Goal: Task Accomplishment & Management: Manage account settings

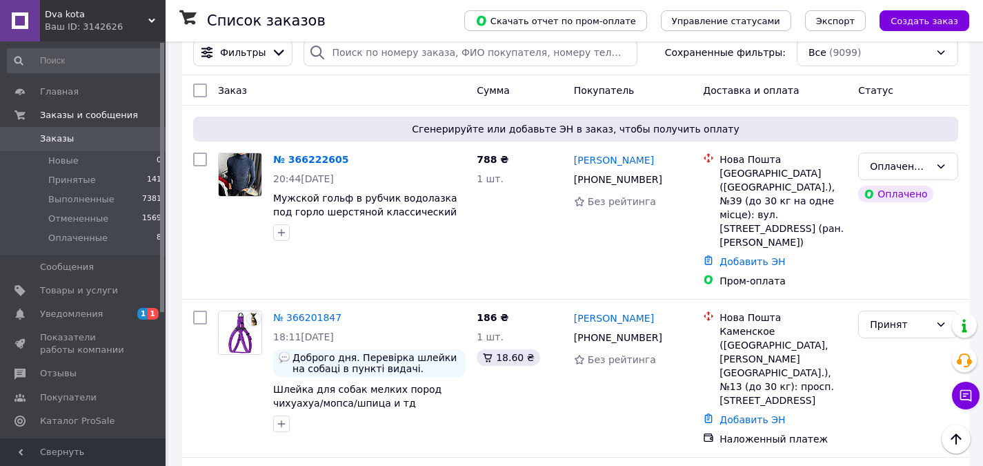
scroll to position [69, 0]
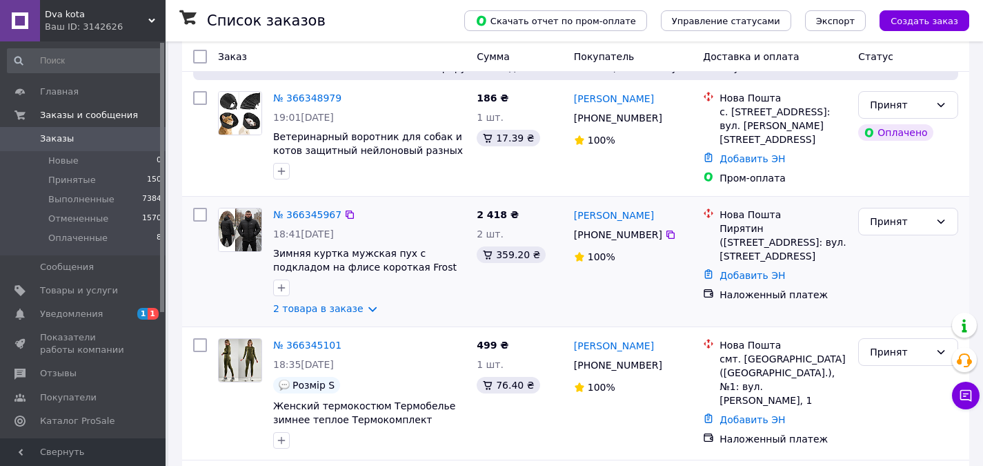
scroll to position [138, 0]
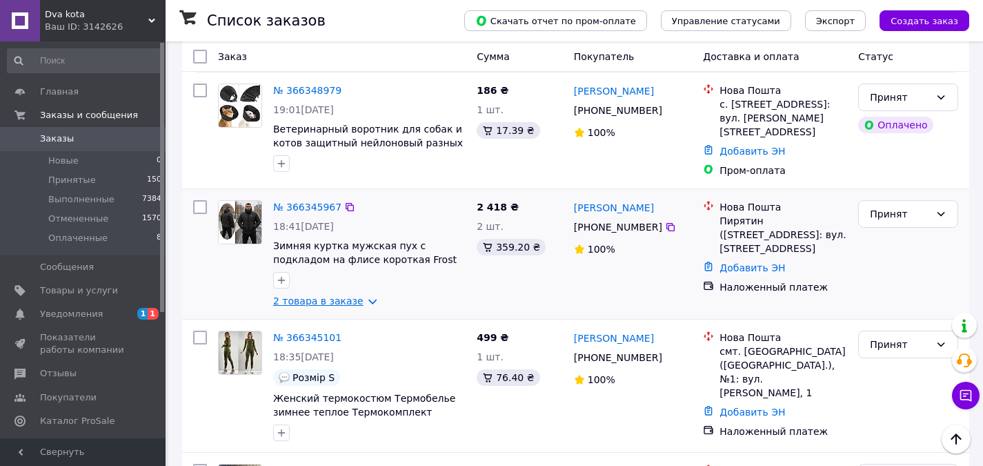
click at [338, 299] on link "2 товара в заказе" at bounding box center [318, 300] width 90 height 11
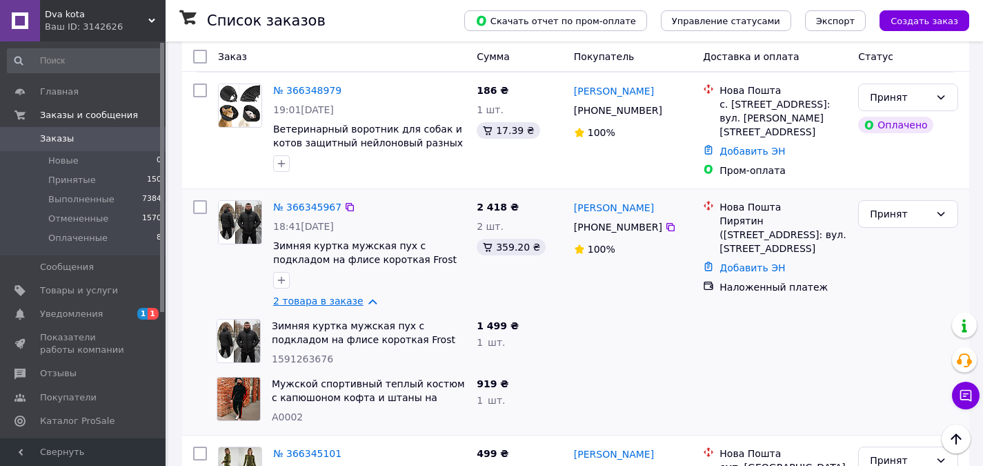
click at [337, 299] on link "2 товара в заказе" at bounding box center [318, 300] width 90 height 11
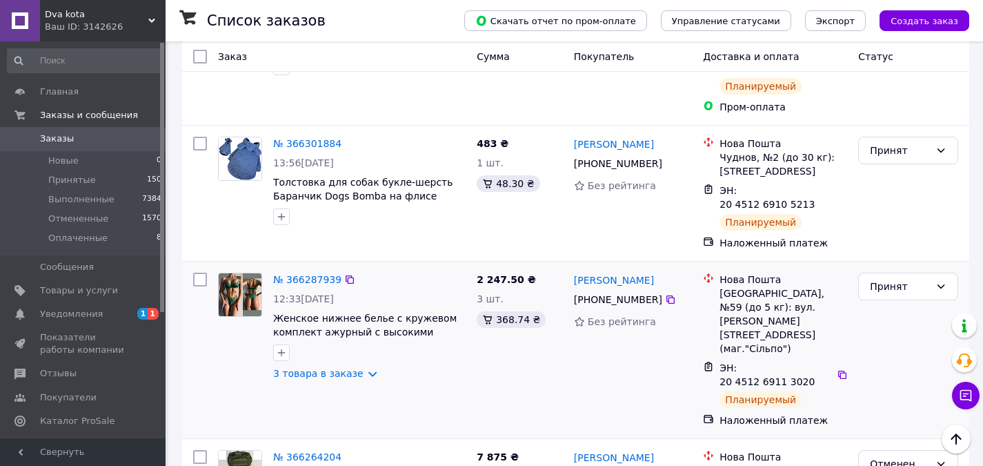
scroll to position [1104, 0]
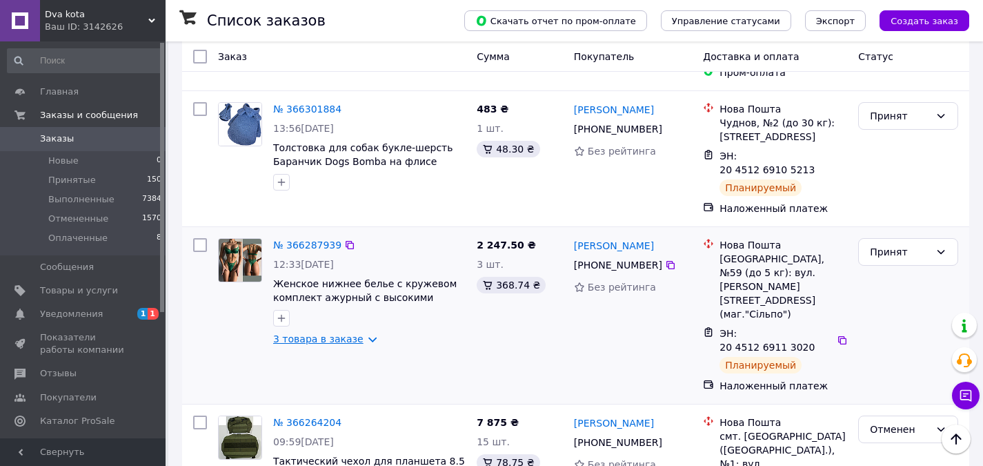
click at [321, 333] on link "3 товара в заказе" at bounding box center [318, 338] width 90 height 11
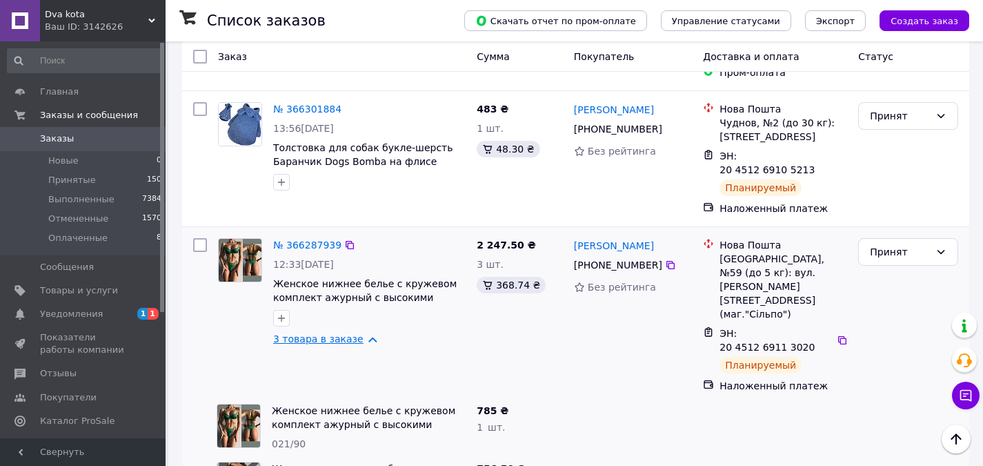
click at [321, 333] on link "3 товара в заказе" at bounding box center [318, 338] width 90 height 11
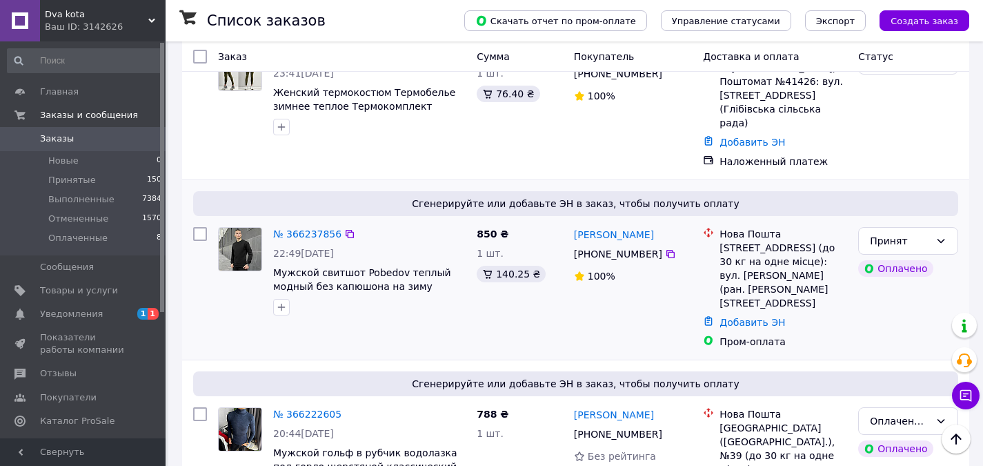
scroll to position [1931, 0]
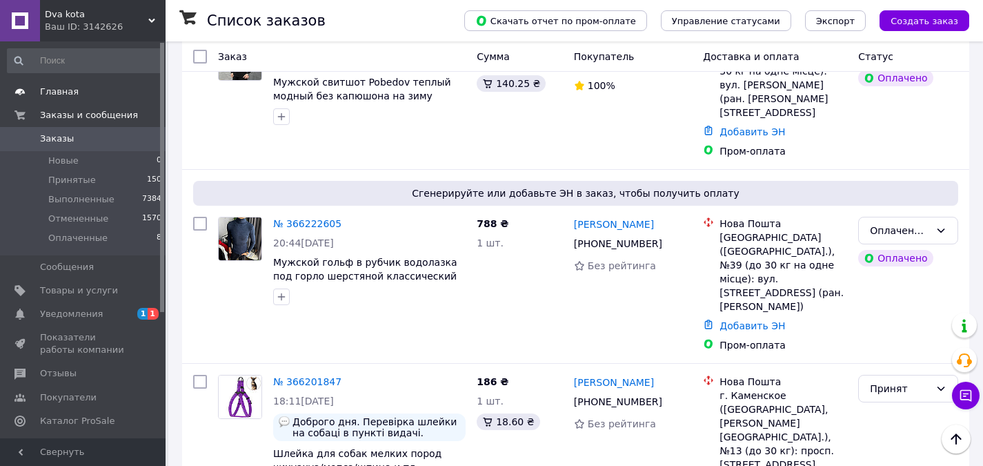
click at [56, 90] on span "Главная" at bounding box center [59, 92] width 39 height 12
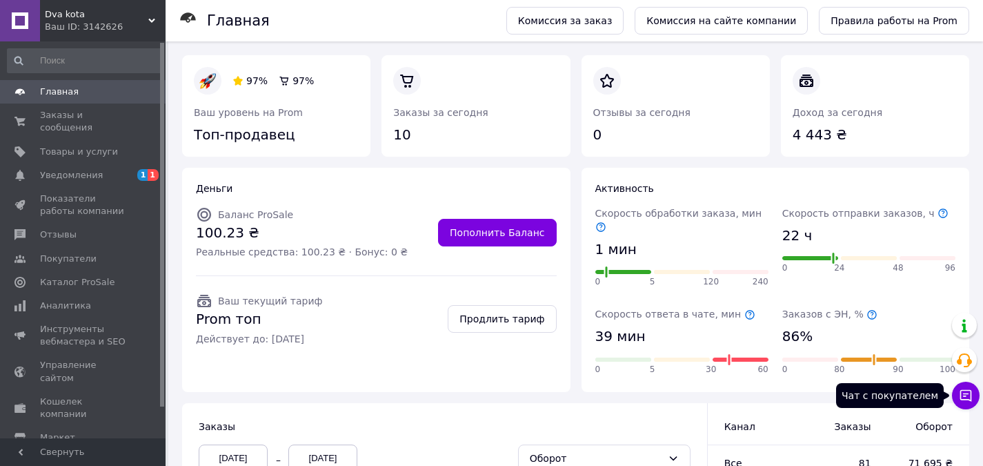
click at [966, 391] on icon at bounding box center [966, 395] width 14 height 14
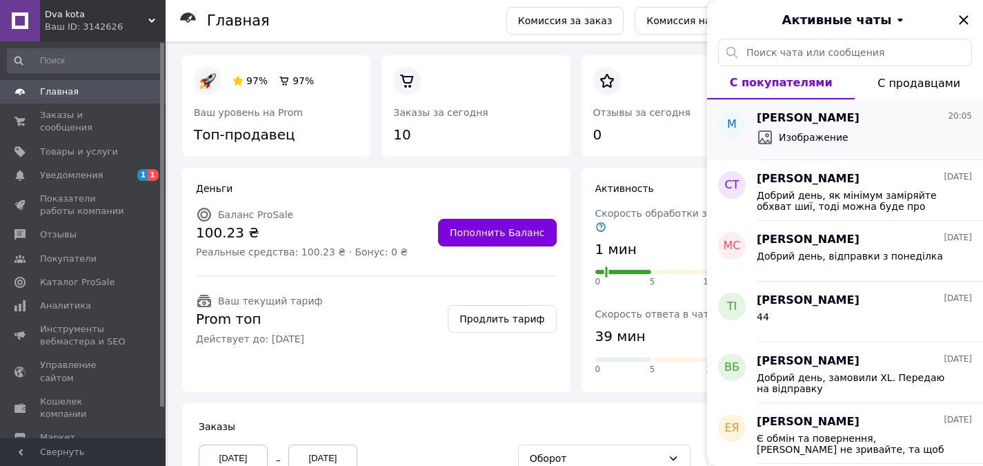
click at [882, 142] on div "Изображение" at bounding box center [864, 137] width 215 height 22
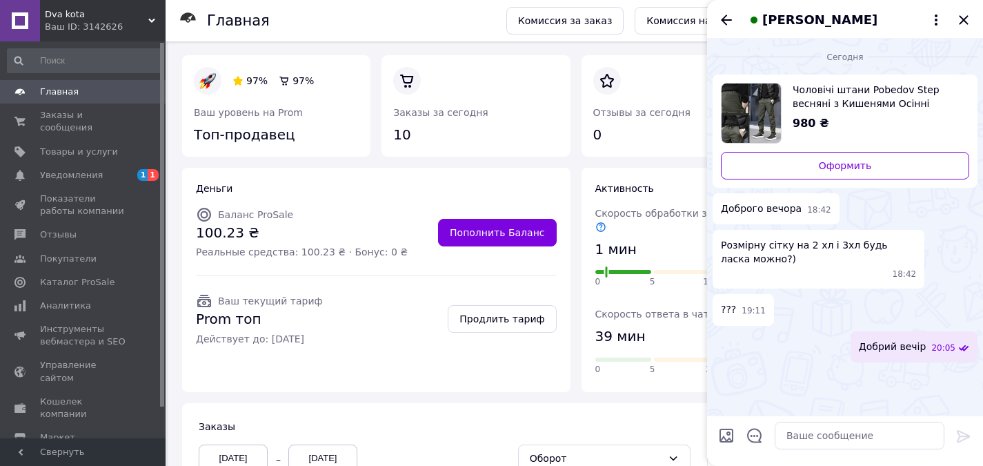
scroll to position [4, 0]
click at [969, 18] on icon "Закрыть" at bounding box center [963, 20] width 17 height 17
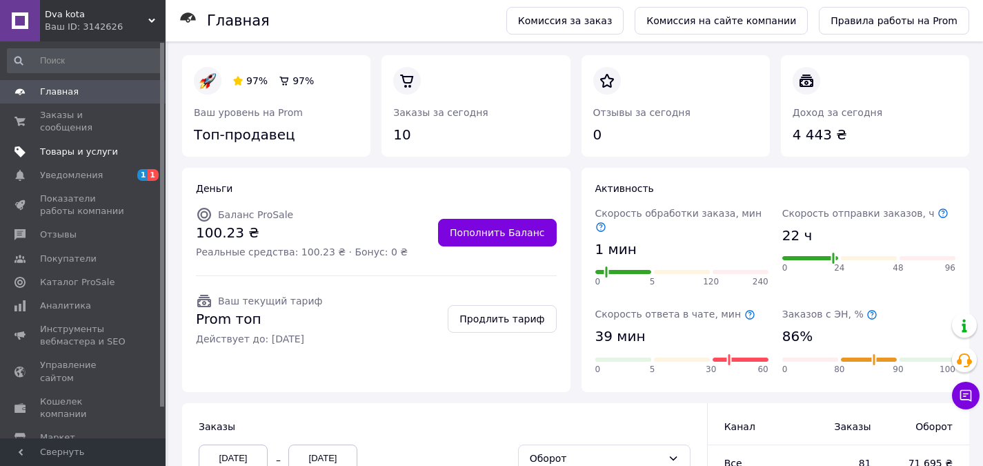
click at [64, 146] on span "Товары и услуги" at bounding box center [79, 152] width 78 height 12
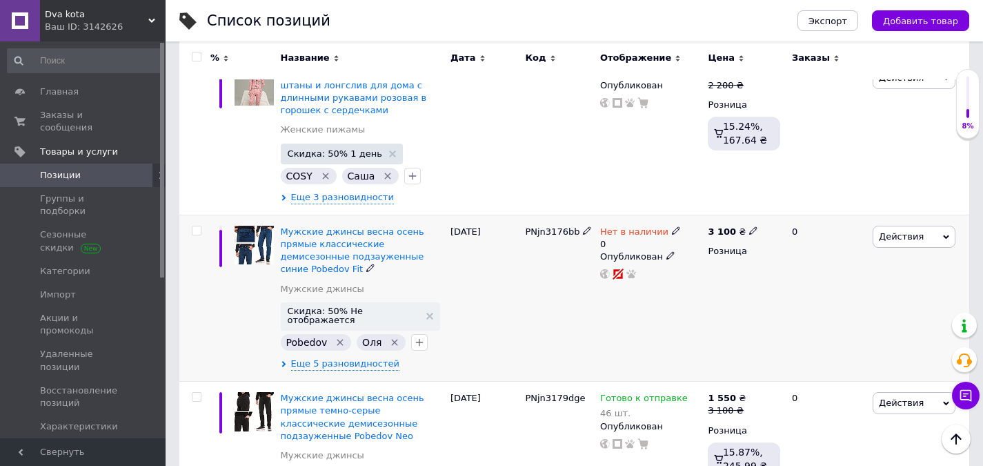
scroll to position [1586, 0]
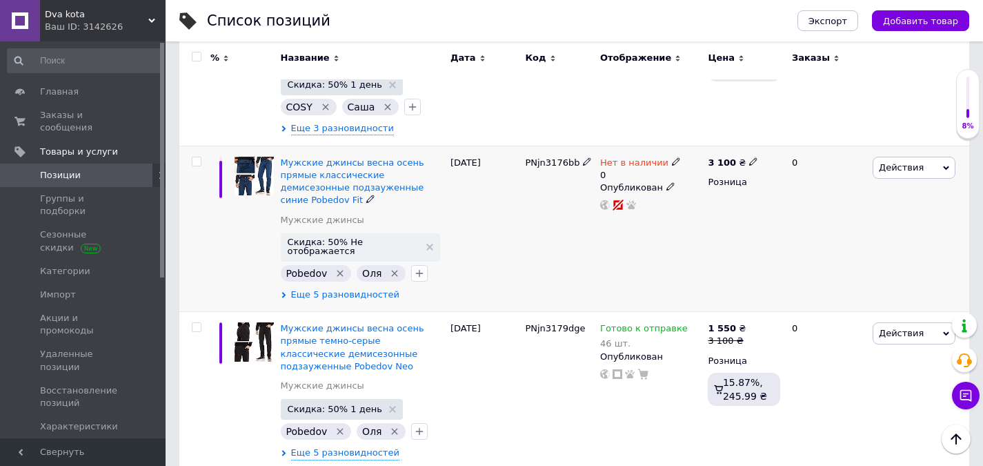
click at [335, 288] on span "Еще 5 разновидностей" at bounding box center [345, 294] width 108 height 12
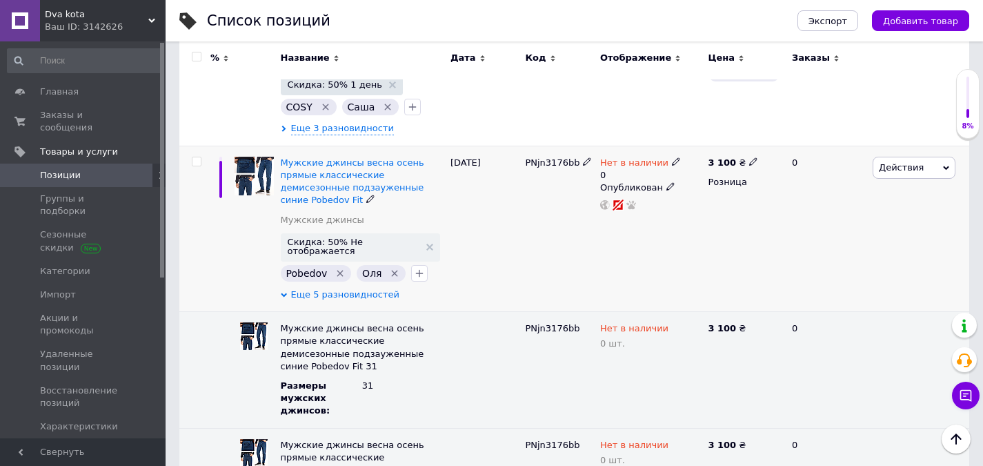
click at [337, 288] on span "Еще 5 разновидностей" at bounding box center [345, 294] width 108 height 12
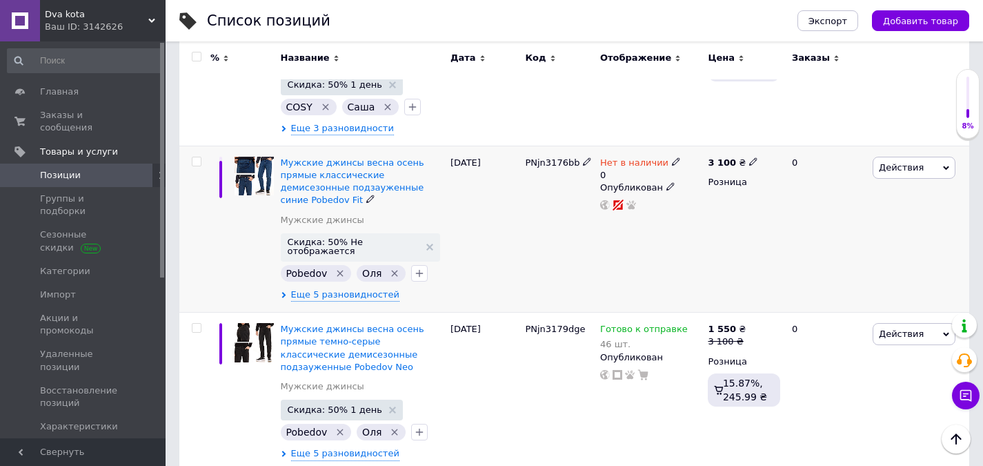
click at [553, 157] on span "PNjn3176bb" at bounding box center [552, 162] width 54 height 10
copy span "PNjn3176bb"
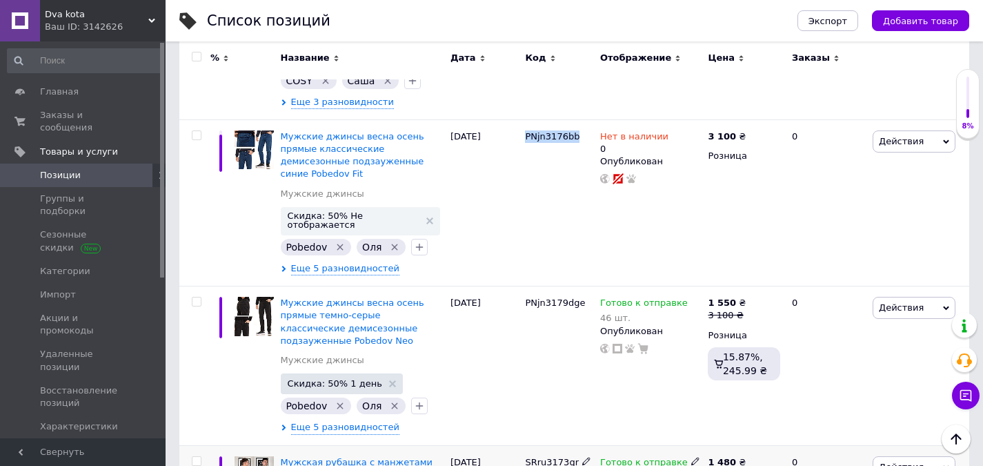
scroll to position [1518, 0]
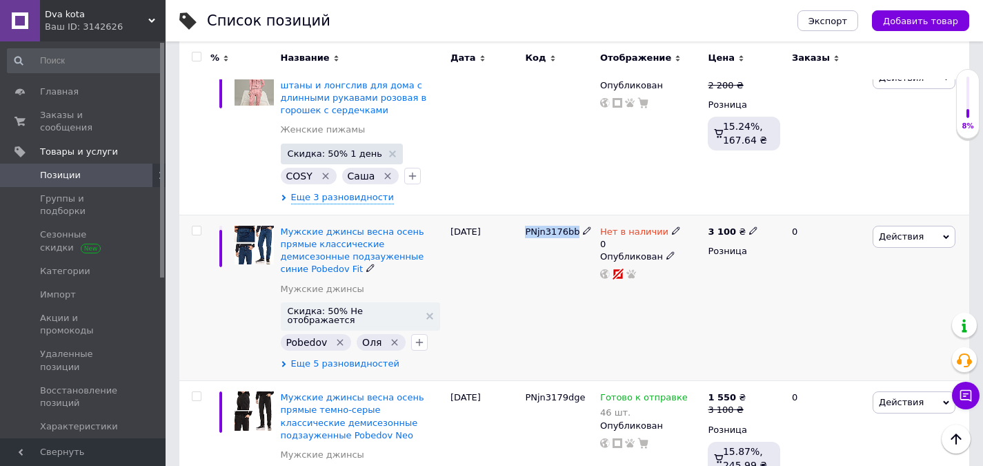
click at [366, 357] on span "Еще 5 разновидностей" at bounding box center [345, 363] width 108 height 12
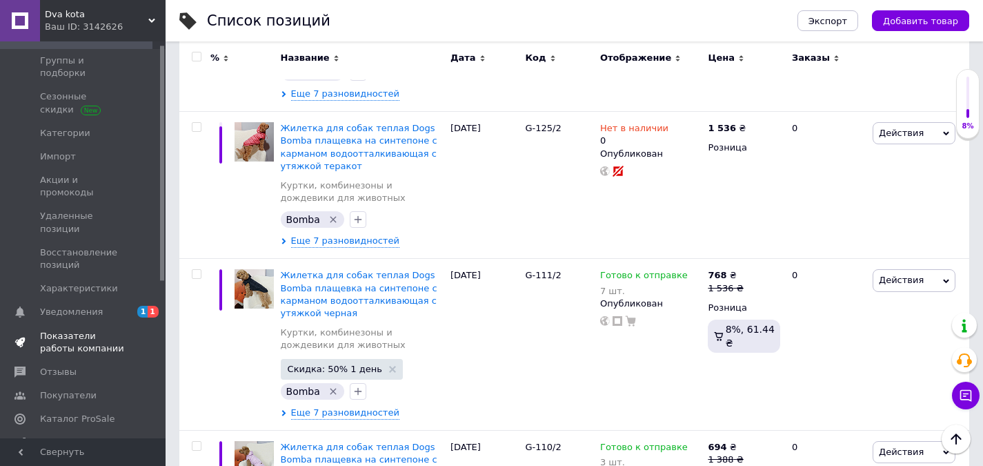
scroll to position [270, 0]
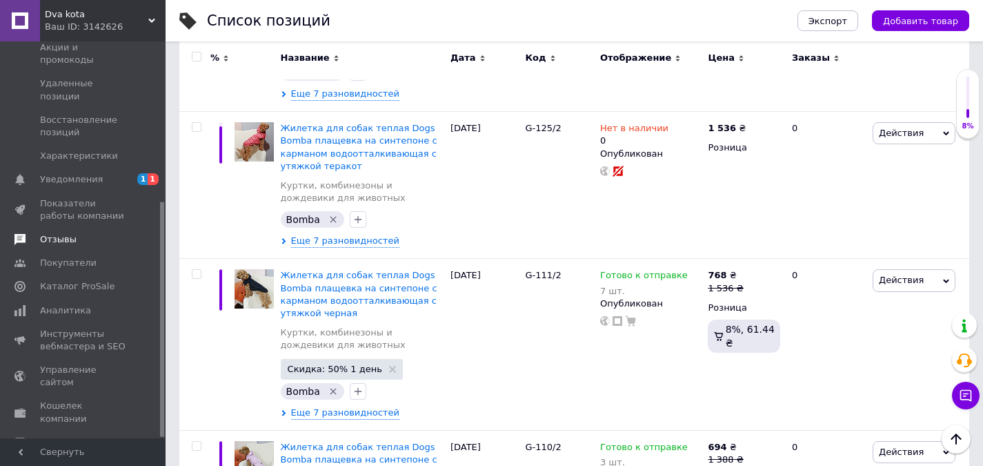
click at [61, 233] on span "Отзывы" at bounding box center [58, 239] width 37 height 12
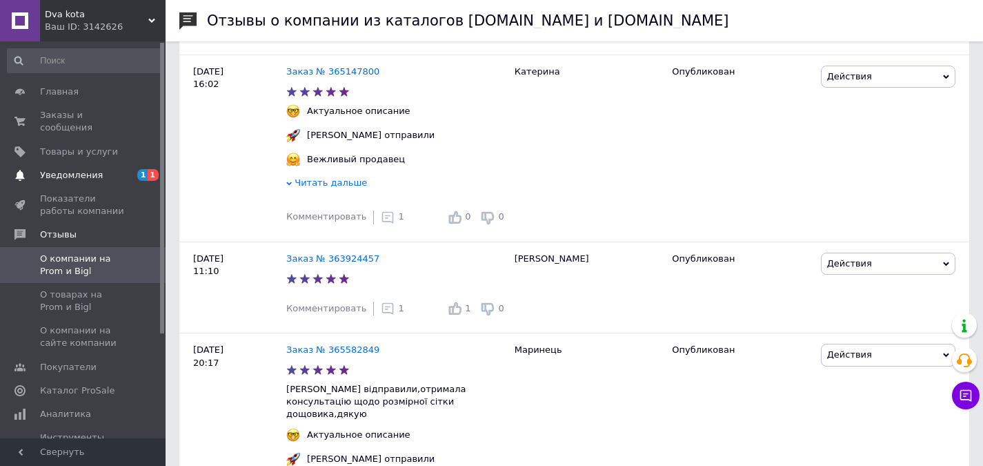
scroll to position [483, 0]
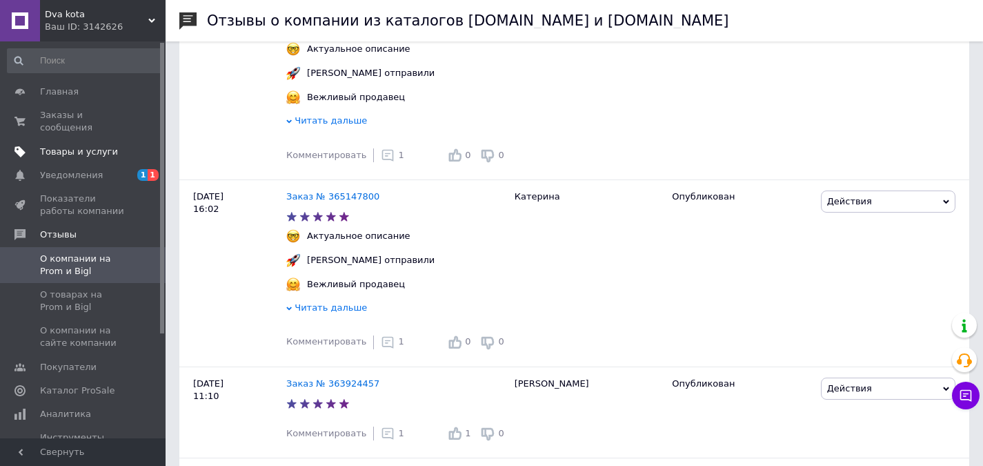
click at [67, 146] on span "Товары и услуги" at bounding box center [79, 152] width 78 height 12
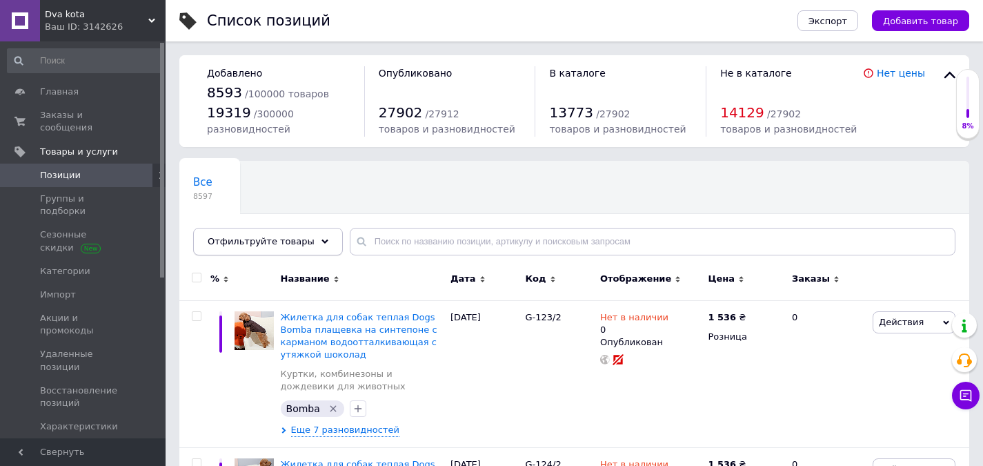
click at [321, 238] on icon at bounding box center [324, 241] width 7 height 7
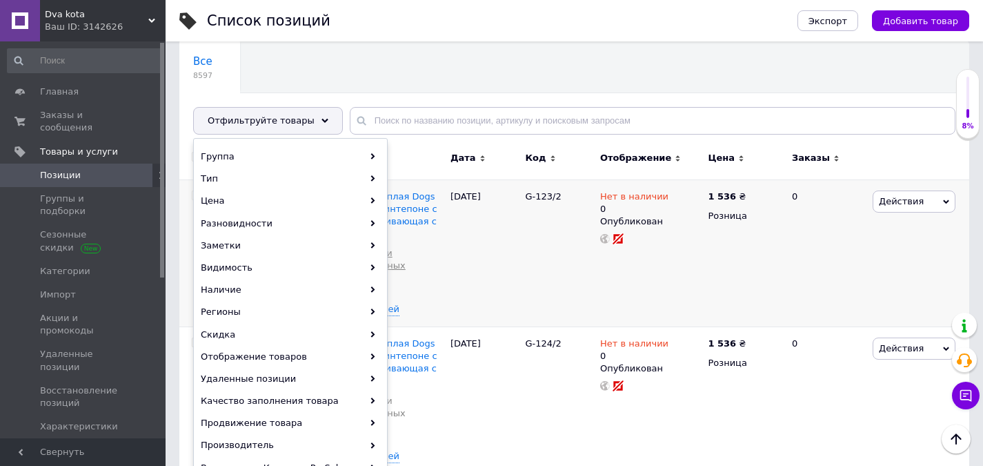
scroll to position [138, 0]
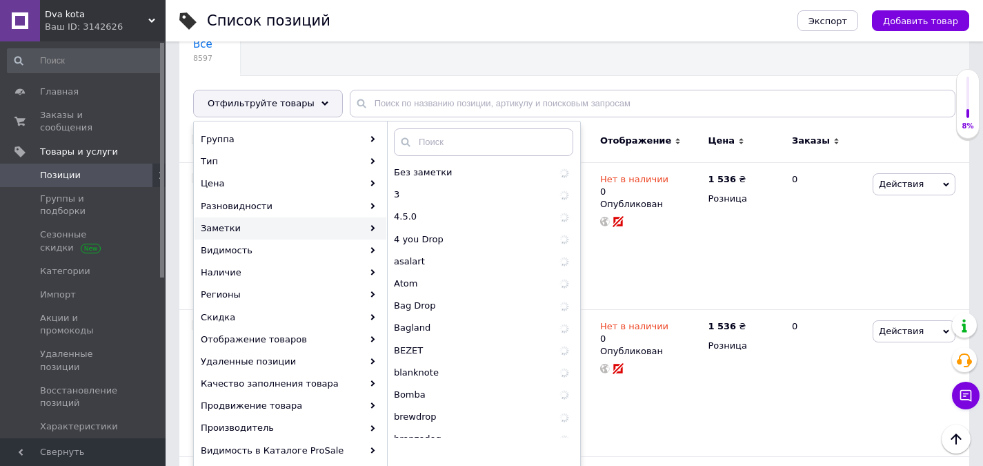
click at [375, 228] on icon at bounding box center [373, 228] width 6 height 6
click at [358, 228] on div "Заметки" at bounding box center [291, 228] width 192 height 22
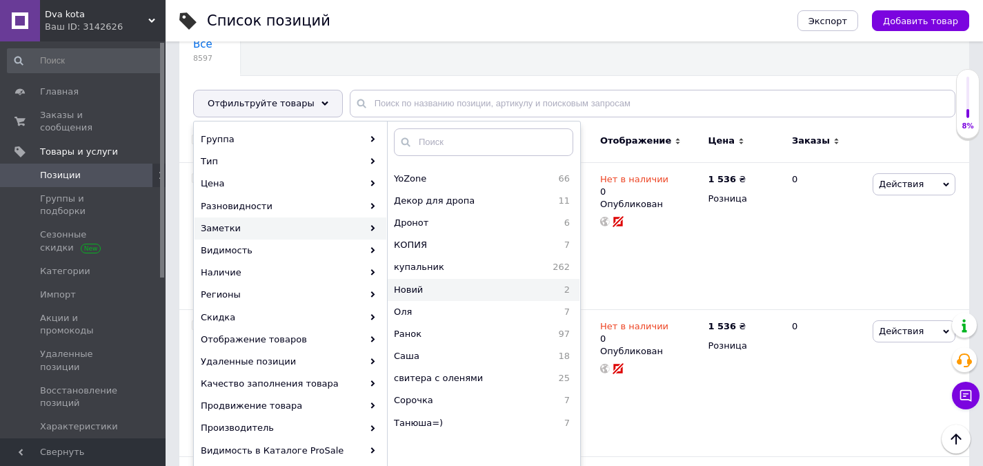
scroll to position [1143, 0]
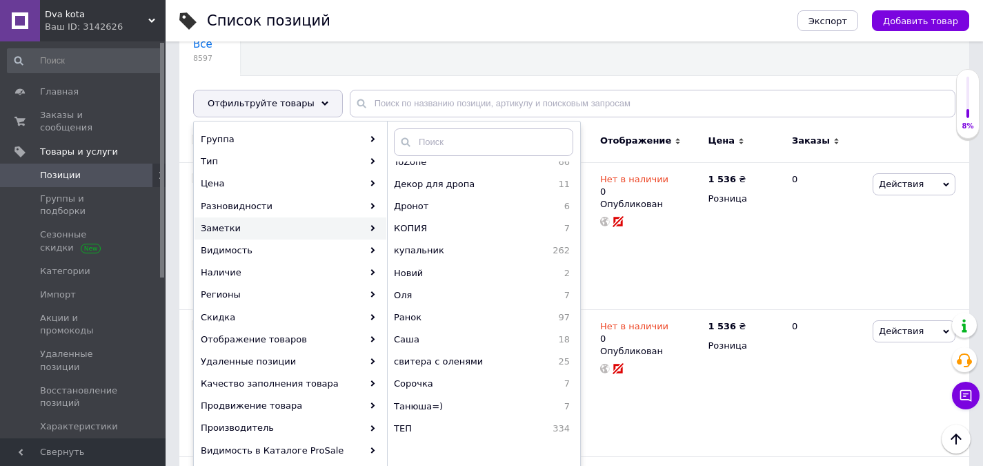
click at [440, 37] on div "Список позиций" at bounding box center [488, 20] width 563 height 41
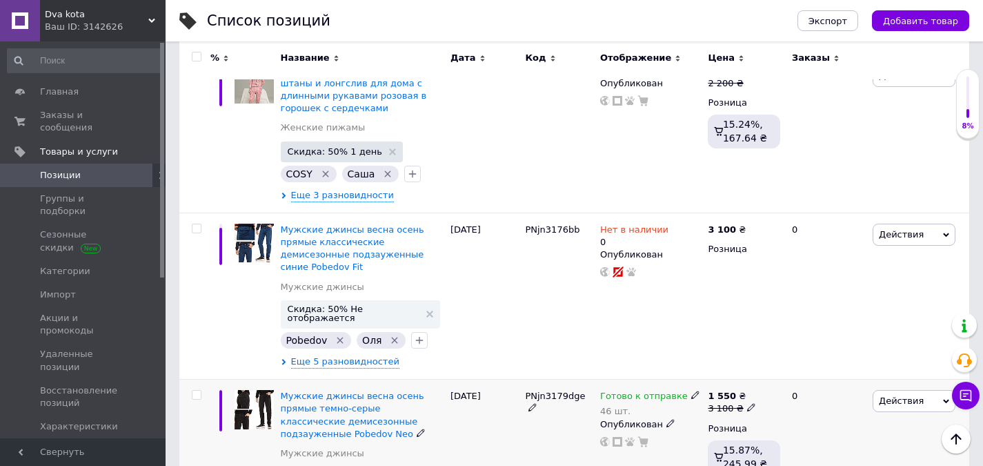
scroll to position [1518, 0]
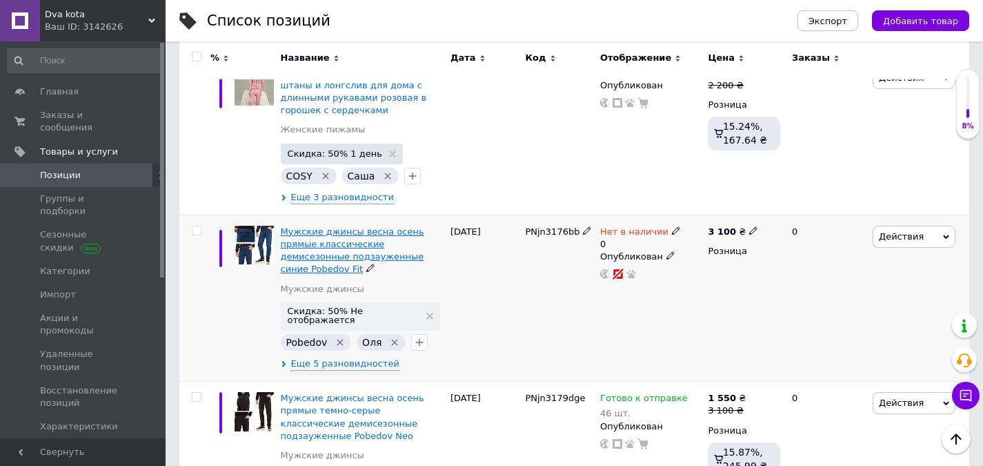
click at [339, 226] on span "Мужские джинсы весна осень прямые классические демисезонные подзауженные синие …" at bounding box center [352, 250] width 143 height 48
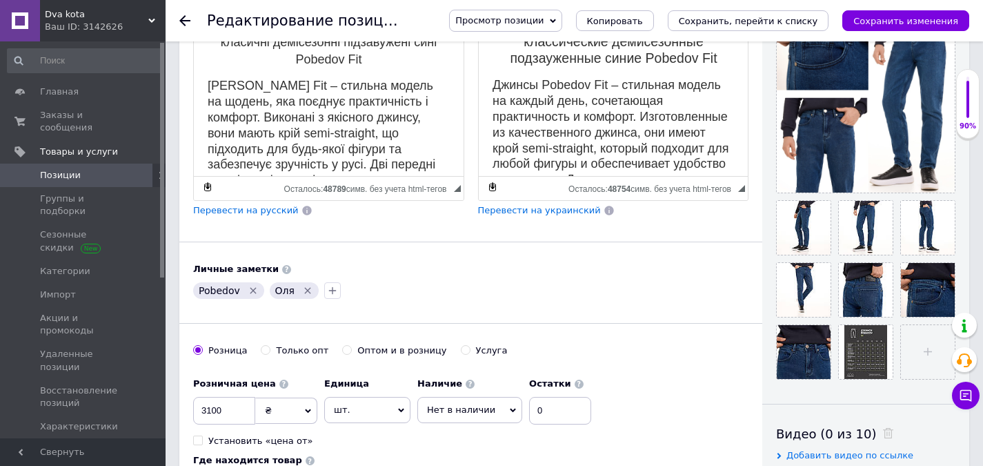
scroll to position [345, 0]
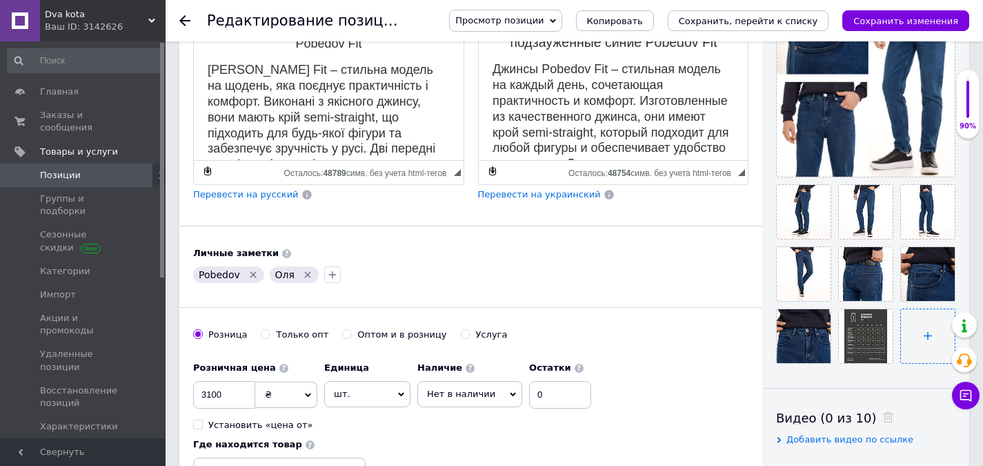
click at [917, 334] on input "file" at bounding box center [928, 336] width 54 height 54
click at [94, 171] on link "Позиции" at bounding box center [85, 174] width 170 height 23
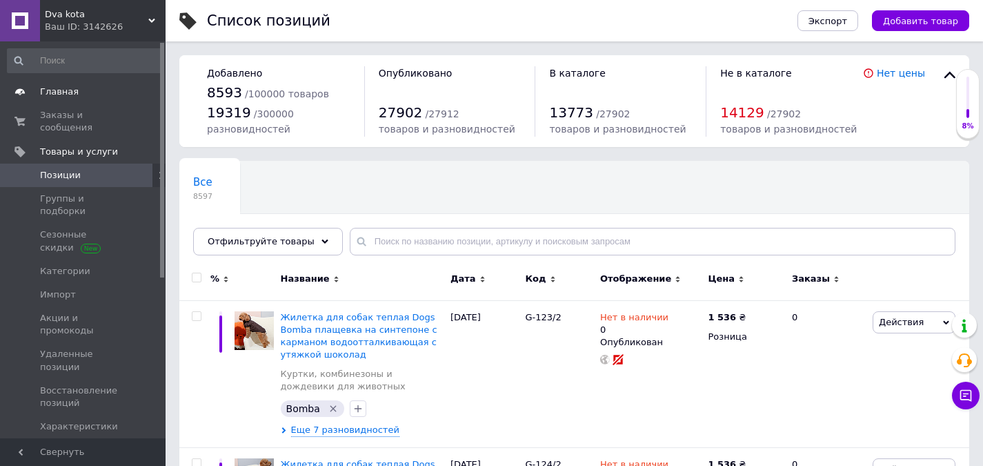
click at [70, 97] on span "Главная" at bounding box center [59, 92] width 39 height 12
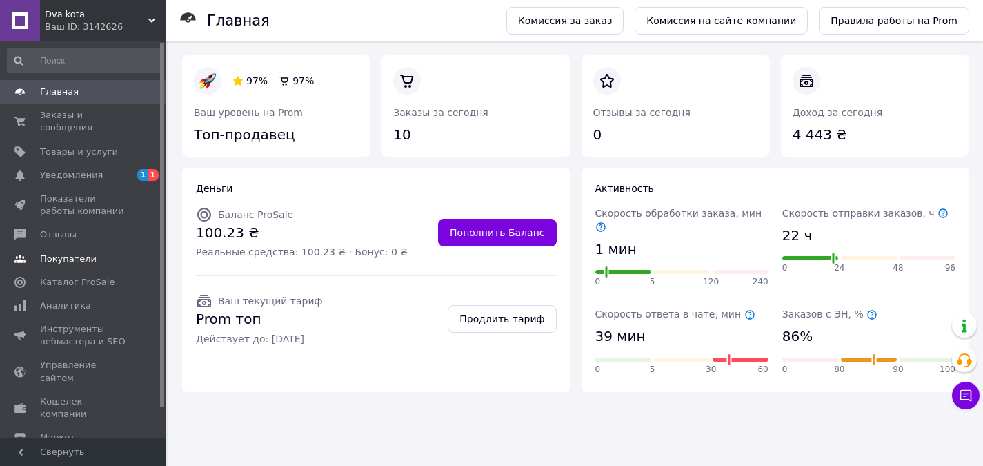
click at [76, 252] on span "Покупатели" at bounding box center [68, 258] width 57 height 12
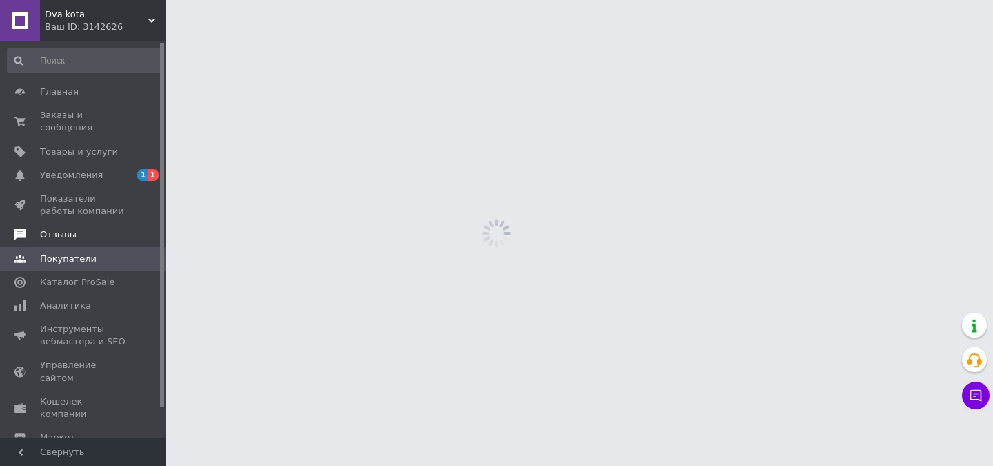
click at [62, 228] on span "Отзывы" at bounding box center [58, 234] width 37 height 12
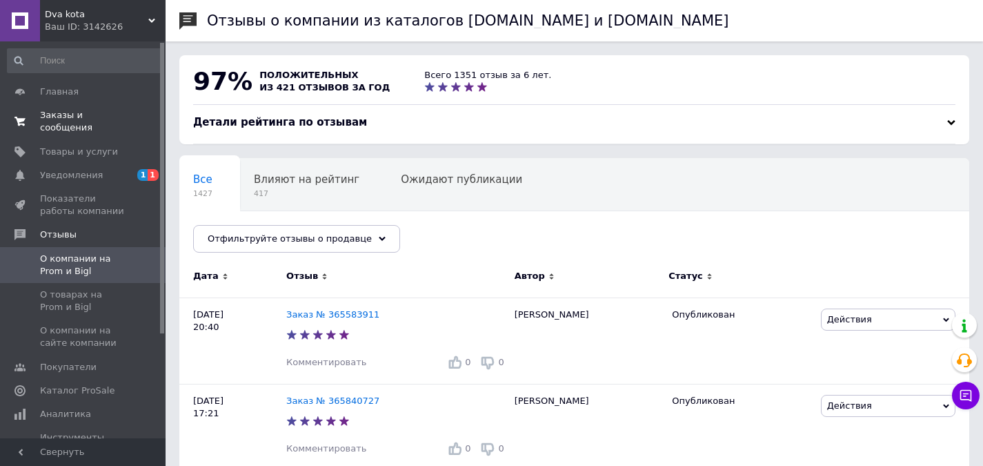
click at [71, 108] on link "Заказы и сообщения 0 0" at bounding box center [85, 121] width 170 height 36
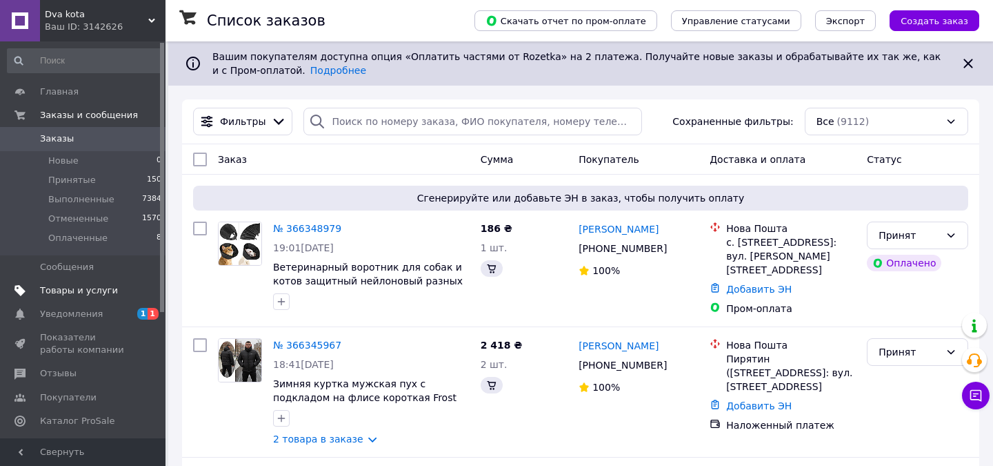
click at [71, 281] on link "Товары и услуги" at bounding box center [85, 290] width 170 height 23
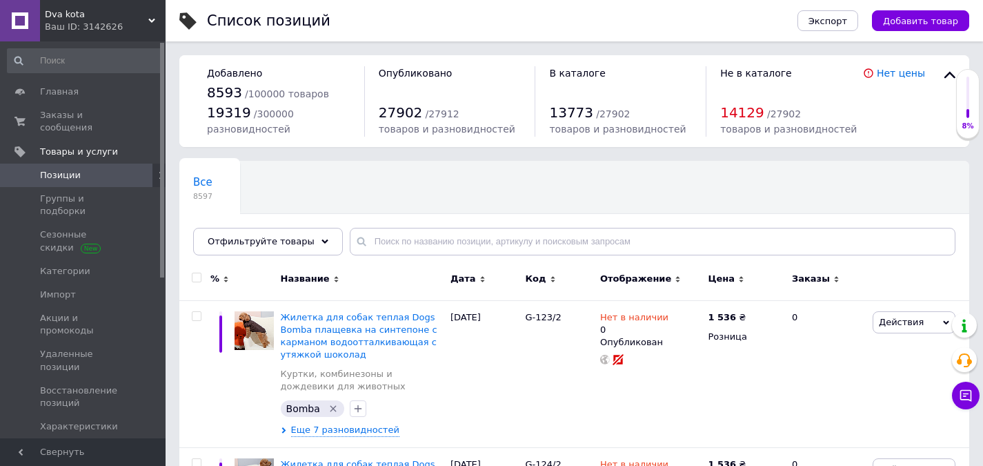
drag, startPoint x: 71, startPoint y: 281, endPoint x: 435, endPoint y: 173, distance: 379.3
click at [435, 173] on div "Все 8597 Ok Отфильтровано... Сохранить" at bounding box center [574, 215] width 790 height 114
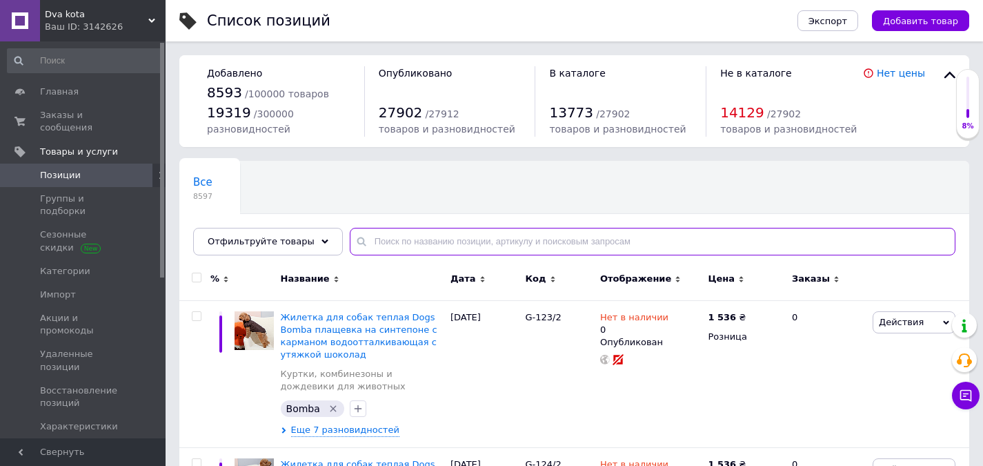
drag, startPoint x: 481, startPoint y: 246, endPoint x: 484, endPoint y: 232, distance: 13.6
click at [480, 244] on input "text" at bounding box center [653, 242] width 606 height 28
paste input "OWku3170dge"
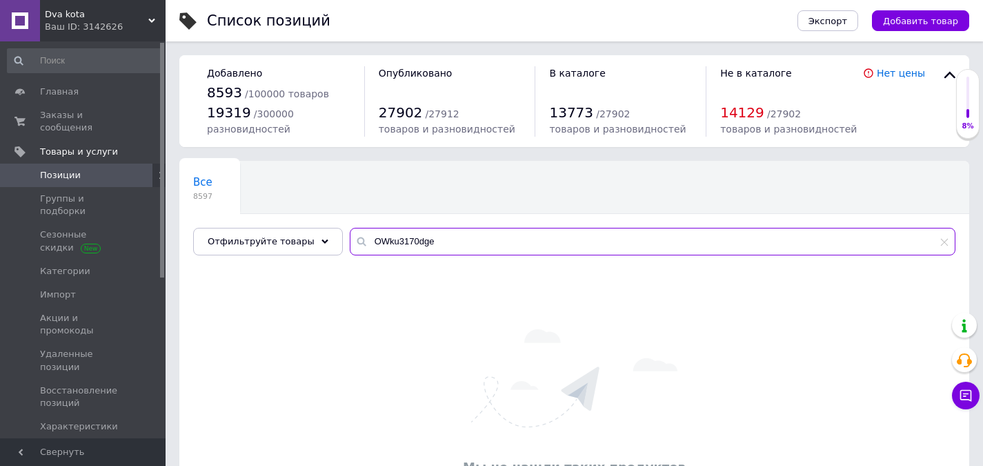
drag, startPoint x: 378, startPoint y: 237, endPoint x: 338, endPoint y: 237, distance: 40.0
click at [350, 237] on div "OWku3170dge" at bounding box center [653, 242] width 606 height 28
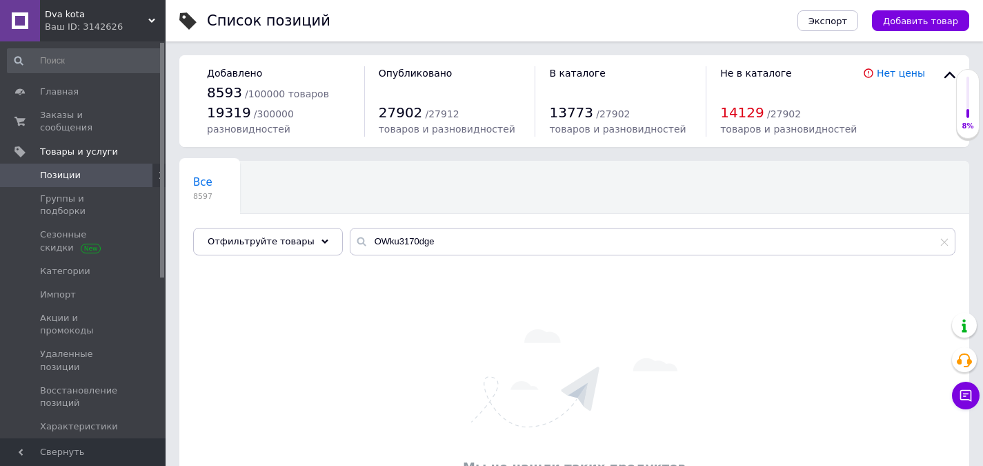
drag, startPoint x: 338, startPoint y: 237, endPoint x: 326, endPoint y: 234, distance: 12.2
click at [331, 236] on div "Все 8597 Ok Отфильтровано... Сохранить Мы ничего не нашли Возможно, ошибка в сл…" at bounding box center [574, 208] width 790 height 94
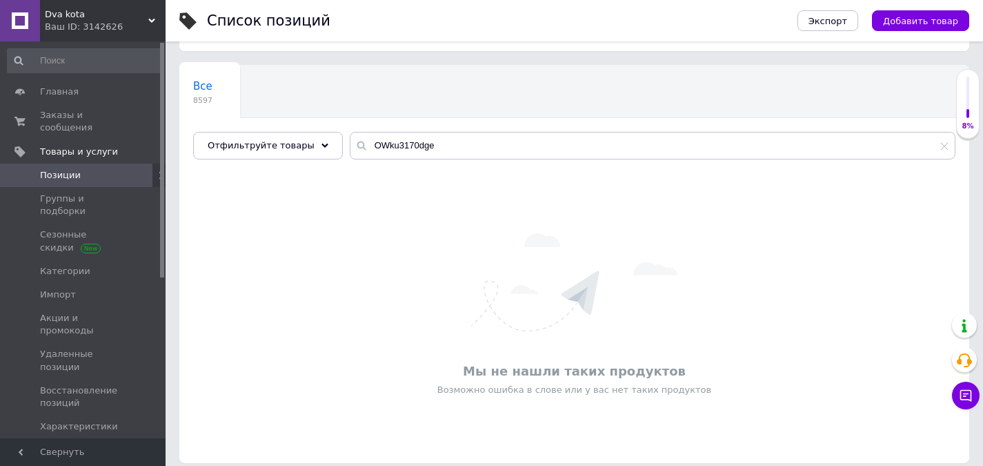
scroll to position [107, 0]
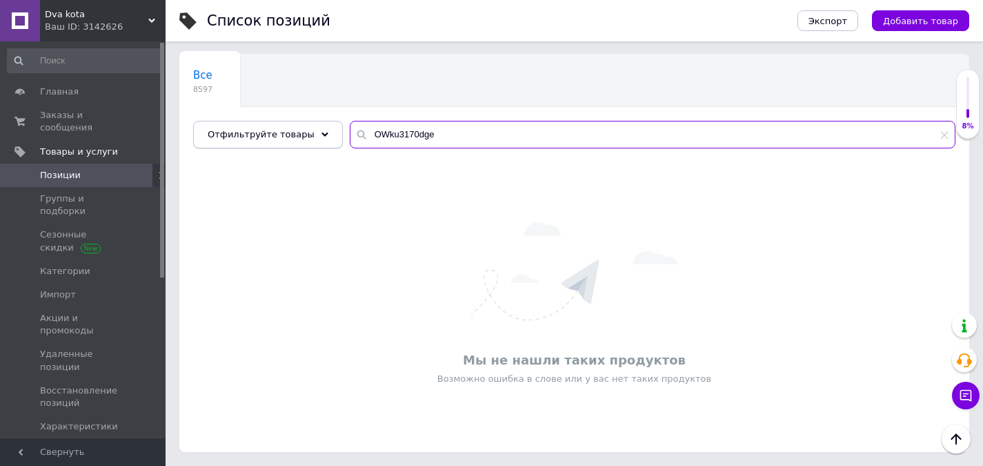
drag, startPoint x: 419, startPoint y: 137, endPoint x: 310, endPoint y: 135, distance: 109.0
click at [312, 135] on div "Отфильтруйте товары OWku3170dge" at bounding box center [574, 135] width 762 height 28
click at [450, 145] on input "мужская куртка" at bounding box center [653, 135] width 606 height 28
type input "мужская куртка"
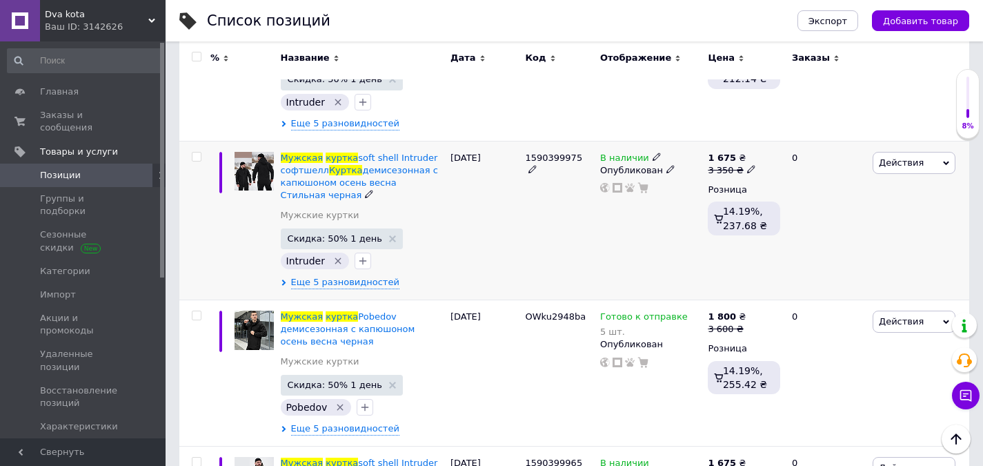
scroll to position [590, 0]
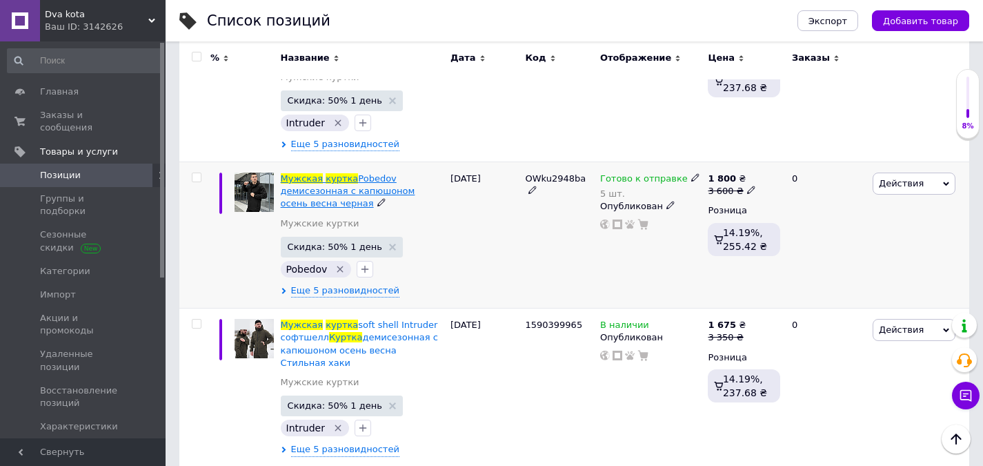
click at [324, 194] on span "Pobedov демисезонная с капюшоном осень весна черная" at bounding box center [348, 190] width 135 height 35
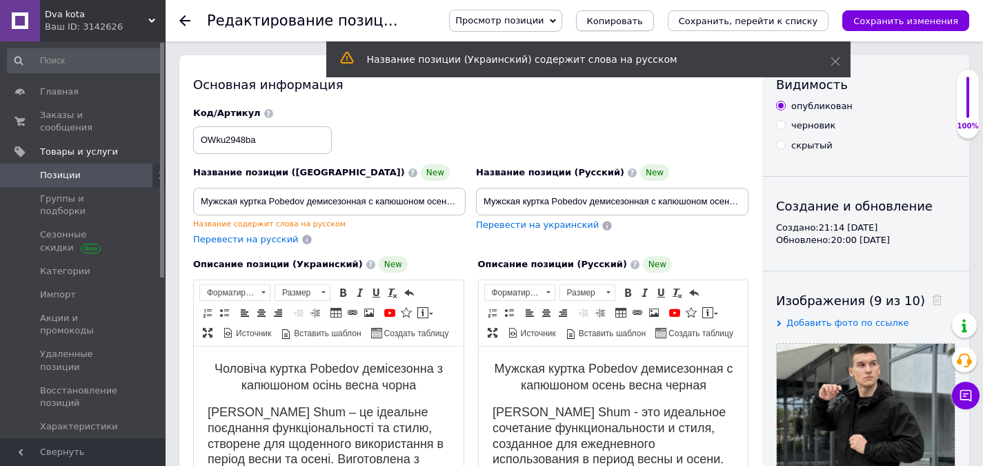
click at [652, 12] on button "Копировать" at bounding box center [615, 20] width 78 height 21
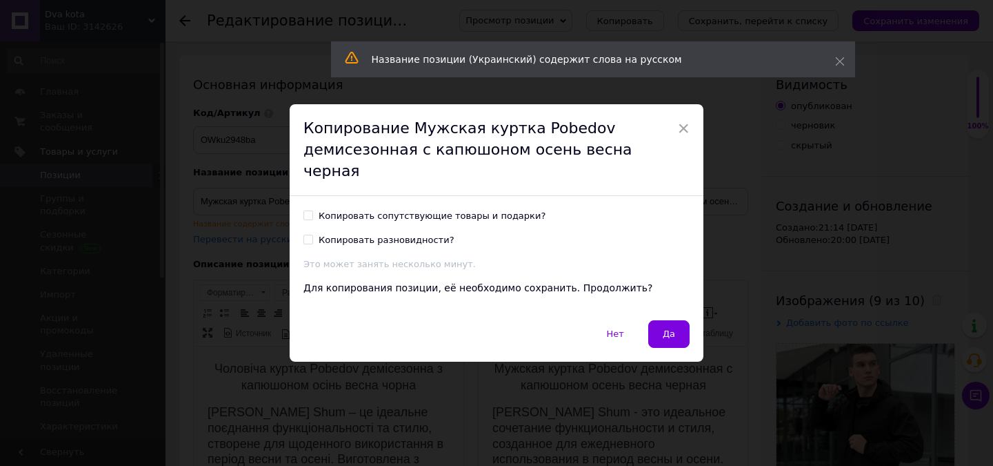
click at [458, 210] on div "Копировать сопутствующие товары и подарки?" at bounding box center [432, 216] width 227 height 12
click at [312, 210] on input "Копировать сопутствующие товары и подарки?" at bounding box center [308, 214] width 9 height 9
checkbox input "true"
click at [669, 328] on span "Да" at bounding box center [669, 333] width 12 height 10
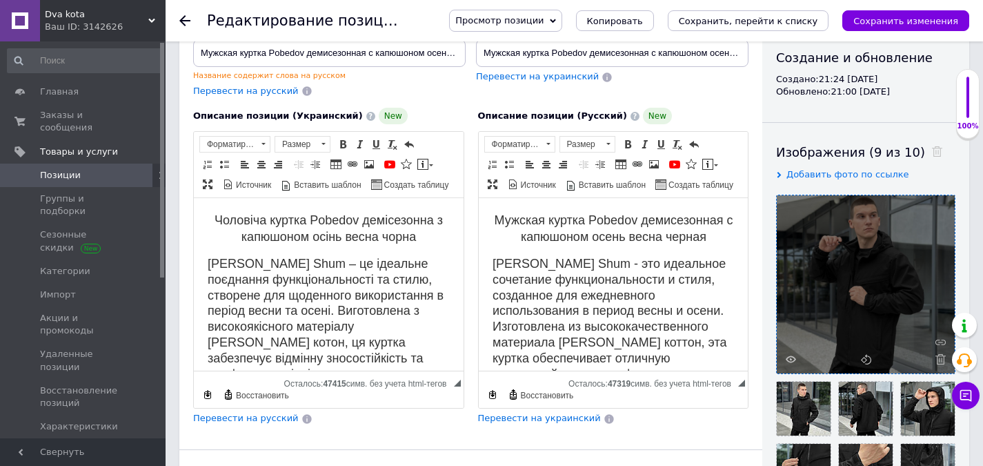
scroll to position [207, 0]
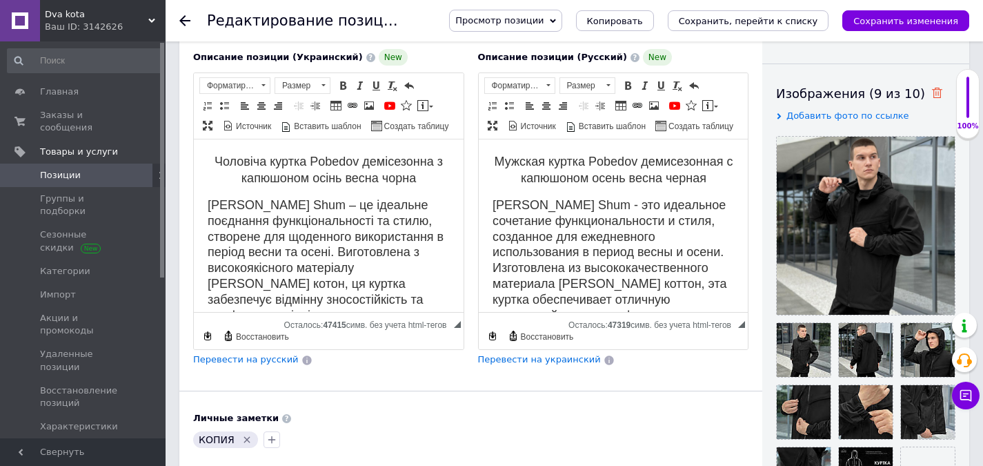
click at [932, 94] on icon at bounding box center [937, 93] width 10 height 10
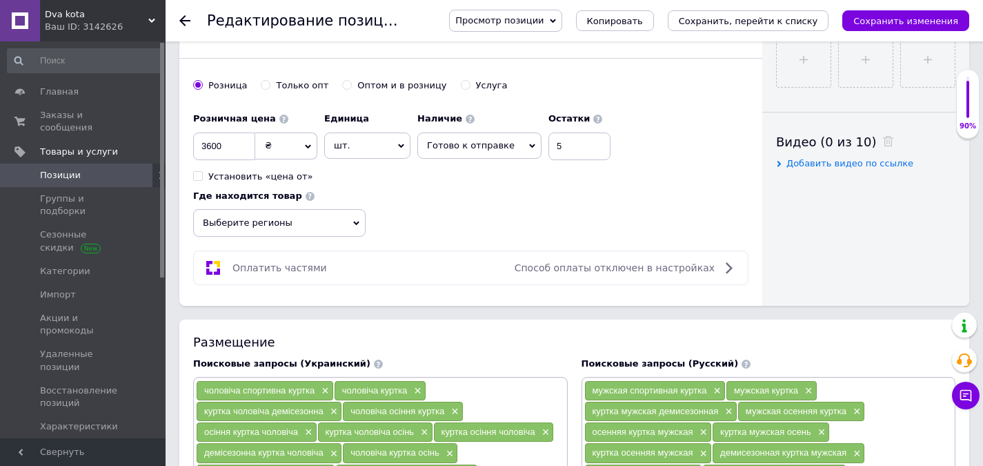
scroll to position [414, 0]
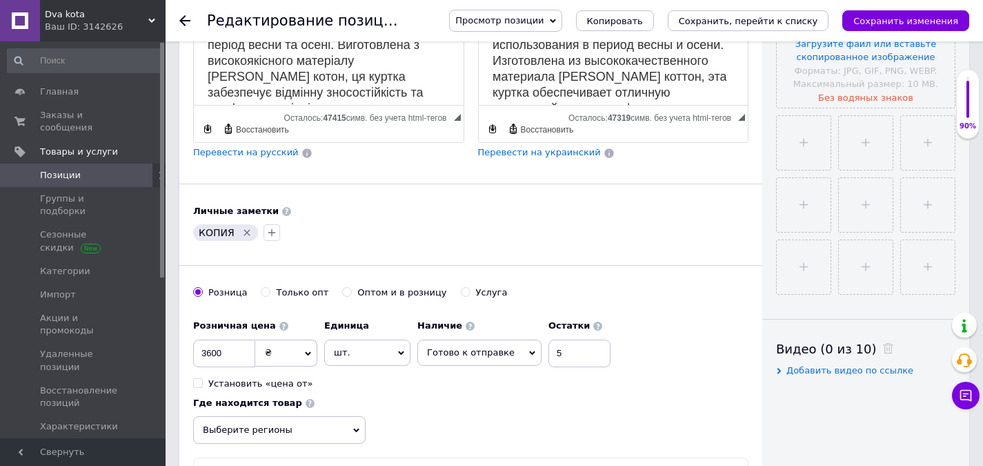
click at [258, 155] on span "Перевести на русский" at bounding box center [246, 152] width 106 height 10
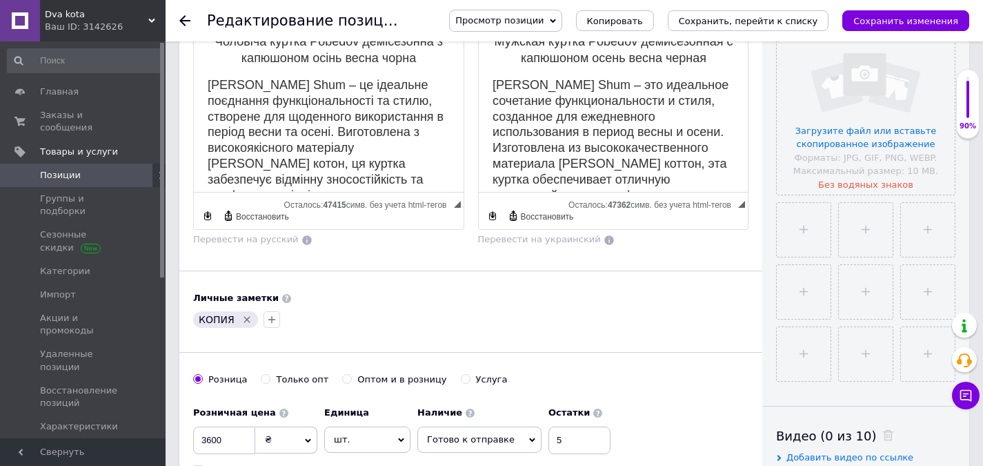
scroll to position [276, 0]
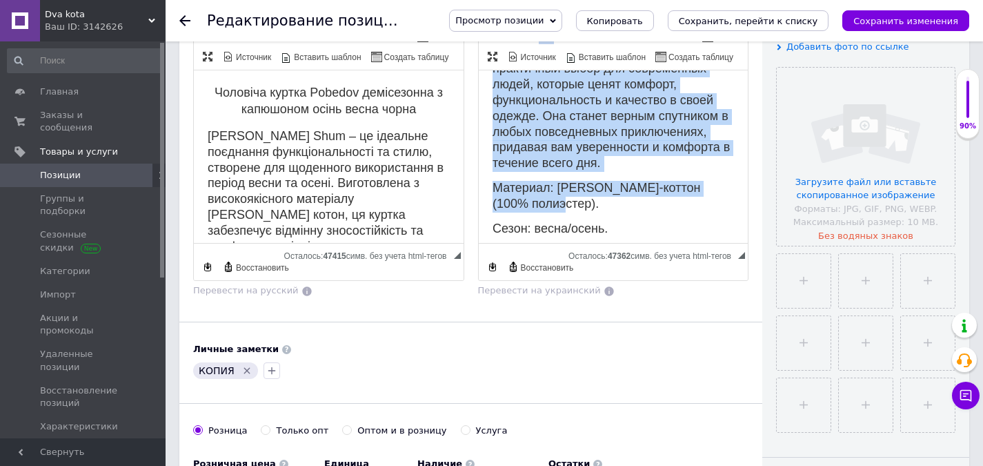
drag, startPoint x: 579, startPoint y: 165, endPoint x: 690, endPoint y: 279, distance: 159.5
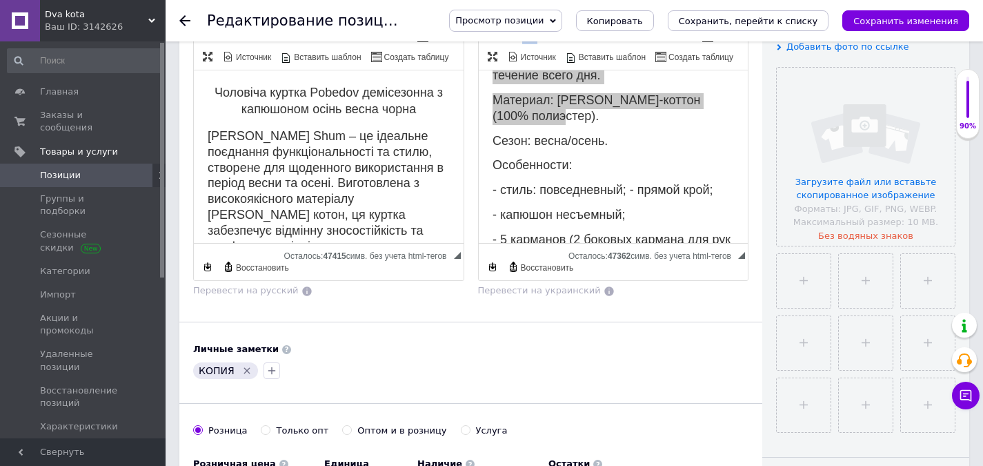
click at [690, 279] on span "◢ Осталось: 47362 симв. без учета html-тегов {label} Восстановить" at bounding box center [614, 261] width 270 height 37
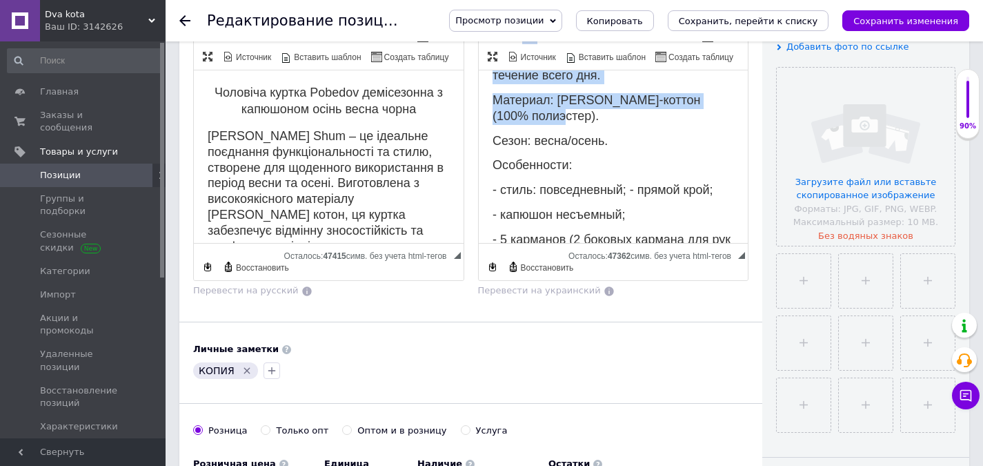
click at [559, 148] on span "Сезон: весна/осень." at bounding box center [549, 141] width 115 height 14
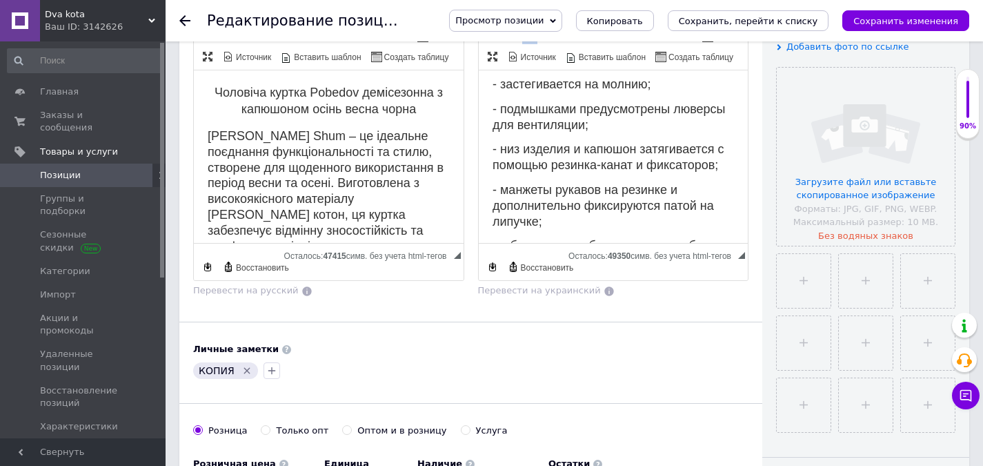
scroll to position [324, 0]
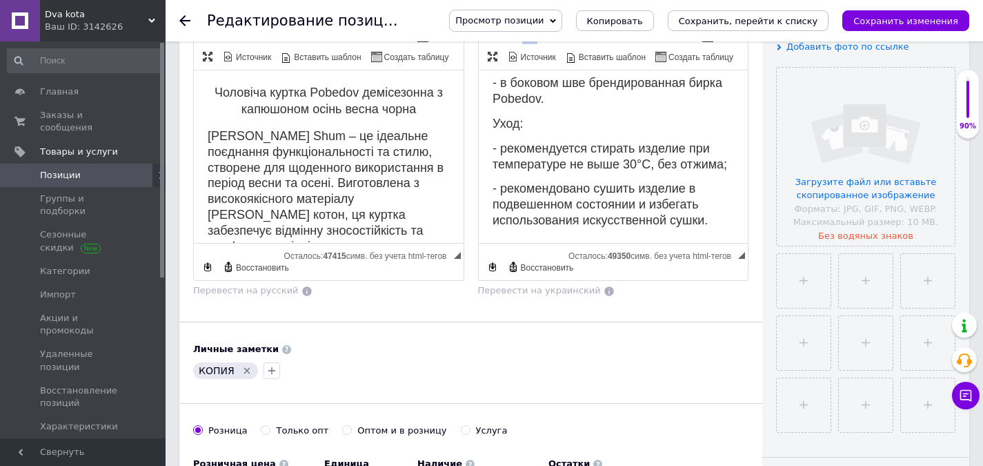
drag, startPoint x: 710, startPoint y: 215, endPoint x: 748, endPoint y: 296, distance: 90.1
click at [748, 243] on html "Мужская куртка Pobedov демисезонная с капюшоном осень весна черная - 5 карманов…" at bounding box center [613, 2] width 270 height 482
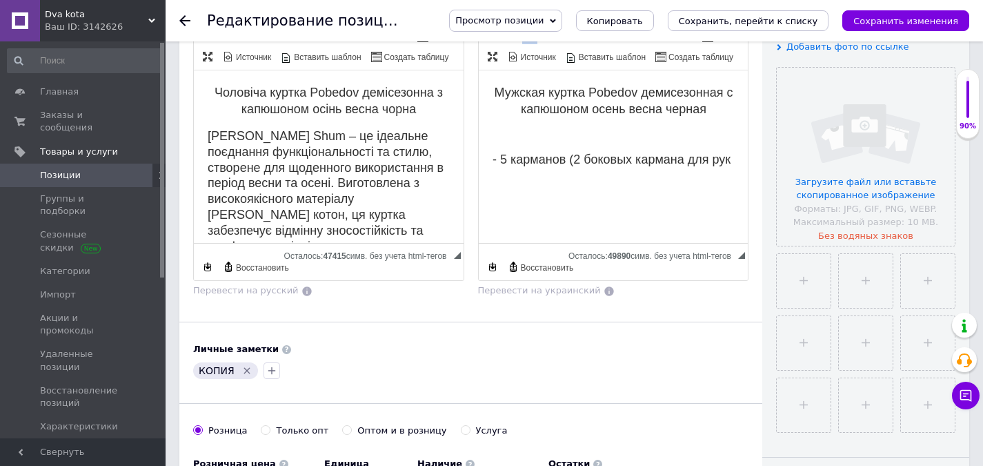
drag, startPoint x: 577, startPoint y: 166, endPoint x: 764, endPoint y: 167, distance: 187.6
click at [748, 167] on html "Мужская куртка Pobedov демисезонная с капюшоном осень весна черная - 5 карманов…" at bounding box center [613, 126] width 270 height 112
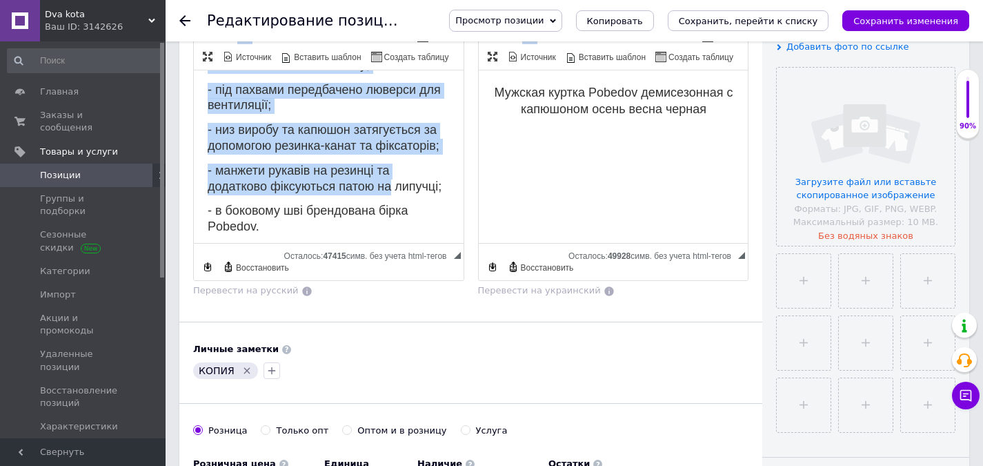
drag, startPoint x: 206, startPoint y: 135, endPoint x: 457, endPoint y: 297, distance: 298.3
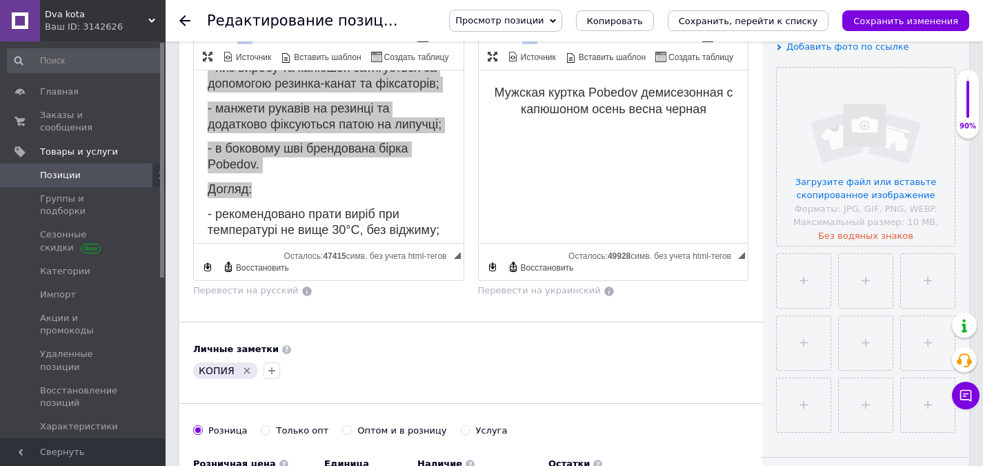
click at [457, 298] on div "Описание позиции (Украинский) New Чоловіча куртка Pobedov демісезонна з капюшон…" at bounding box center [328, 138] width 285 height 331
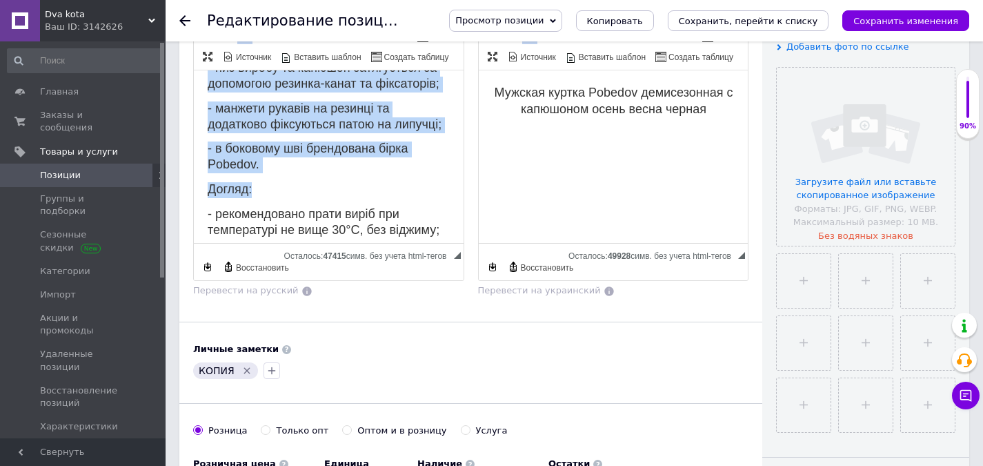
click at [317, 173] on p "- в боковому шві брендована бірка Pobedov." at bounding box center [329, 157] width 242 height 32
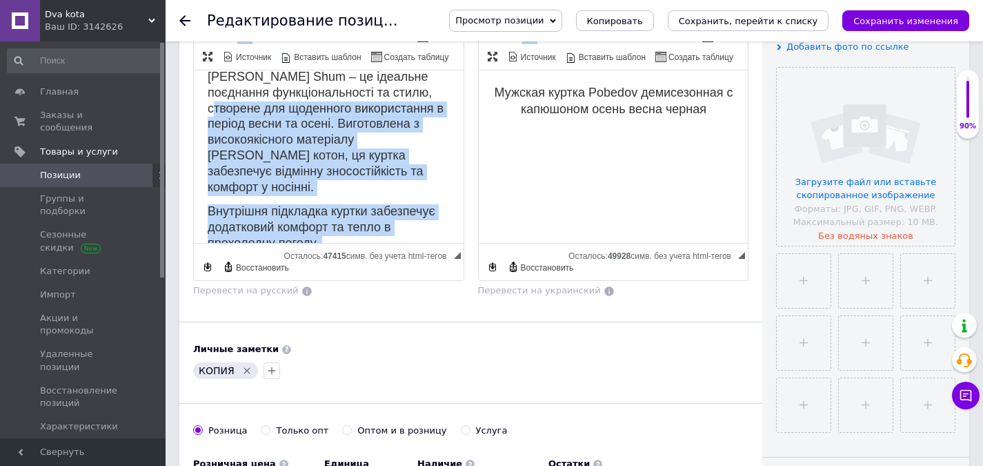
scroll to position [0, 0]
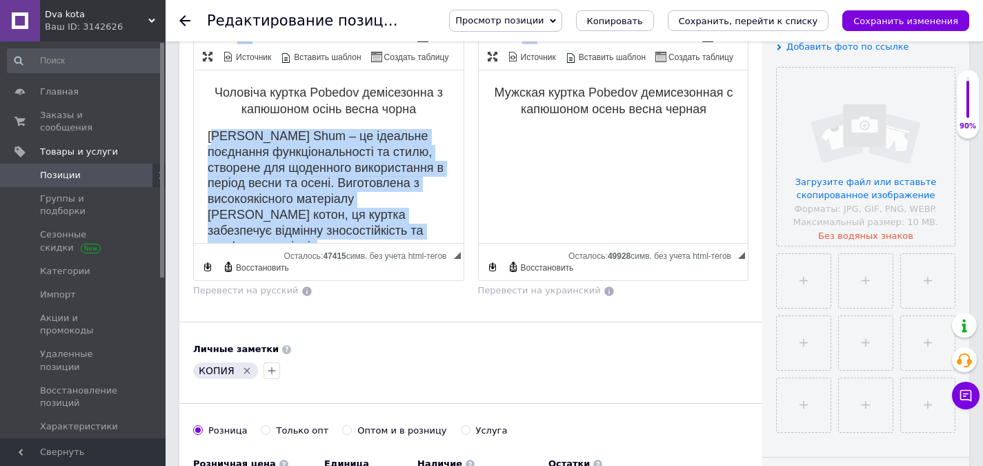
drag, startPoint x: 288, startPoint y: 231, endPoint x: 206, endPoint y: 132, distance: 128.3
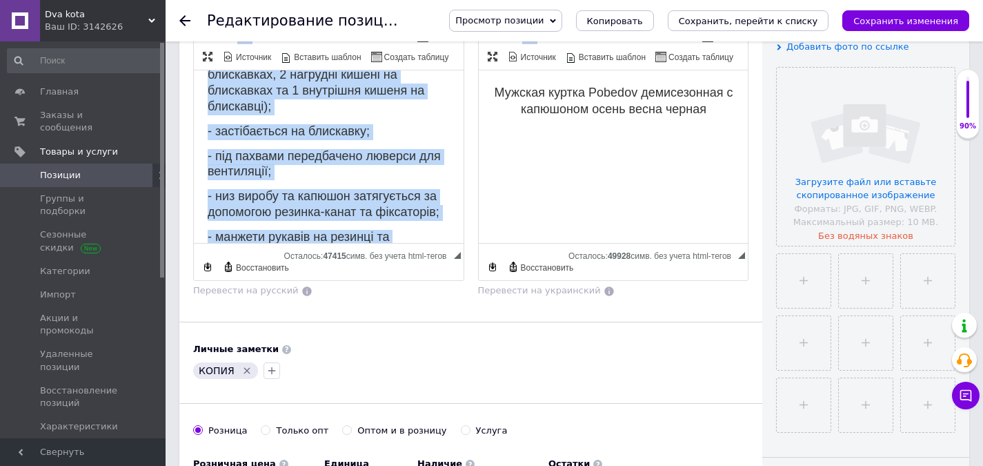
scroll to position [1451, 0]
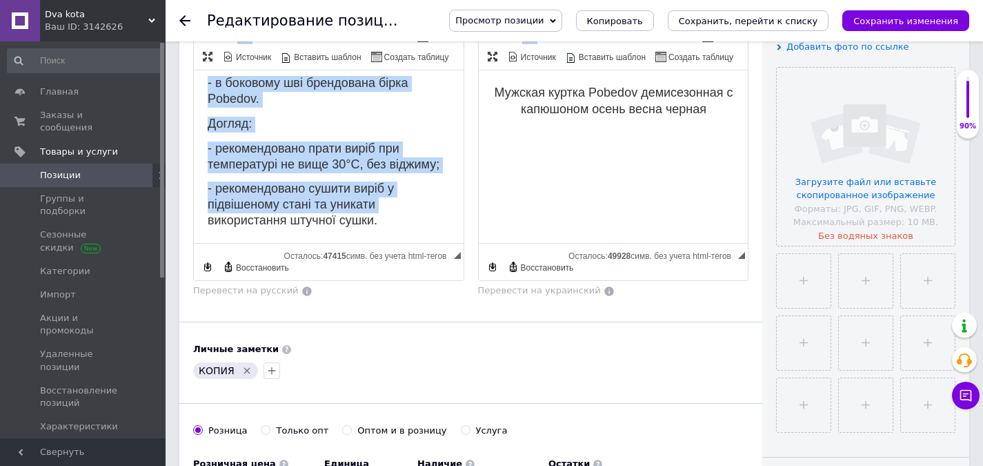
drag, startPoint x: 339, startPoint y: 235, endPoint x: 429, endPoint y: 295, distance: 108.3
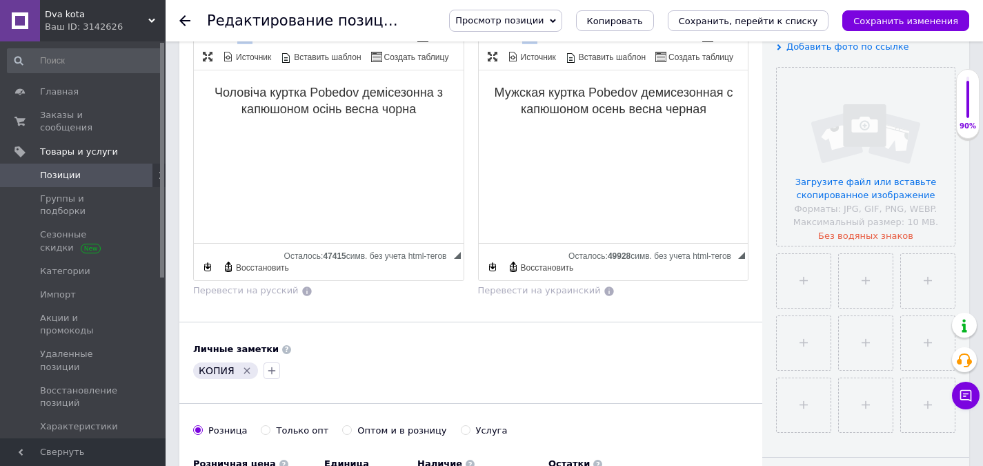
scroll to position [0, 0]
click at [835, 184] on input "file" at bounding box center [866, 157] width 178 height 178
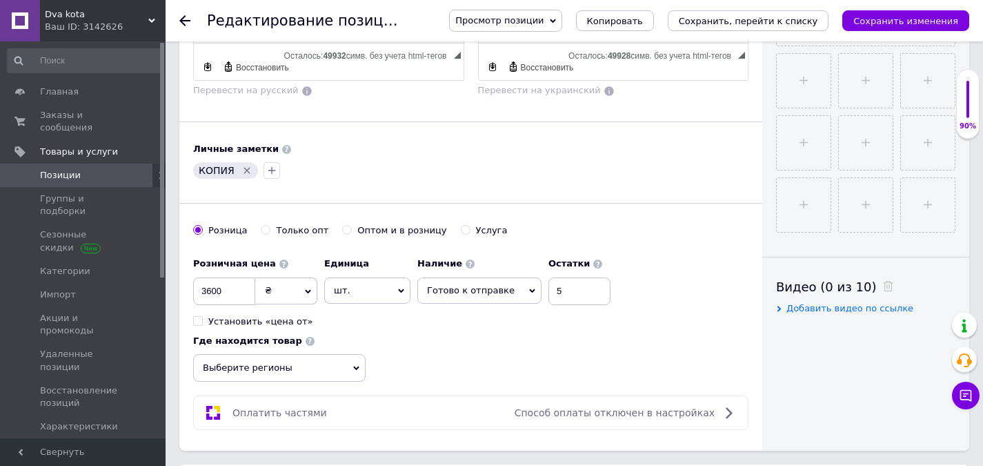
scroll to position [483, 0]
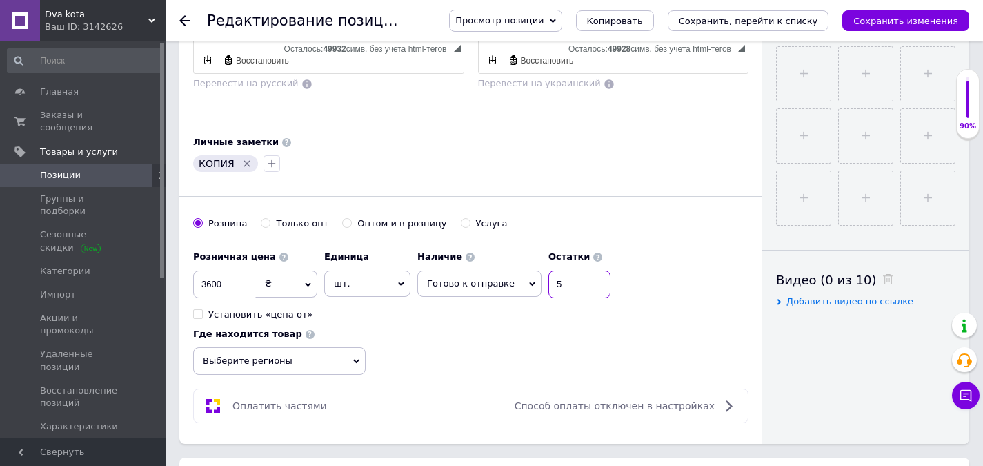
drag, startPoint x: 567, startPoint y: 290, endPoint x: 533, endPoint y: 290, distance: 33.8
click at [533, 290] on div "Наличие Готово к отправке В наличии Нет в наличии Под заказ Остатки 5" at bounding box center [513, 270] width 193 height 54
click at [485, 277] on span "Готово к отправке" at bounding box center [479, 283] width 124 height 26
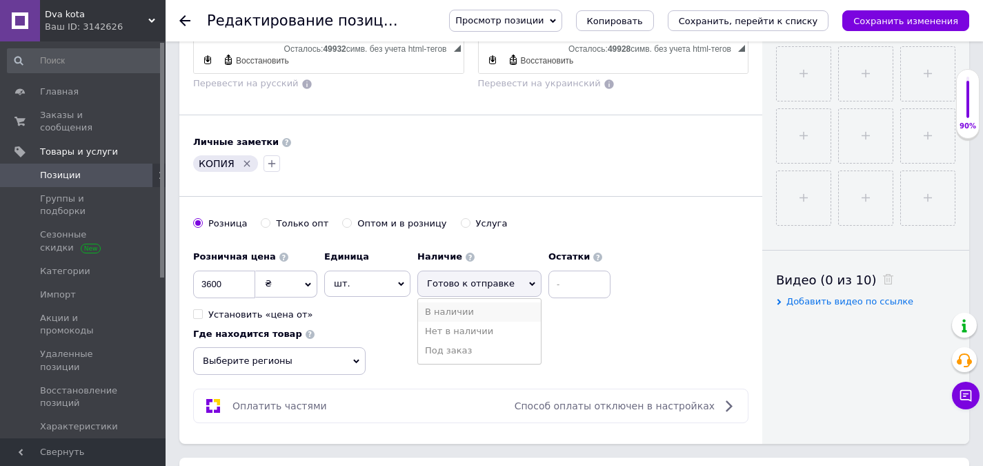
click at [474, 306] on li "В наличии" at bounding box center [479, 311] width 123 height 19
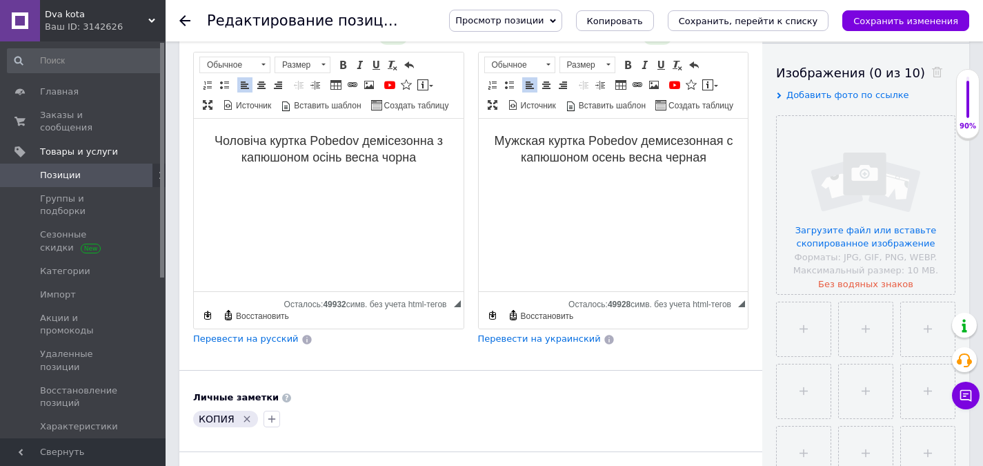
scroll to position [69, 0]
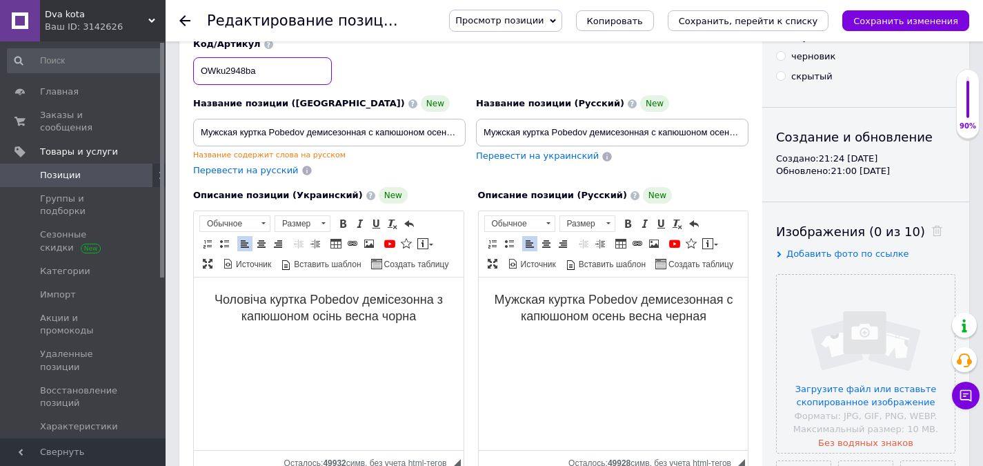
paste input "3170dge"
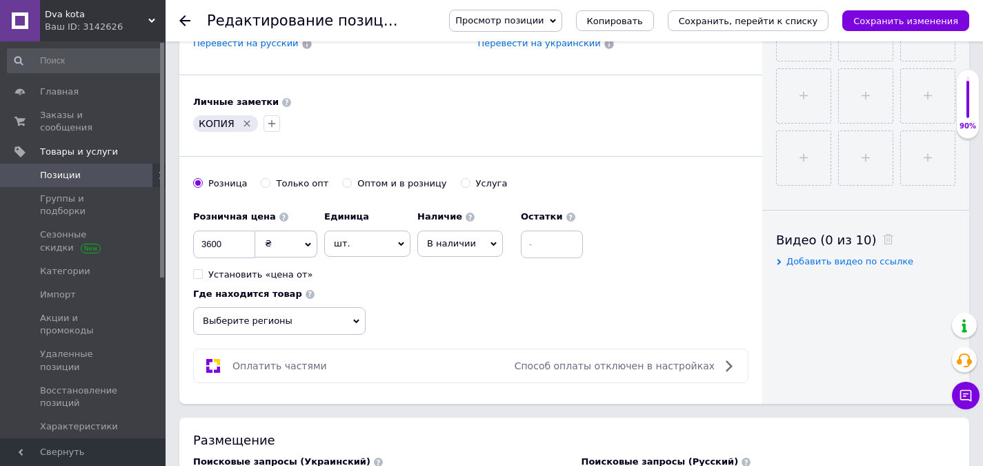
scroll to position [552, 0]
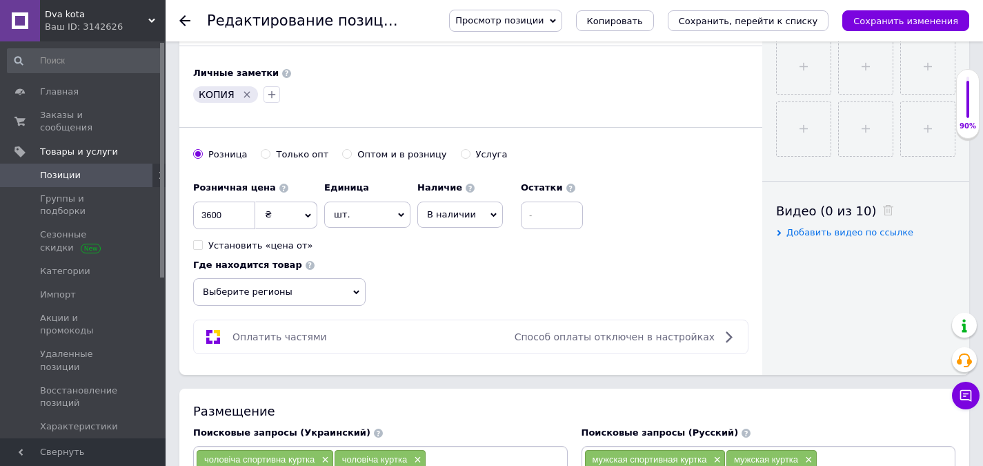
type input "OWku3170dge"
drag, startPoint x: 247, startPoint y: 93, endPoint x: 215, endPoint y: 92, distance: 31.8
click at [243, 93] on icon "Удалить метку" at bounding box center [246, 94] width 11 height 11
click at [201, 97] on icon "button" at bounding box center [202, 95] width 8 height 8
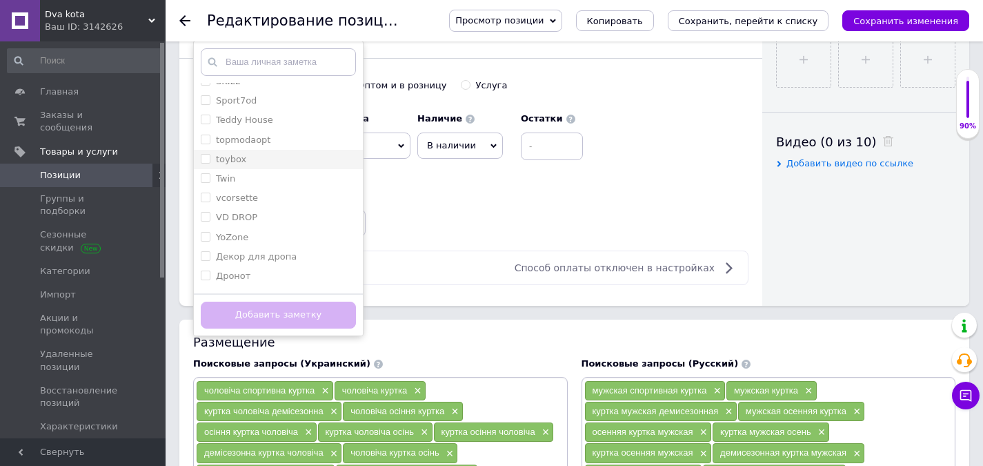
scroll to position [966, 0]
click at [269, 216] on div "Оля" at bounding box center [278, 216] width 155 height 12
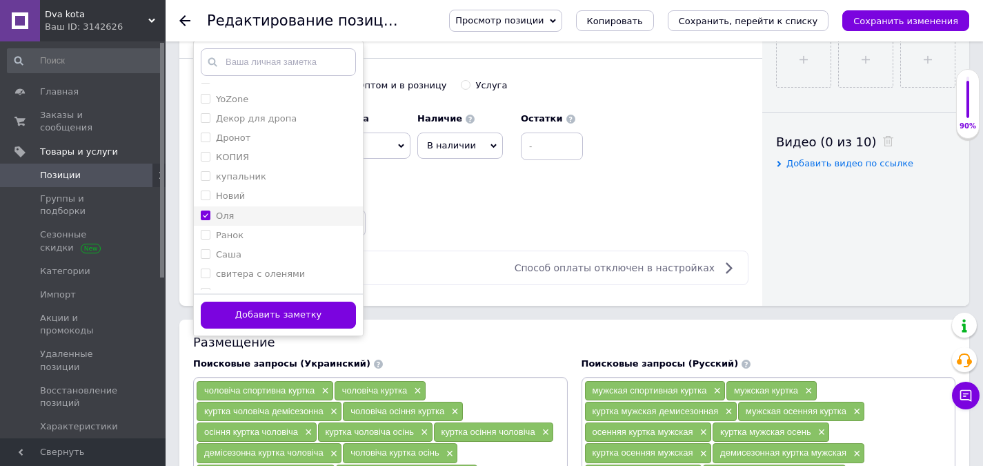
checkbox input "true"
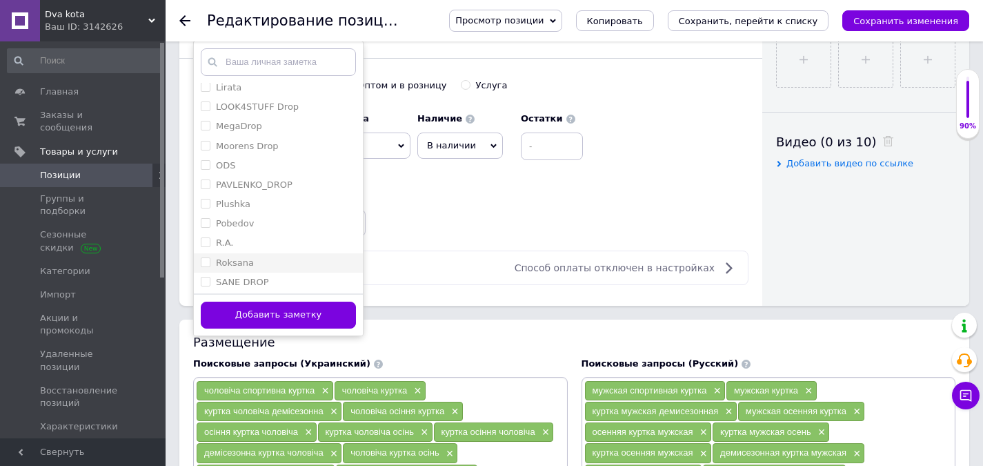
scroll to position [594, 0]
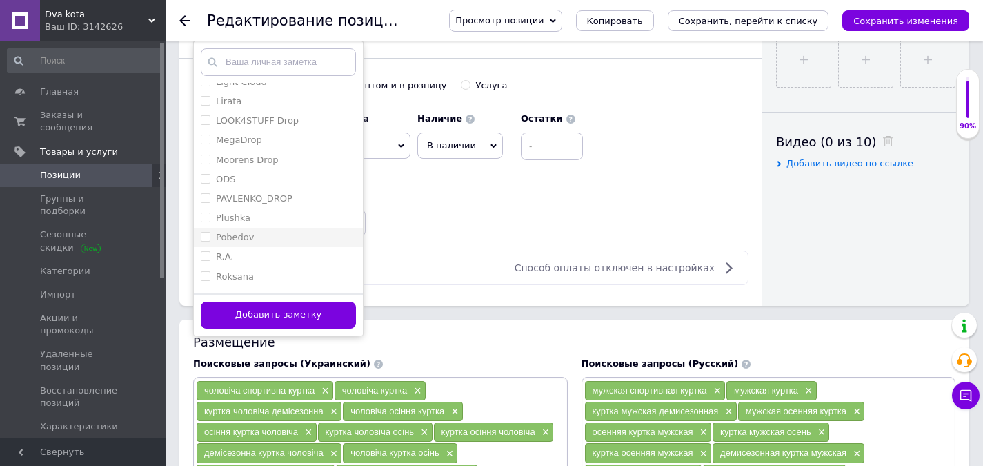
click at [272, 236] on div "Pobedov" at bounding box center [278, 237] width 155 height 12
checkbox input "true"
click at [320, 314] on button "Добавить заметку" at bounding box center [278, 314] width 155 height 27
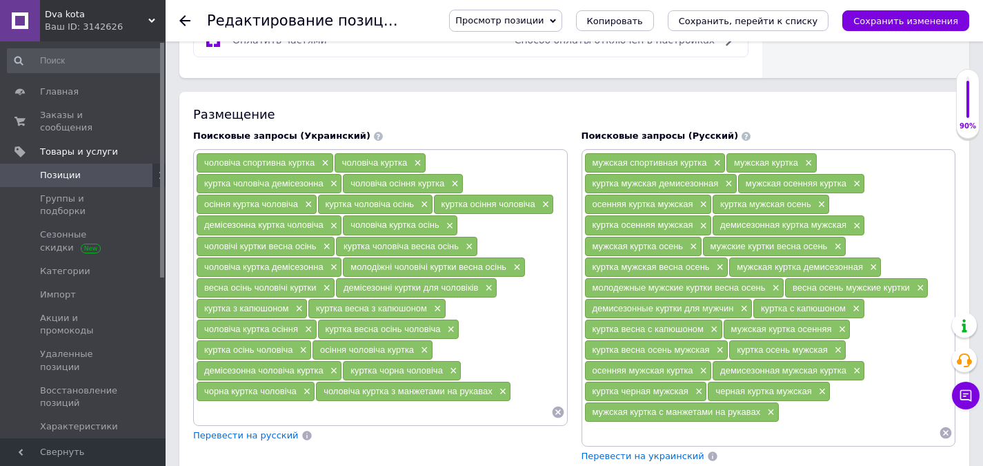
scroll to position [897, 0]
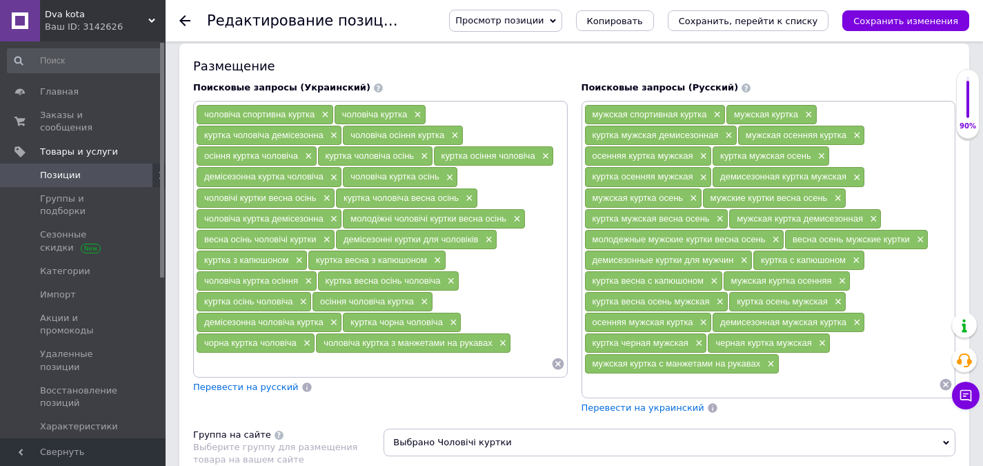
click at [555, 362] on icon at bounding box center [558, 364] width 14 height 14
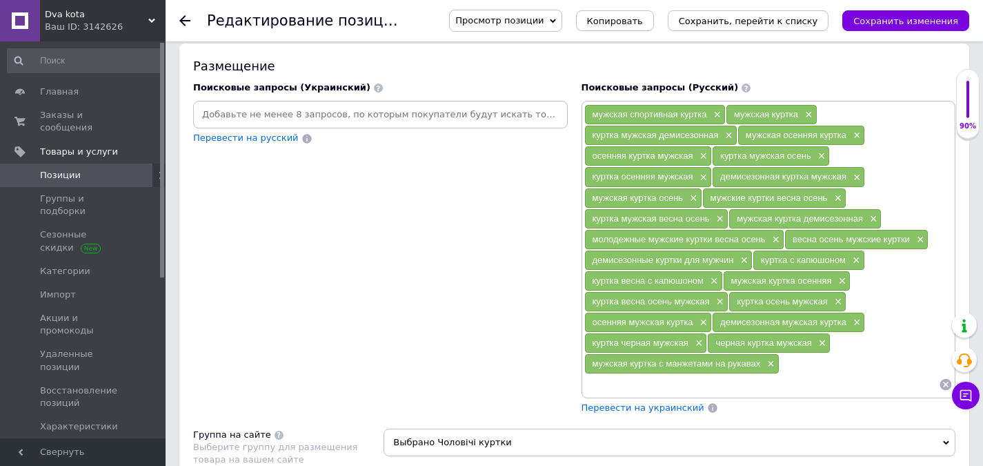
click at [946, 381] on icon at bounding box center [946, 385] width 12 height 12
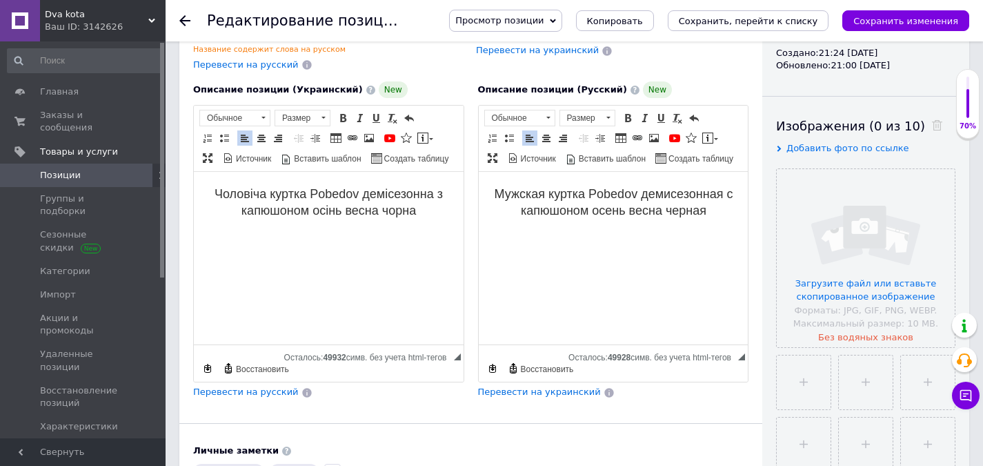
scroll to position [276, 0]
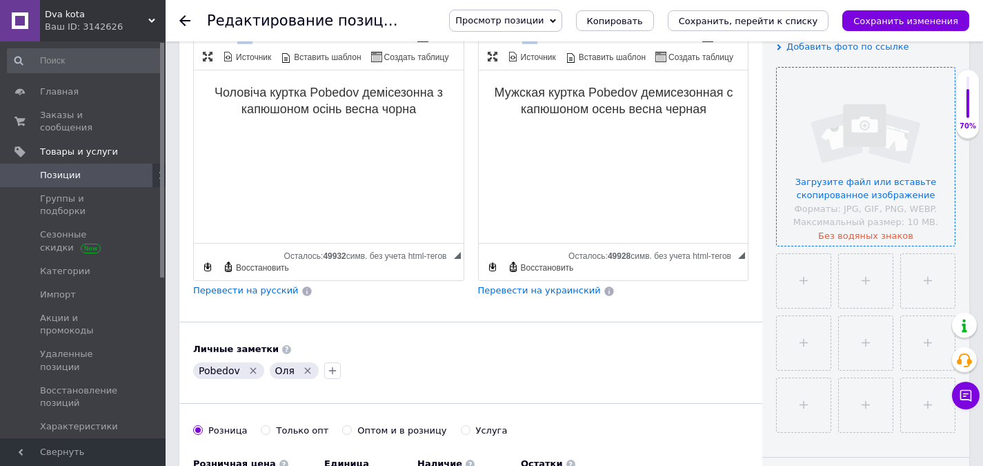
click at [846, 152] on input "file" at bounding box center [866, 157] width 178 height 178
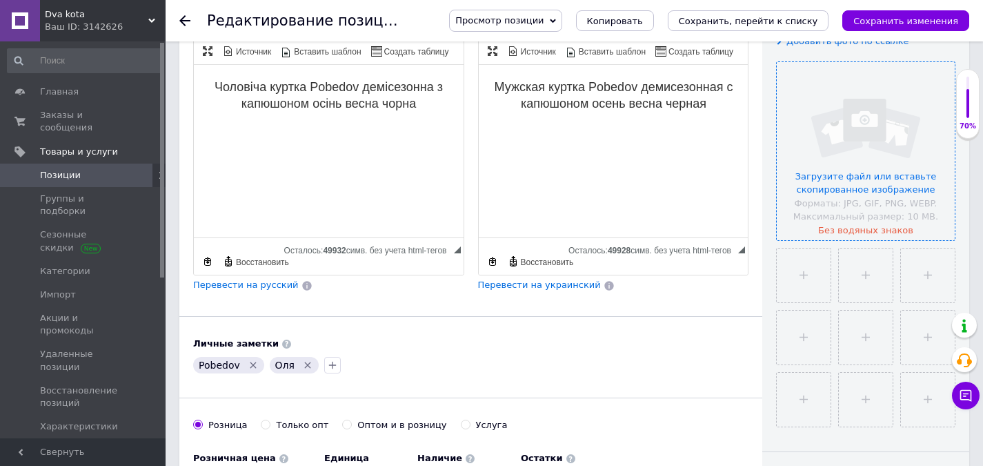
scroll to position [345, 0]
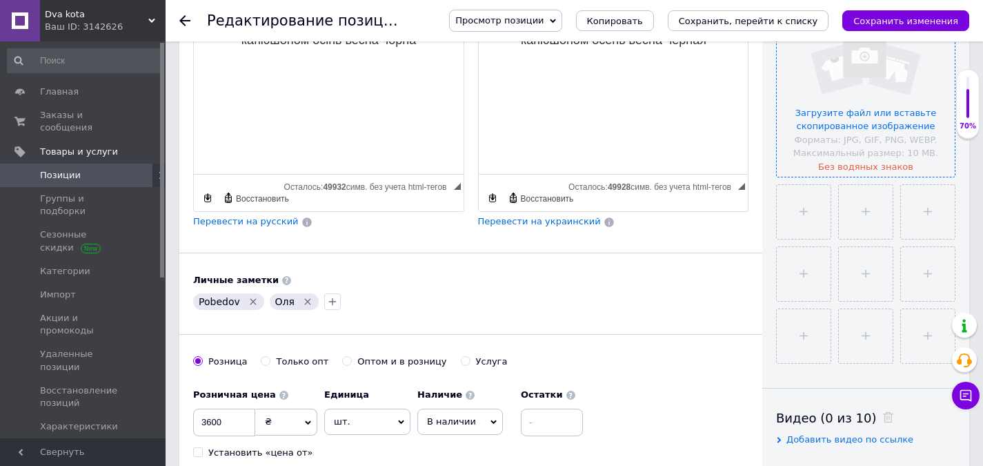
click at [840, 121] on input "file" at bounding box center [866, 88] width 178 height 178
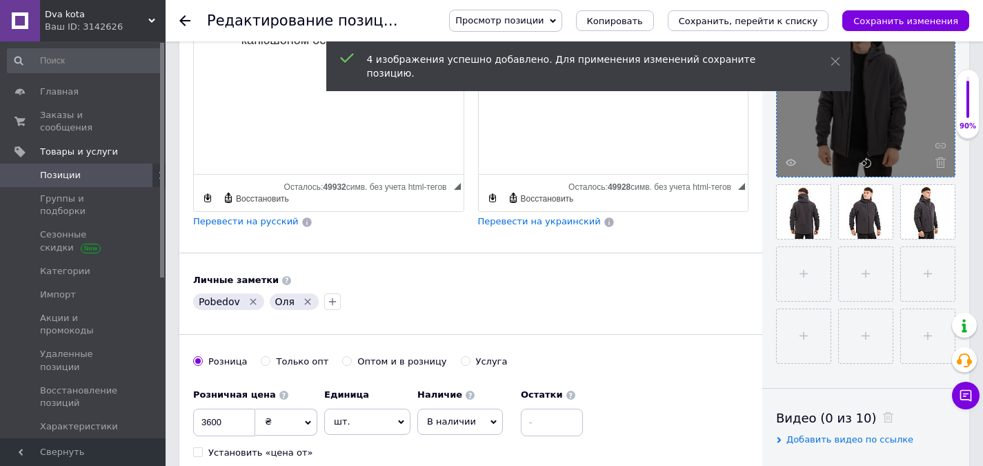
click at [786, 168] on div at bounding box center [866, 88] width 178 height 178
click at [791, 163] on icon at bounding box center [791, 162] width 10 height 10
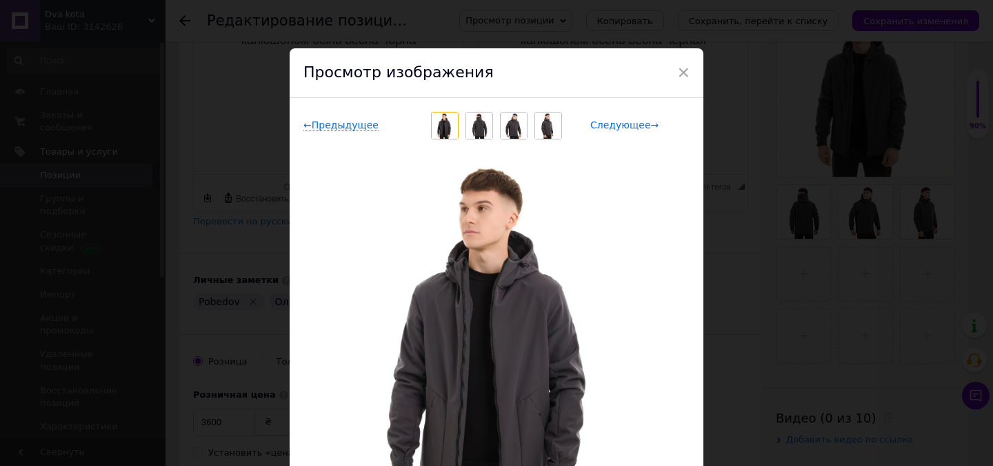
click at [606, 126] on span "Следующее →" at bounding box center [624, 125] width 68 height 12
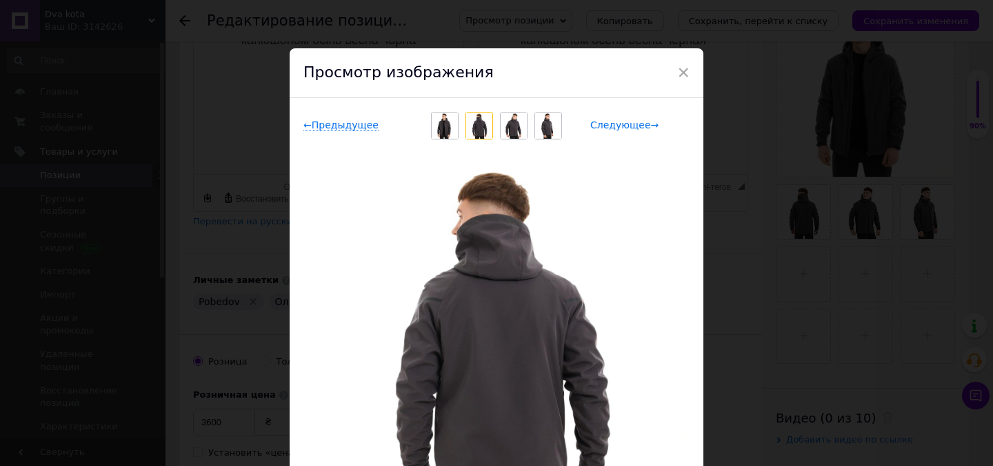
click at [606, 126] on span "Следующее →" at bounding box center [624, 125] width 68 height 12
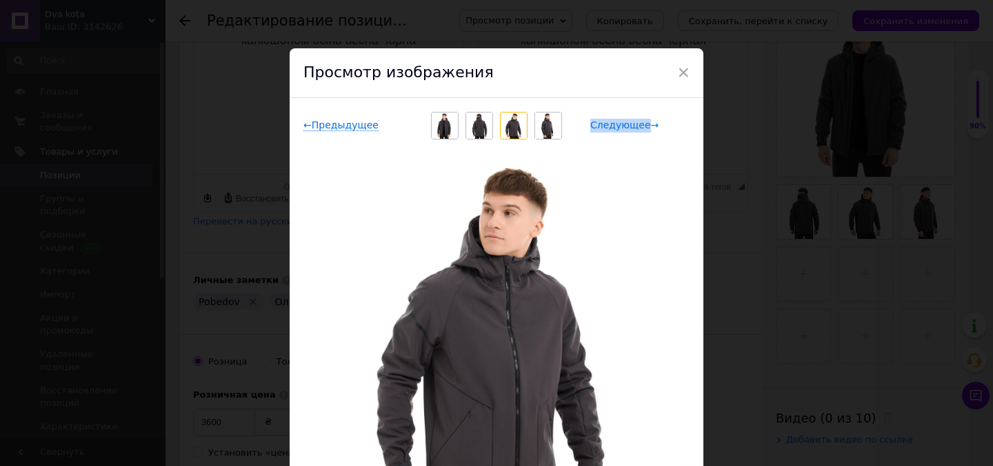
click at [606, 126] on span "Следующее →" at bounding box center [624, 125] width 68 height 12
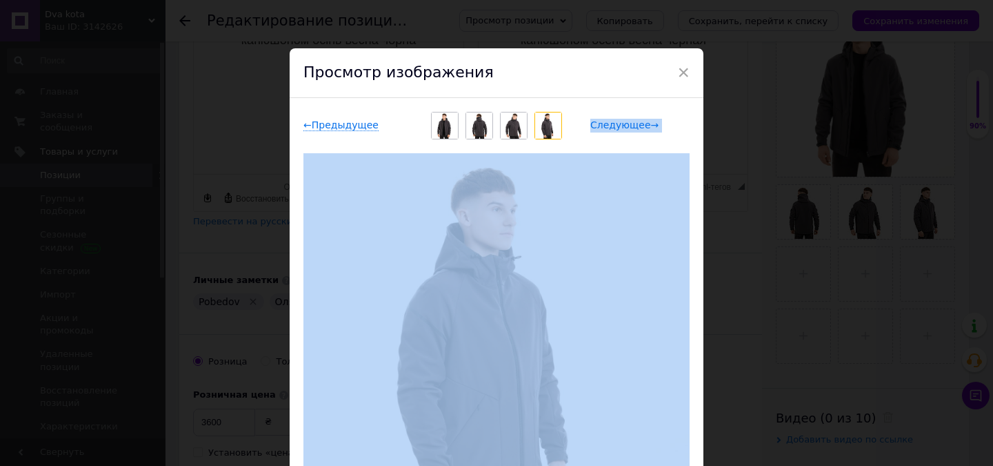
click at [607, 126] on span "Следующее →" at bounding box center [624, 125] width 68 height 12
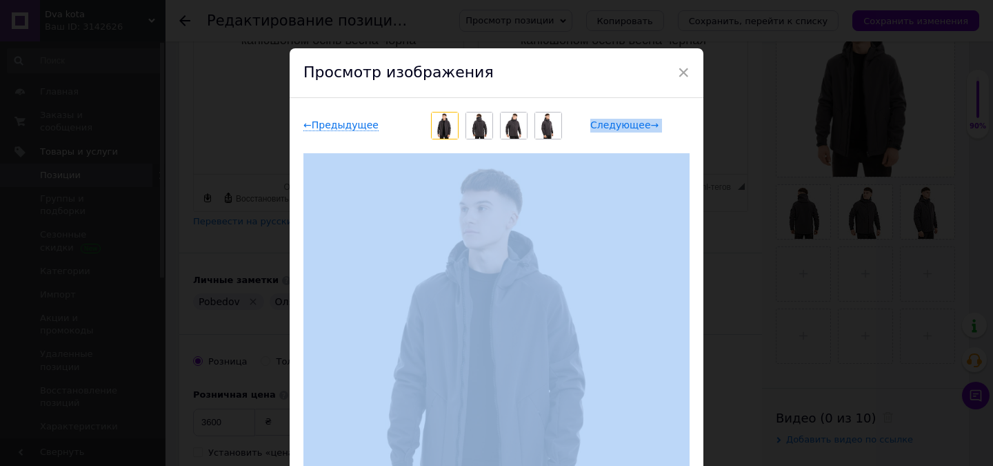
click at [607, 126] on span "Следующее →" at bounding box center [624, 125] width 68 height 12
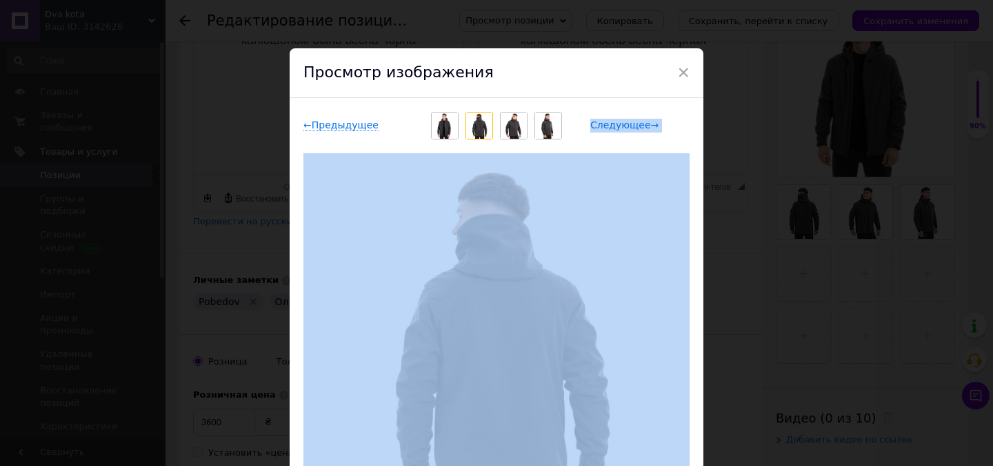
click at [607, 126] on span "Следующее →" at bounding box center [624, 125] width 68 height 12
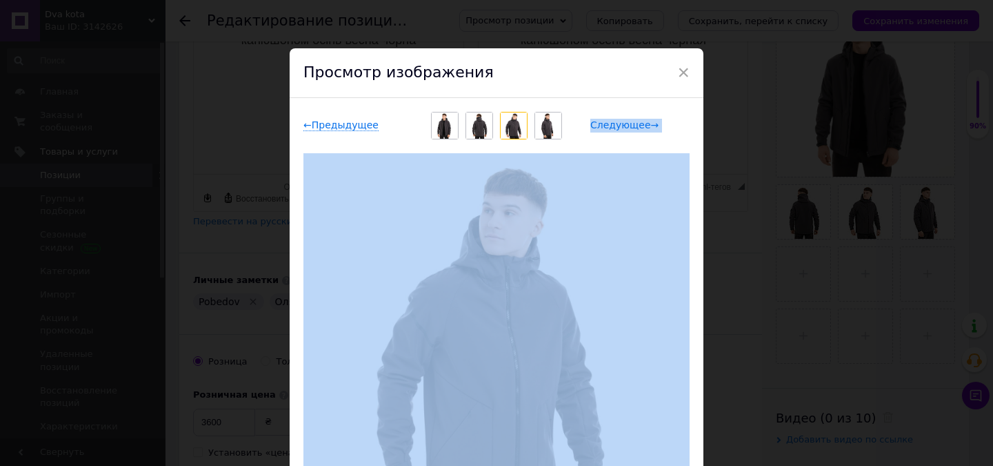
click at [609, 126] on span "Следующее →" at bounding box center [624, 125] width 68 height 12
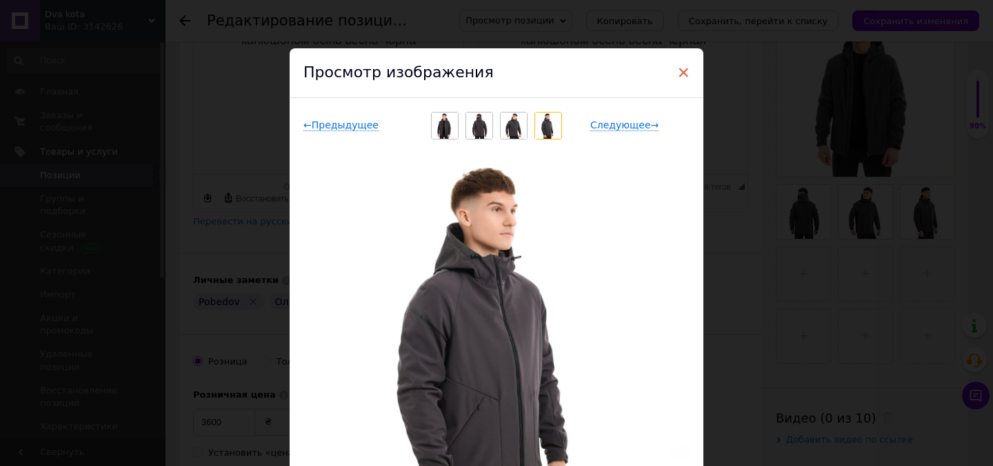
drag, startPoint x: 678, startPoint y: 74, endPoint x: 232, endPoint y: 98, distance: 446.2
click at [678, 74] on span "×" at bounding box center [683, 72] width 12 height 23
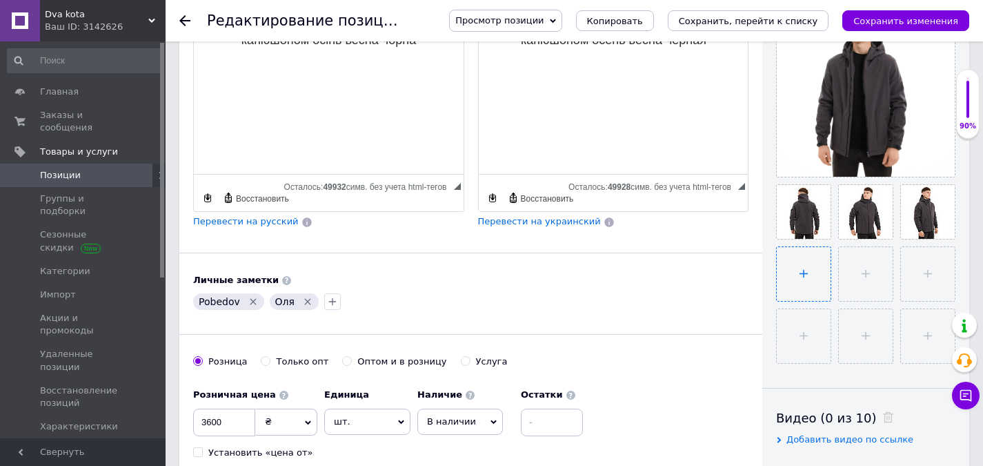
click at [782, 279] on input "file" at bounding box center [804, 274] width 54 height 54
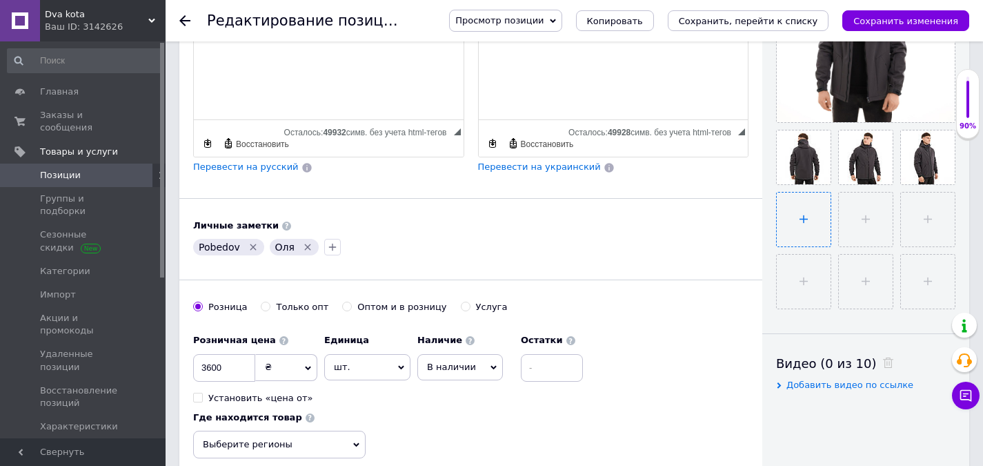
scroll to position [414, 0]
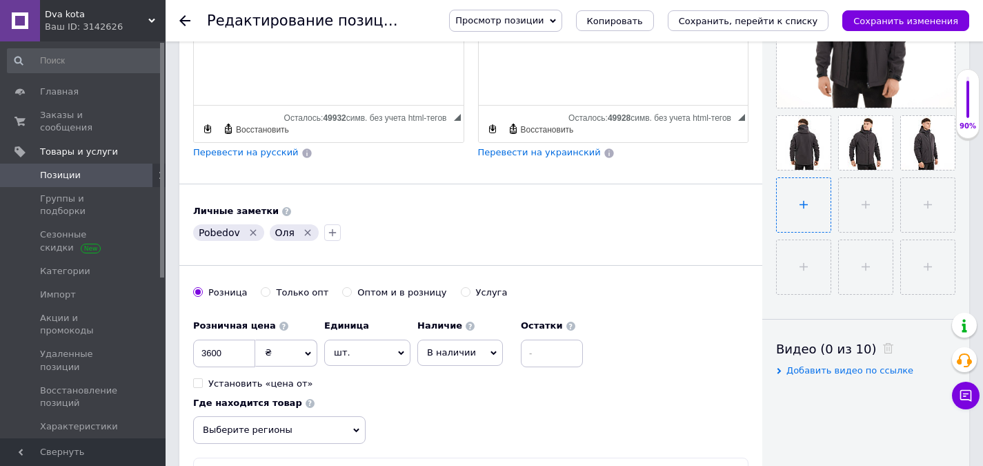
click at [791, 209] on input "file" at bounding box center [804, 205] width 54 height 54
type input "C:\fakepath\0f4bcfbbc2fc8cd43965.jpg"
click at [864, 257] on input "file" at bounding box center [864, 263] width 54 height 54
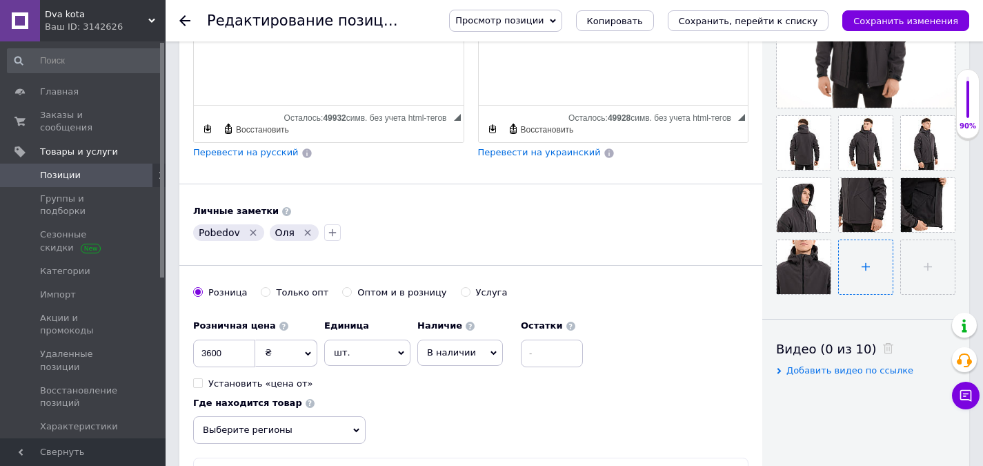
type input "C:\fakepath\photo_1_2025-10-12_21-37-54.jpg"
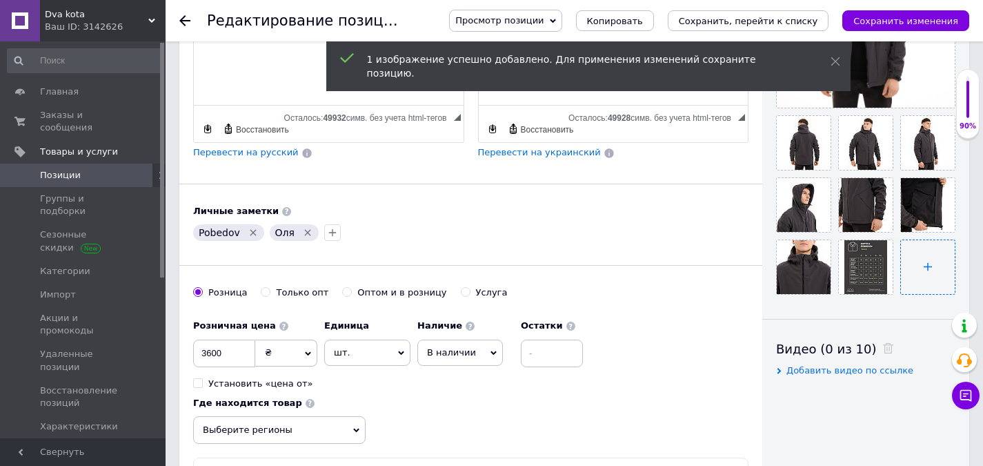
click at [917, 263] on input "file" at bounding box center [928, 267] width 54 height 54
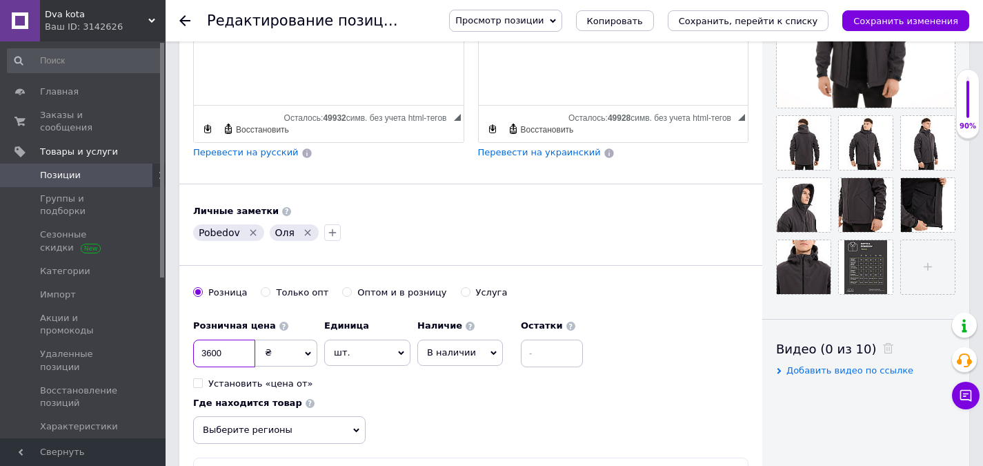
drag, startPoint x: 217, startPoint y: 362, endPoint x: 179, endPoint y: 362, distance: 37.9
type input "4000"
click at [897, 23] on icon "Сохранить изменения" at bounding box center [905, 21] width 105 height 10
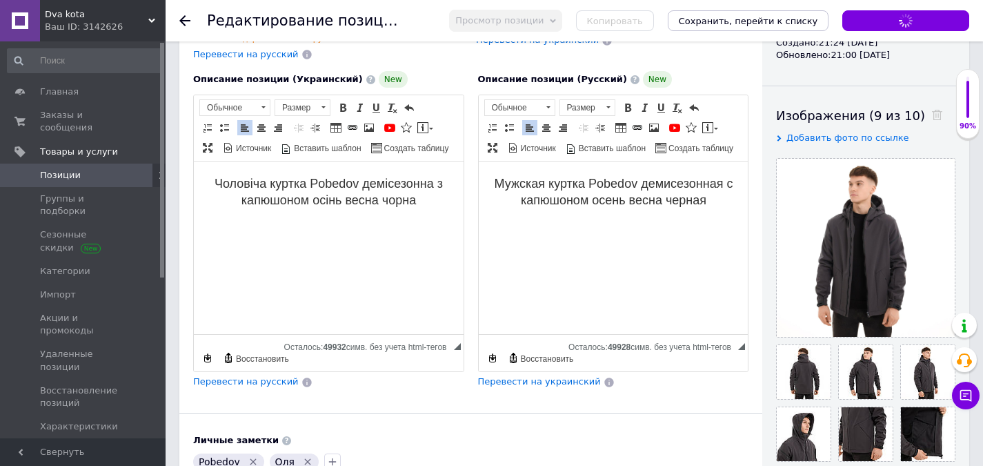
scroll to position [207, 0]
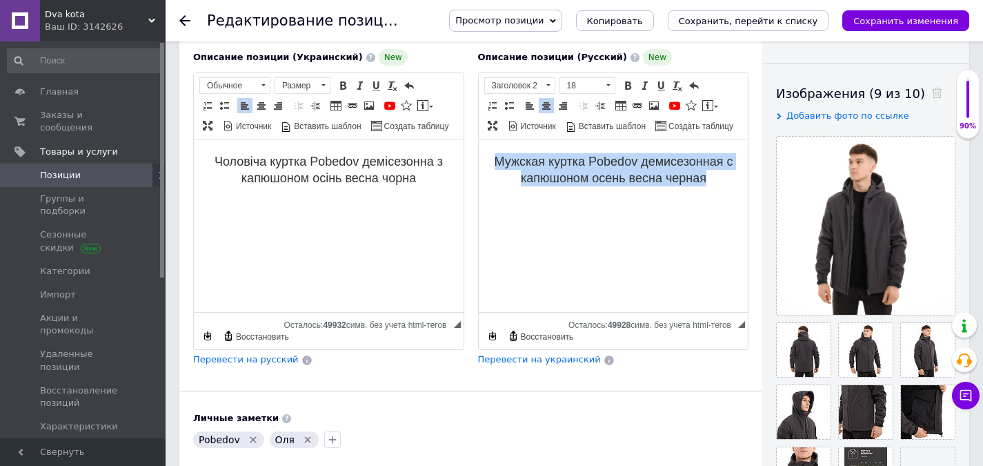
drag, startPoint x: 577, startPoint y: 166, endPoint x: 484, endPoint y: 153, distance: 93.9
click at [484, 153] on html "Мужская куртка Pobedov демисезонная с капюшоном осень весна черная" at bounding box center [613, 194] width 270 height 110
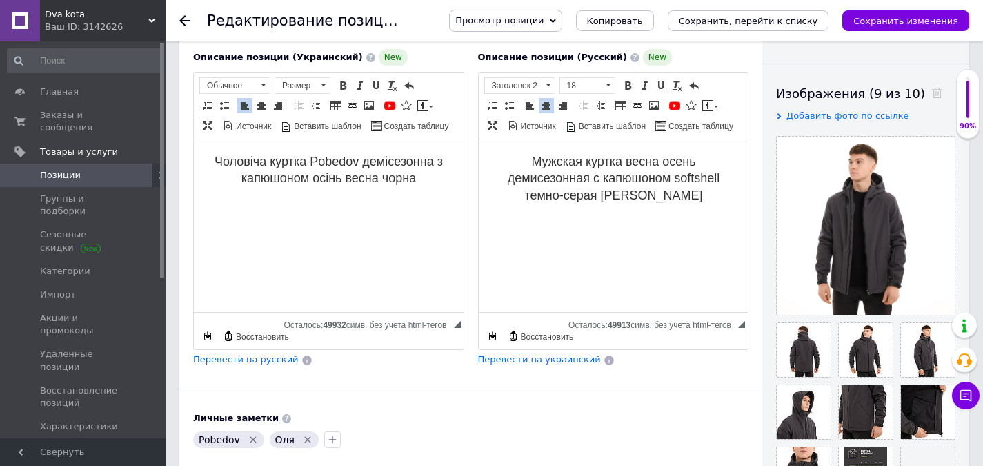
scroll to position [138, 0]
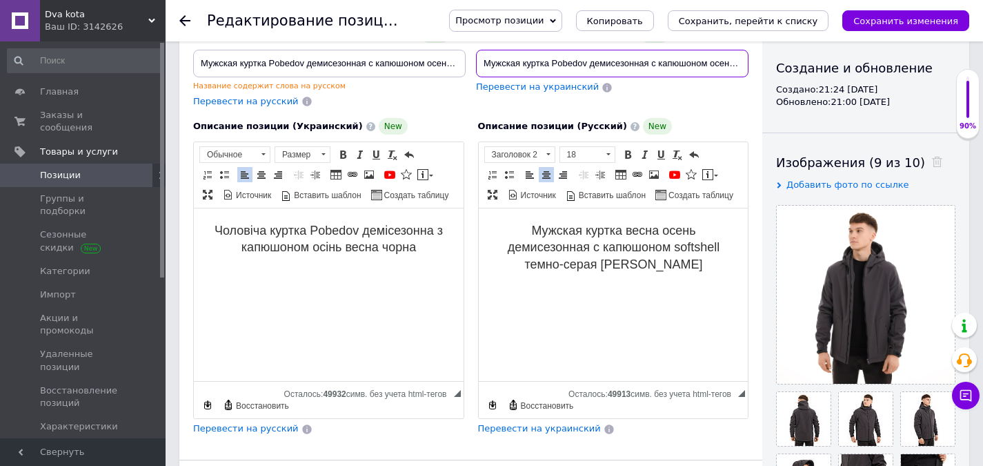
click at [565, 61] on input "Мужская куртка Pobedov демисезонная с капюшоном осень весна черная" at bounding box center [612, 64] width 272 height 28
paste input "весна осень демисезонная с капюшоном softshell темно-серая [PERSON_NAME]"
type input "Мужская куртка весна осень демисезонная с капюшоном softshell темно-серая [PERS…"
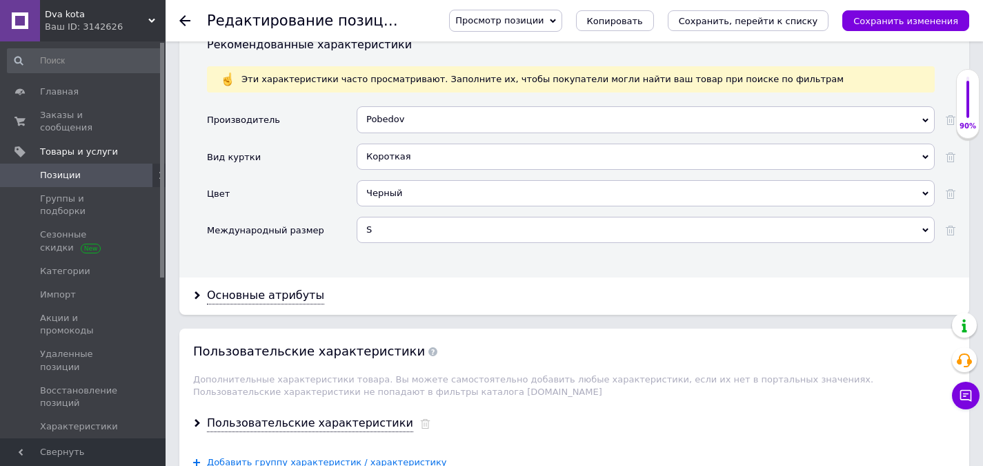
scroll to position [1242, 0]
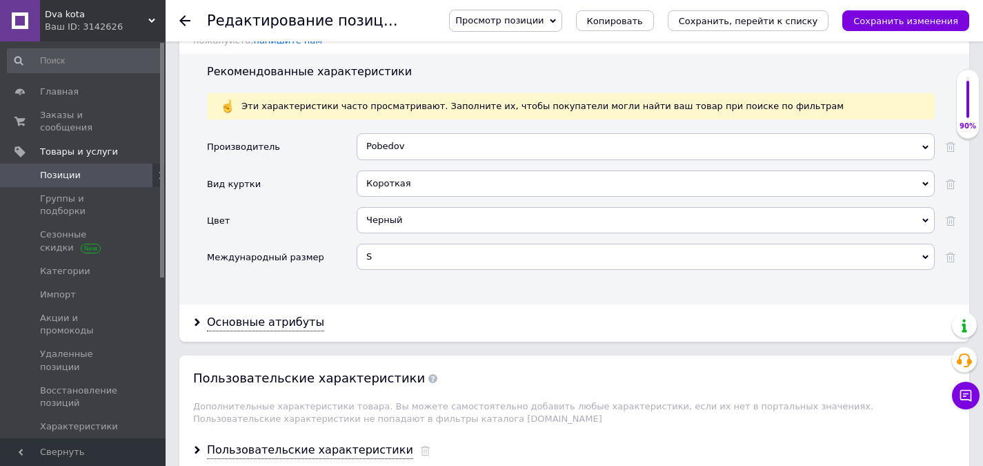
click at [399, 207] on div "Черный" at bounding box center [646, 220] width 578 height 26
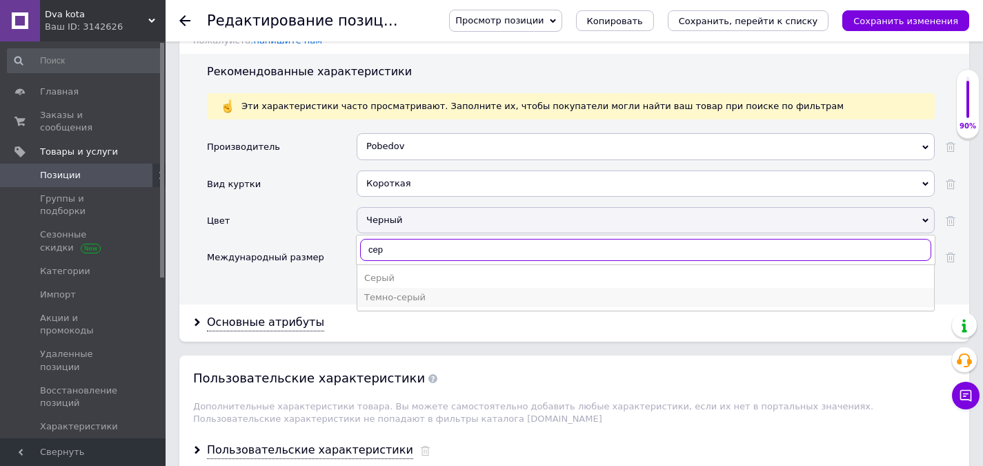
type input "сер"
click at [411, 291] on div "Темно-серый" at bounding box center [645, 297] width 563 height 12
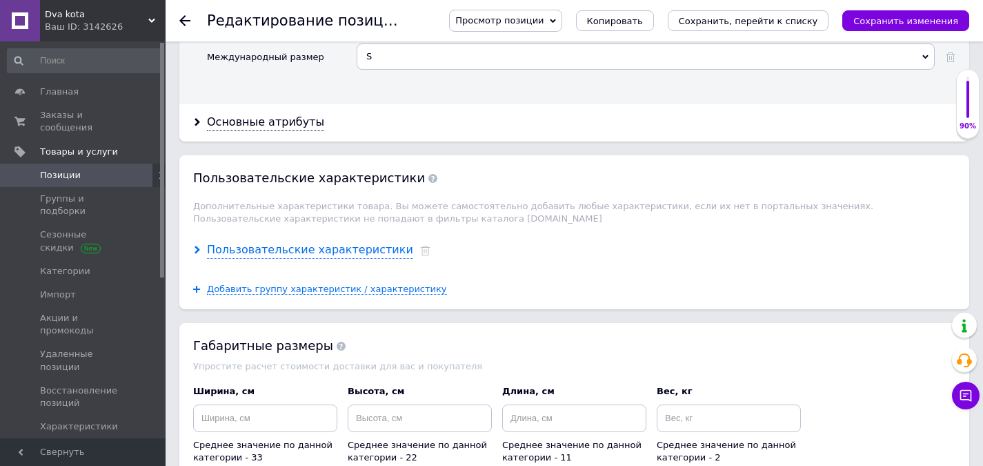
scroll to position [1518, 0]
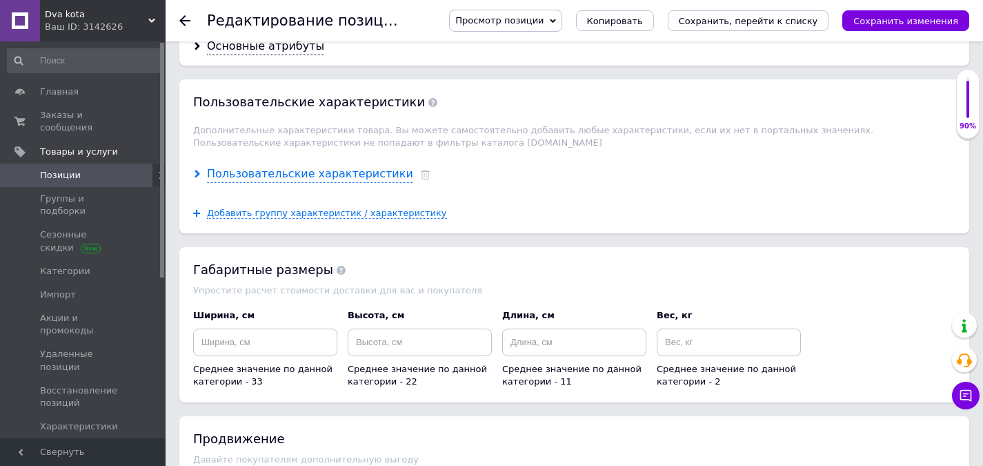
click at [294, 166] on div "Пользовательские характеристики" at bounding box center [310, 174] width 206 height 16
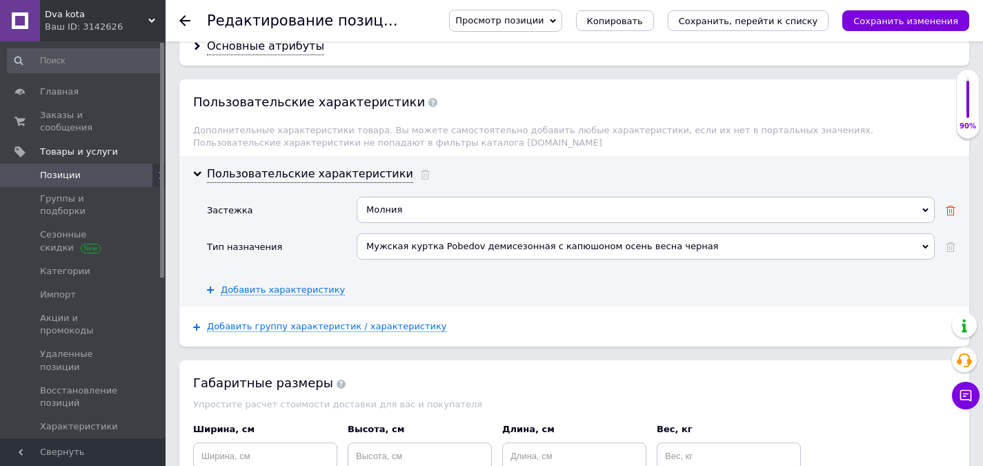
click at [946, 206] on icon at bounding box center [951, 211] width 10 height 10
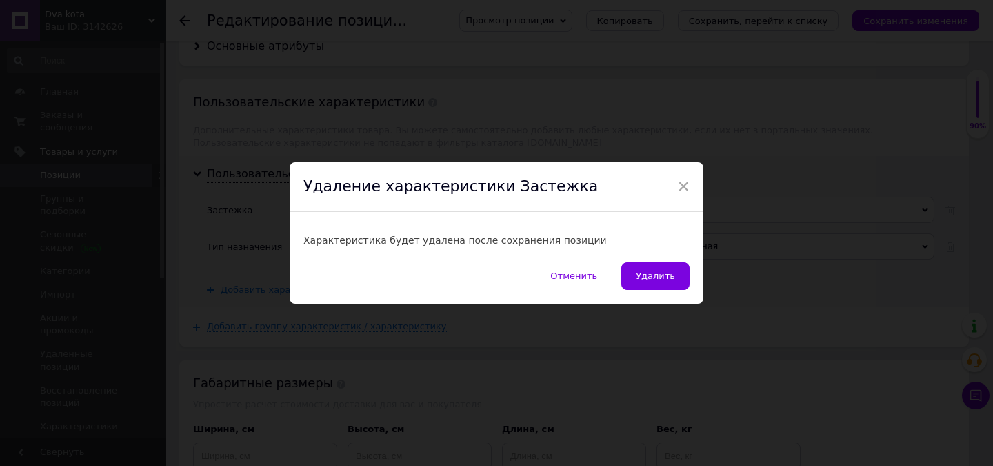
drag, startPoint x: 672, startPoint y: 275, endPoint x: 628, endPoint y: 256, distance: 47.6
click at [672, 276] on span "Удалить" at bounding box center [655, 275] width 39 height 10
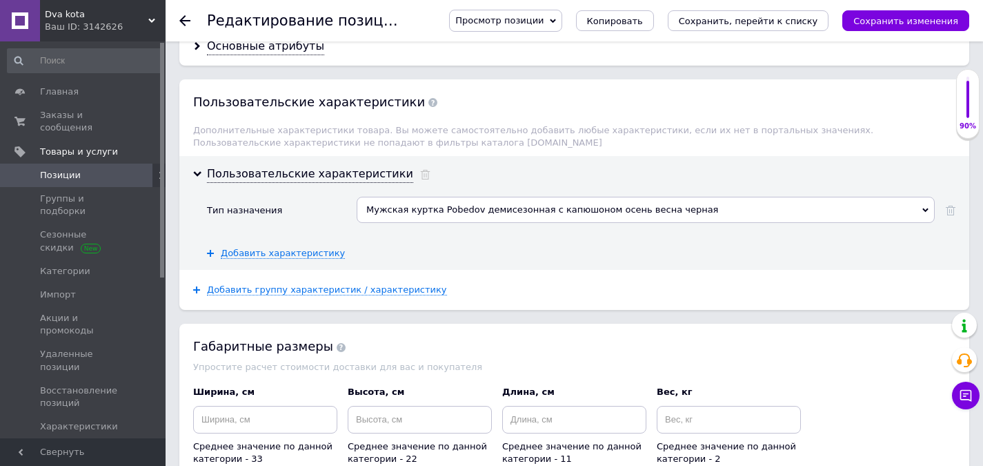
click at [529, 197] on div "Мужская куртка Pobedov демисезонная с капюшоном осень весна черная" at bounding box center [646, 210] width 578 height 26
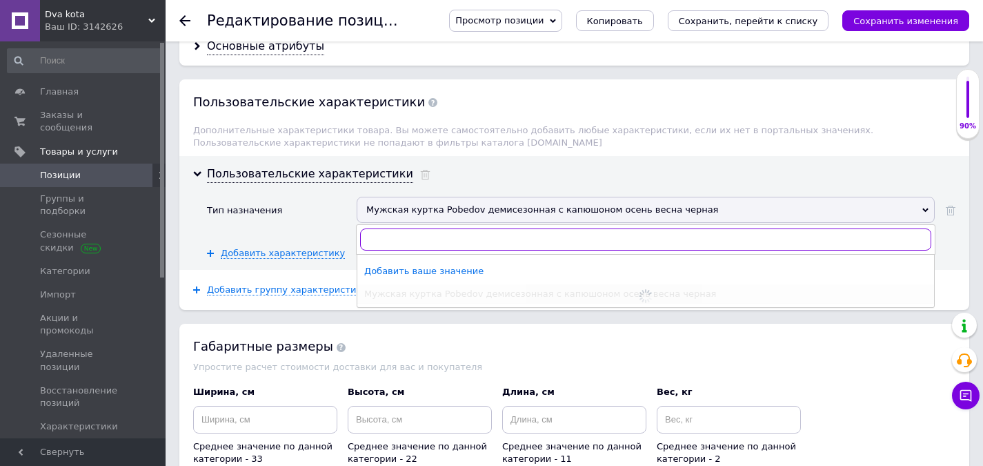
paste input "Мужская куртка весна осень демисезонная с капюшоном softshell темно-серая [PERS…"
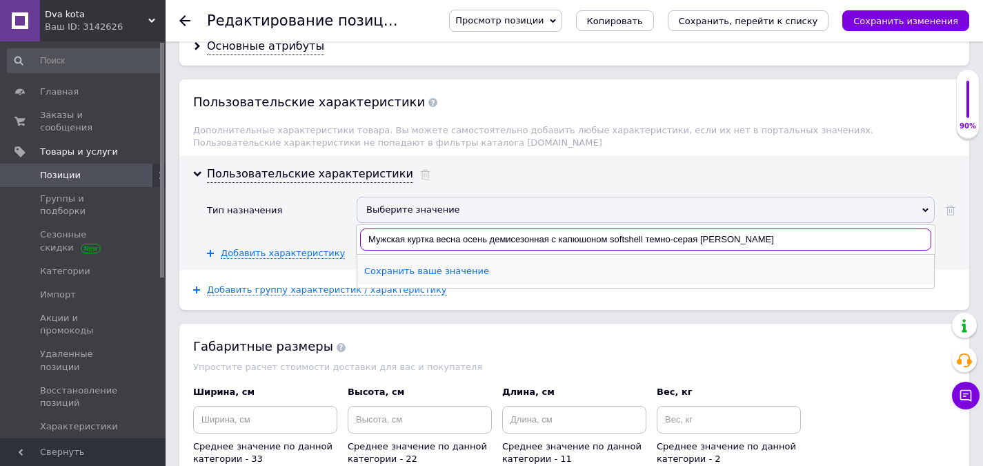
type input "Мужская куртка весна осень демисезонная с капюшоном softshell темно-серая [PERS…"
click at [449, 265] on div "Сохранить ваше значение" at bounding box center [645, 271] width 563 height 12
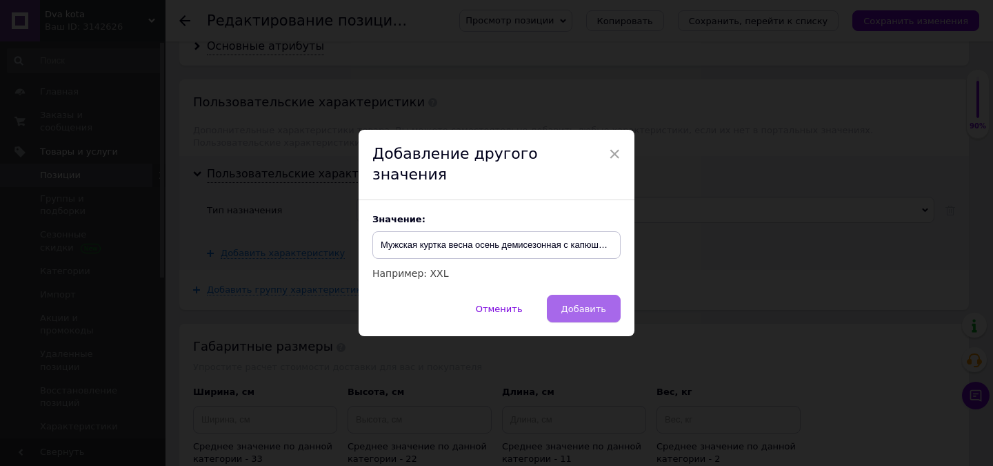
click at [583, 304] on span "Добавить" at bounding box center [583, 309] width 45 height 10
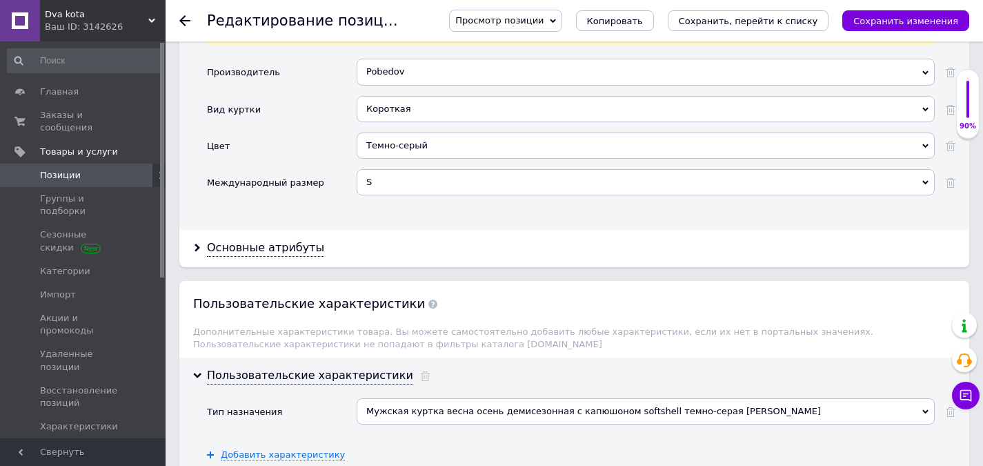
scroll to position [1242, 0]
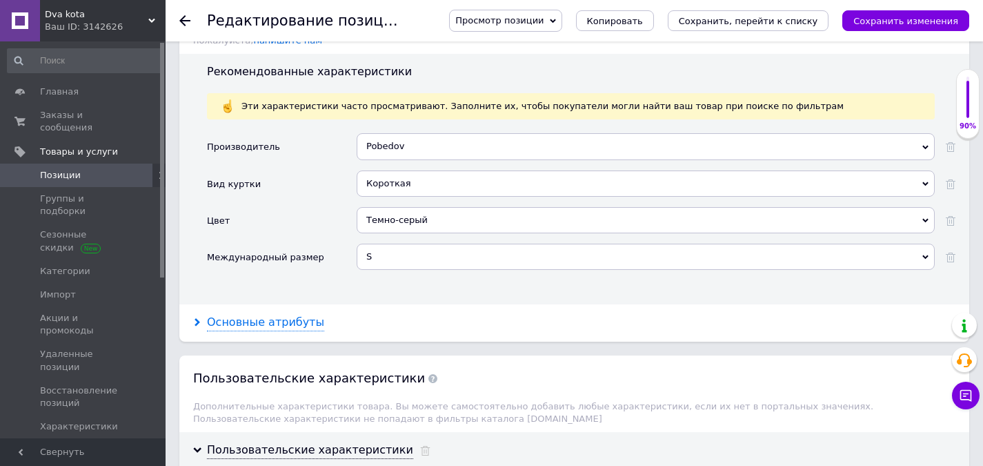
click at [270, 315] on div "Основные атрибуты" at bounding box center [265, 323] width 117 height 16
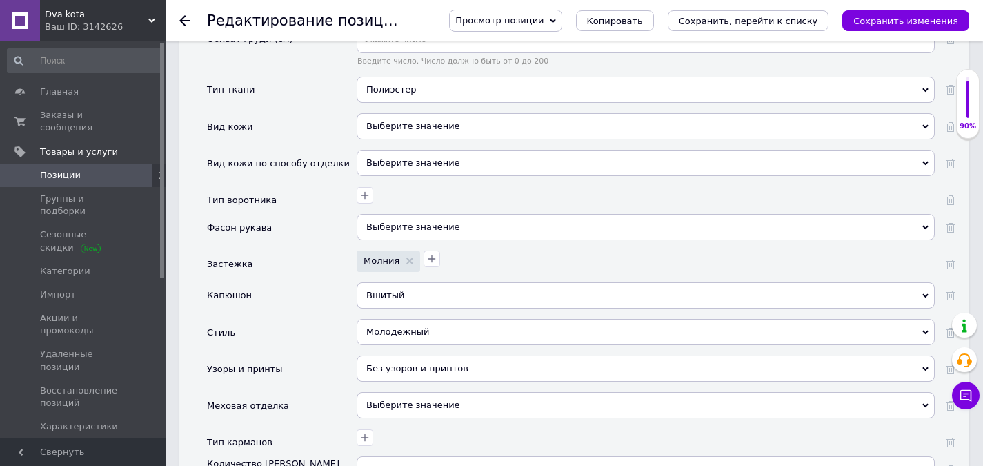
scroll to position [1724, 0]
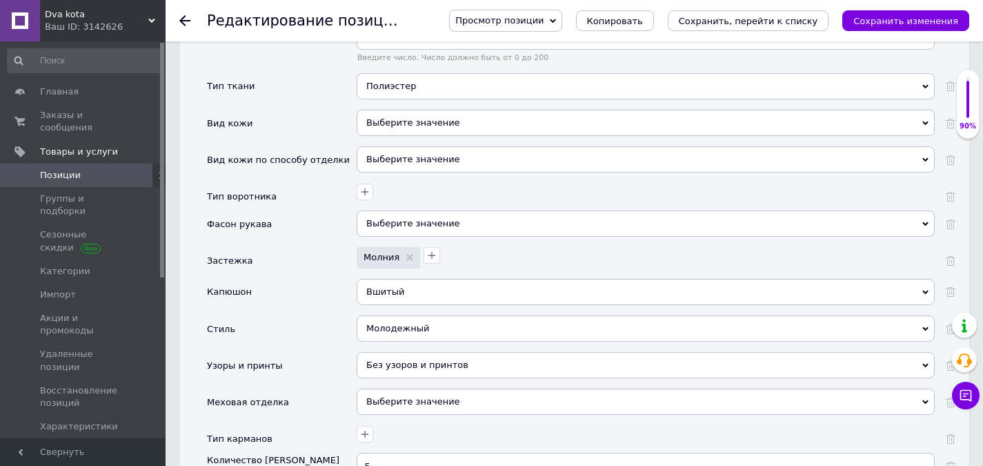
click at [392, 73] on div "Полиэстер" at bounding box center [646, 86] width 578 height 26
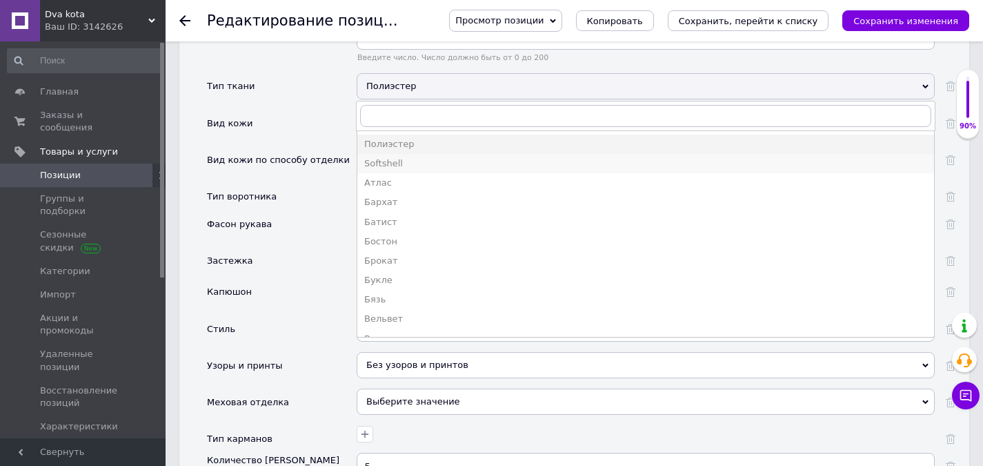
click at [394, 157] on div "Softshell" at bounding box center [645, 163] width 563 height 12
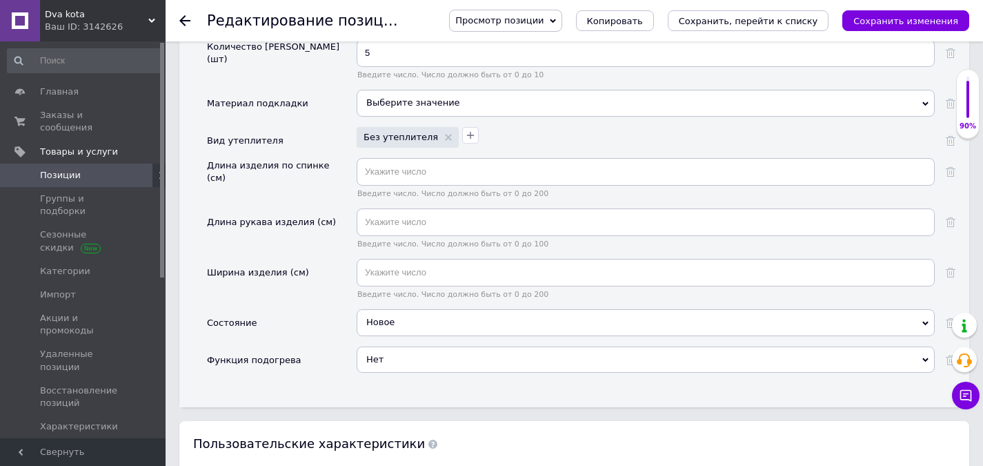
scroll to position [2138, 0]
click at [933, 17] on icon "Сохранить изменения" at bounding box center [905, 21] width 105 height 10
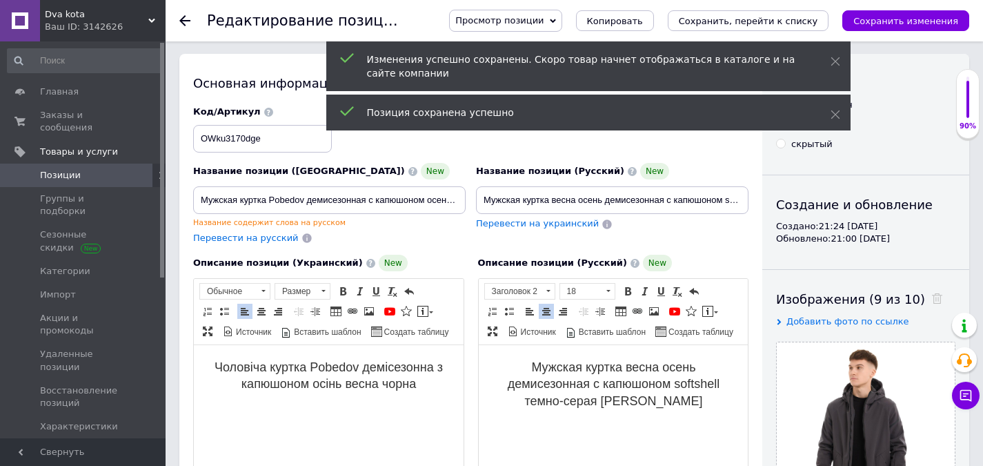
scroll to position [0, 0]
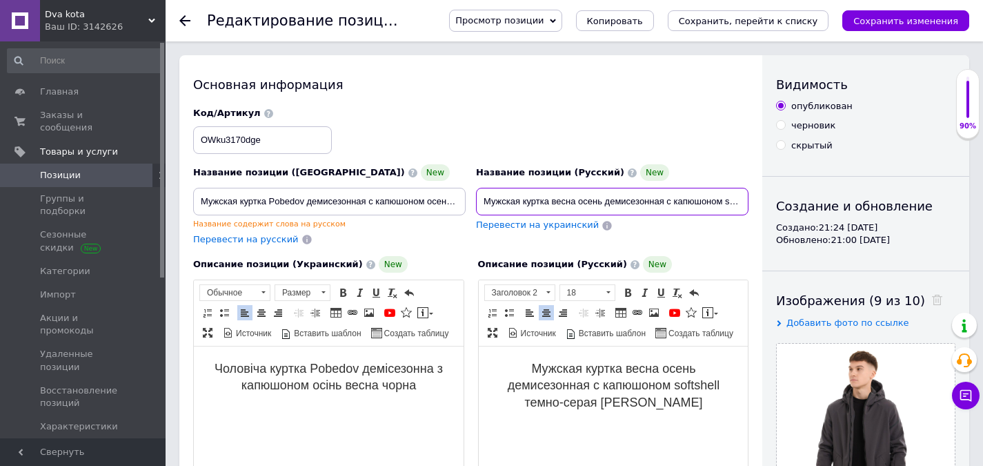
click at [520, 189] on input "Мужская куртка весна осень демисезонная с капюшоном softshell темно-серая [PERS…" at bounding box center [612, 202] width 272 height 28
click at [520, 190] on input "Мужская куртка весна осень демисезонная с капюшоном softshell темно-серая [PERS…" at bounding box center [612, 202] width 272 height 28
click at [520, 191] on input "Мужская куртка весна осень демисезонная с капюшоном softshell темно-серая [PERS…" at bounding box center [612, 202] width 272 height 28
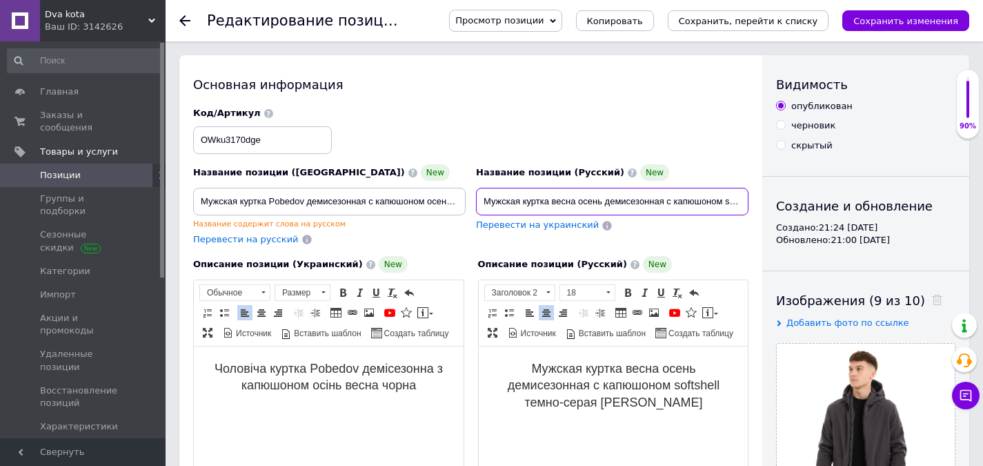
click at [520, 191] on input "Мужская куртка весна осень демисезонная с капюшоном softshell темно-серая [PERS…" at bounding box center [612, 202] width 272 height 28
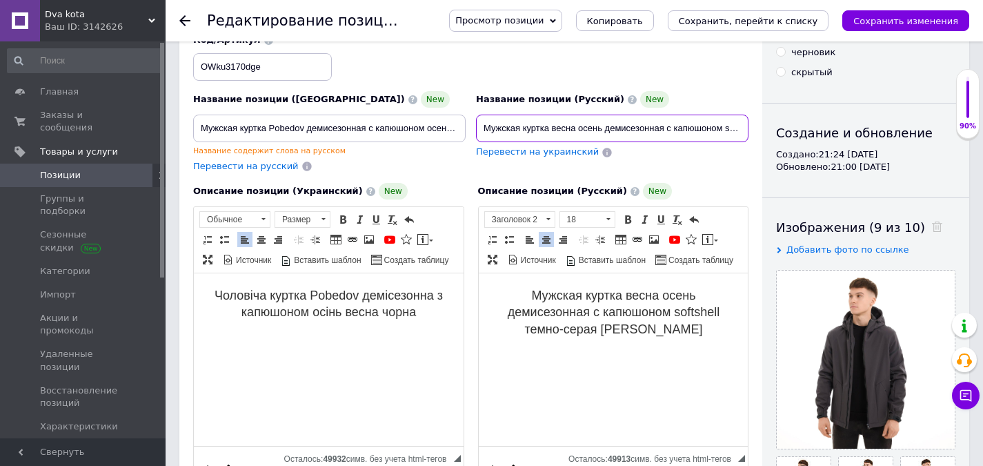
scroll to position [276, 0]
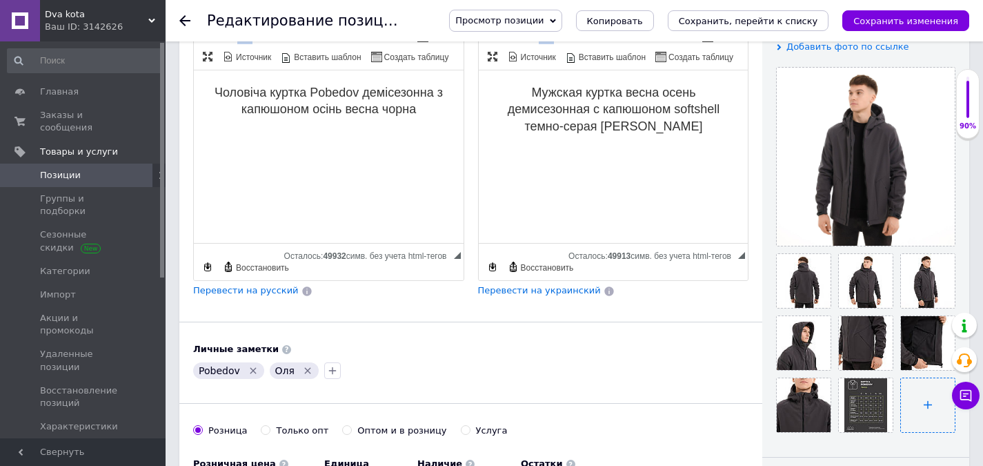
click at [926, 401] on input "file" at bounding box center [928, 405] width 54 height 54
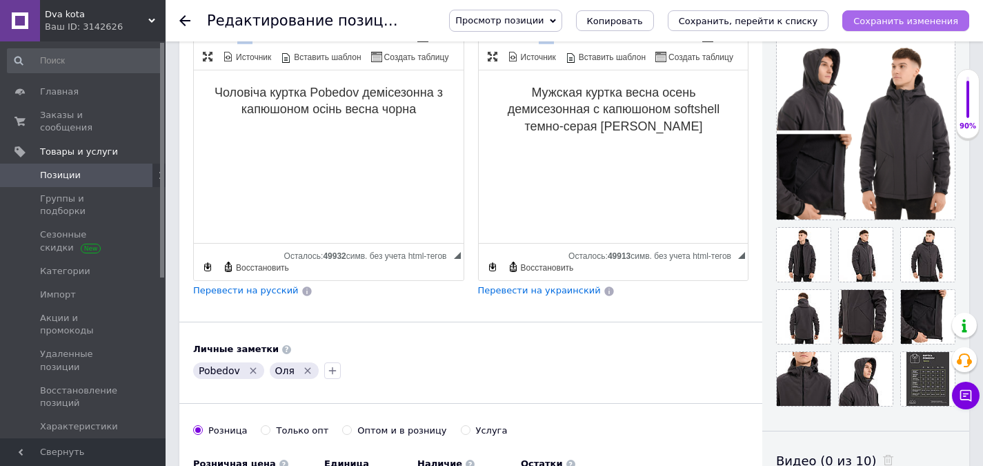
click at [929, 17] on icon "Сохранить изменения" at bounding box center [905, 21] width 105 height 10
click at [426, 147] on html "Чоловіча куртка Pobedov демісезонна з капюшоном осінь весна чорна" at bounding box center [329, 113] width 270 height 87
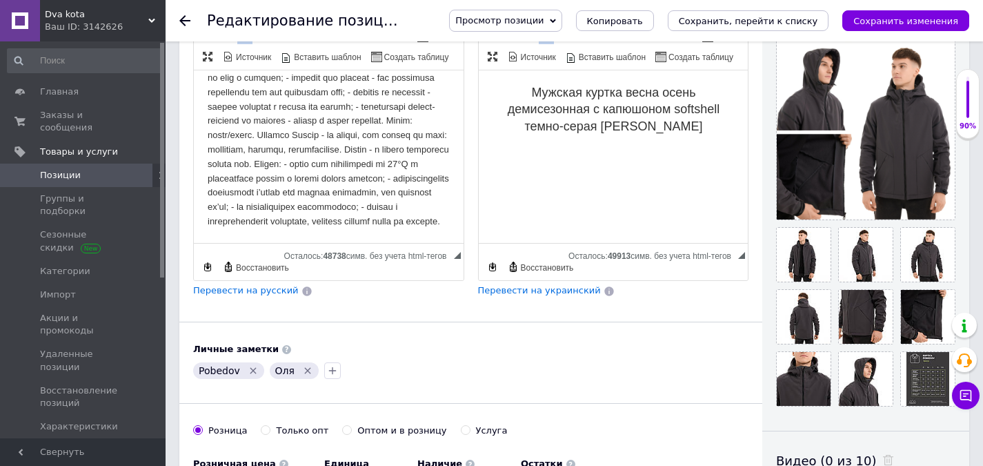
click at [261, 223] on p "Визуальный текстовый редактор, AD4902FC-23E4-4B68-B305-74A2071C72C9" at bounding box center [329, 78] width 242 height 301
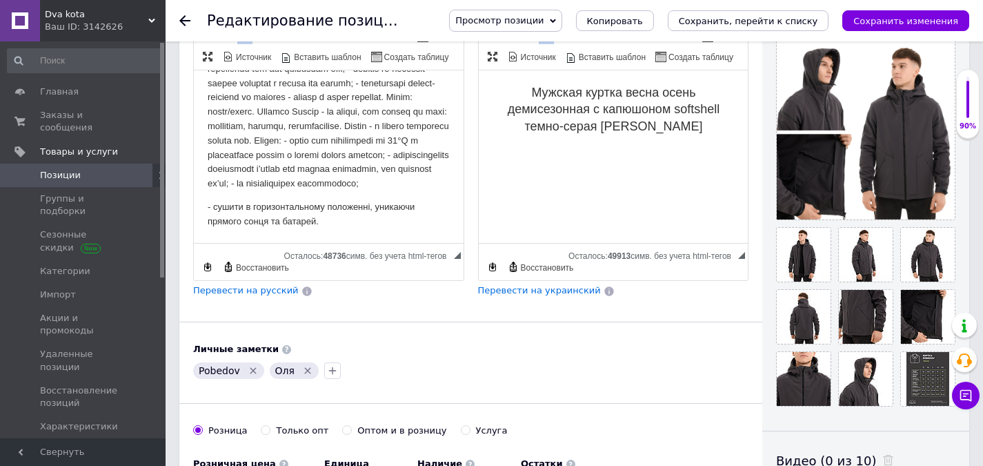
click at [338, 191] on p "Визуальный текстовый редактор, AD4902FC-23E4-4B68-B305-74A2071C72C9" at bounding box center [329, 47] width 242 height 287
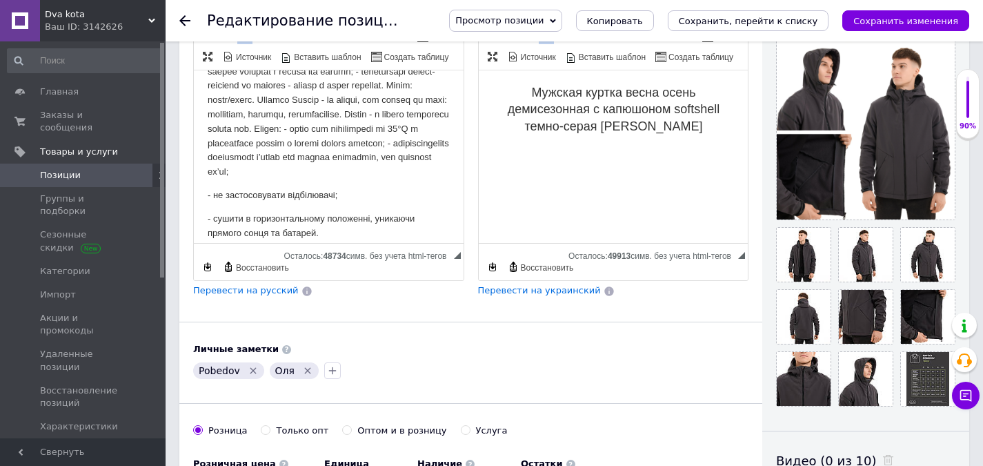
click at [404, 170] on p "Визуальный текстовый редактор, AD4902FC-23E4-4B68-B305-74A2071C72C9" at bounding box center [329, 35] width 242 height 287
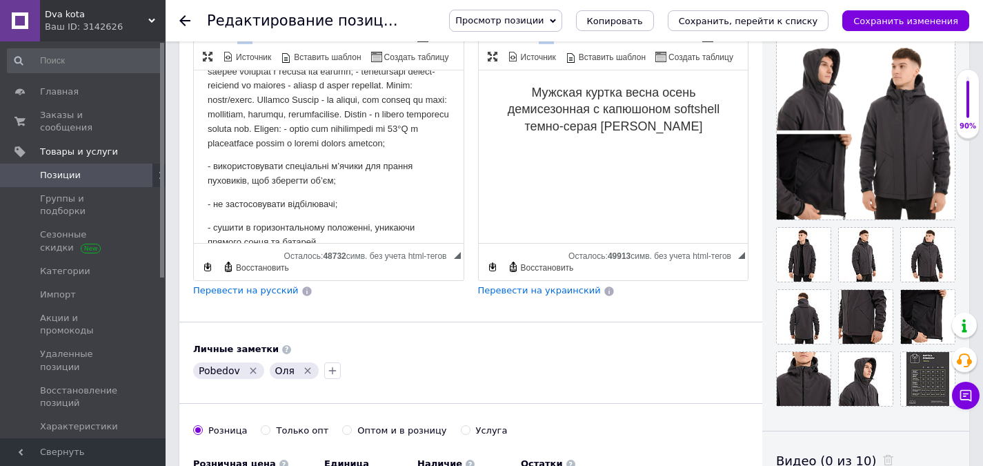
click at [264, 150] on p "Визуальный текстовый редактор, AD4902FC-23E4-4B68-B305-74A2071C72C9" at bounding box center [329, 21] width 242 height 258
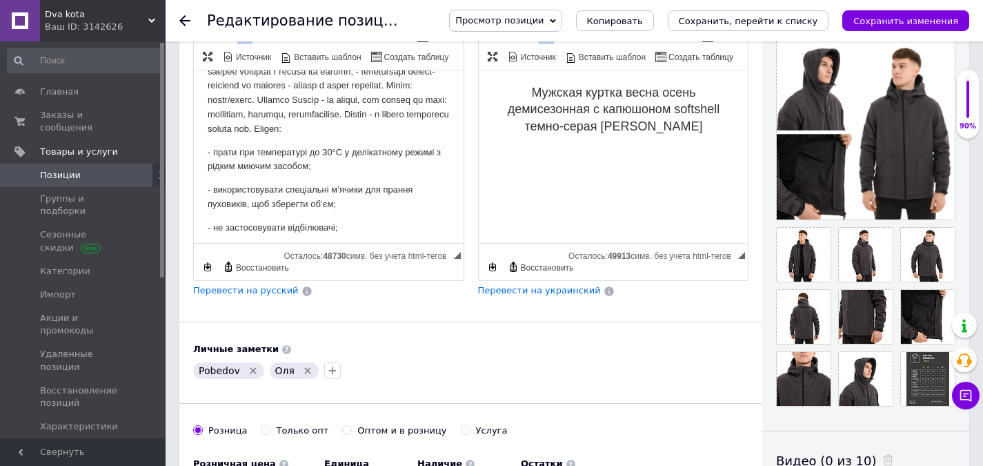
click at [229, 137] on p "Визуальный текстовый редактор, AD4902FC-23E4-4B68-B305-74A2071C72C9" at bounding box center [329, 14] width 242 height 244
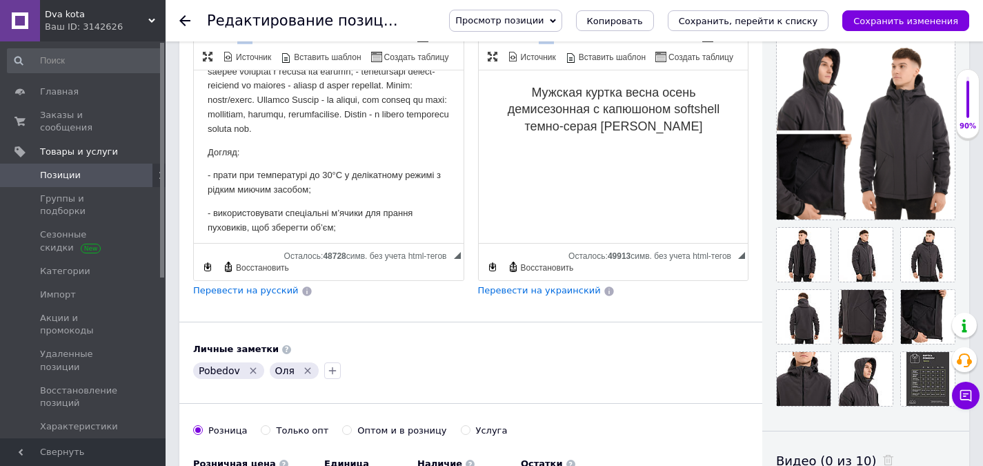
click at [270, 110] on p "Визуальный текстовый редактор, AD4902FC-23E4-4B68-B305-74A2071C72C9" at bounding box center [329, 14] width 242 height 244
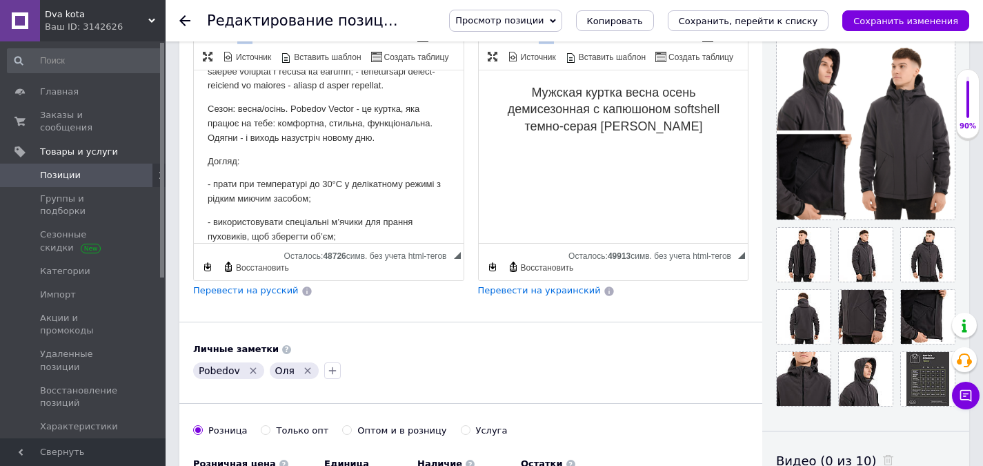
click at [291, 137] on p "Сезон: весна/осінь. Pobedov Vector - це куртка, яка працює на тебе: комфортна, …" at bounding box center [329, 123] width 242 height 43
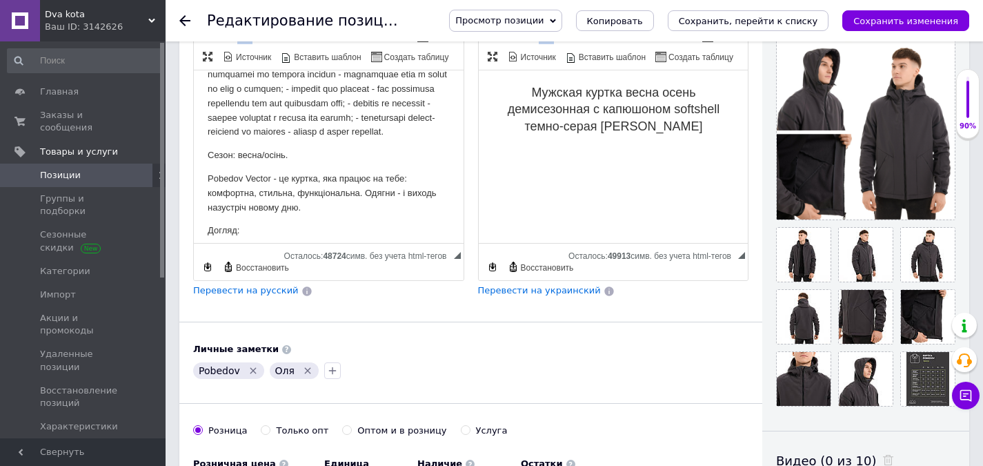
scroll to position [168, 0]
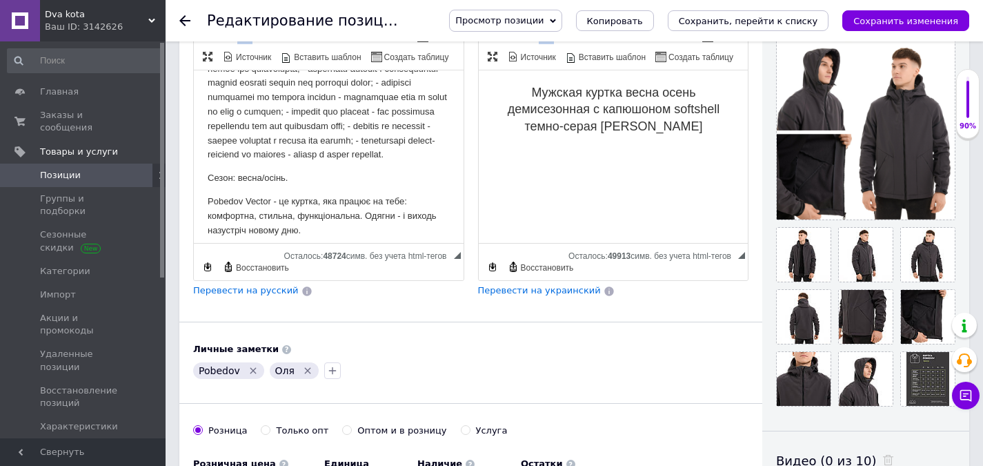
click at [397, 142] on p "Визуальный текстовый редактор, AD4902FC-23E4-4B68-B305-74A2071C72C9" at bounding box center [329, 61] width 242 height 201
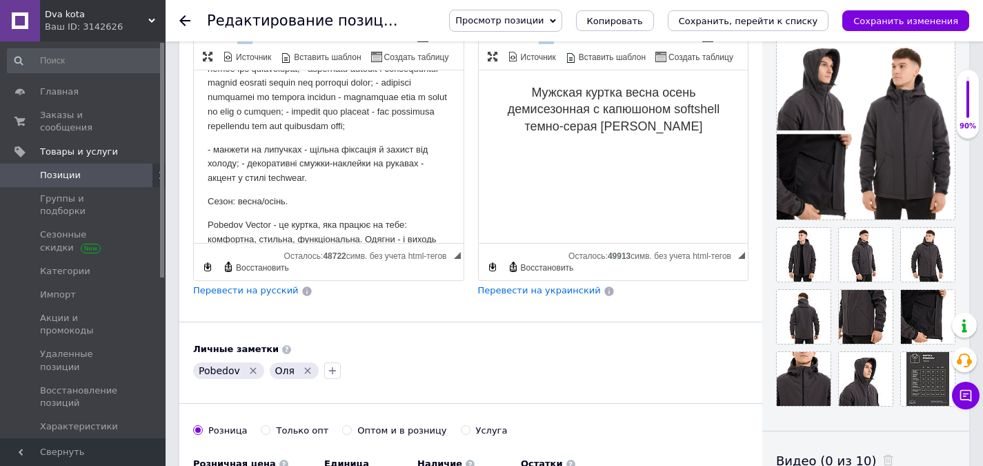
click at [421, 180] on p "- манжети на липучках - щільна фіксація й захист від холоду; - декоративні смуж…" at bounding box center [329, 164] width 242 height 43
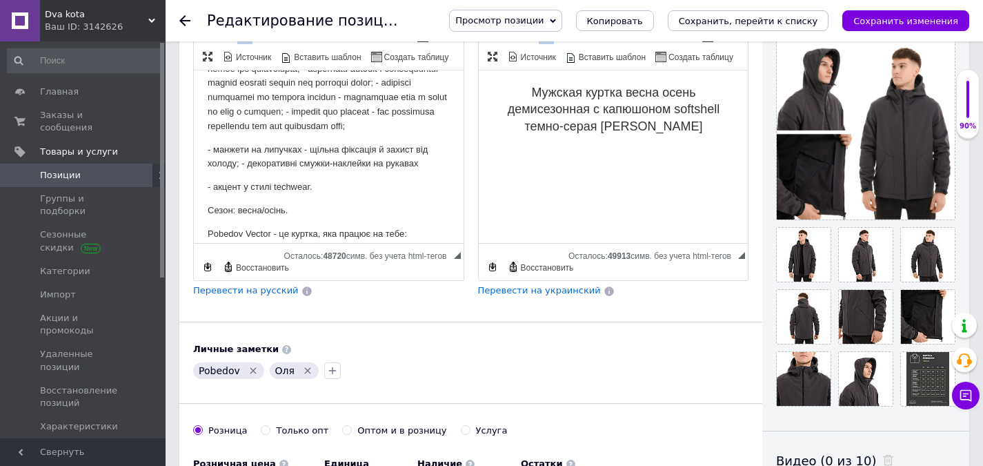
click at [241, 172] on p "- манжети на липучках - щільна фіксація й захист від холоду; - декоративні смуж…" at bounding box center [329, 157] width 242 height 29
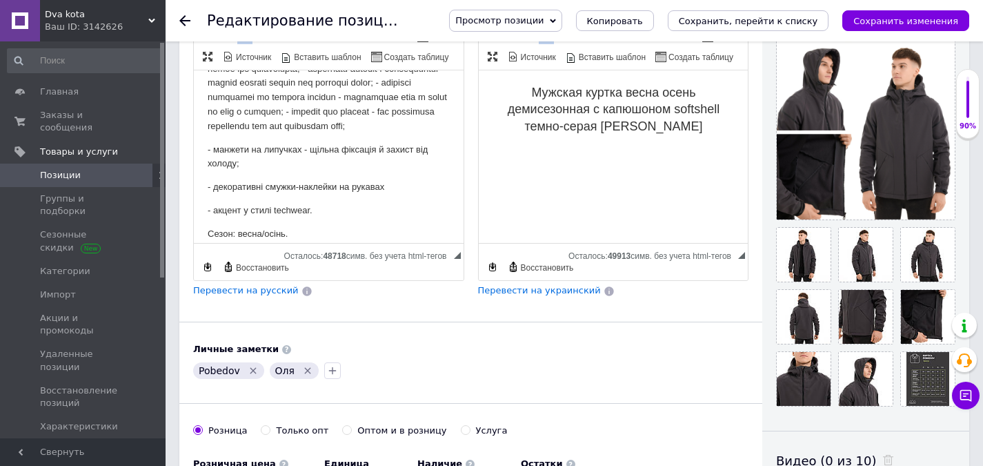
click at [304, 163] on p "- манжети на липучках - щільна фіксація й захист від холоду;" at bounding box center [329, 157] width 242 height 29
click at [304, 124] on p "Визуальный текстовый редактор, AD4902FC-23E4-4B68-B305-74A2071C72C9" at bounding box center [329, 47] width 242 height 172
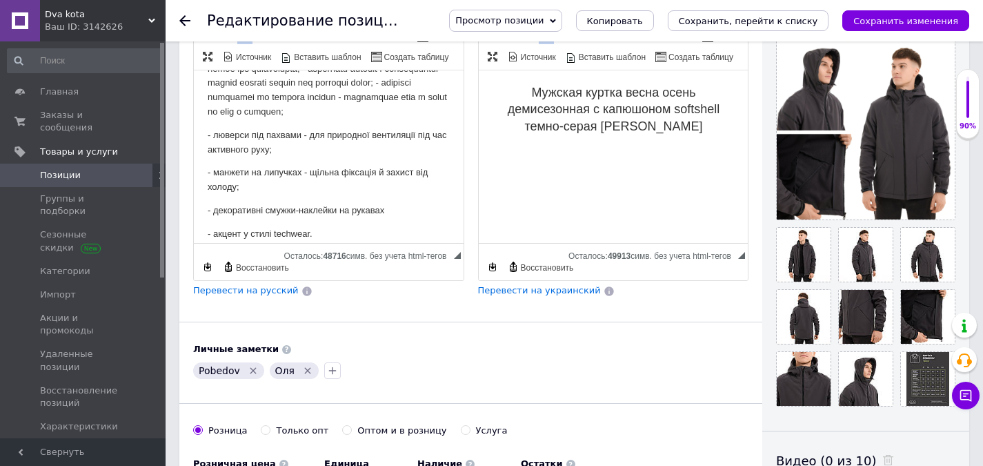
click at [386, 97] on p "Визуальный текстовый редактор, AD4902FC-23E4-4B68-B305-74A2071C72C9" at bounding box center [329, 40] width 242 height 158
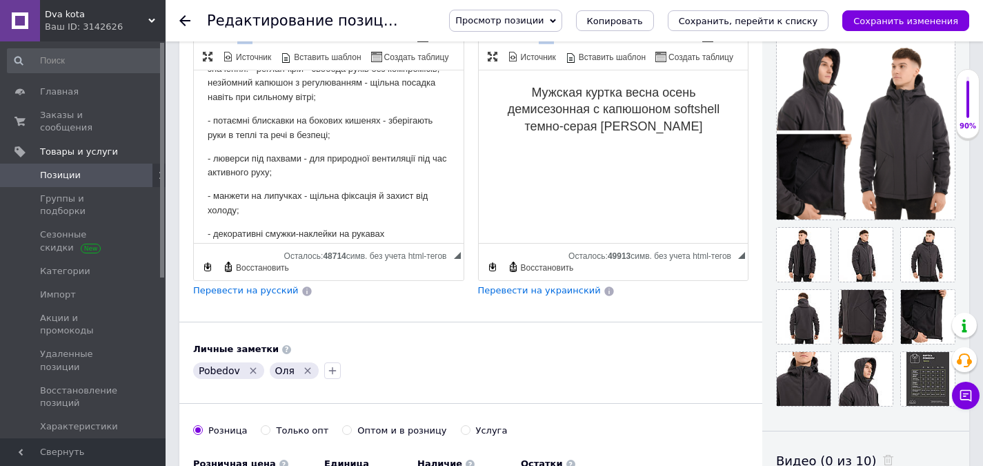
scroll to position [99, 0]
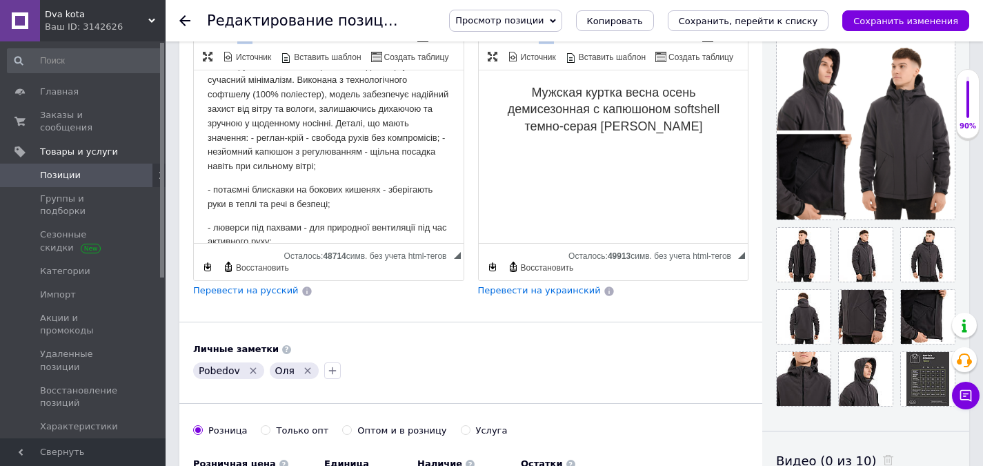
click at [279, 138] on p "Чоловіча куртка Pobedov Vector - це про практичність у кожній деталі. Демісезон…" at bounding box center [329, 101] width 242 height 143
click at [395, 121] on p "Чоловіча куртка Pobedov Vector - це про практичність у кожній деталі. Демісезон…" at bounding box center [329, 101] width 242 height 143
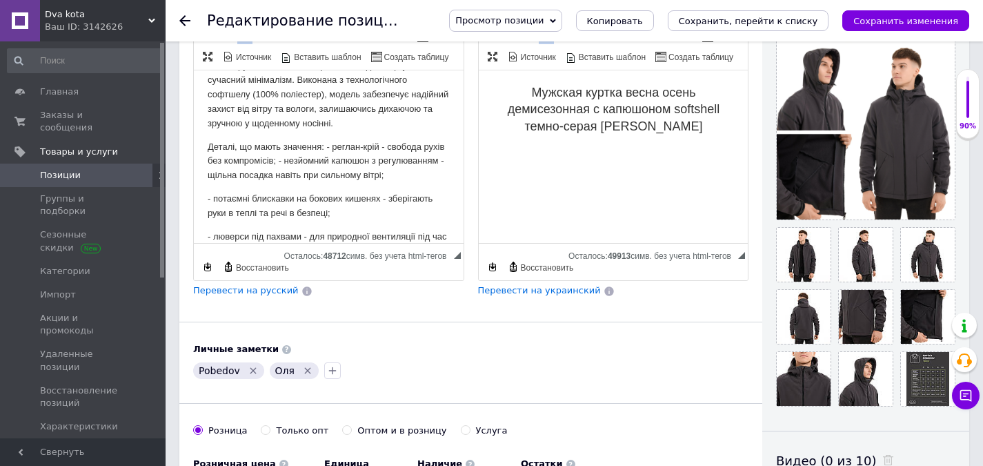
click at [326, 147] on p "Деталі, що мають значення: - реглан-крій - свобода рухів без компромісів; - нез…" at bounding box center [329, 161] width 242 height 43
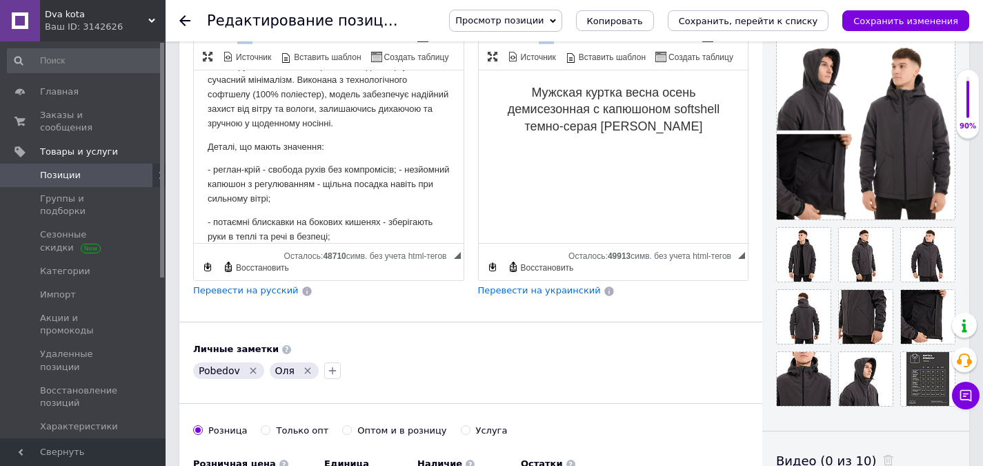
click at [399, 167] on p "- реглан-крій - свобода рухів без компромісів; - незйомний капюшон з регулюванн…" at bounding box center [329, 184] width 242 height 43
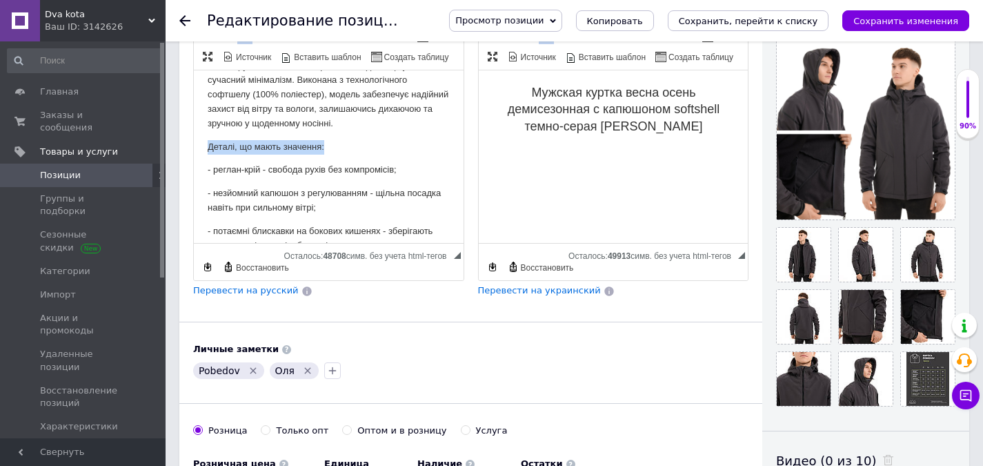
drag, startPoint x: 208, startPoint y: 145, endPoint x: 353, endPoint y: 147, distance: 145.6
click at [353, 147] on p "Деталі, що мають значення:" at bounding box center [329, 147] width 242 height 14
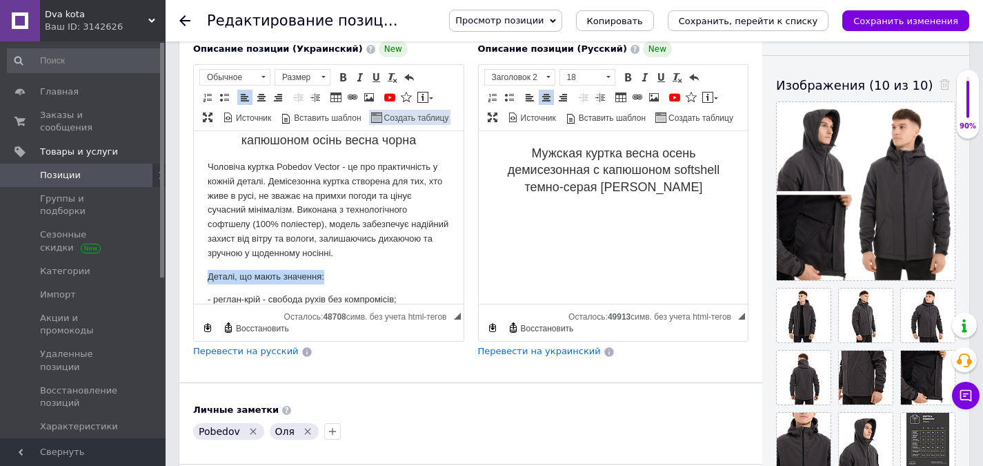
scroll to position [207, 0]
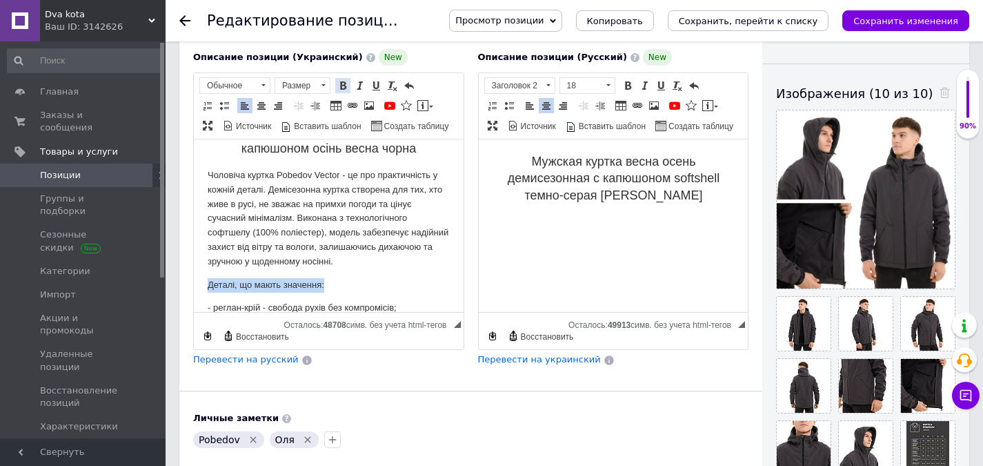
click at [344, 89] on span at bounding box center [342, 85] width 11 height 11
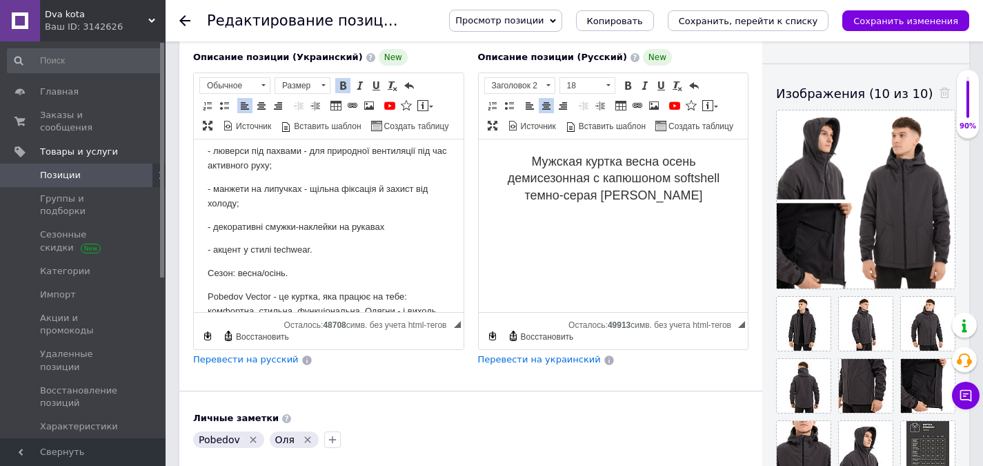
scroll to position [306, 0]
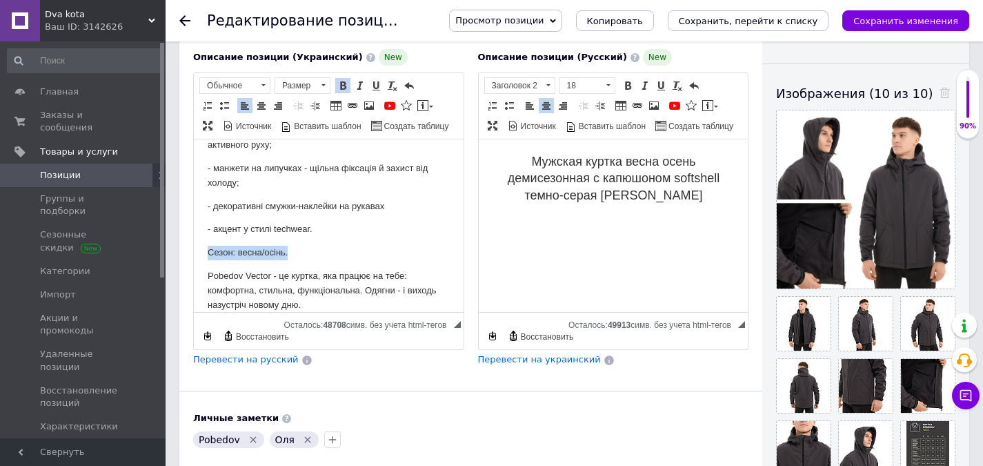
drag, startPoint x: 252, startPoint y: 252, endPoint x: 203, endPoint y: 250, distance: 49.7
click at [203, 250] on html "Чоловіча куртка Pobedov демісезонна з капюшоном осінь весна чорна Чоловіча курт…" at bounding box center [329, 160] width 270 height 652
click at [343, 86] on span at bounding box center [342, 85] width 11 height 11
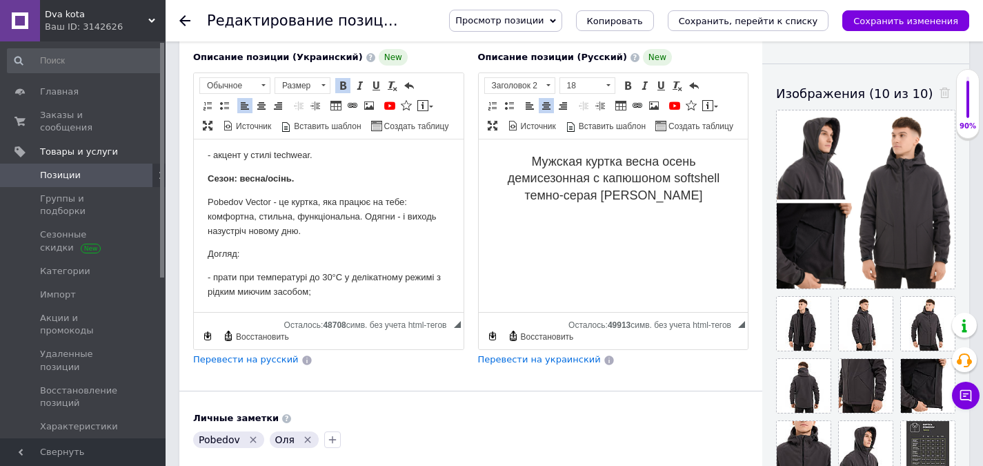
scroll to position [444, 0]
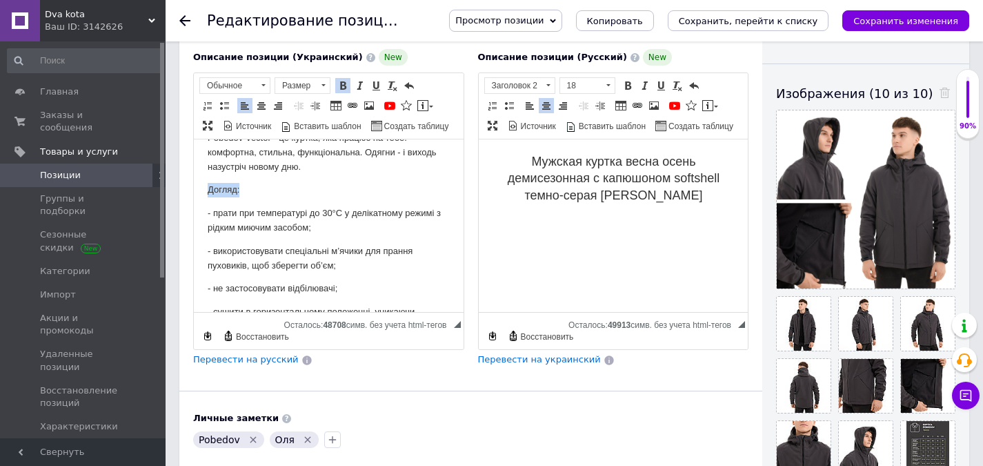
drag, startPoint x: 243, startPoint y: 190, endPoint x: 184, endPoint y: 188, distance: 58.6
click at [194, 188] on html "Чоловіча куртка Pobedov демісезонна з капюшоном осінь весна чорна Чоловіча курт…" at bounding box center [329, 22] width 270 height 652
click at [347, 87] on span at bounding box center [342, 85] width 11 height 11
click at [341, 85] on span at bounding box center [342, 85] width 11 height 11
drag, startPoint x: 341, startPoint y: 85, endPoint x: 91, endPoint y: 27, distance: 257.0
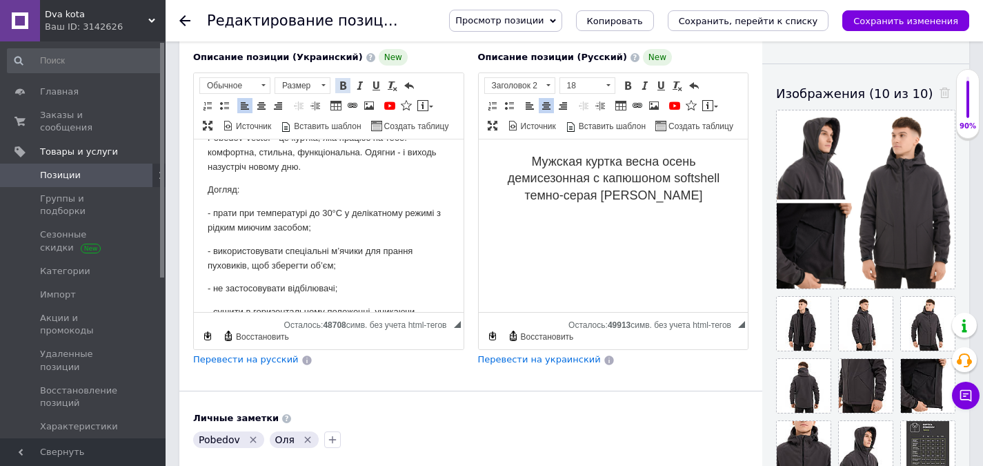
click at [341, 85] on span at bounding box center [342, 85] width 11 height 11
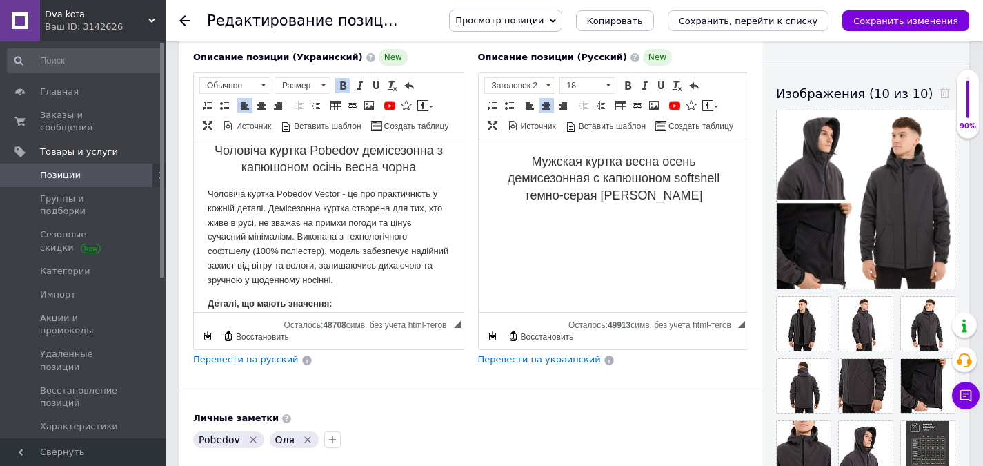
scroll to position [69, 0]
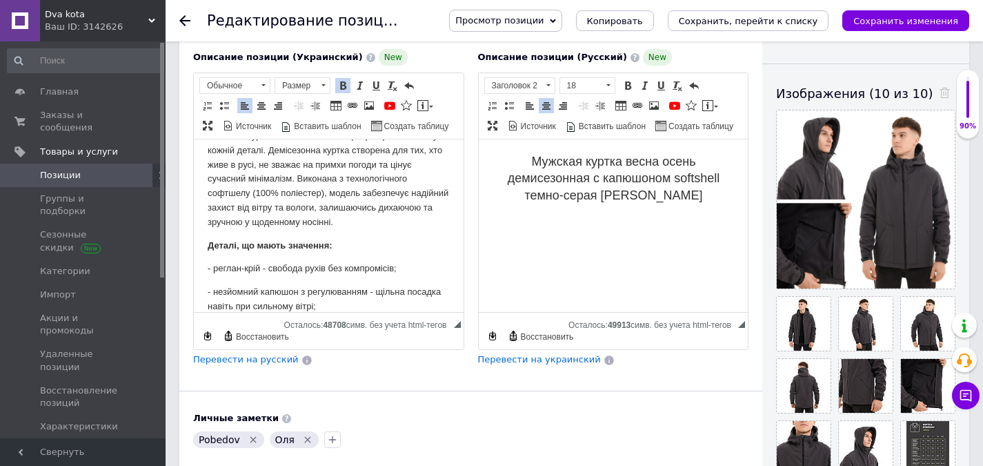
click at [297, 178] on p "Чоловіча куртка Pobedov Vector - це про практичність у кожній деталі. Демісезон…" at bounding box center [329, 179] width 242 height 101
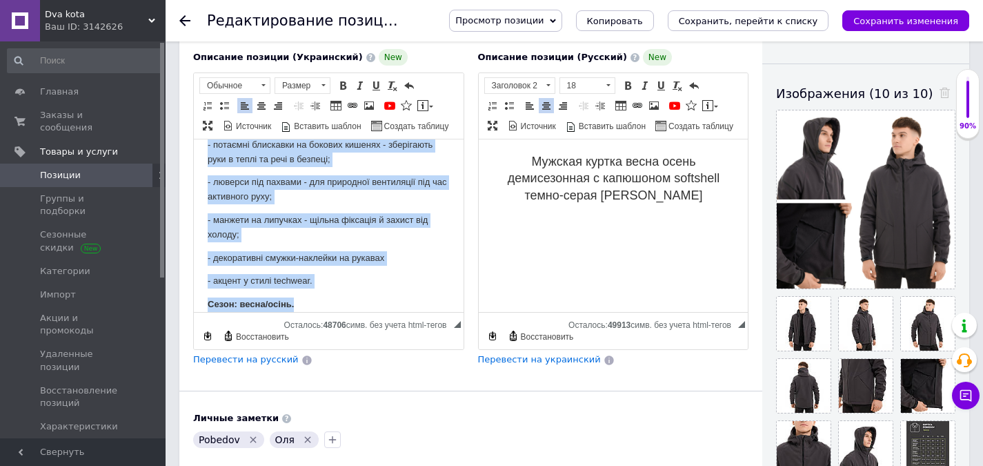
scroll to position [501, 0]
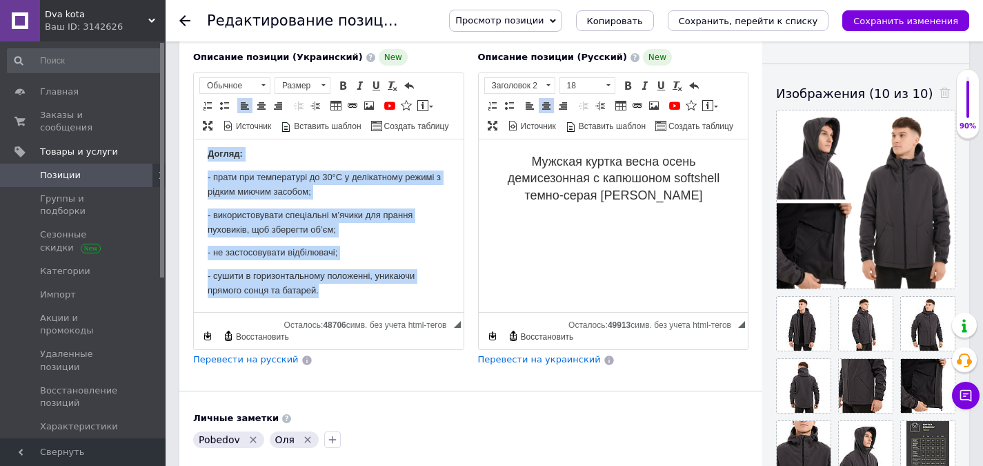
drag, startPoint x: 208, startPoint y: 201, endPoint x: 422, endPoint y: 341, distance: 255.2
click at [324, 85] on span at bounding box center [323, 85] width 4 height 2
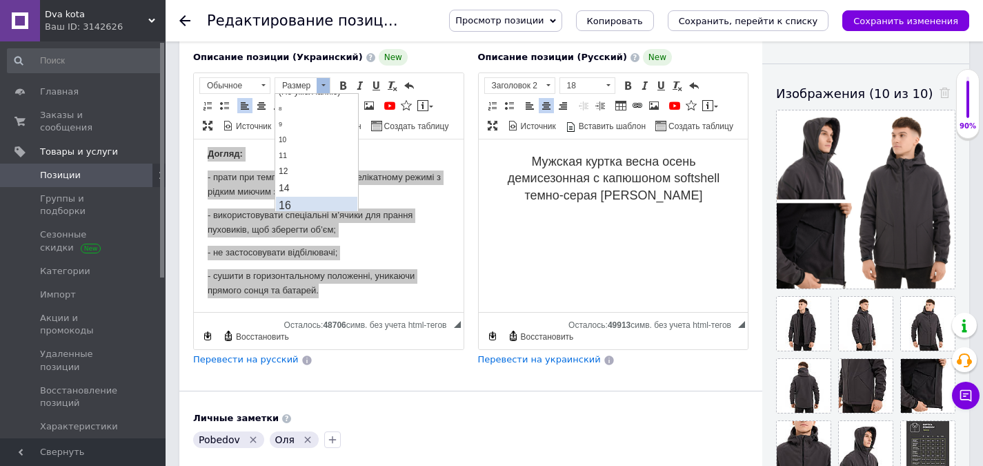
scroll to position [69, 0]
click at [313, 182] on link "18" at bounding box center [316, 187] width 81 height 20
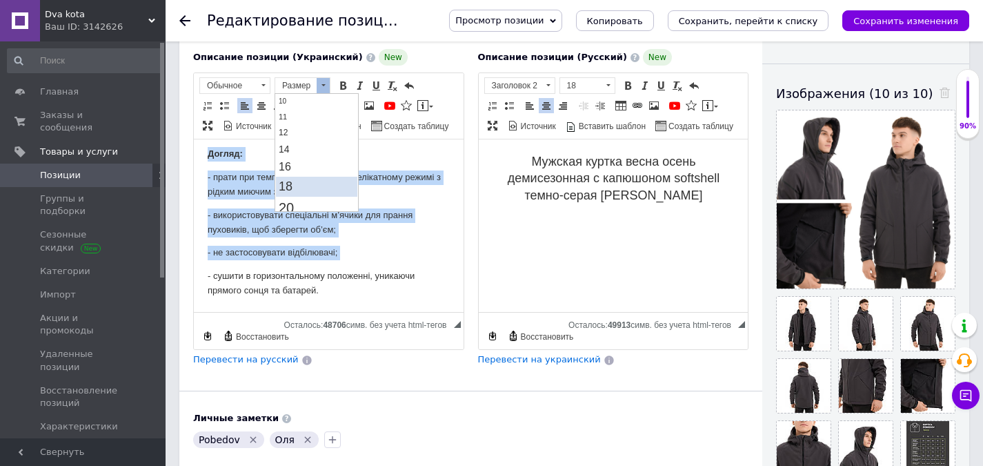
scroll to position [0, 0]
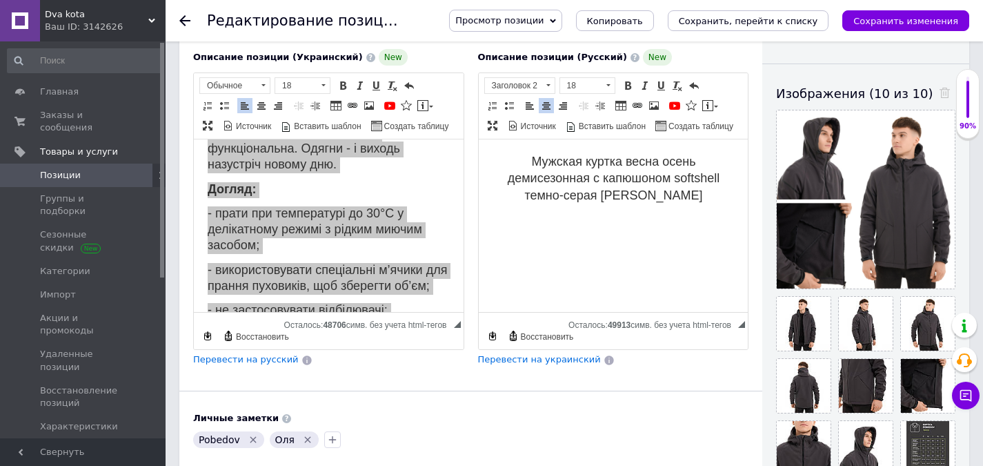
click at [545, 230] on body "Мужская куртка весна осень демисезонная с капюшоном softshell темно-серая [PERS…" at bounding box center [613, 202] width 242 height 99
paste body "Визуальный текстовый редактор, 1F15DE28-FA82-406F-AA30-BB1DB080271F"
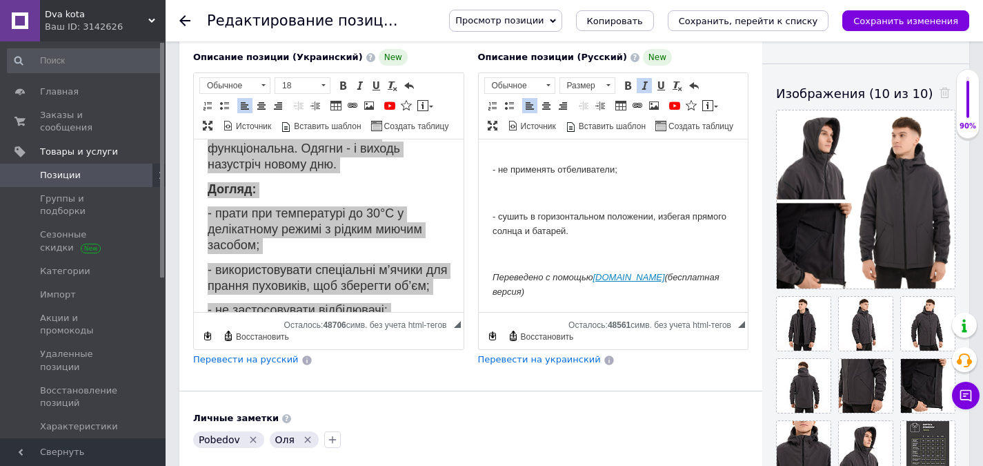
drag, startPoint x: 499, startPoint y: 282, endPoint x: 536, endPoint y: 335, distance: 64.9
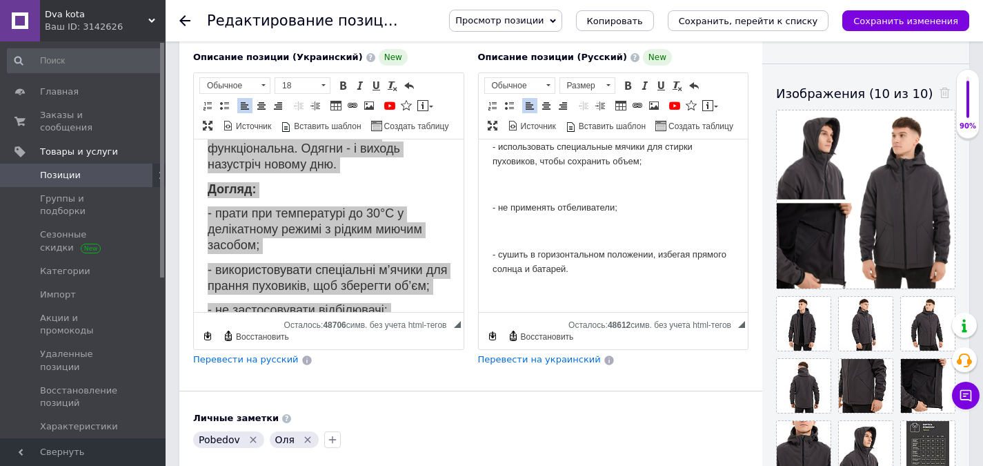
click at [513, 229] on p "Визуальный текстовый редактор, 1F15DE28-FA82-406F-AA30-BB1DB080271F" at bounding box center [613, 231] width 242 height 14
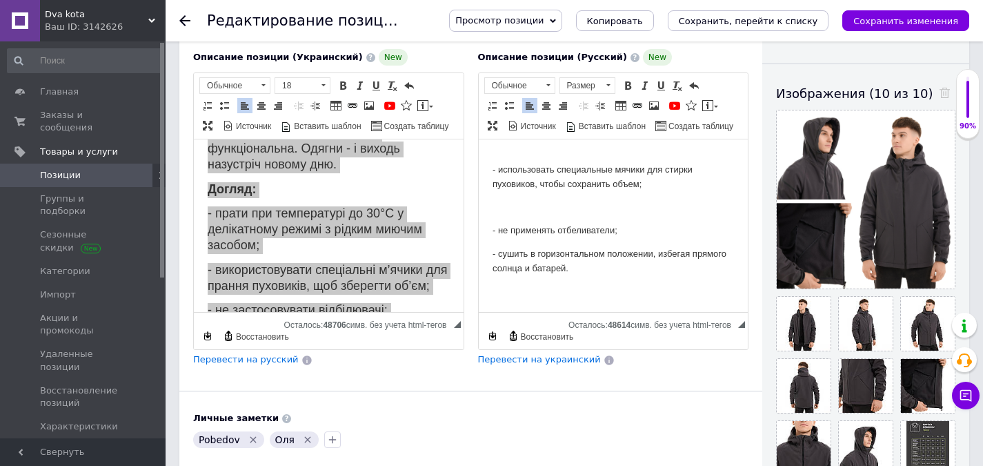
click at [510, 204] on p "Визуальный текстовый редактор, 1F15DE28-FA82-406F-AA30-BB1DB080271F" at bounding box center [613, 207] width 242 height 14
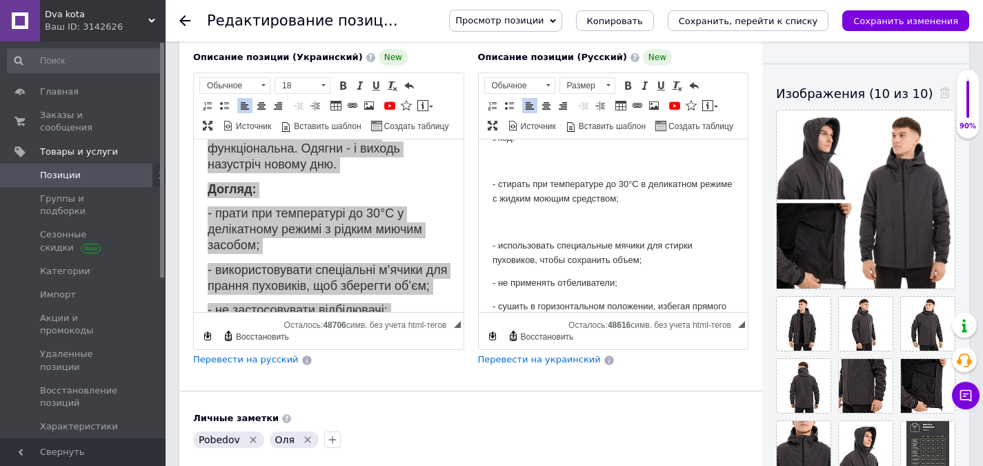
scroll to position [822, 0]
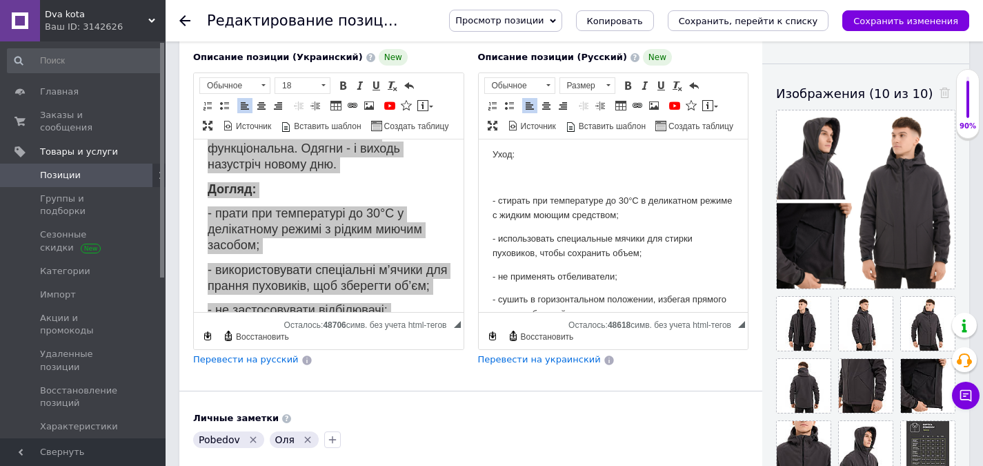
drag, startPoint x: 510, startPoint y: 179, endPoint x: 519, endPoint y: 161, distance: 20.1
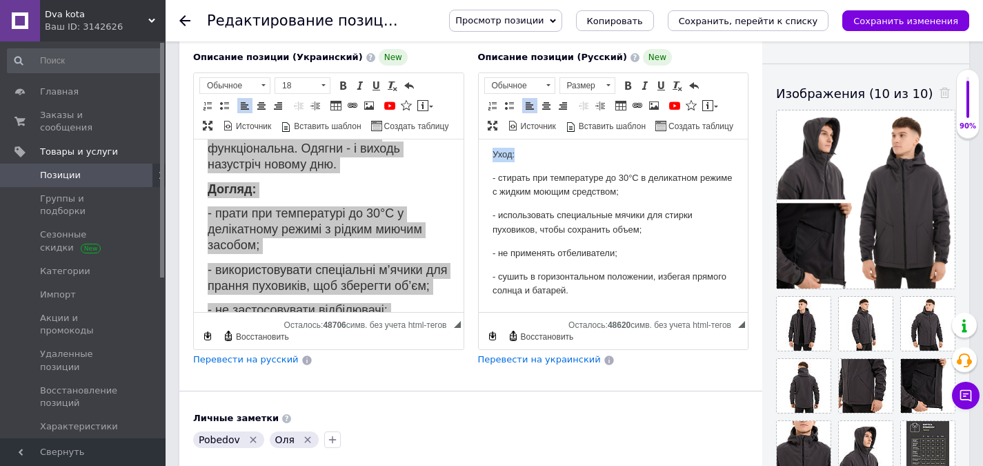
drag, startPoint x: 520, startPoint y: 157, endPoint x: 497, endPoint y: 146, distance: 25.0
click at [628, 85] on span at bounding box center [627, 85] width 11 height 11
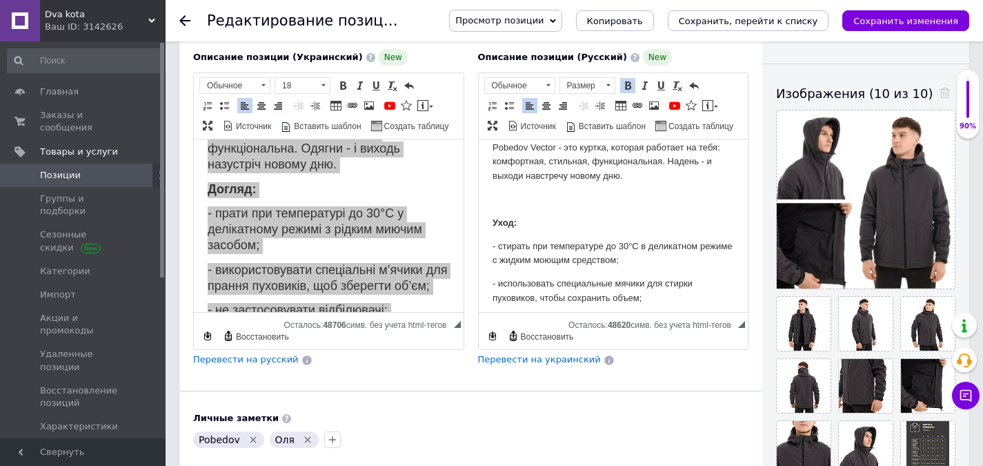
scroll to position [684, 0]
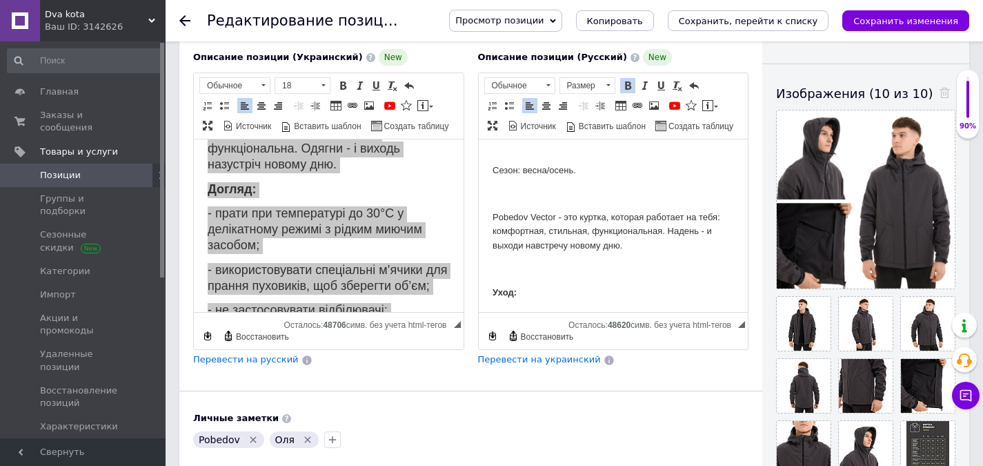
click at [505, 266] on p "Визуальный текстовый редактор, 1F15DE28-FA82-406F-AA30-BB1DB080271F" at bounding box center [613, 269] width 242 height 14
click at [549, 194] on p "Визуальный текстовый редактор, 1F15DE28-FA82-406F-AA30-BB1DB080271F" at bounding box center [613, 194] width 242 height 14
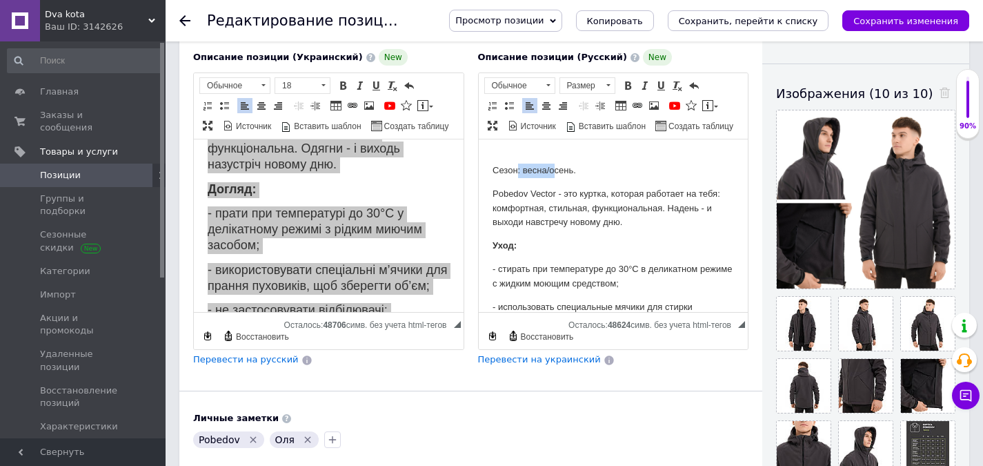
click at [497, 167] on p "Сезон: весна/осень." at bounding box center [613, 170] width 242 height 14
drag, startPoint x: 498, startPoint y: 166, endPoint x: 604, endPoint y: 166, distance: 106.2
click at [627, 83] on span at bounding box center [627, 85] width 11 height 11
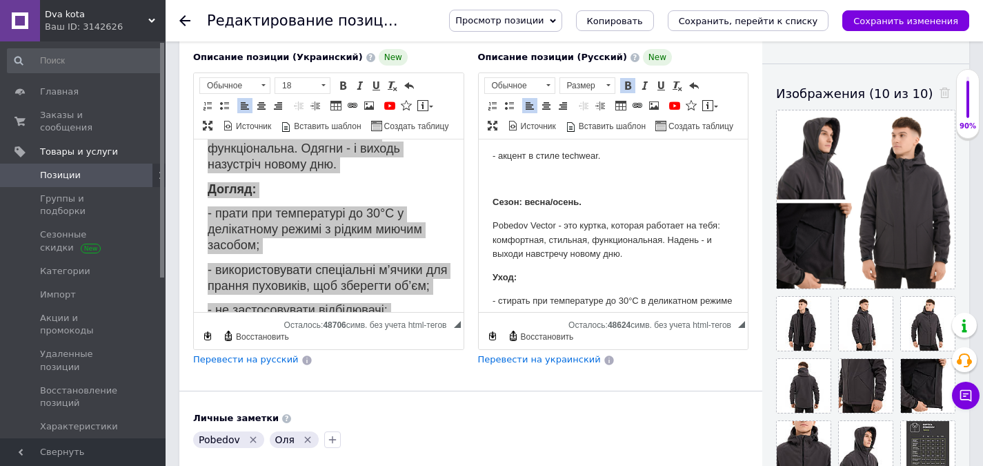
scroll to position [615, 0]
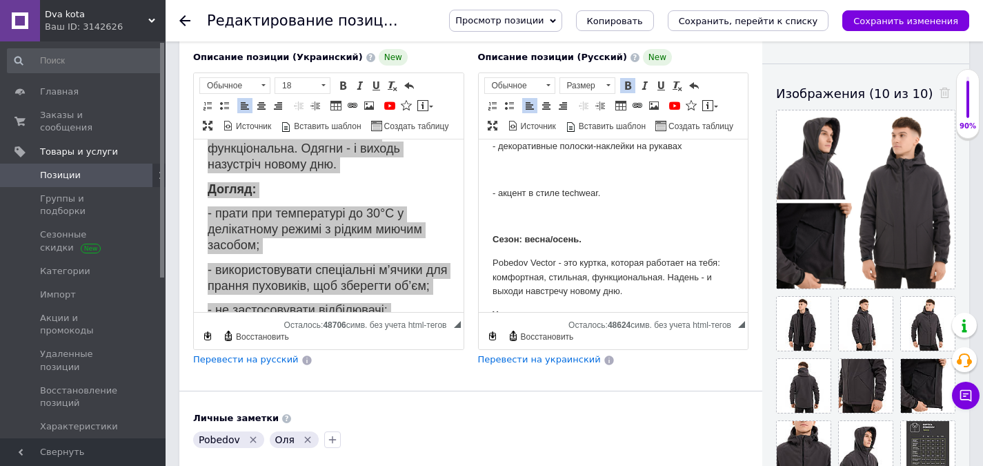
click at [522, 221] on p "Визуальный текстовый редактор, 1F15DE28-FA82-406F-AA30-BB1DB080271F" at bounding box center [613, 216] width 242 height 14
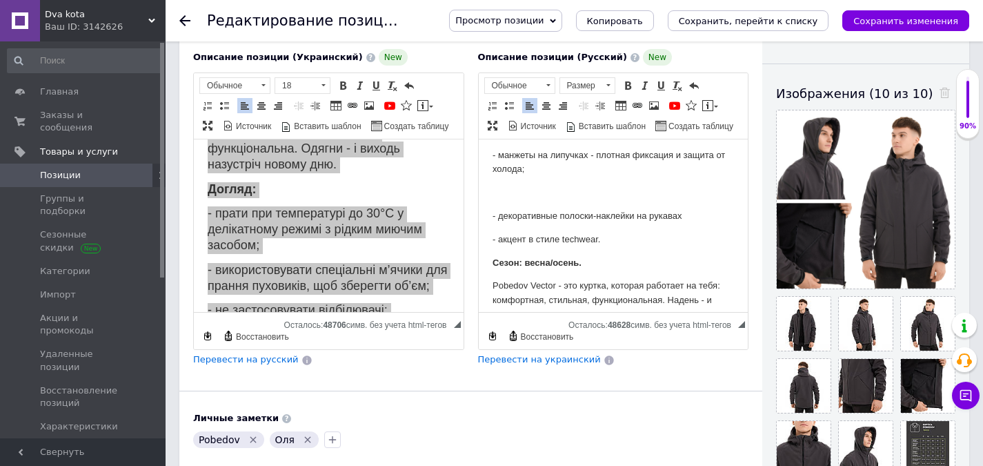
scroll to position [477, 0]
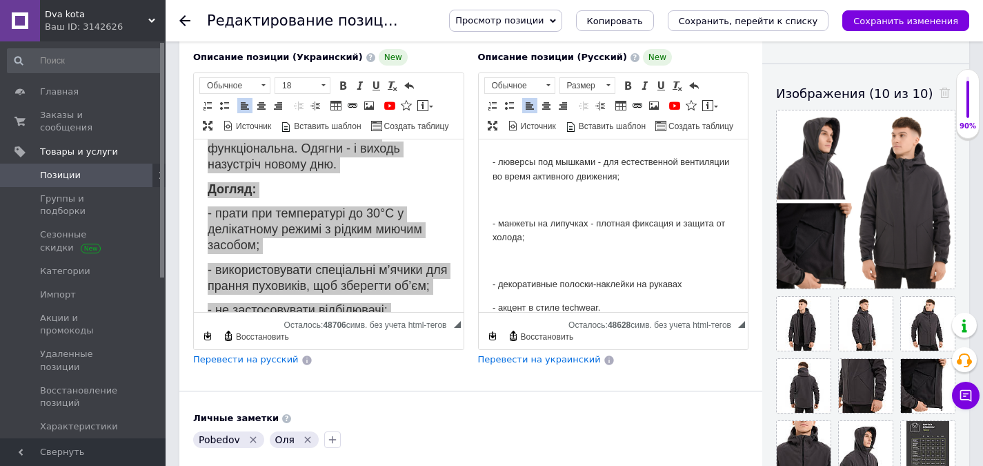
click at [522, 255] on p "Визуальный текстовый редактор, 1F15DE28-FA82-406F-AA30-BB1DB080271F" at bounding box center [613, 261] width 242 height 14
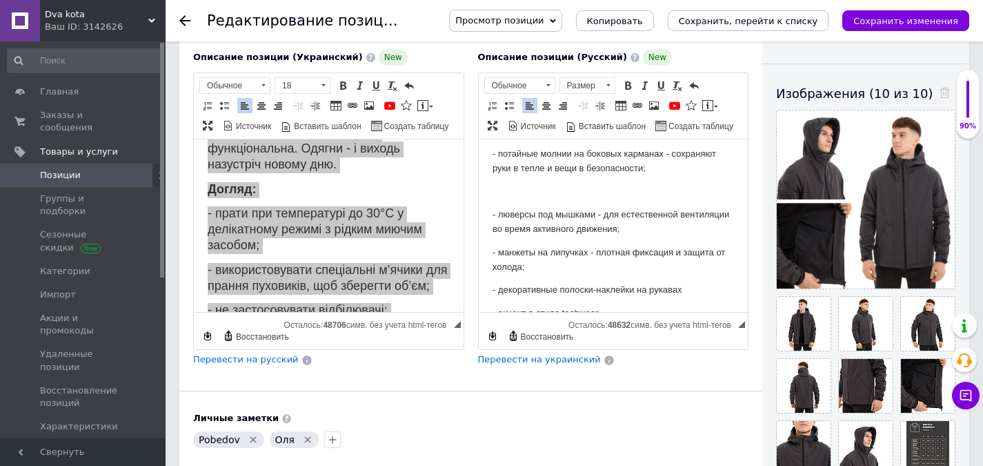
scroll to position [408, 0]
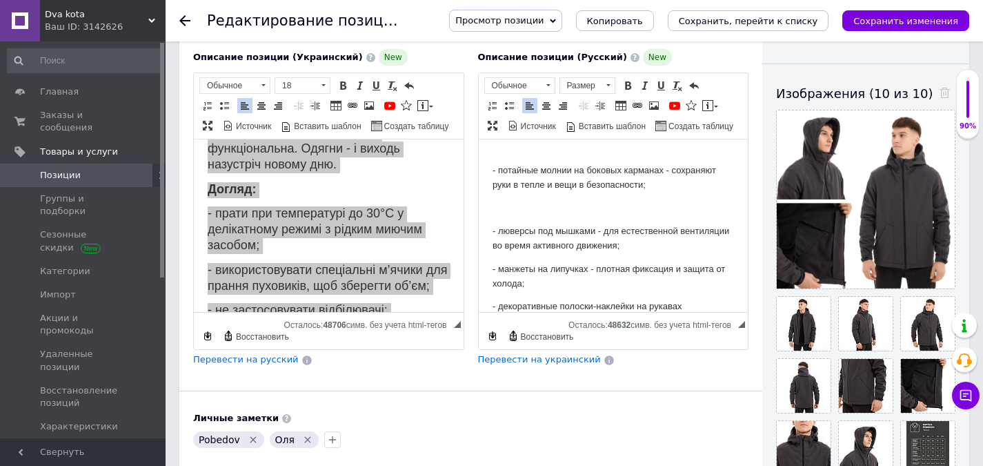
click at [515, 215] on body "Мужская куртка весна осень демисезонная с капюшоном softshell темно-серая [PERS…" at bounding box center [613, 170] width 242 height 850
click at [526, 216] on body "Мужская куртка весна осень демисезонная с капюшоном softshell темно-серая [PERS…" at bounding box center [613, 170] width 242 height 850
click at [524, 208] on p "Визуальный текстовый редактор, 1F15DE28-FA82-406F-AA30-BB1DB080271F" at bounding box center [613, 208] width 242 height 14
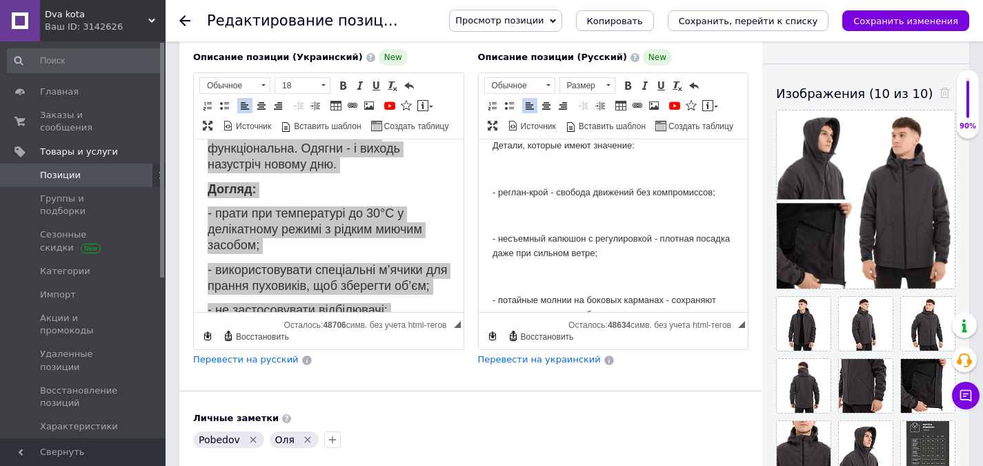
scroll to position [270, 0]
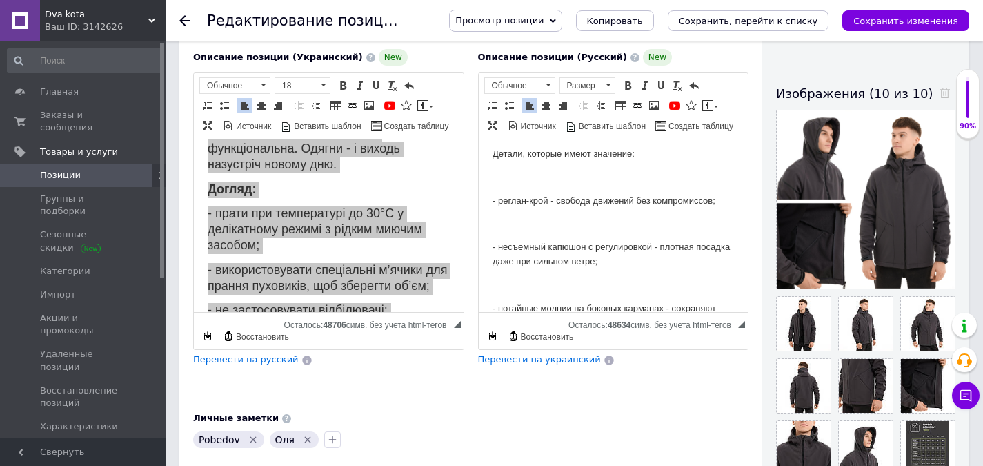
click at [533, 285] on p "Визуальный текстовый редактор, 1F15DE28-FA82-406F-AA30-BB1DB080271F" at bounding box center [613, 285] width 242 height 14
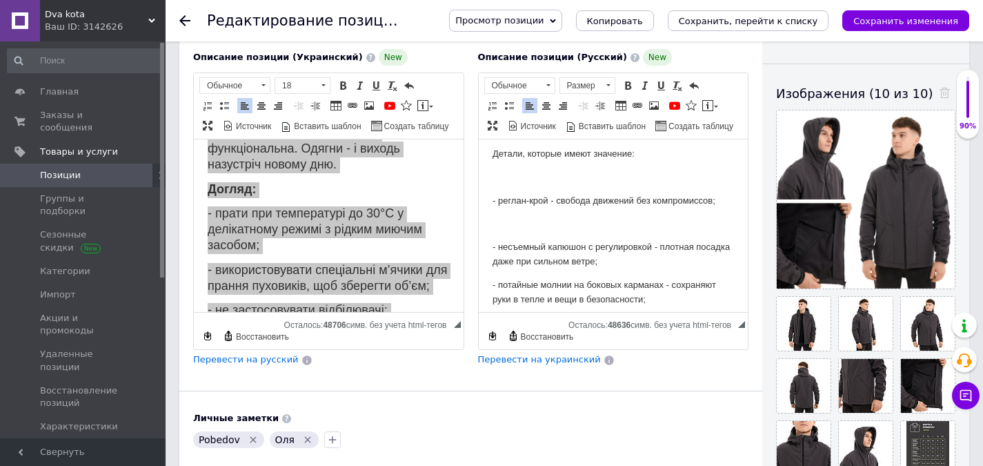
click at [510, 218] on p "Визуальный текстовый редактор, 1F15DE28-FA82-406F-AA30-BB1DB080271F" at bounding box center [613, 224] width 242 height 14
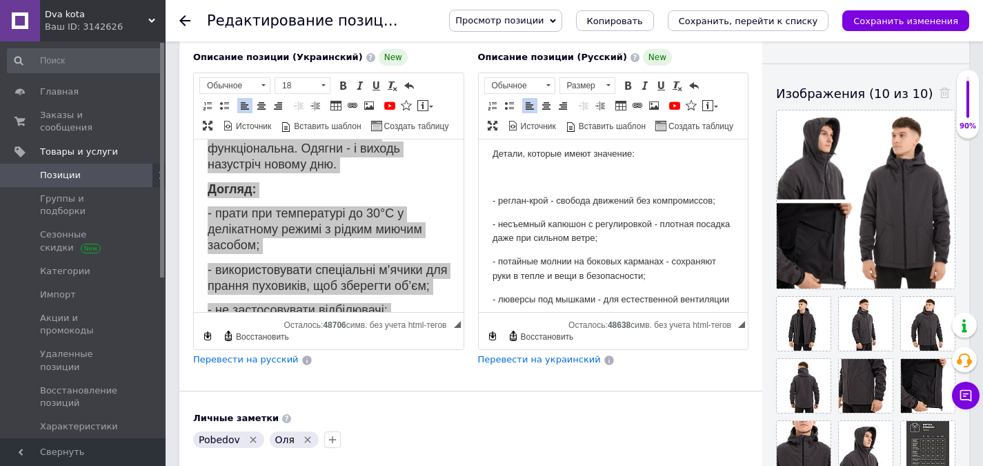
click at [513, 183] on p "Визуальный текстовый редактор, 1F15DE28-FA82-406F-AA30-BB1DB080271F" at bounding box center [613, 177] width 242 height 14
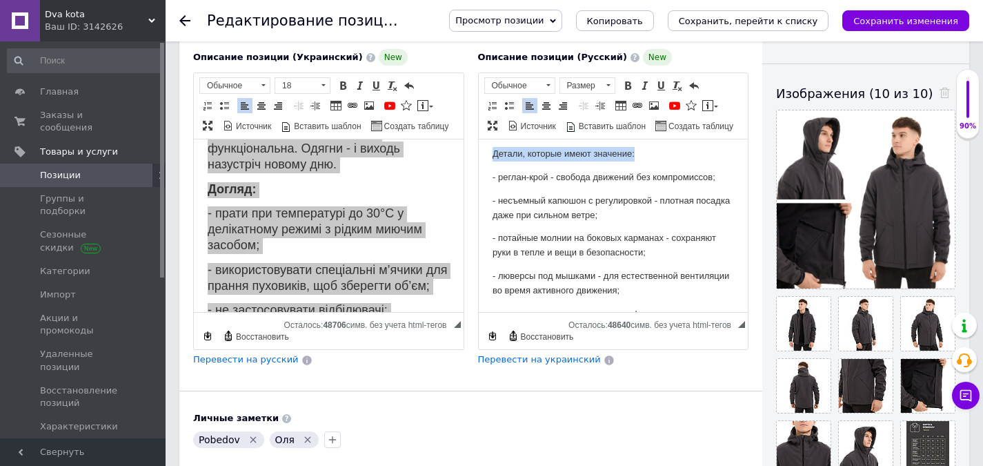
drag, startPoint x: 607, startPoint y: 155, endPoint x: 1082, endPoint y: 250, distance: 484.6
click at [478, 155] on html "Мужская куртка весна осень демисезонная с капюшоном softshell темно-серая [PERS…" at bounding box center [613, 261] width 270 height 785
click at [631, 84] on span at bounding box center [627, 85] width 11 height 11
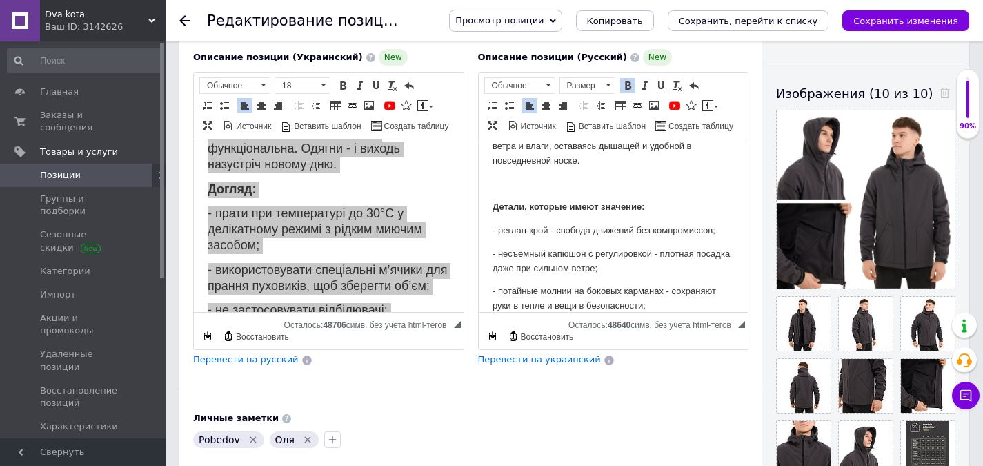
scroll to position [201, 0]
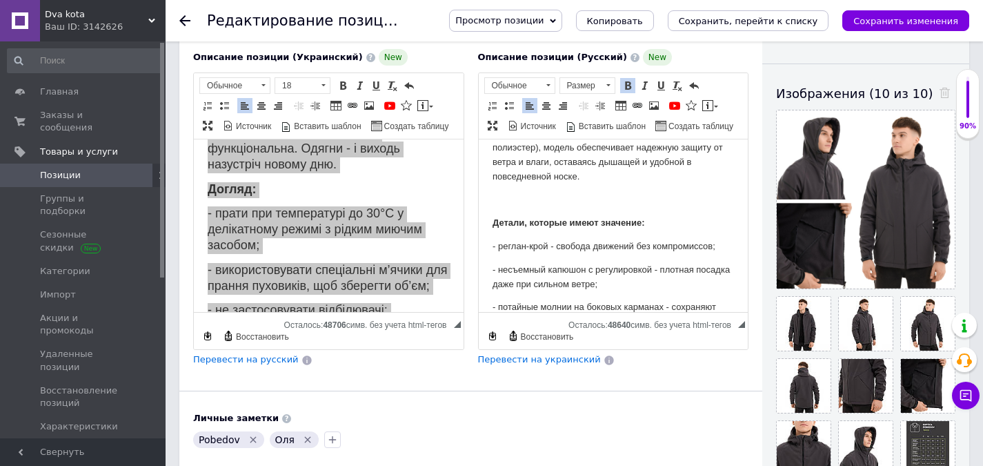
click at [530, 201] on p "Визуальный текстовый редактор, 1F15DE28-FA82-406F-AA30-BB1DB080271F" at bounding box center [613, 199] width 242 height 14
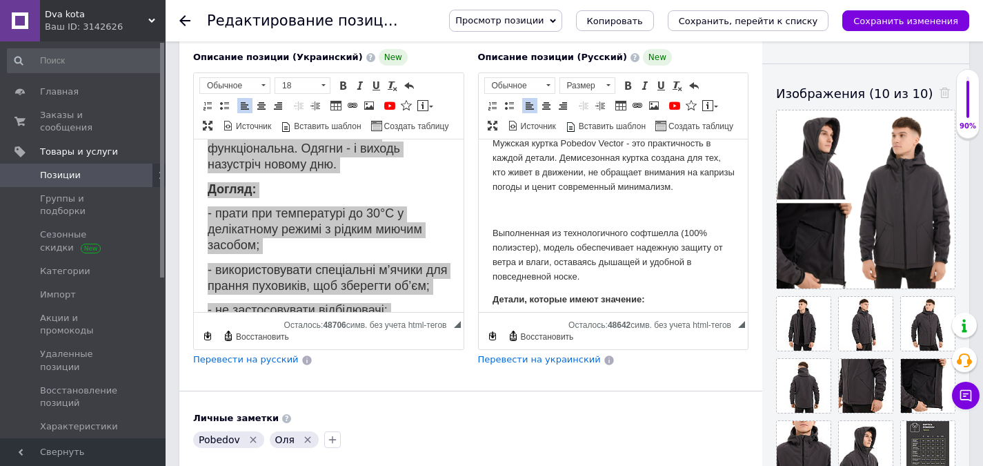
scroll to position [63, 0]
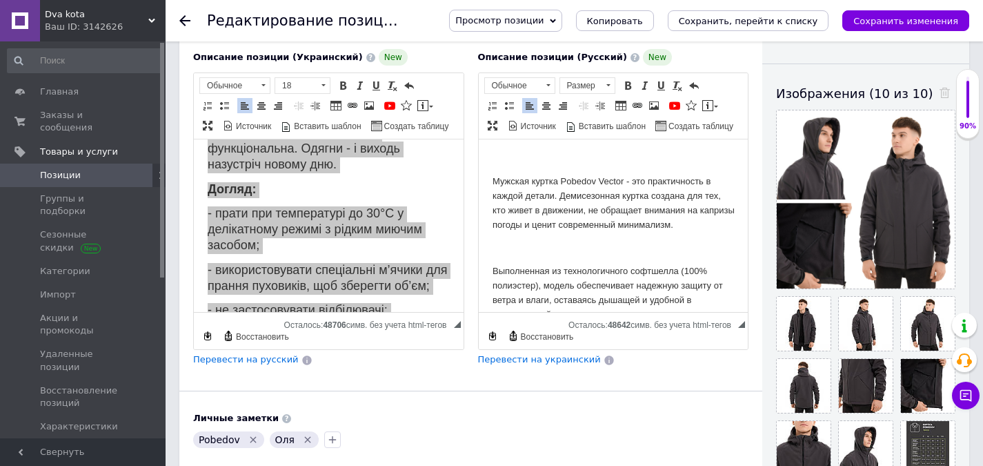
click at [515, 248] on p "Визуальный текстовый редактор, 1F15DE28-FA82-406F-AA30-BB1DB080271F" at bounding box center [613, 248] width 242 height 14
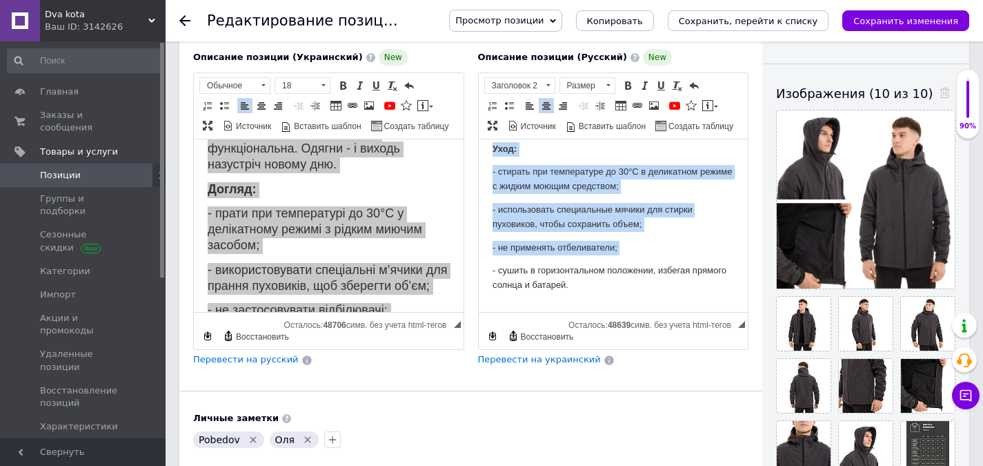
scroll to position [541, 0]
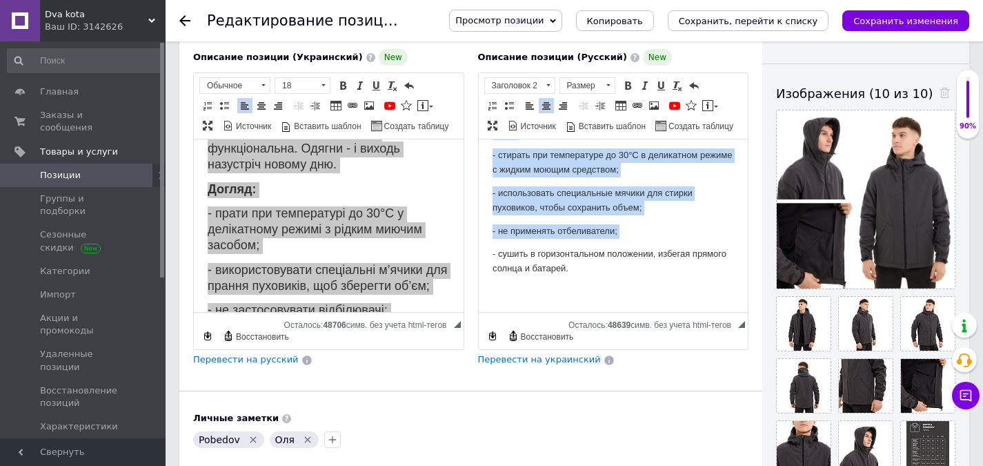
drag, startPoint x: 494, startPoint y: 216, endPoint x: 702, endPoint y: 330, distance: 237.7
click at [610, 83] on span at bounding box center [607, 85] width 13 height 15
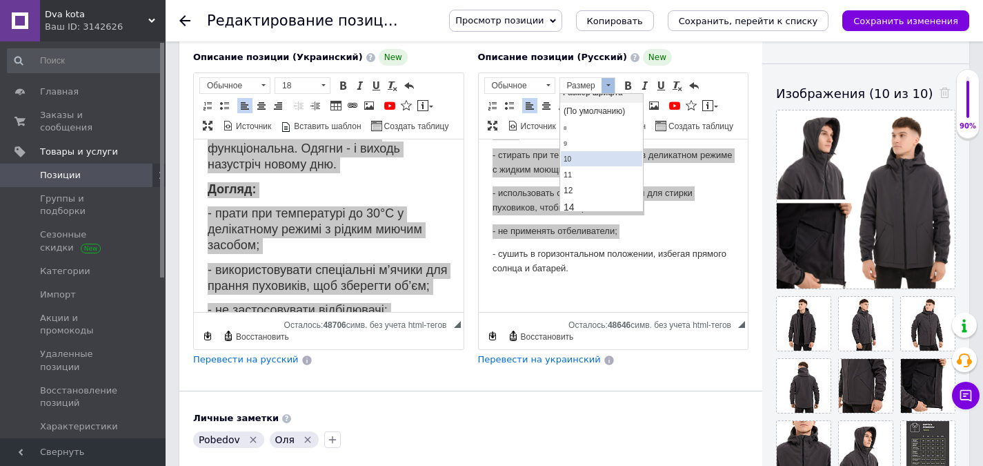
scroll to position [69, 0]
click at [588, 182] on link "18" at bounding box center [600, 187] width 81 height 20
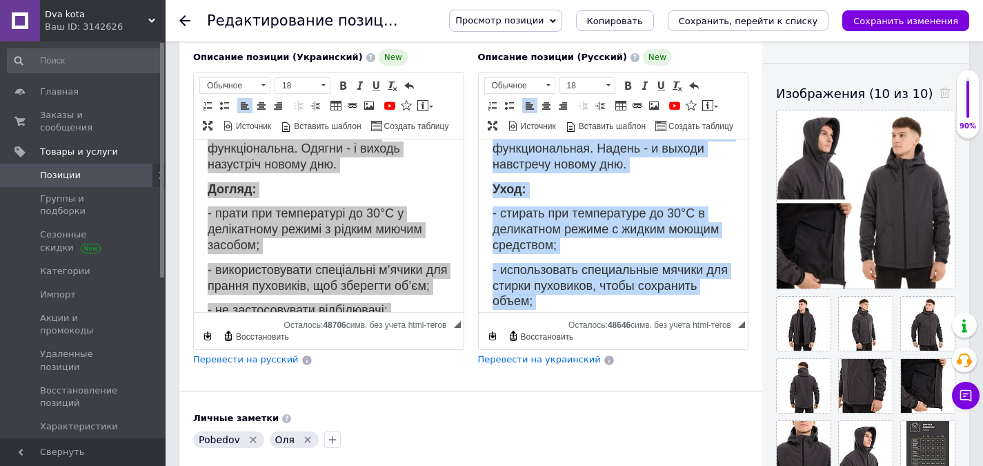
scroll to position [0, 0]
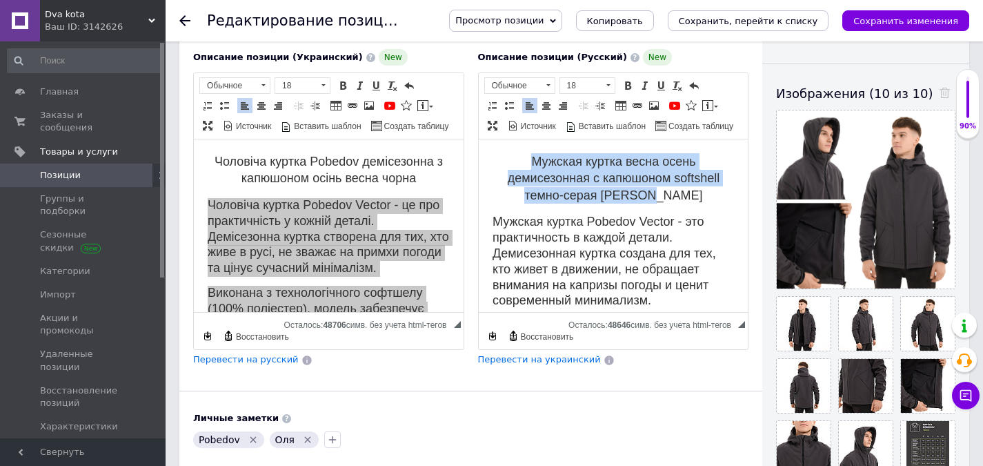
drag, startPoint x: 542, startPoint y: 168, endPoint x: 519, endPoint y: 165, distance: 23.0
click at [519, 165] on h2 "Мужская куртка весна осень демисезонная с капюшоном softshell темно-серая [PERS…" at bounding box center [613, 178] width 242 height 50
copy span "Мужская куртка весна осень демисезонная с капюшоном softshell темно-серая [PERS…"
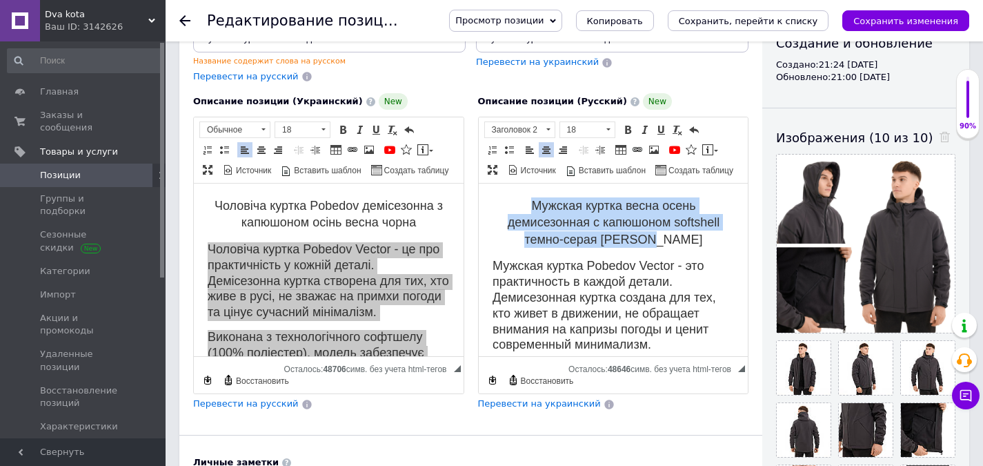
scroll to position [138, 0]
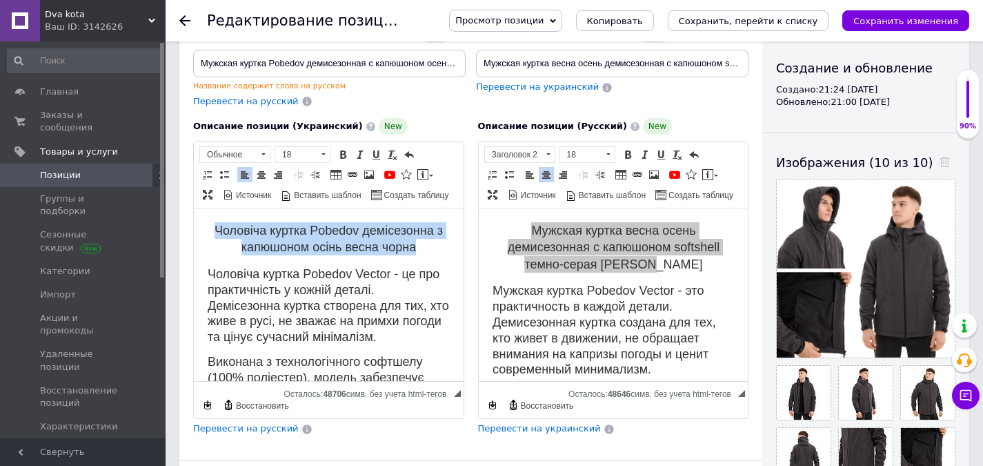
drag, startPoint x: 364, startPoint y: 238, endPoint x: 212, endPoint y: 230, distance: 151.9
click at [208, 230] on h2 "Чоловіча куртка Pobedov демісезонна з капюшоном осінь весна чорна" at bounding box center [329, 239] width 242 height 34
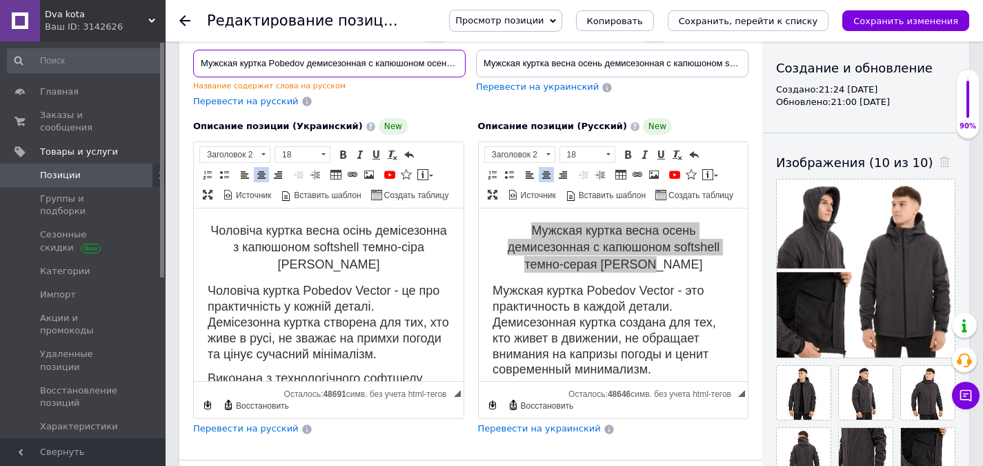
click at [308, 63] on input "Мужская куртка Pobedov демисезонная с капюшоном осень весна черная" at bounding box center [329, 64] width 272 height 28
paste input "оловіча куртка весна осінь демісезонна з капюшоном softshell темно-сіра [PERSON…"
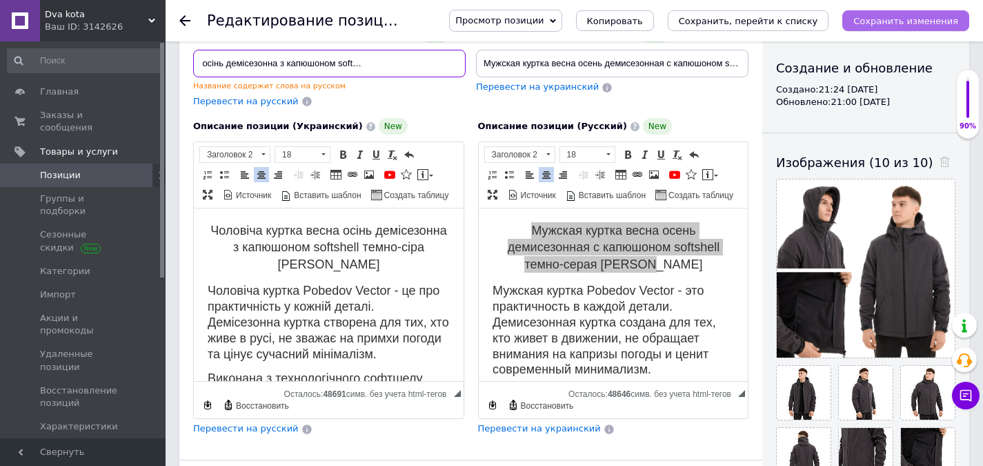
type input "Чоловіча куртка весна осінь демісезонна з капюшоном softshell темно-сіра [PERSO…"
click at [911, 25] on icon "Сохранить изменения" at bounding box center [905, 21] width 105 height 10
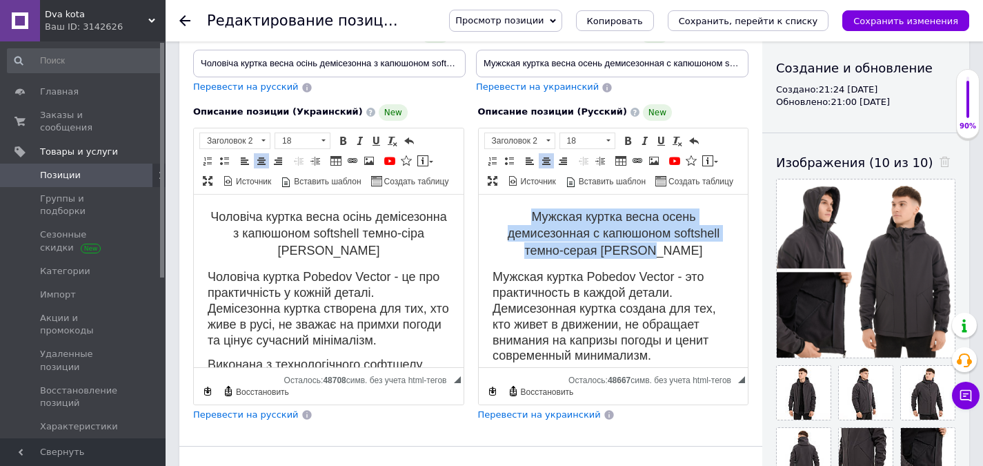
drag, startPoint x: 678, startPoint y: 252, endPoint x: 523, endPoint y: 215, distance: 159.8
click at [523, 215] on h2 "Мужская куртка весна осень демисезонная с капюшоном softshell темно-серая [PERS…" at bounding box center [613, 233] width 242 height 50
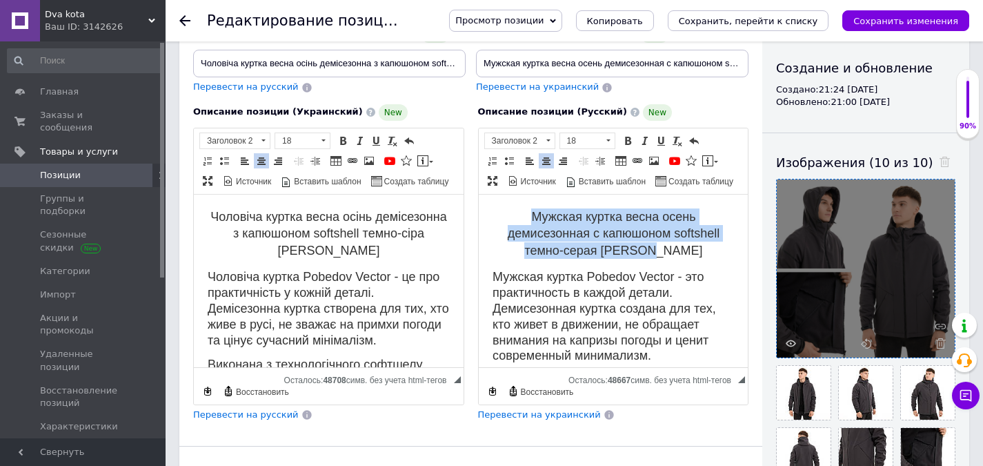
copy span "Мужская куртка весна осень демисезонная с капюшоном softshell темно-серая [PERS…"
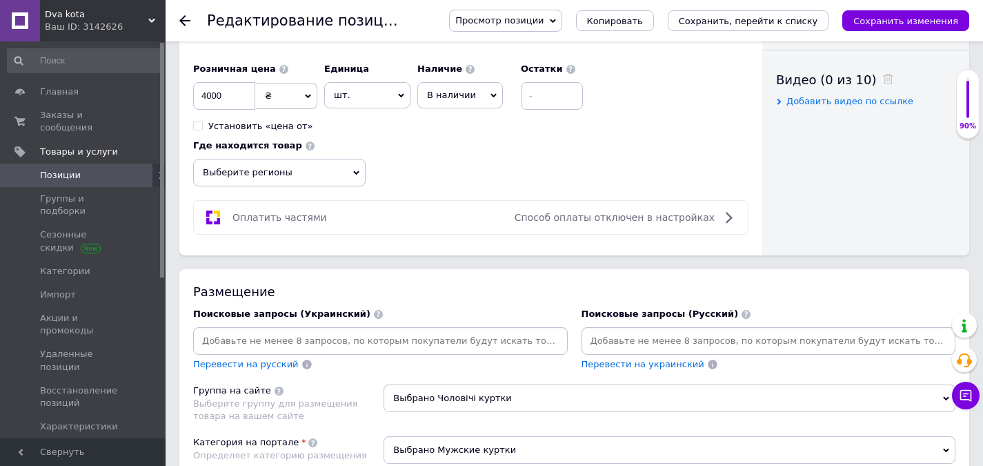
scroll to position [828, 0]
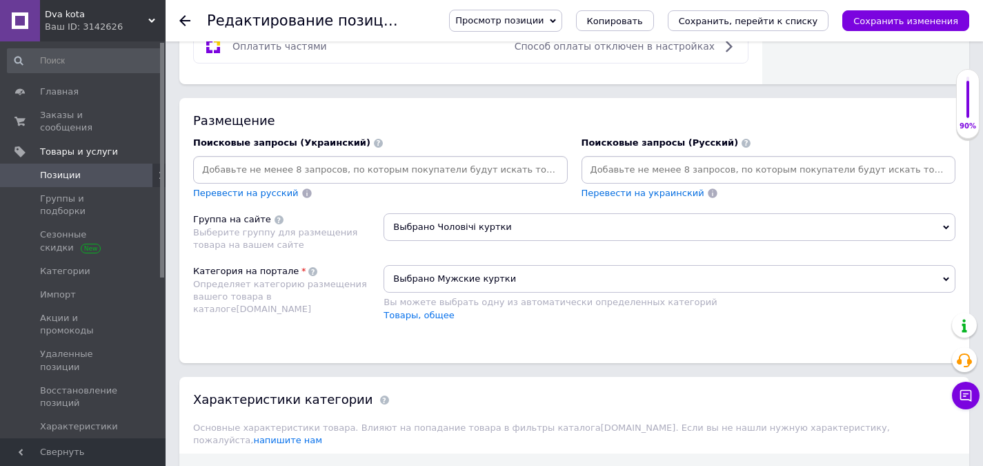
click at [613, 179] on input at bounding box center [768, 169] width 369 height 21
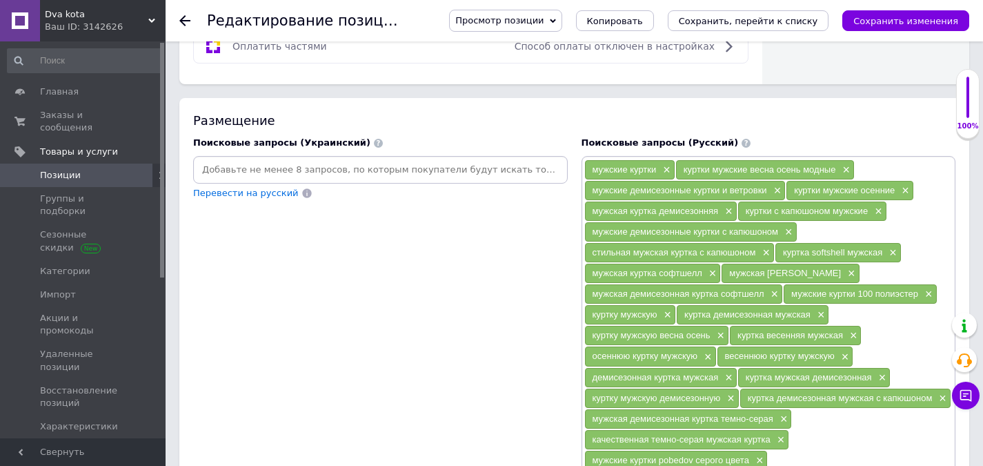
click at [337, 172] on input at bounding box center [380, 169] width 369 height 21
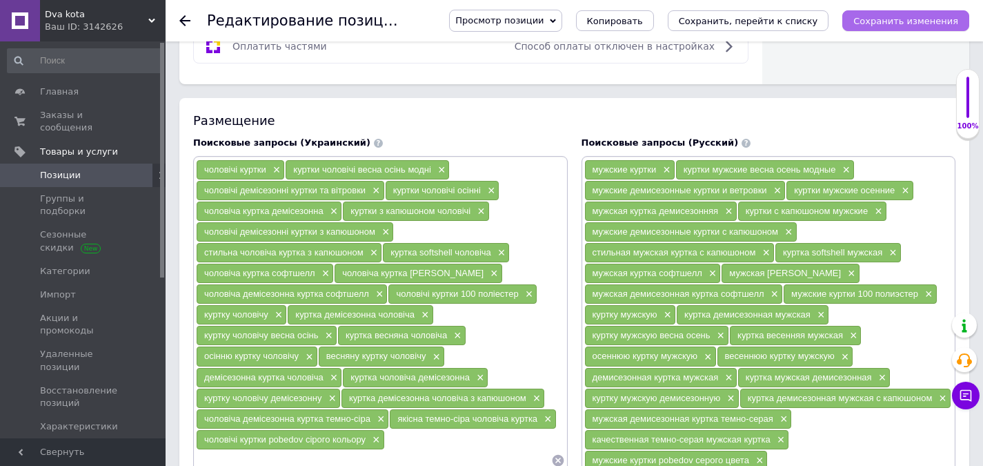
click at [906, 21] on icon "Сохранить изменения" at bounding box center [905, 21] width 105 height 10
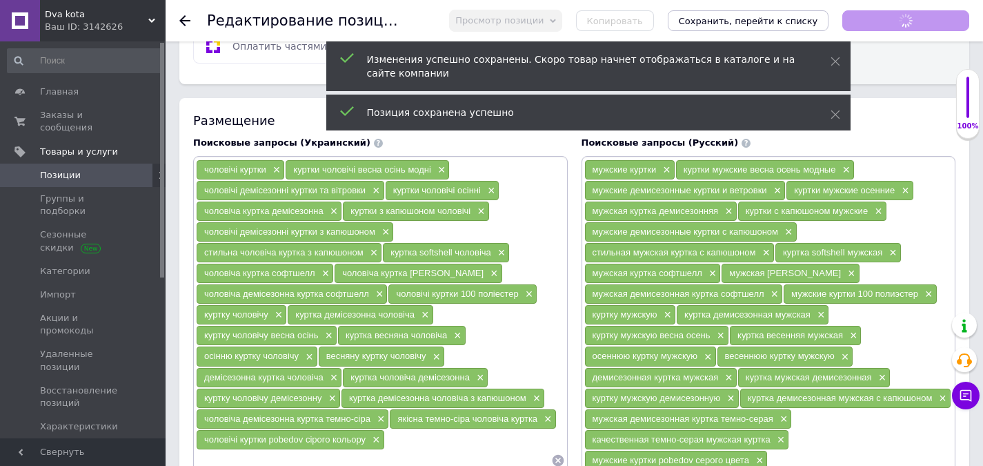
scroll to position [621, 0]
click at [904, 18] on icon "Сохранить изменения" at bounding box center [905, 21] width 105 height 10
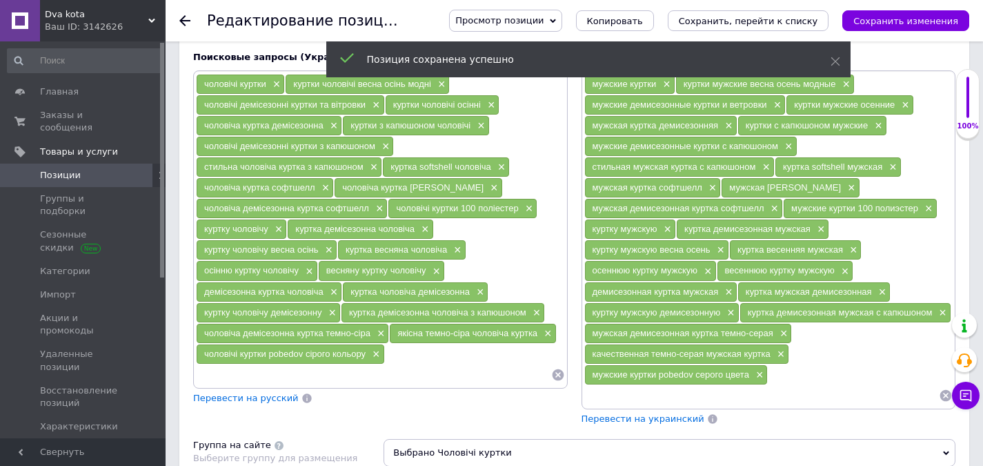
scroll to position [897, 0]
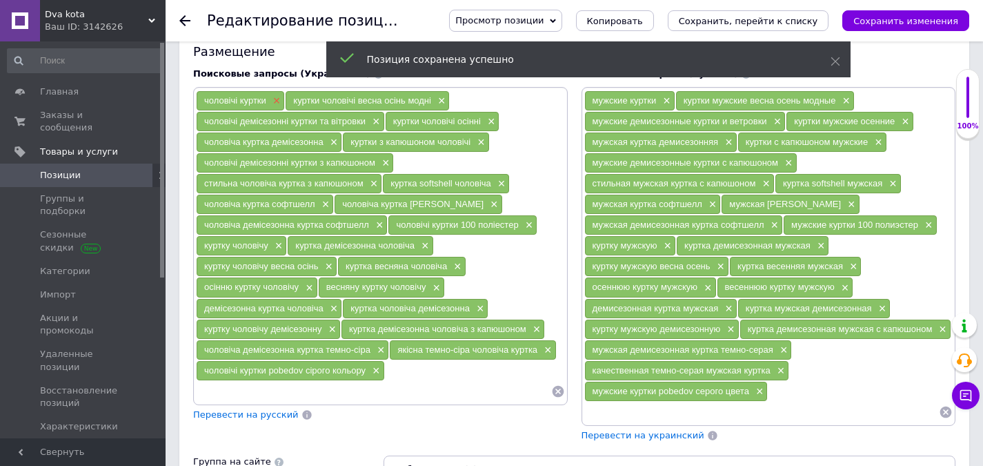
click at [279, 101] on span "×" at bounding box center [275, 101] width 11 height 12
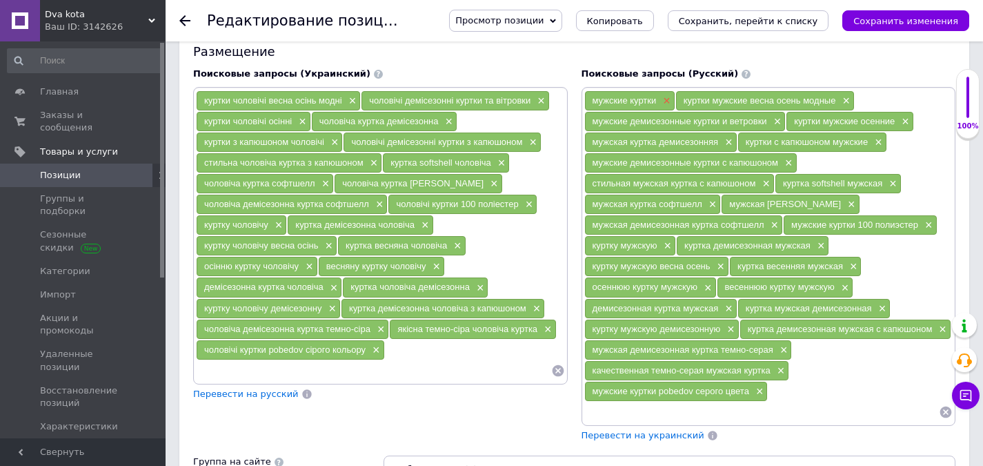
click at [666, 101] on span "×" at bounding box center [664, 101] width 11 height 12
click at [661, 243] on span "×" at bounding box center [666, 246] width 11 height 12
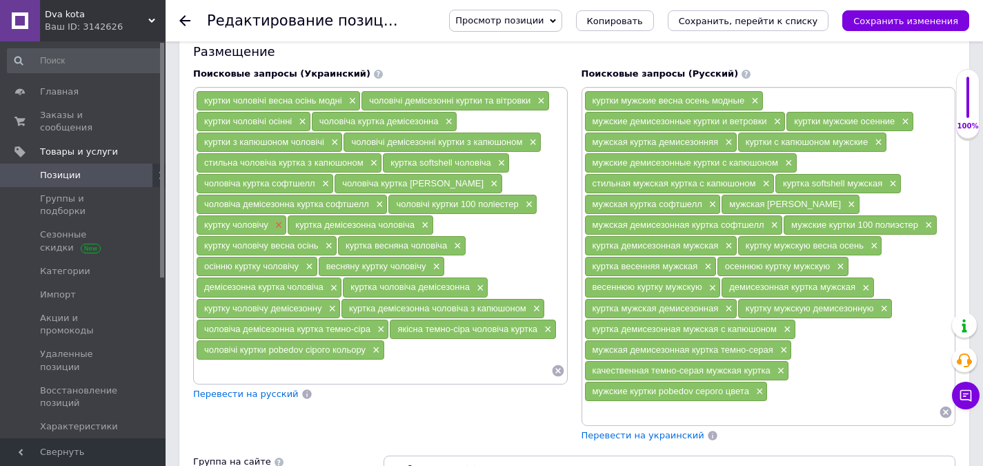
click at [276, 221] on span "×" at bounding box center [277, 225] width 11 height 12
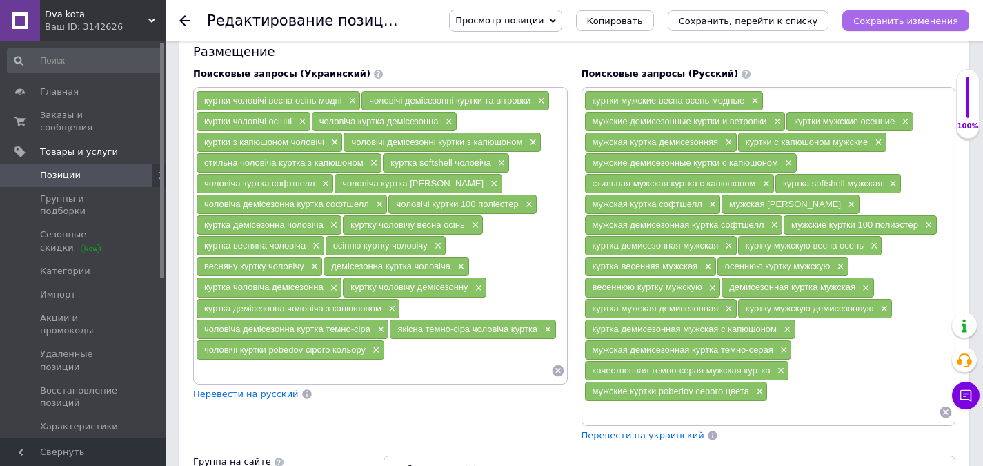
click at [935, 22] on icon "Сохранить изменения" at bounding box center [905, 21] width 105 height 10
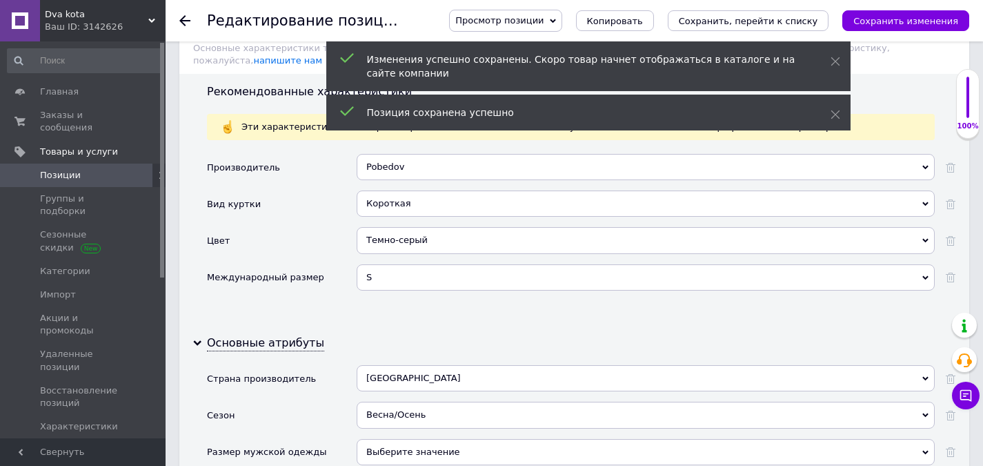
scroll to position [1724, 0]
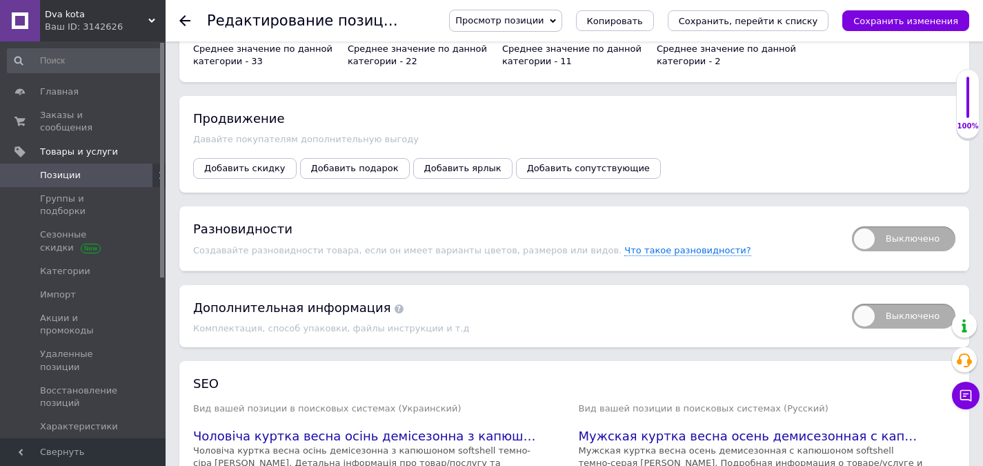
click at [861, 227] on span "Выключено" at bounding box center [903, 238] width 103 height 25
click at [852, 226] on input "Выключено" at bounding box center [847, 221] width 9 height 9
checkbox input "true"
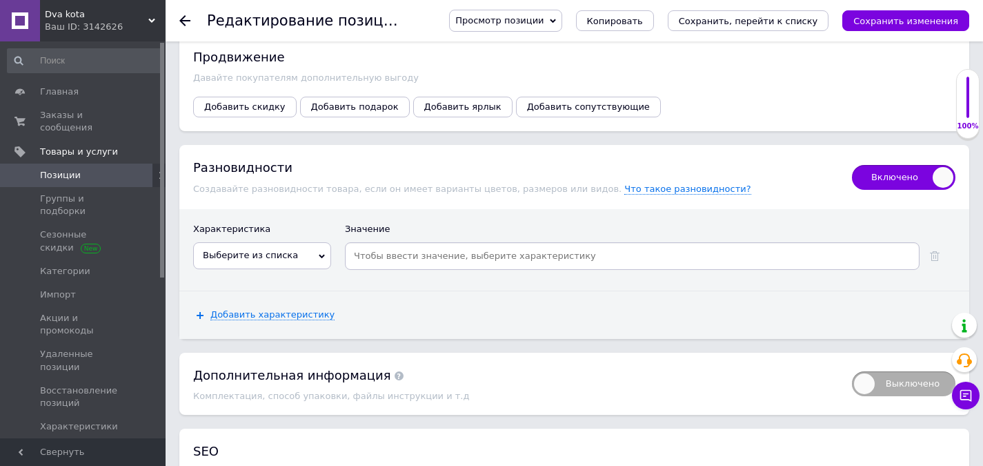
scroll to position [3311, 0]
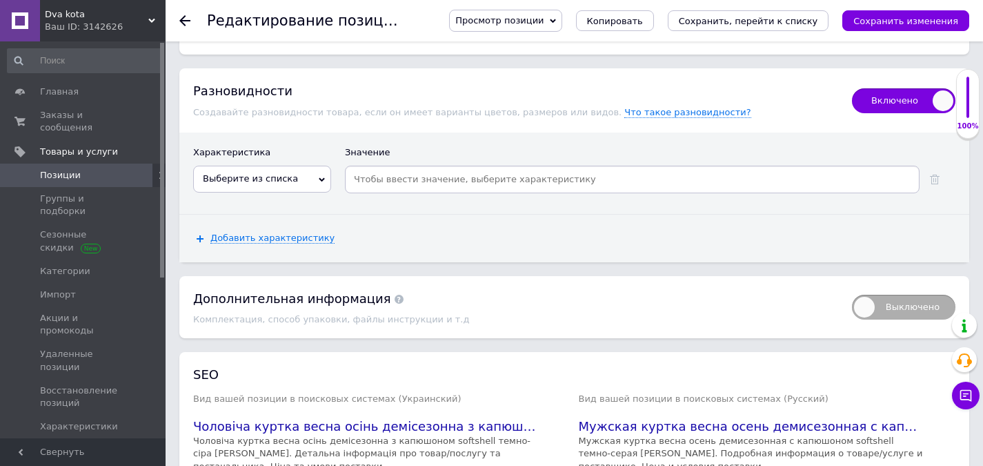
click at [270, 174] on span "Выберите из списка" at bounding box center [250, 178] width 95 height 10
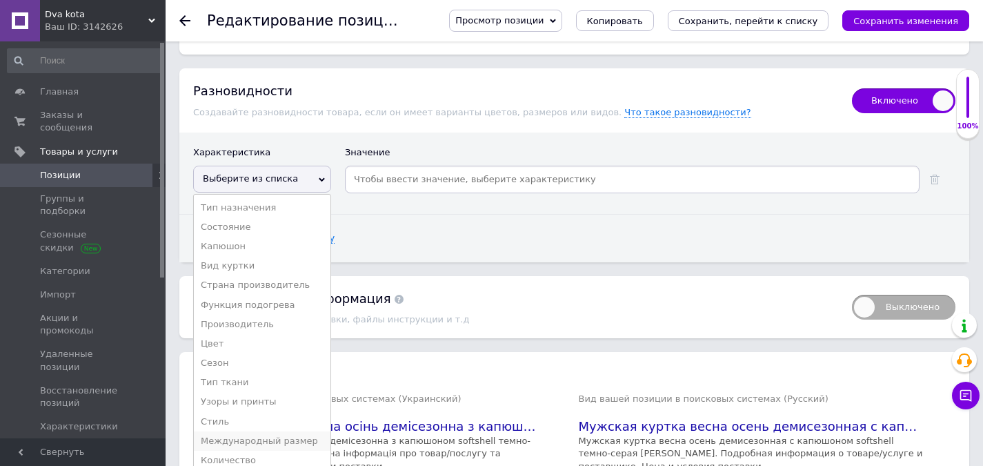
click at [269, 435] on li "Международный размер" at bounding box center [262, 440] width 137 height 19
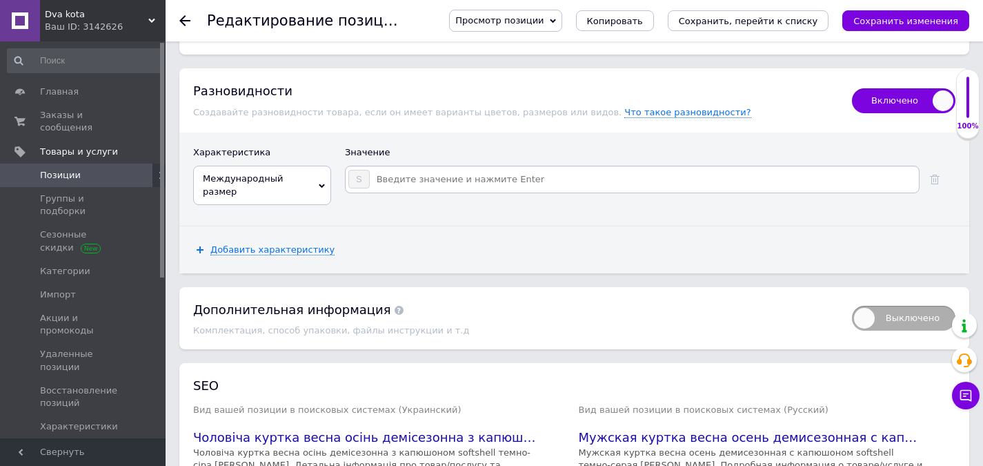
click at [411, 169] on input at bounding box center [643, 179] width 546 height 21
drag, startPoint x: 411, startPoint y: 161, endPoint x: 392, endPoint y: 169, distance: 20.1
click at [392, 169] on input at bounding box center [643, 179] width 546 height 21
type input "m"
type input "M"
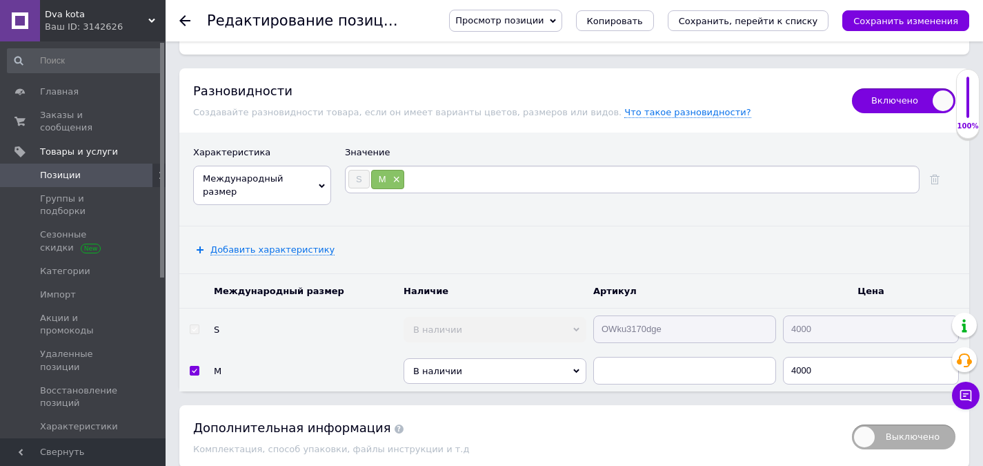
type input "L"
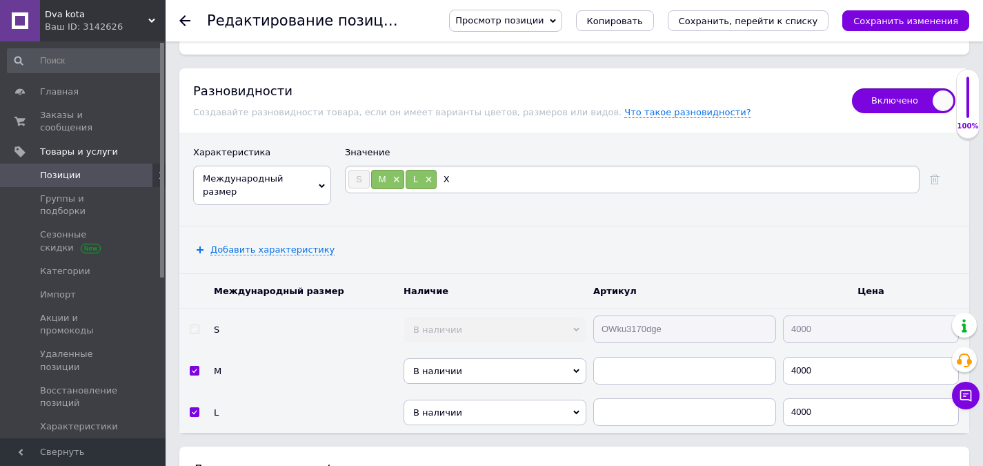
type input "XL"
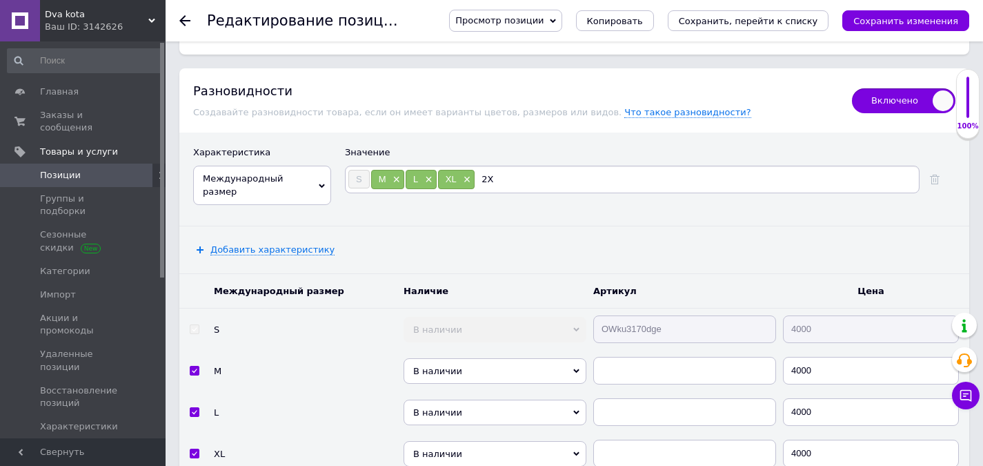
type input "2XL"
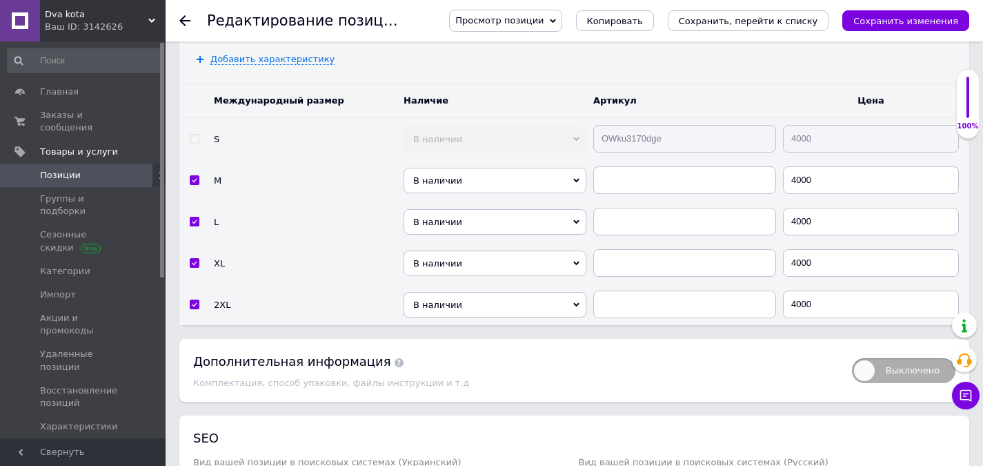
scroll to position [3518, 0]
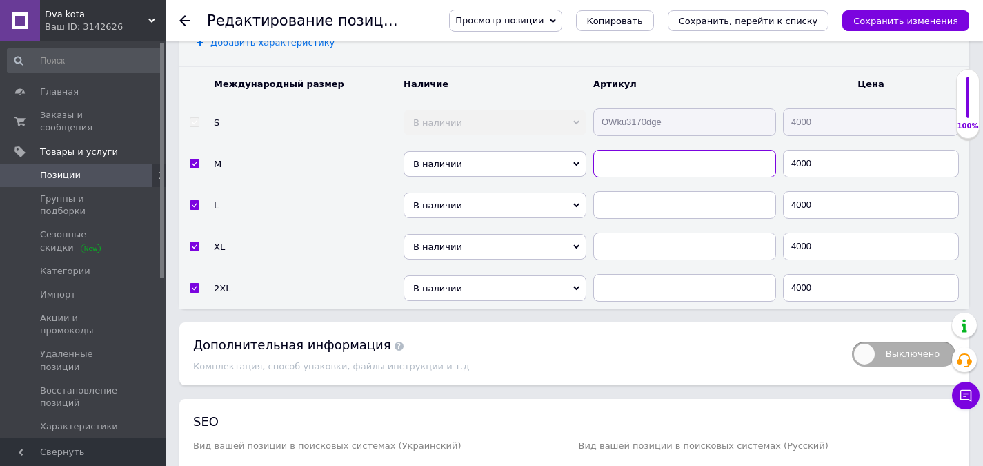
click at [633, 152] on input "text" at bounding box center [684, 164] width 183 height 28
paste input "OWku3170dge"
type input "OWku3170dge"
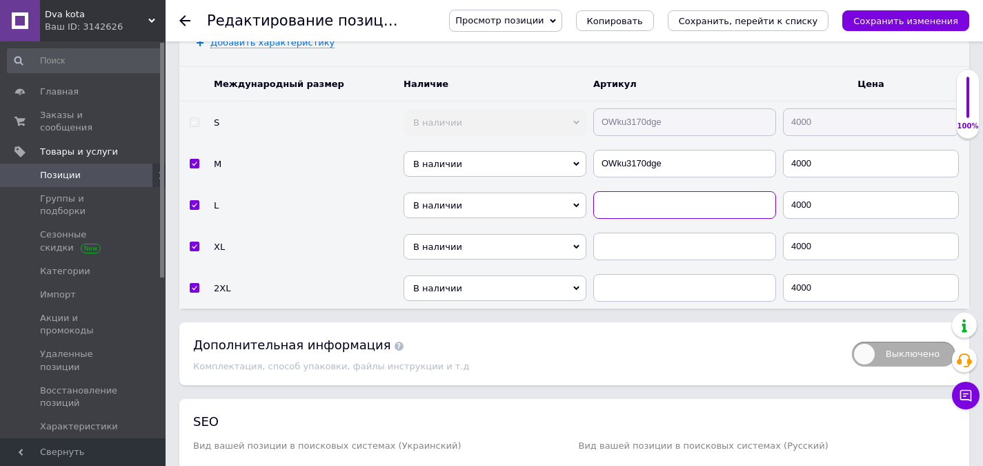
click at [646, 197] on input "text" at bounding box center [684, 205] width 183 height 28
paste input "OWku3170dge"
type input "OWku3170dge"
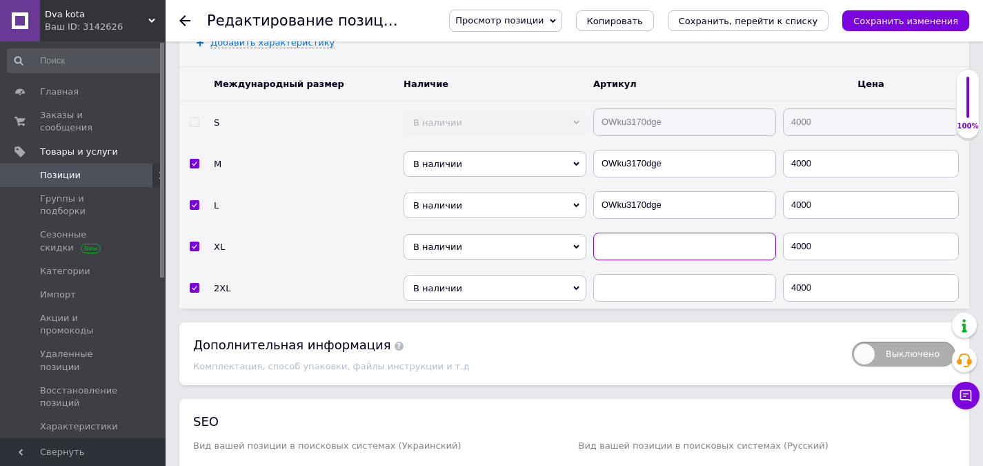
drag, startPoint x: 652, startPoint y: 229, endPoint x: 654, endPoint y: 263, distance: 33.9
click at [652, 232] on input "text" at bounding box center [684, 246] width 183 height 28
paste input "OWku3170dge"
type input "OWku3170dge"
paste input "OWku3170dge"
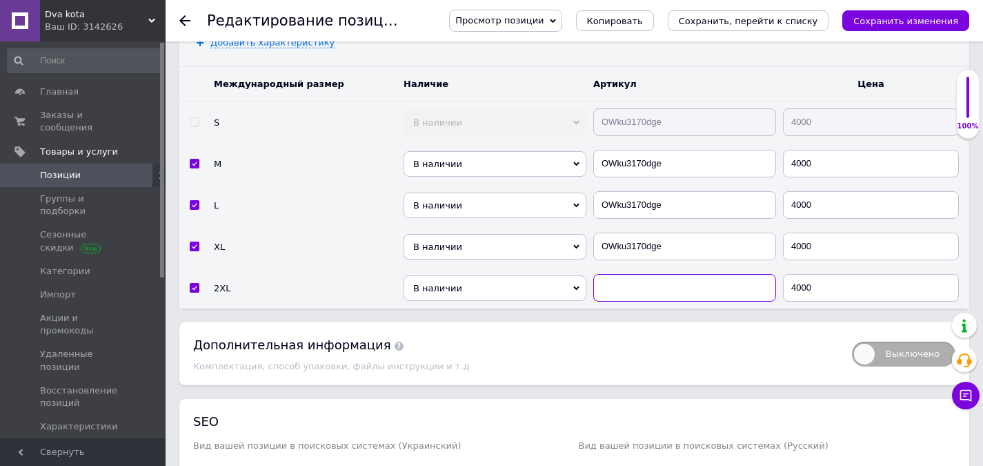
click at [646, 288] on input "text" at bounding box center [684, 288] width 183 height 28
type input "OWku3170dge"
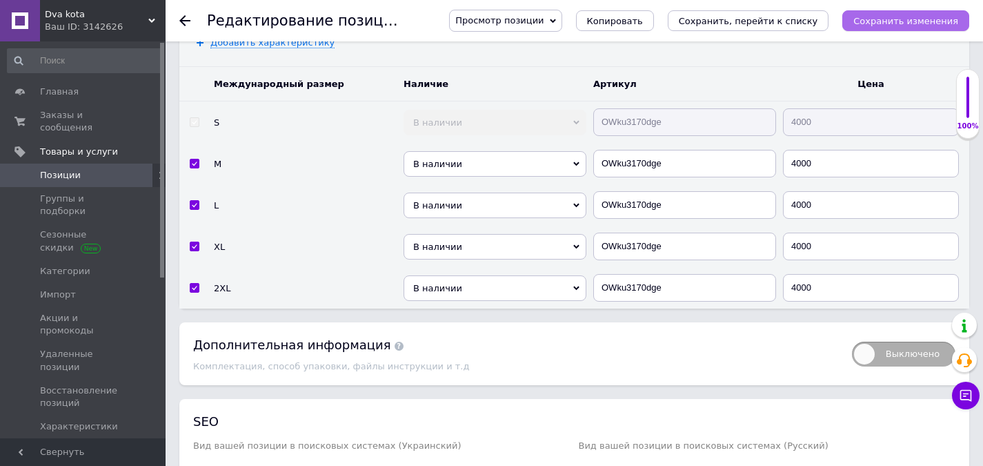
click at [894, 24] on icon "Сохранить изменения" at bounding box center [905, 21] width 105 height 10
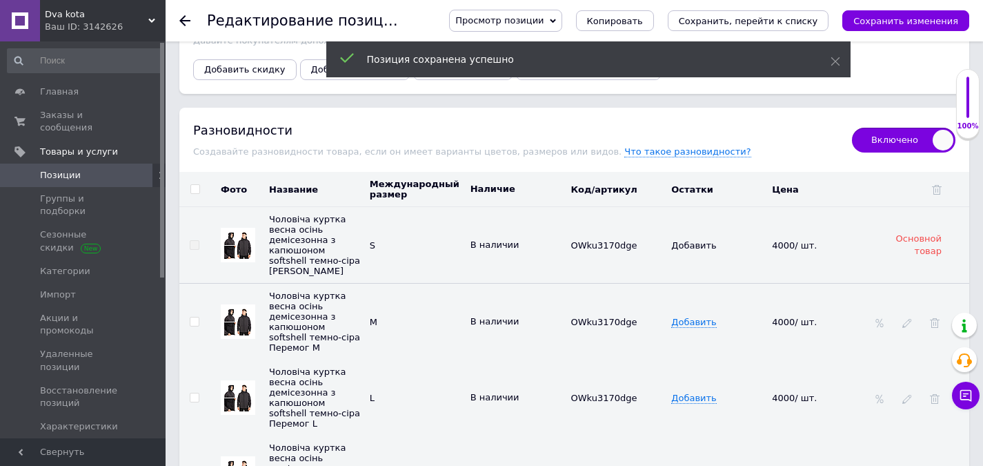
scroll to position [3242, 0]
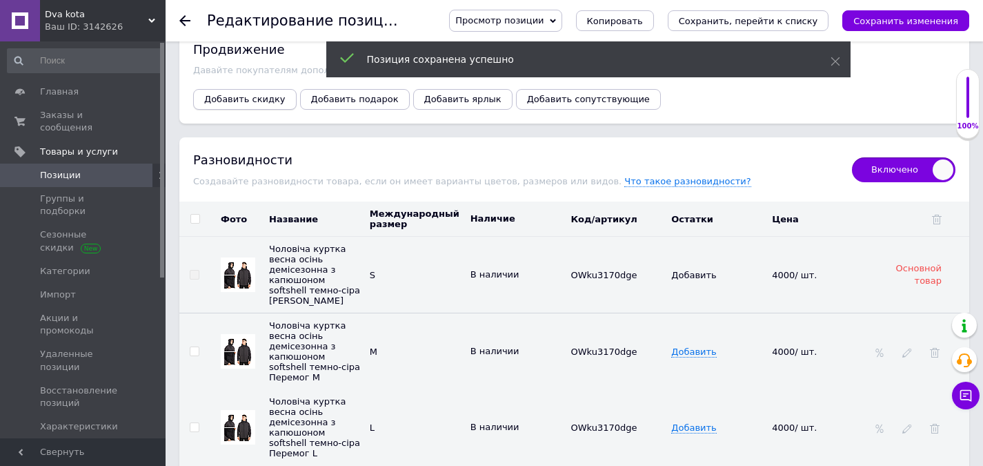
click at [242, 94] on span "Добавить скидку" at bounding box center [244, 99] width 81 height 10
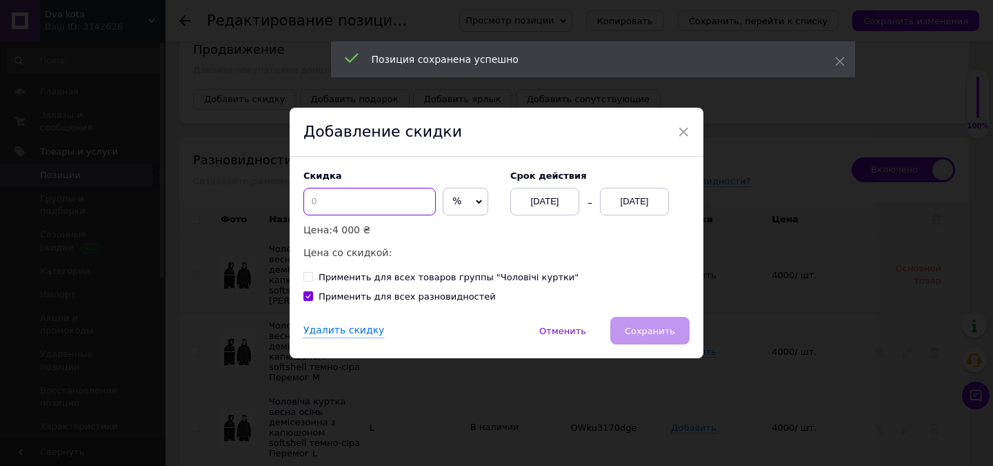
click at [357, 203] on input at bounding box center [370, 202] width 132 height 28
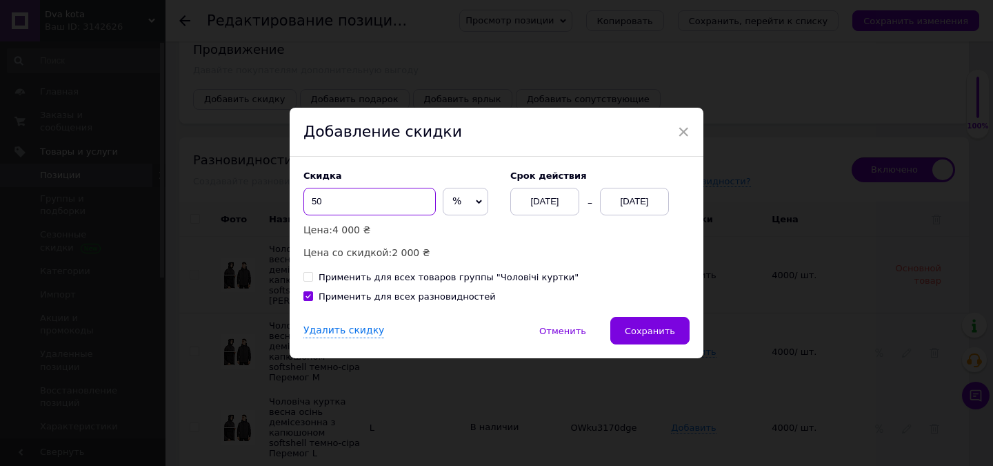
type input "50"
click at [639, 201] on div "[DATE]" at bounding box center [634, 202] width 69 height 28
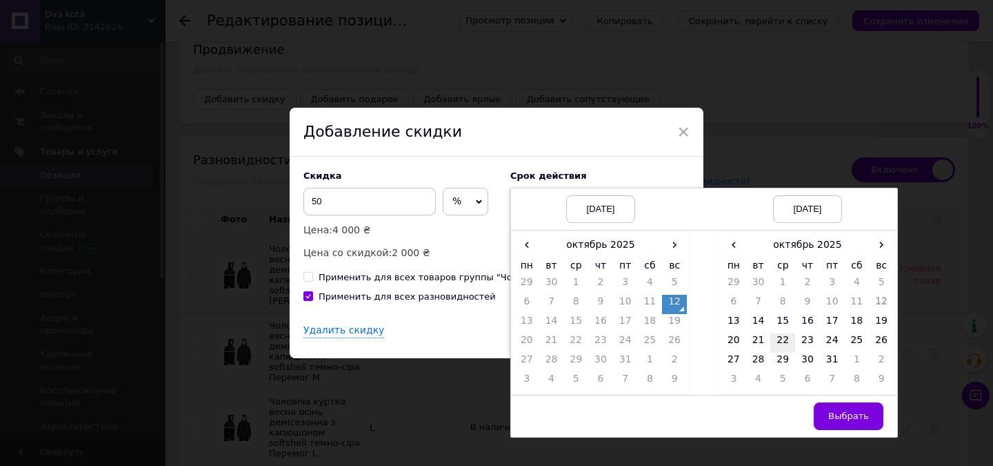
drag, startPoint x: 737, startPoint y: 317, endPoint x: 780, endPoint y: 341, distance: 49.1
click at [737, 317] on td "13" at bounding box center [734, 323] width 25 height 19
click at [859, 421] on span "Выбрать" at bounding box center [848, 415] width 41 height 10
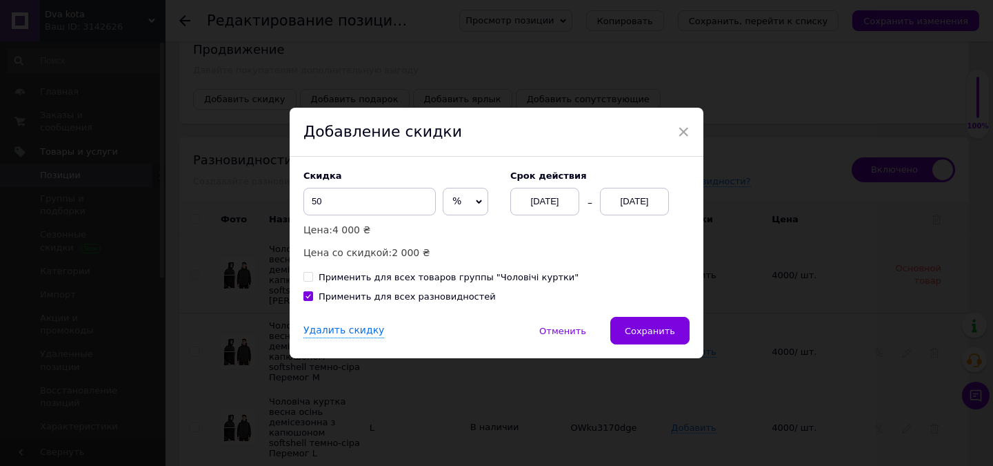
click at [626, 317] on div "Скидка 50 % ₴ Цена: 4 000 ₴ Цена со скидкой: 2 000 ₴ Cрок действия [DATE] [DATE…" at bounding box center [497, 237] width 414 height 160
click at [648, 335] on span "Сохранить" at bounding box center [650, 331] width 50 height 10
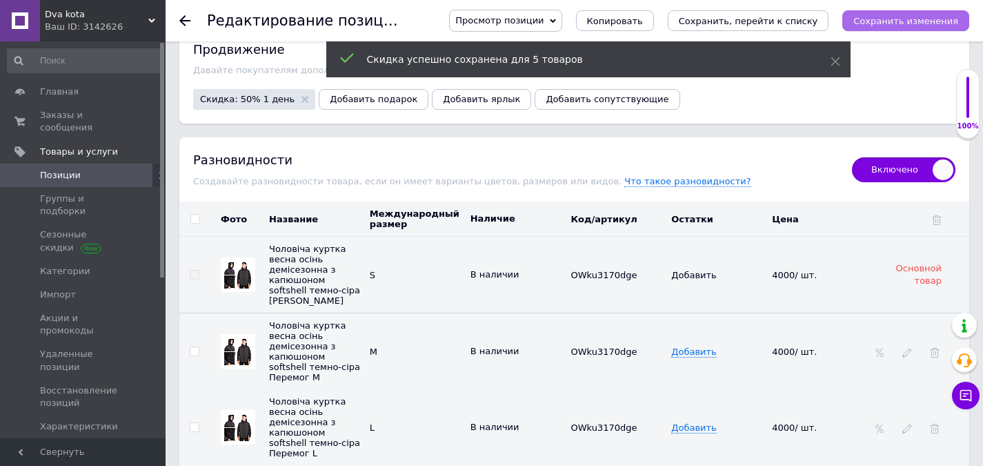
click at [905, 26] on icon "Сохранить изменения" at bounding box center [905, 21] width 105 height 10
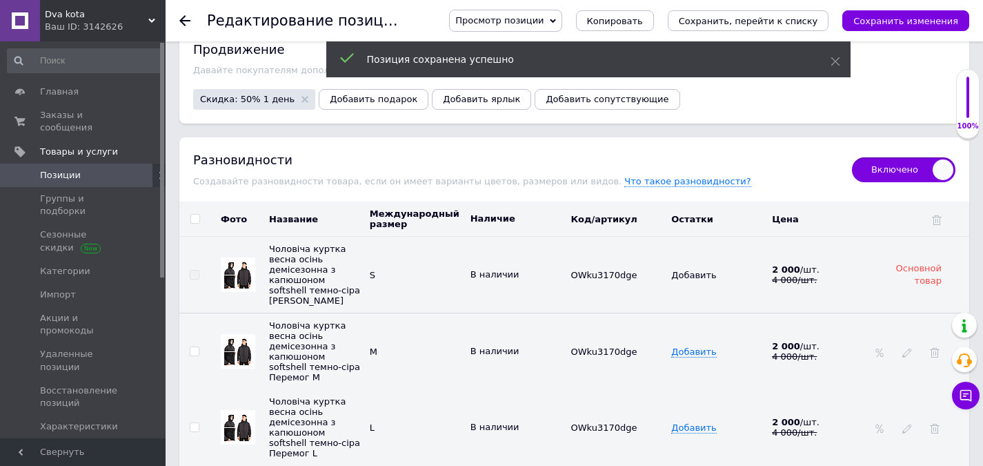
click at [192, 215] on input "checkbox" at bounding box center [194, 219] width 9 height 9
checkbox input "true"
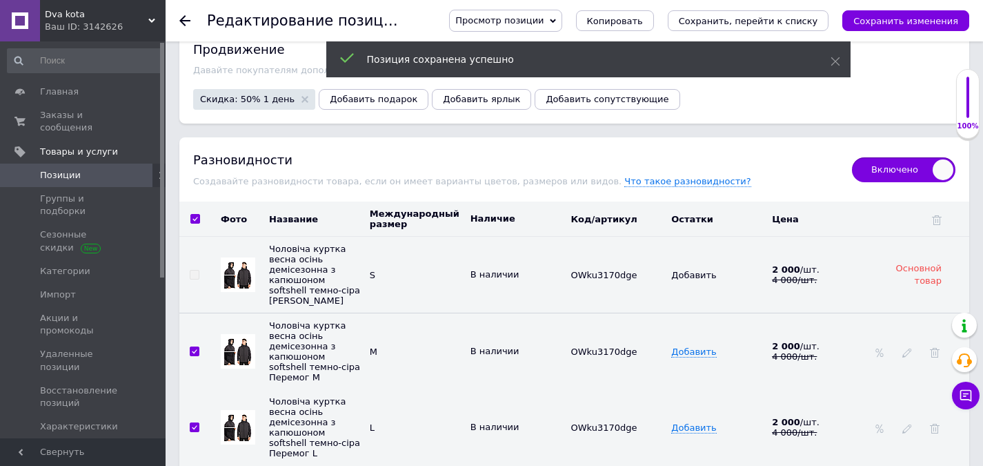
checkbox input "true"
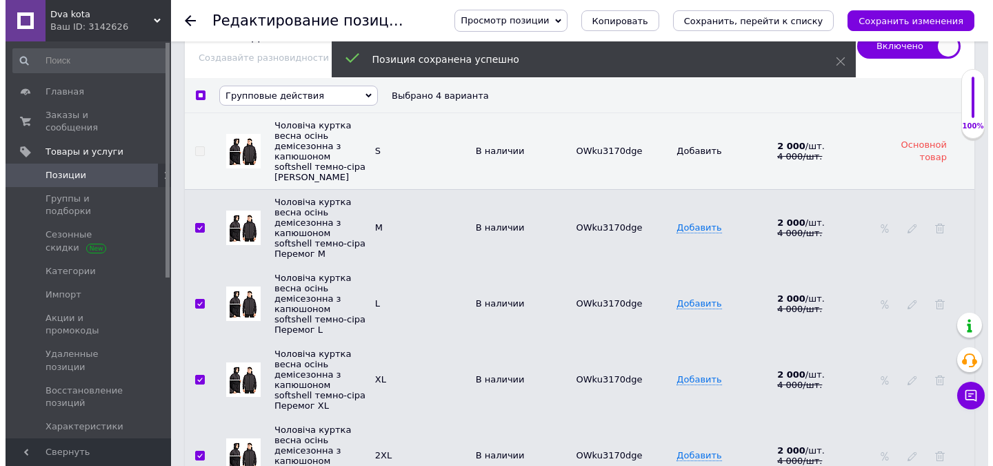
scroll to position [3380, 0]
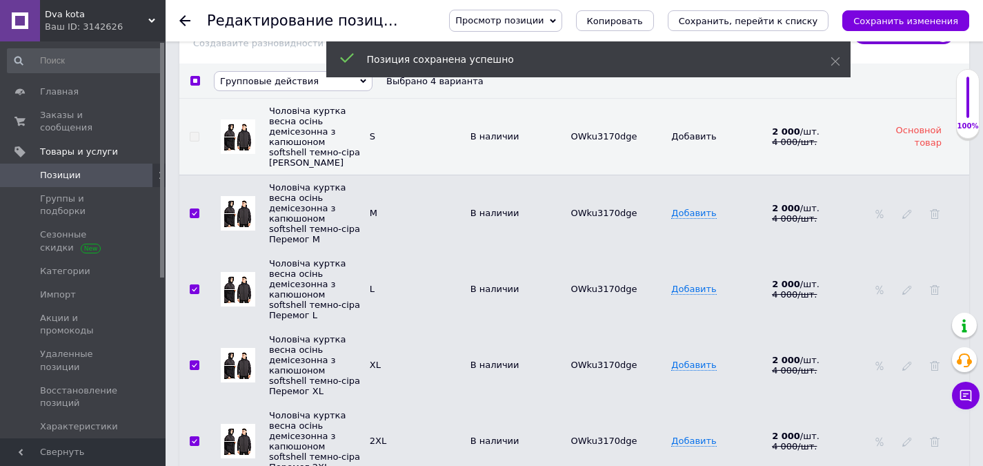
click at [297, 79] on span "Групповые действия" at bounding box center [269, 81] width 99 height 10
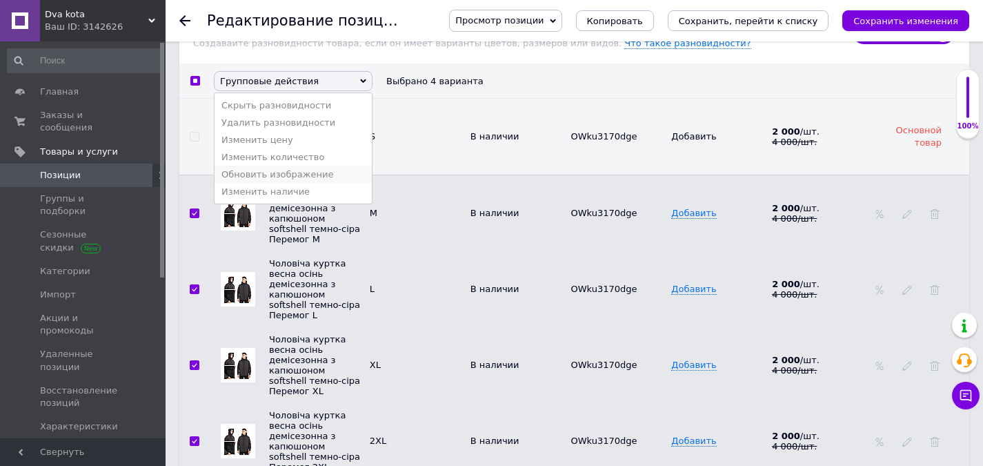
click at [295, 175] on li "Обновить изображение" at bounding box center [293, 174] width 157 height 17
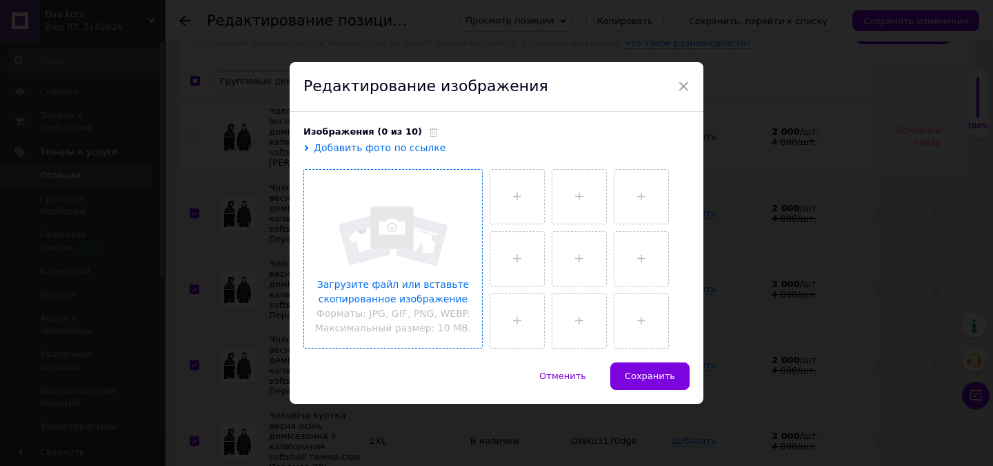
click at [388, 237] on input "file" at bounding box center [393, 259] width 178 height 178
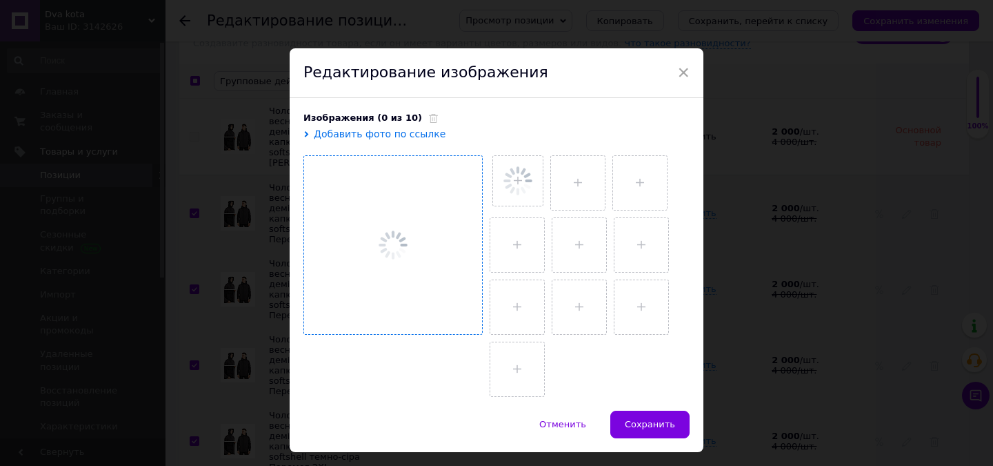
click at [179, 151] on div "× Редактирование изображения Изображения (0 из 10) Добавить фото по ссылке Отме…" at bounding box center [496, 233] width 993 height 466
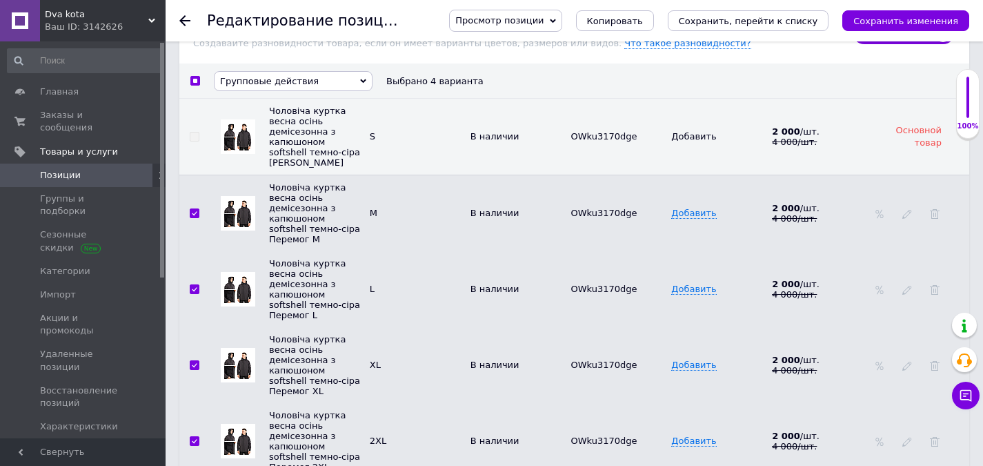
click at [272, 71] on span "Групповые действия" at bounding box center [293, 81] width 159 height 20
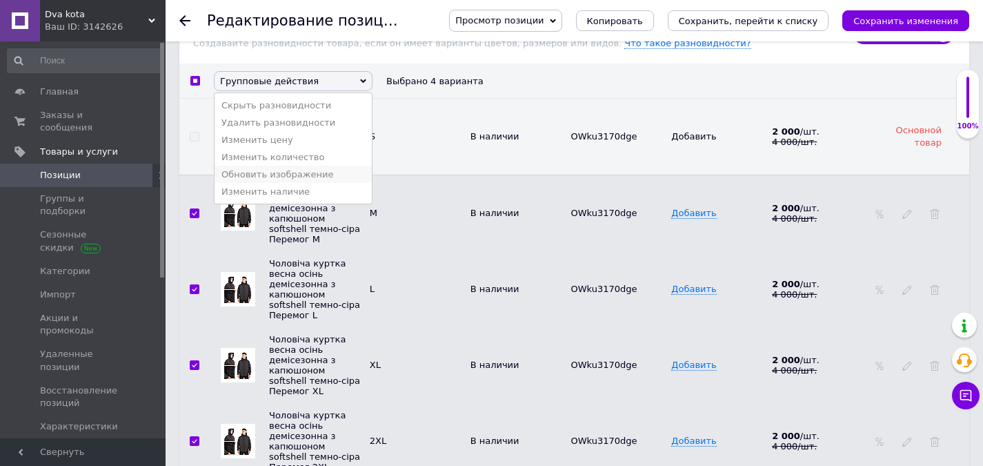
click at [285, 181] on li "Обновить изображение" at bounding box center [293, 174] width 157 height 17
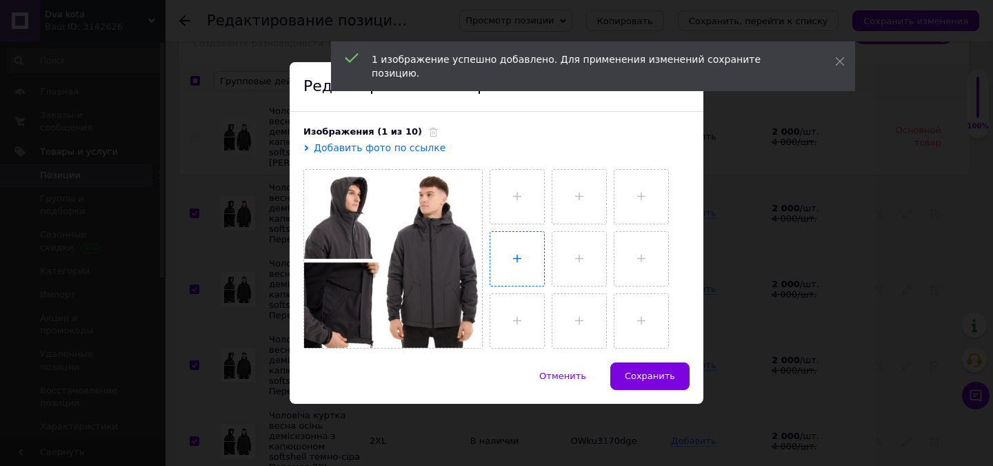
click at [516, 235] on input "file" at bounding box center [517, 259] width 54 height 54
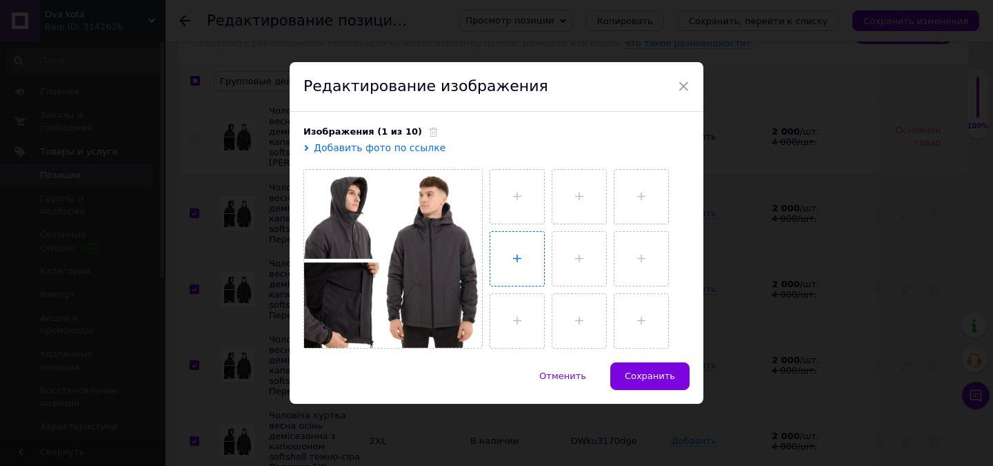
type input "C:\fakepath\0f4bcfbbc2fc8cd43965.jpg"
click at [586, 262] on input "file" at bounding box center [578, 259] width 54 height 54
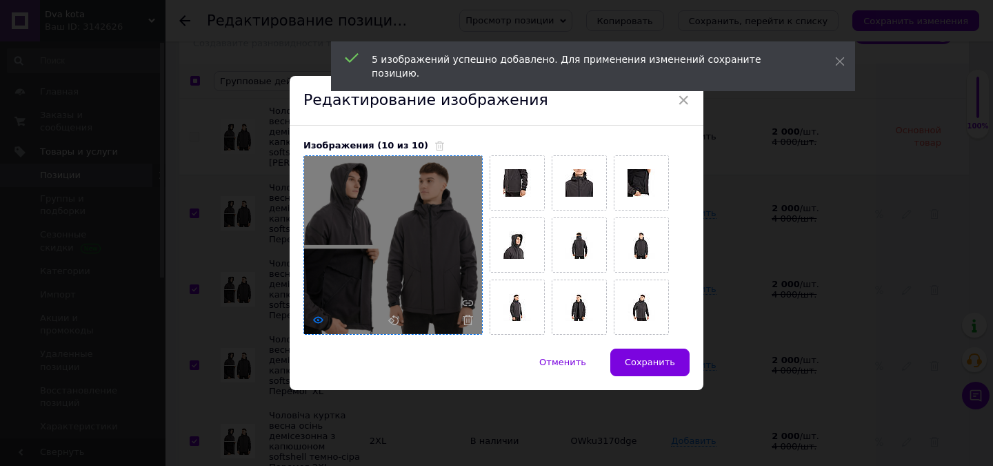
click at [317, 321] on icon at bounding box center [318, 320] width 10 height 10
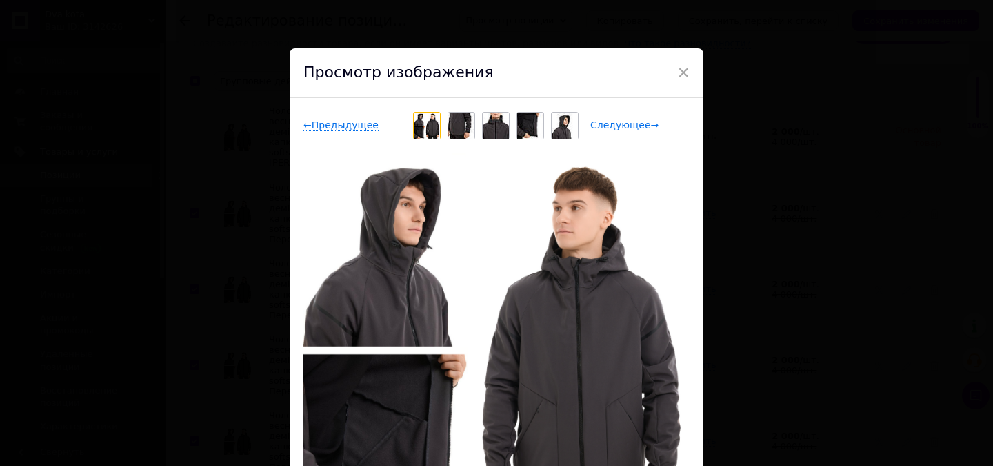
click at [621, 127] on span "Следующее →" at bounding box center [624, 125] width 68 height 12
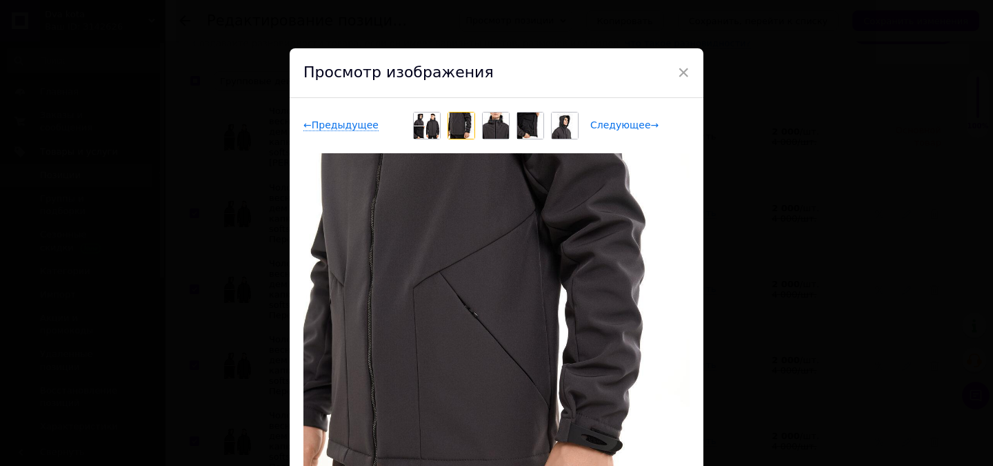
click at [621, 126] on span "Следующее →" at bounding box center [624, 125] width 68 height 12
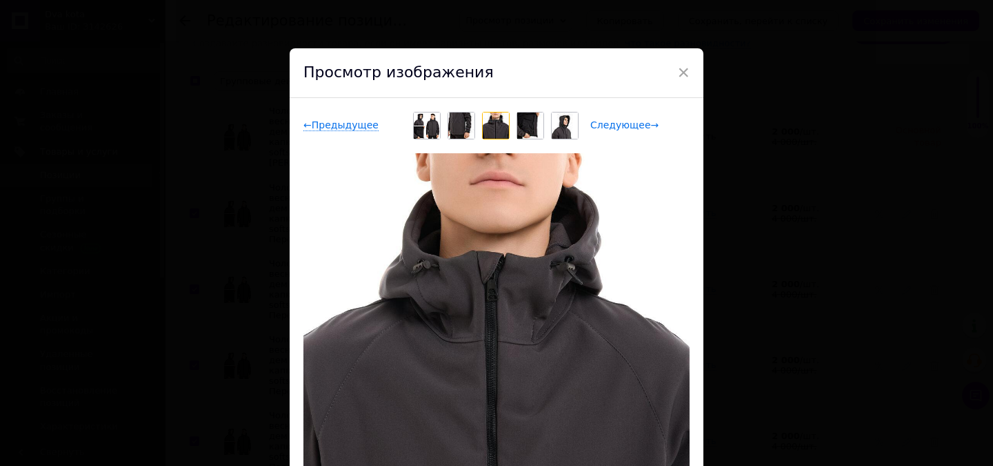
click at [621, 126] on span "Следующее →" at bounding box center [624, 125] width 68 height 12
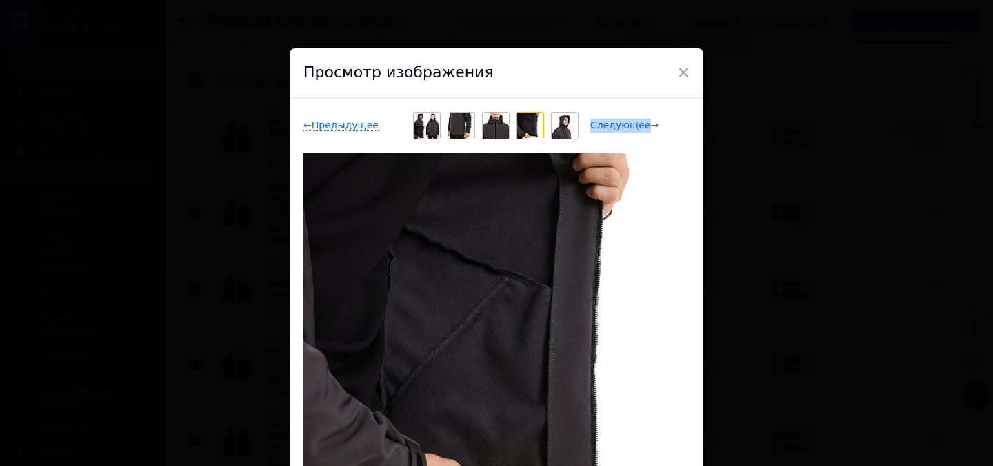
click at [621, 126] on span "Следующее →" at bounding box center [624, 125] width 68 height 12
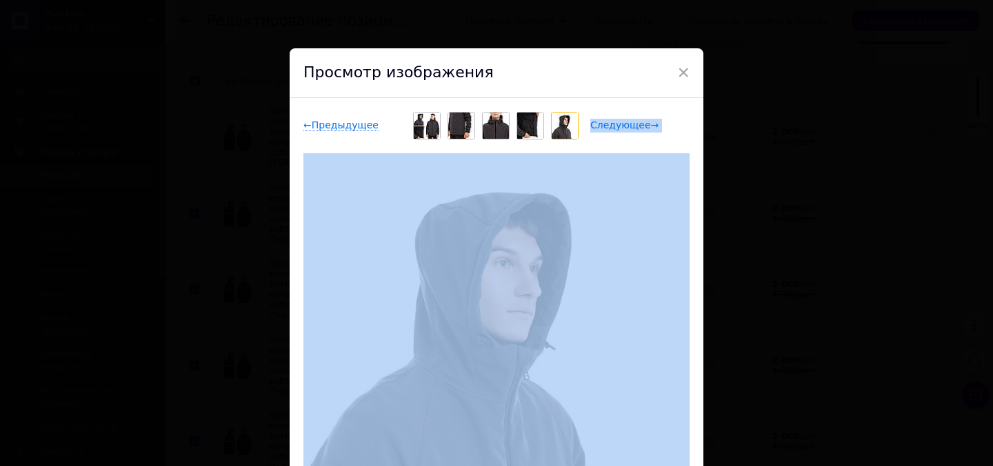
click at [621, 126] on span "Следующее →" at bounding box center [624, 125] width 68 height 12
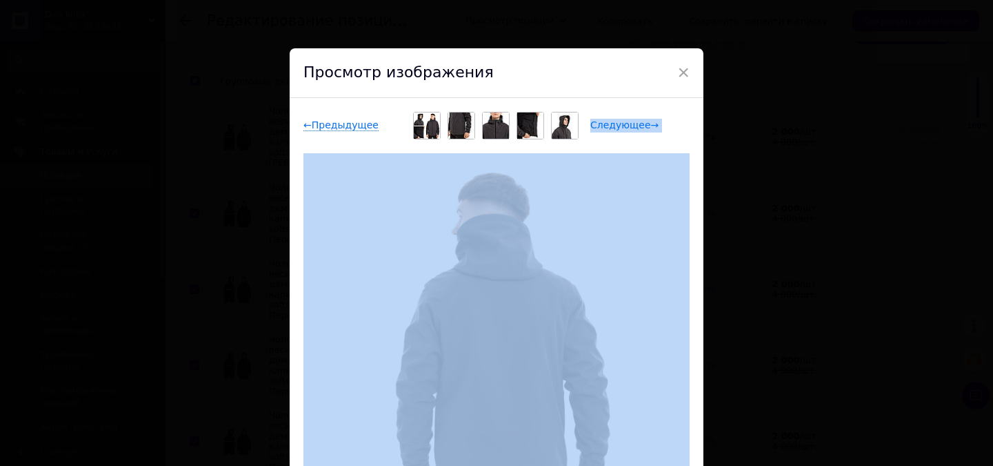
click at [621, 126] on span "Следующее →" at bounding box center [624, 125] width 68 height 12
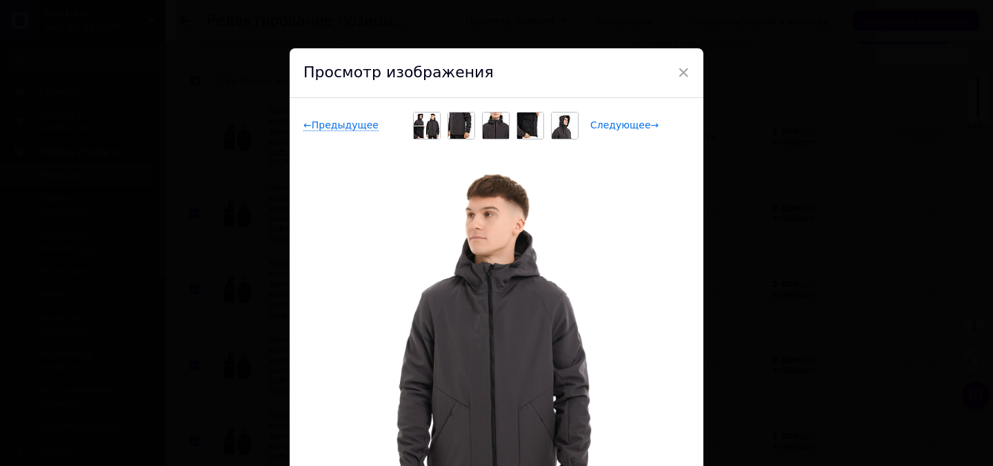
click at [621, 126] on span "Следующее →" at bounding box center [624, 125] width 68 height 12
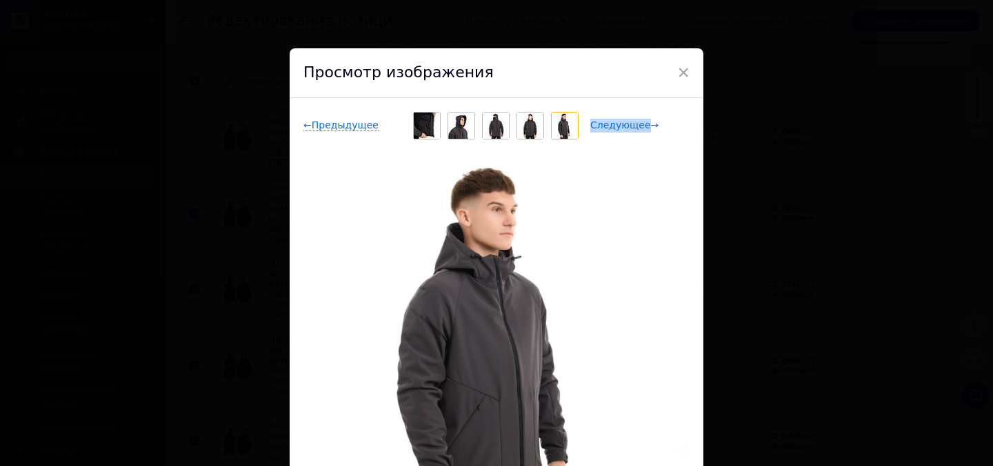
click at [621, 126] on span "Следующее →" at bounding box center [624, 125] width 68 height 12
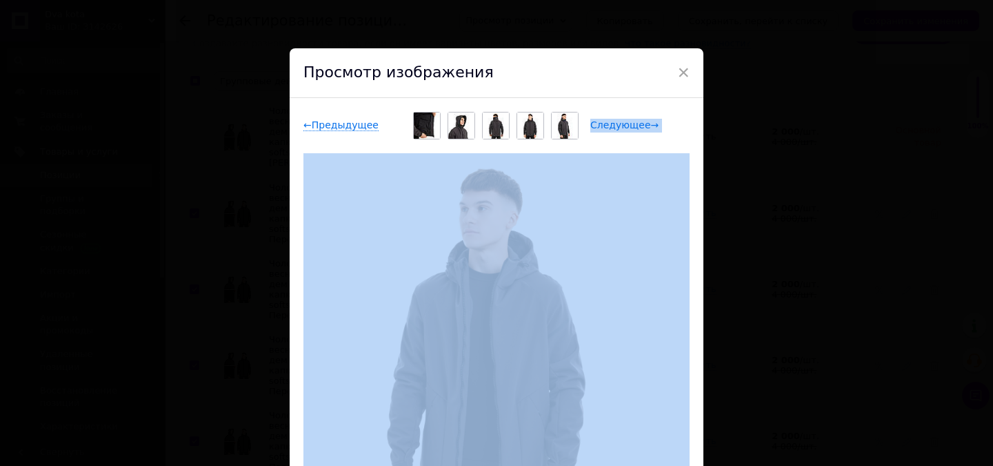
click at [621, 126] on span "Следующее →" at bounding box center [624, 125] width 68 height 12
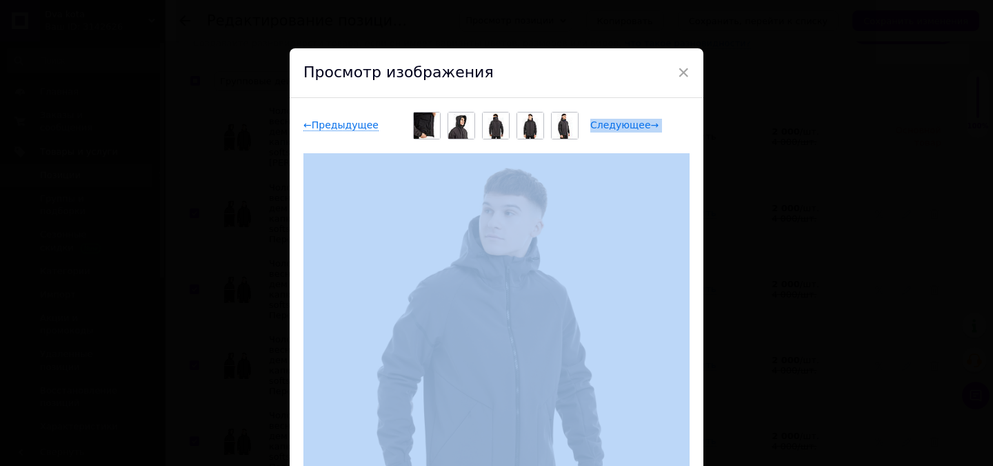
click at [621, 126] on span "Следующее →" at bounding box center [624, 125] width 68 height 12
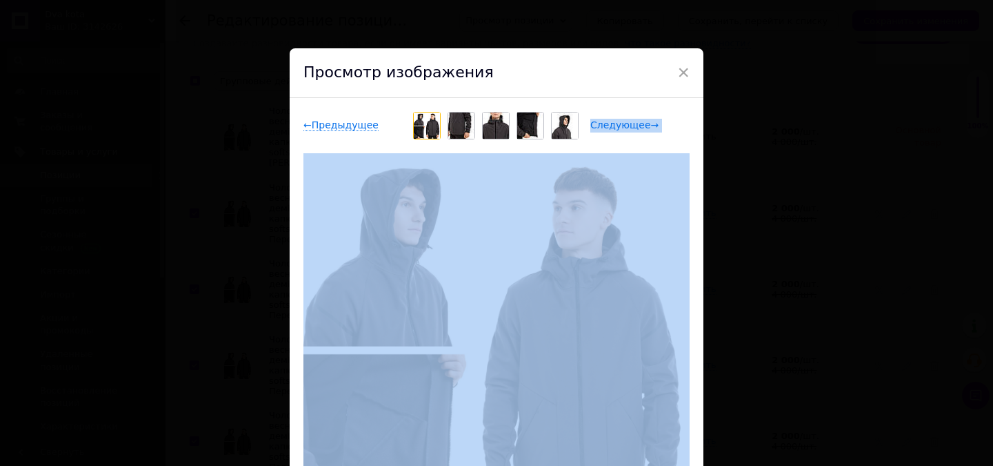
click at [621, 126] on span "Следующее →" at bounding box center [624, 125] width 68 height 12
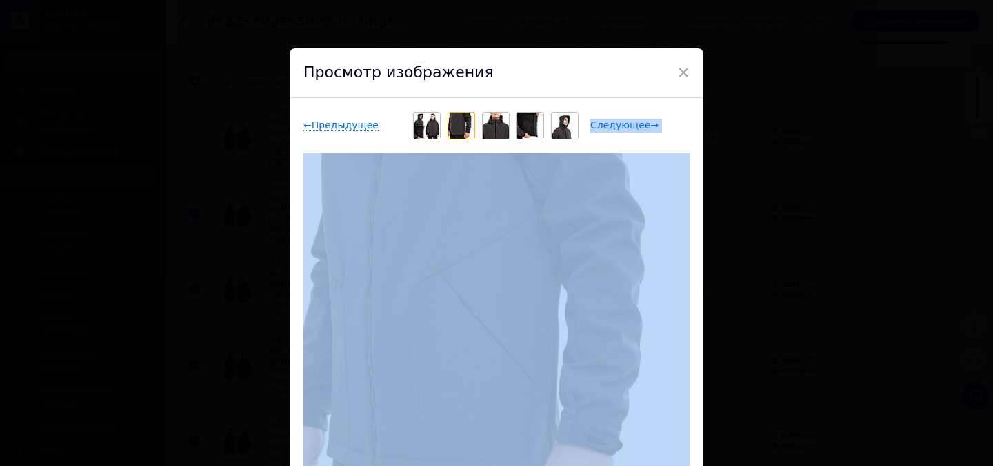
click at [621, 126] on span "Следующее →" at bounding box center [624, 125] width 68 height 12
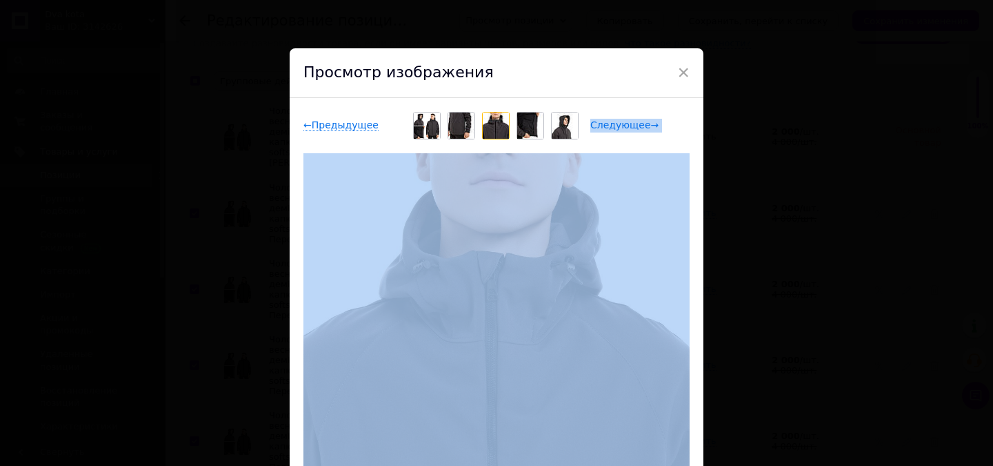
click at [621, 126] on span "Следующее →" at bounding box center [624, 125] width 68 height 12
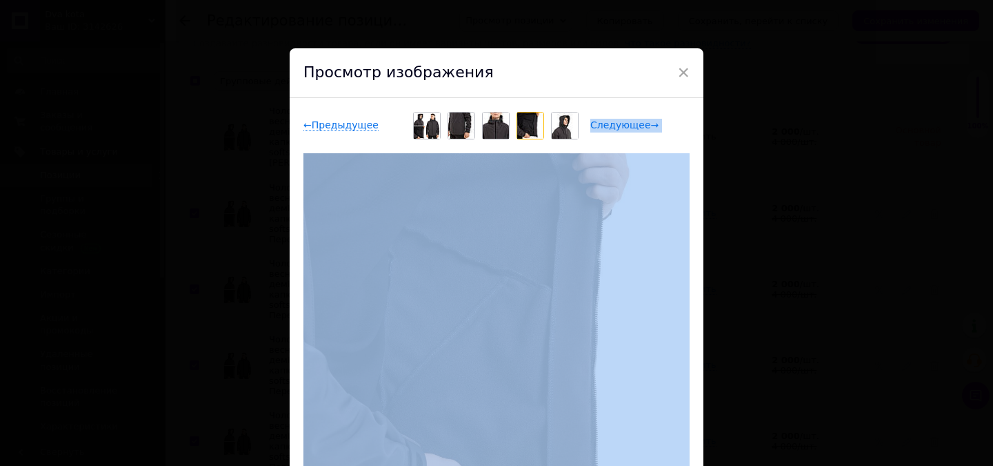
click at [621, 126] on span "Следующее →" at bounding box center [624, 125] width 68 height 12
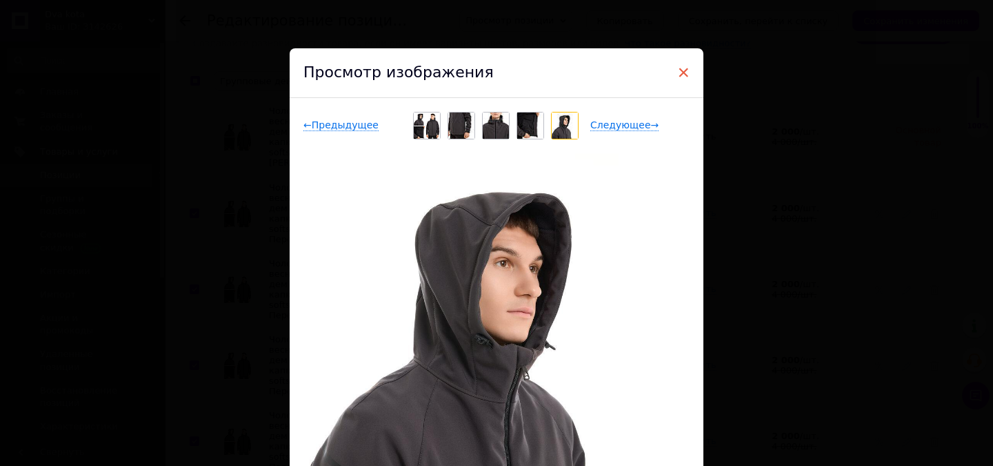
click at [680, 70] on span "×" at bounding box center [683, 72] width 12 height 23
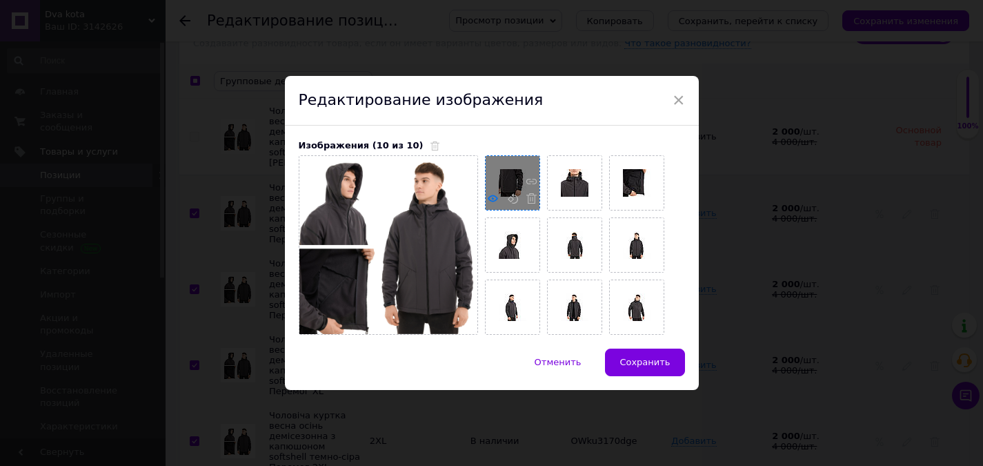
click at [489, 201] on use at bounding box center [493, 198] width 10 height 7
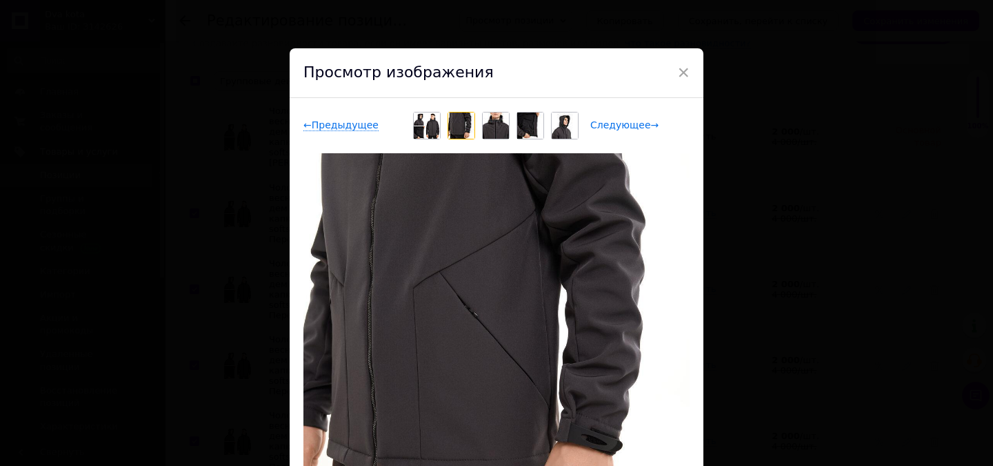
click at [628, 122] on span "Следующее →" at bounding box center [624, 125] width 68 height 12
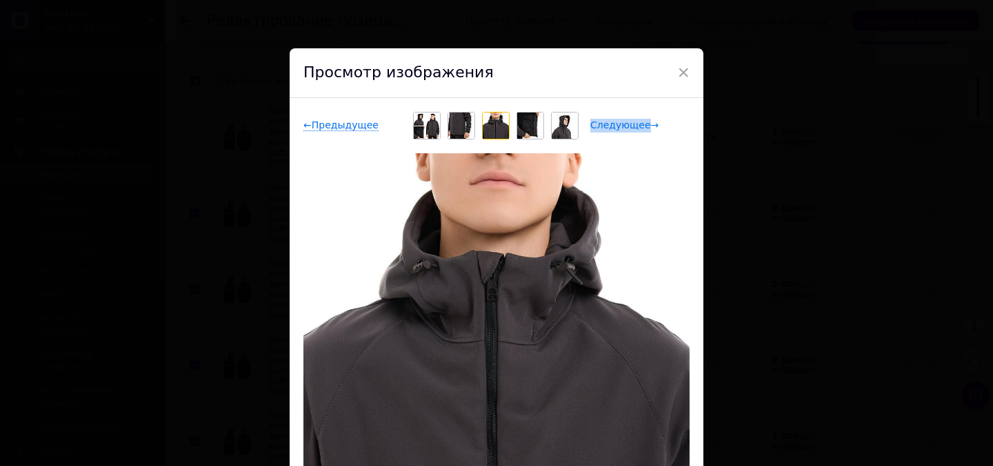
click at [628, 122] on span "Следующее →" at bounding box center [624, 125] width 68 height 12
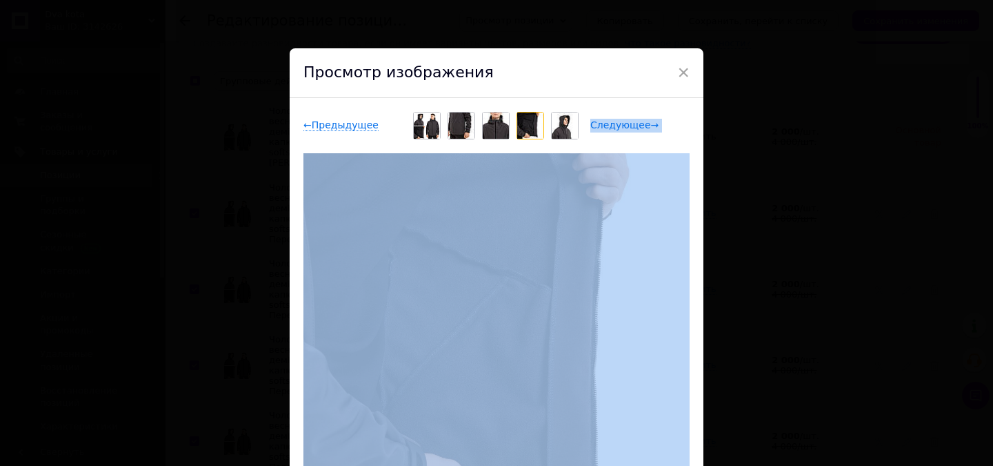
click at [628, 122] on span "Следующее →" at bounding box center [624, 125] width 68 height 12
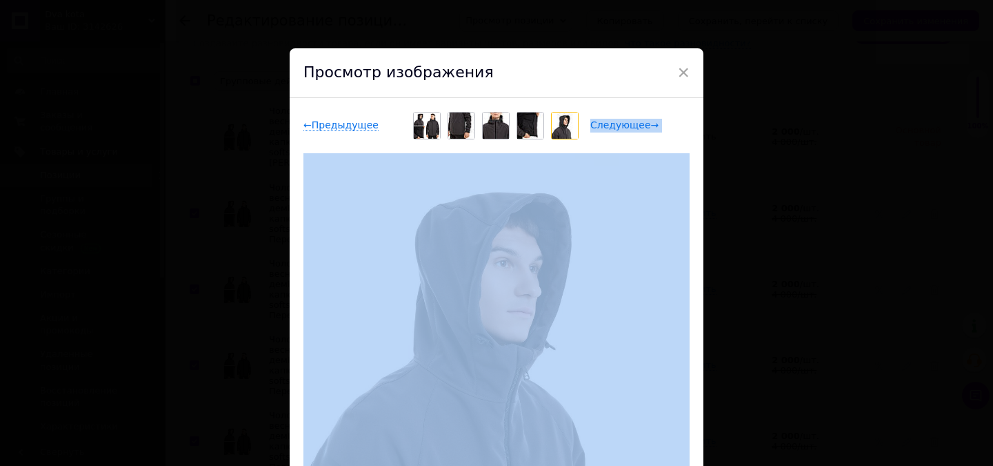
click at [628, 122] on span "Следующее →" at bounding box center [624, 125] width 68 height 12
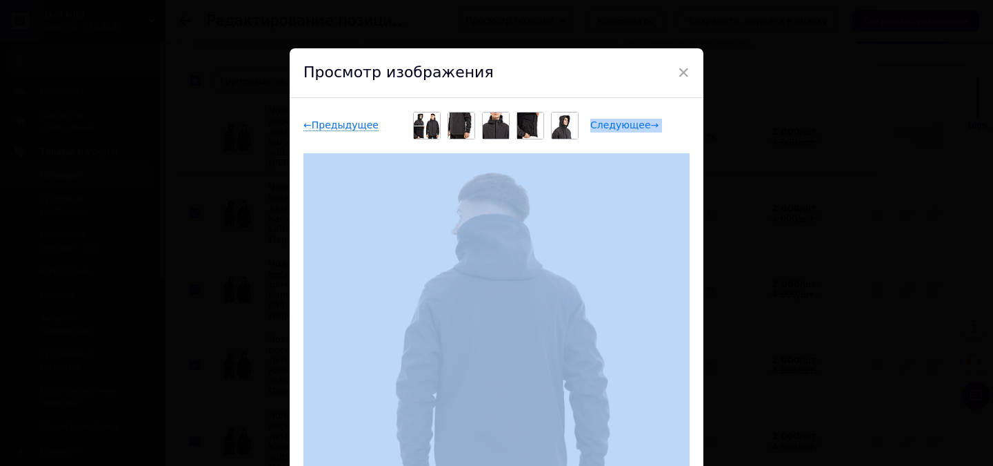
click at [628, 122] on span "Следующее →" at bounding box center [624, 125] width 68 height 12
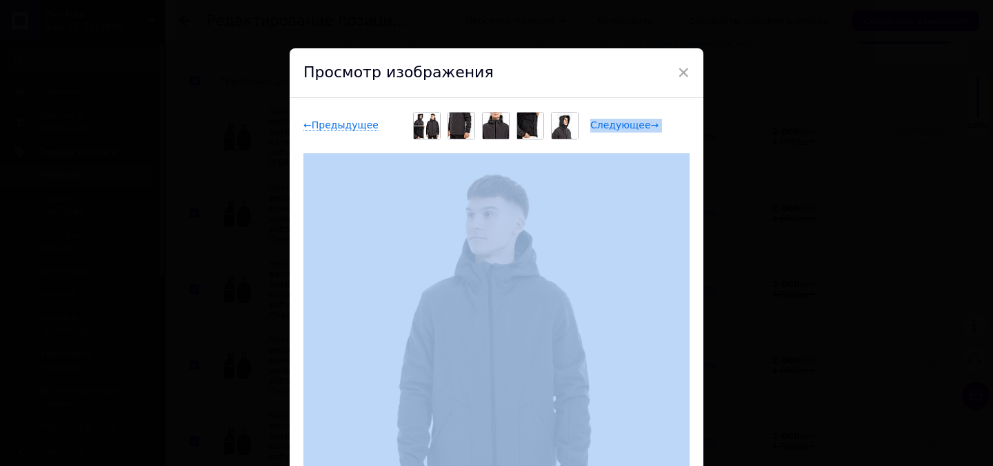
click at [628, 122] on span "Следующее →" at bounding box center [624, 125] width 68 height 12
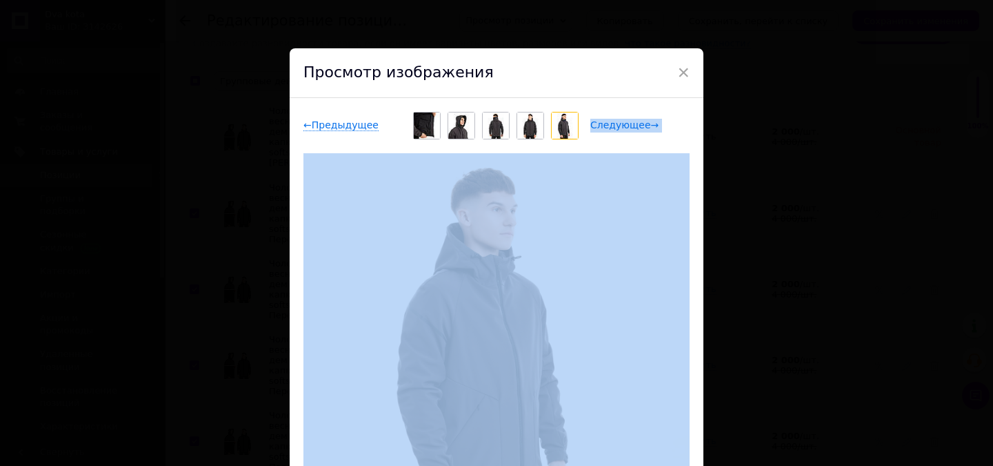
click at [628, 122] on span "Следующее →" at bounding box center [624, 125] width 68 height 12
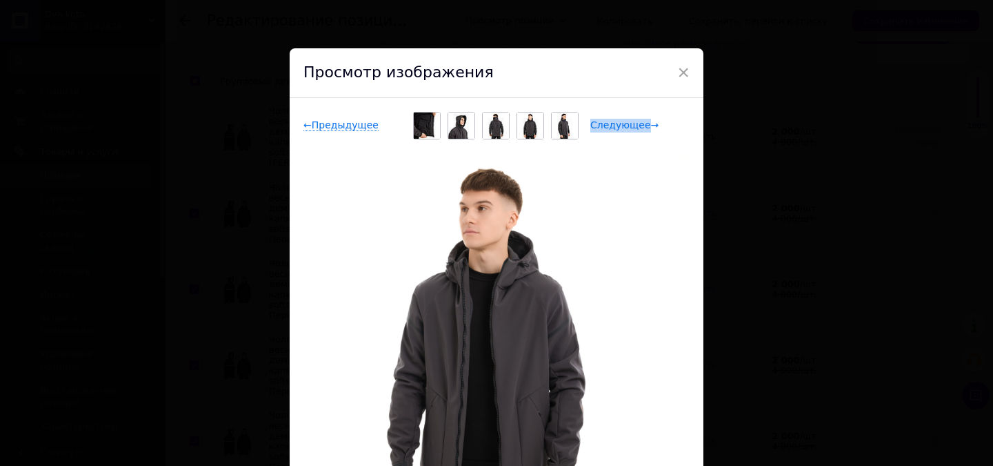
click at [628, 122] on span "Следующее →" at bounding box center [624, 125] width 68 height 12
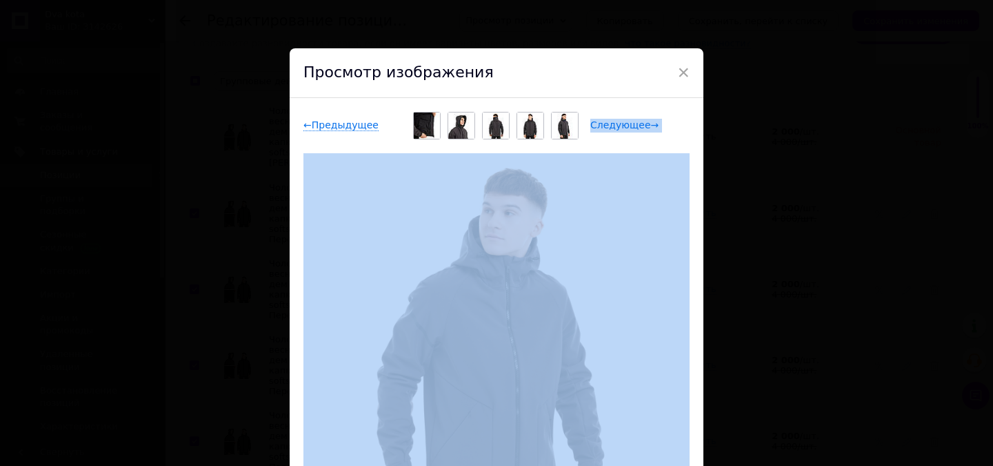
click at [628, 122] on span "Следующее →" at bounding box center [624, 125] width 68 height 12
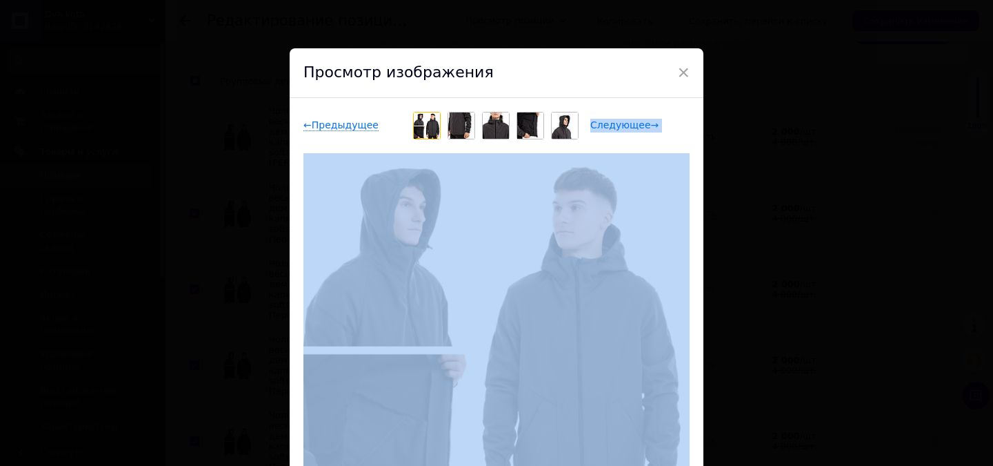
click at [628, 122] on span "Следующее →" at bounding box center [624, 125] width 68 height 12
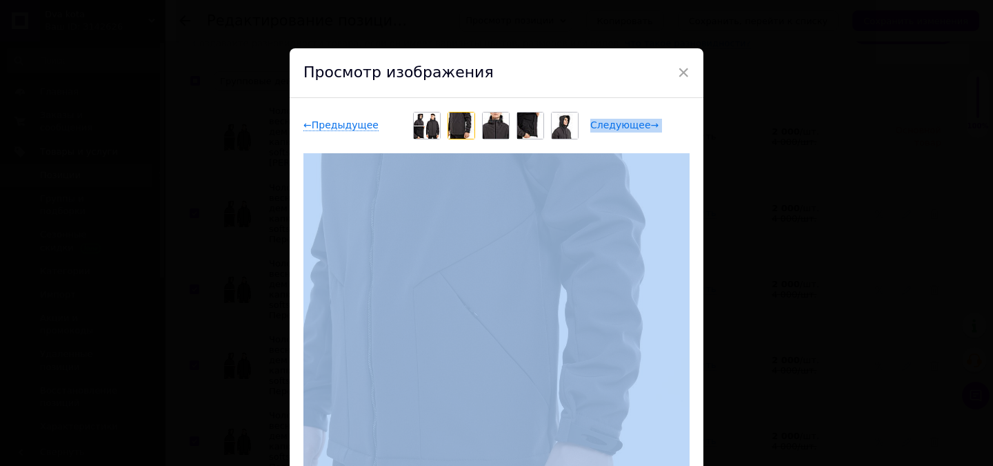
click at [628, 122] on span "Следующее →" at bounding box center [624, 125] width 68 height 12
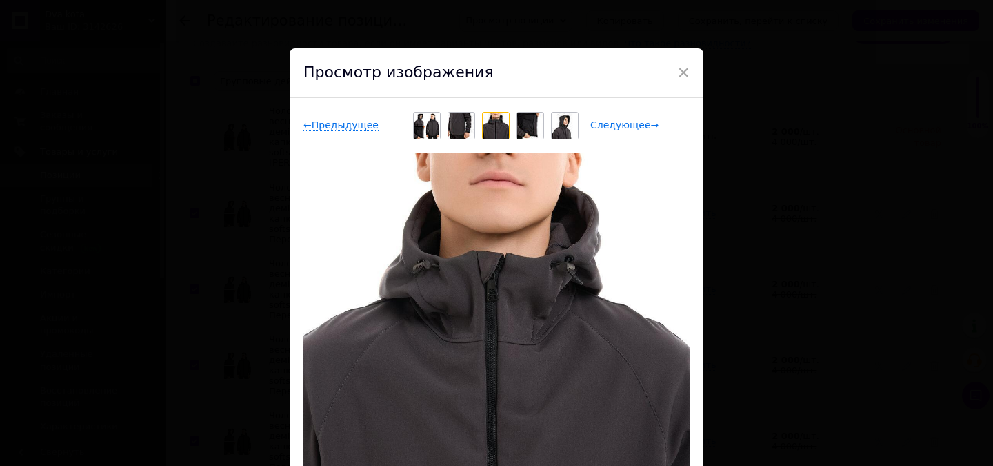
click at [628, 122] on span "Следующее →" at bounding box center [624, 125] width 68 height 12
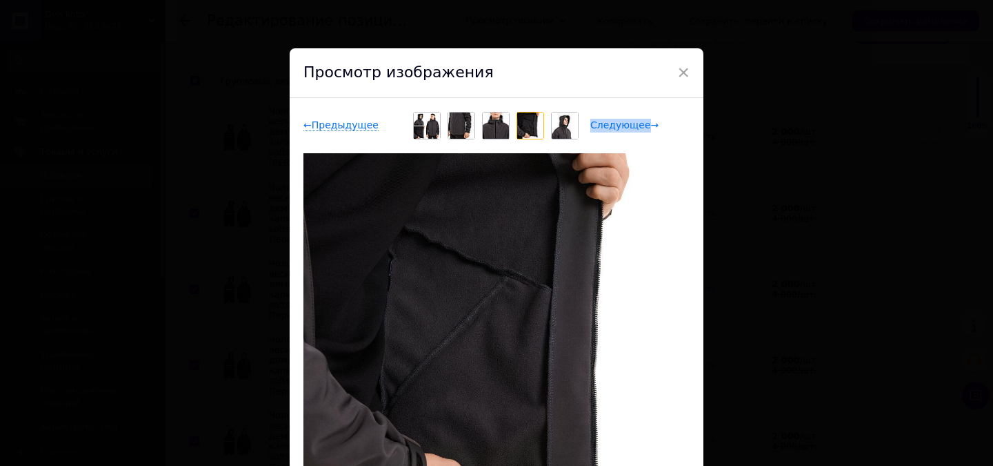
click at [628, 122] on span "Следующее →" at bounding box center [624, 125] width 68 height 12
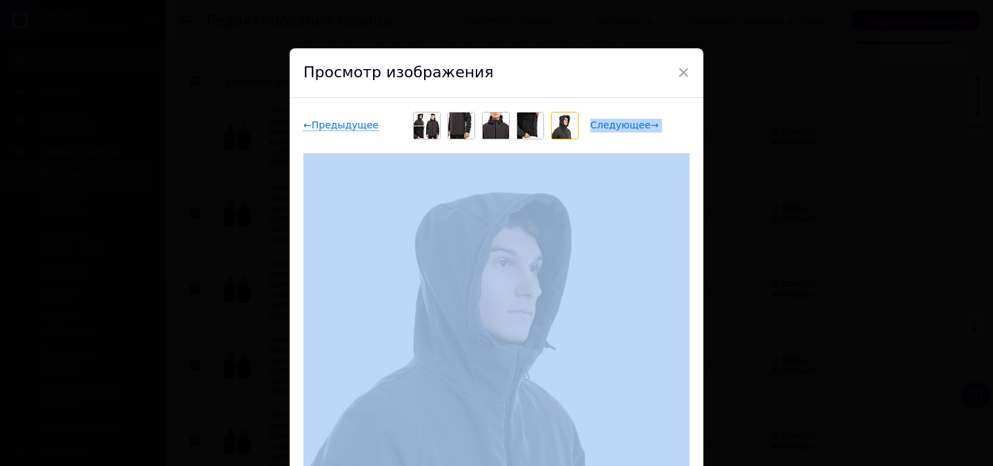
click at [628, 122] on span "Следующее →" at bounding box center [624, 125] width 68 height 12
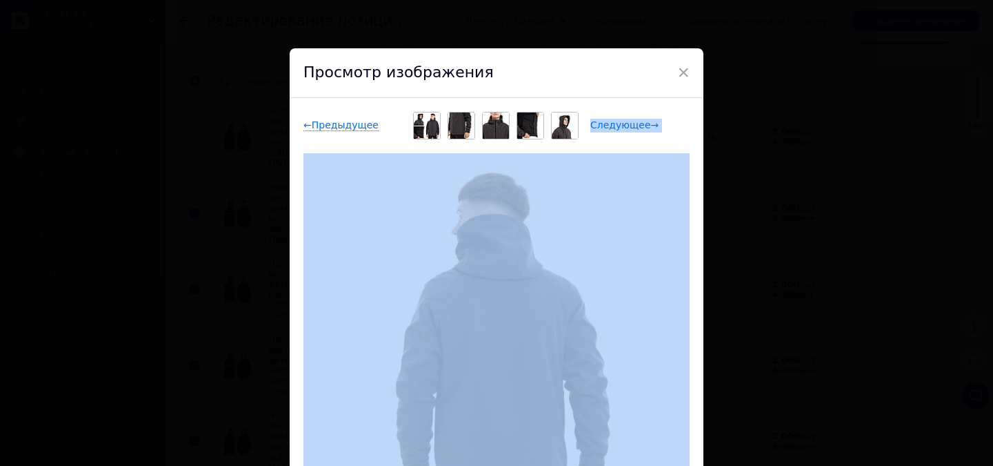
click at [628, 122] on span "Следующее →" at bounding box center [624, 125] width 68 height 12
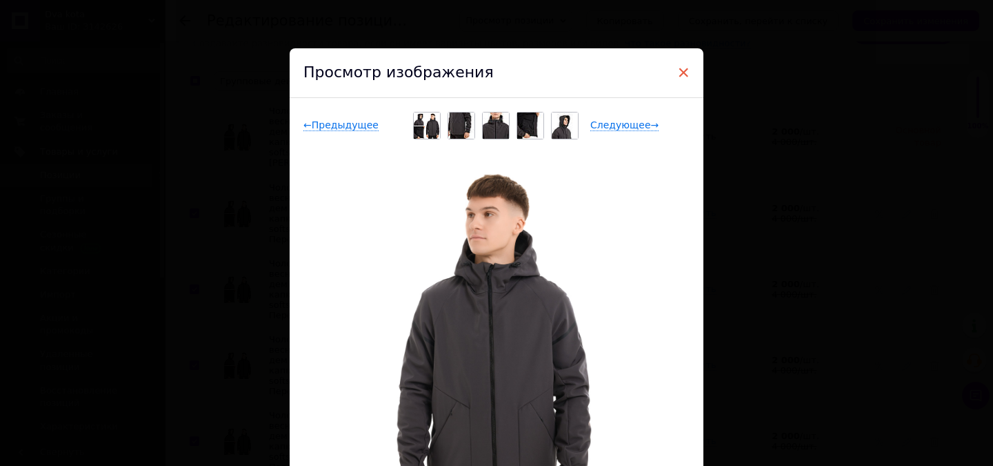
click at [684, 71] on span "×" at bounding box center [683, 72] width 12 height 23
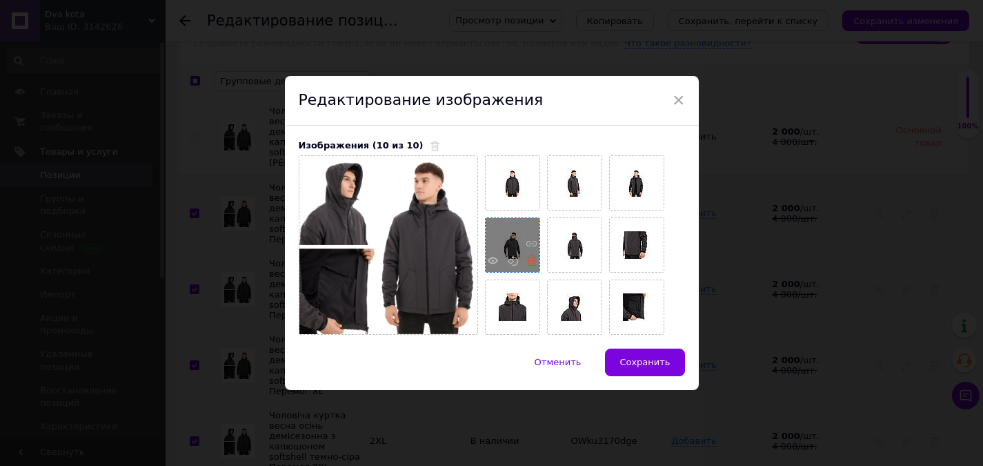
click at [528, 258] on use at bounding box center [531, 260] width 10 height 10
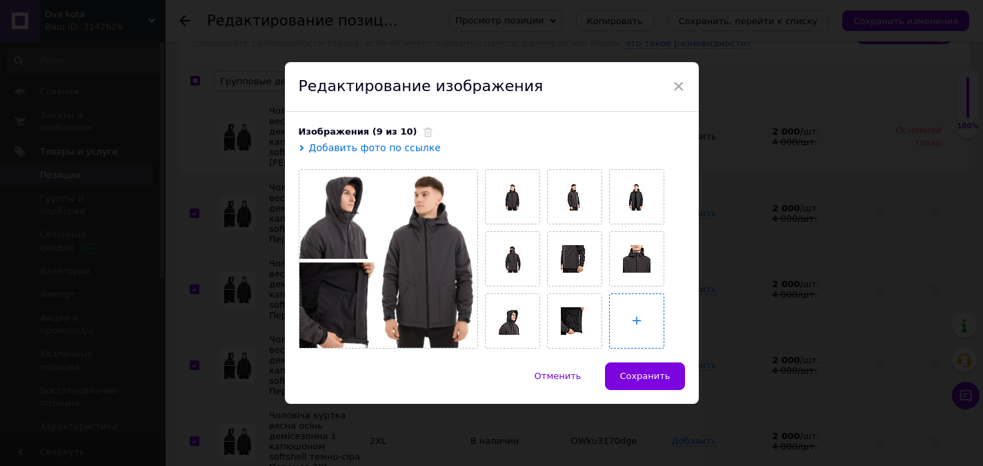
click at [633, 326] on input "file" at bounding box center [637, 321] width 54 height 54
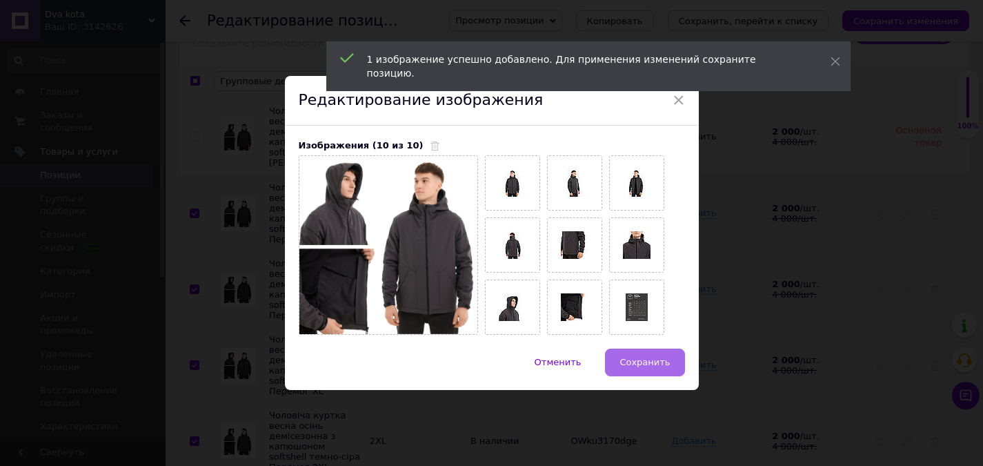
click at [648, 363] on span "Сохранить" at bounding box center [644, 362] width 50 height 10
checkbox input "false"
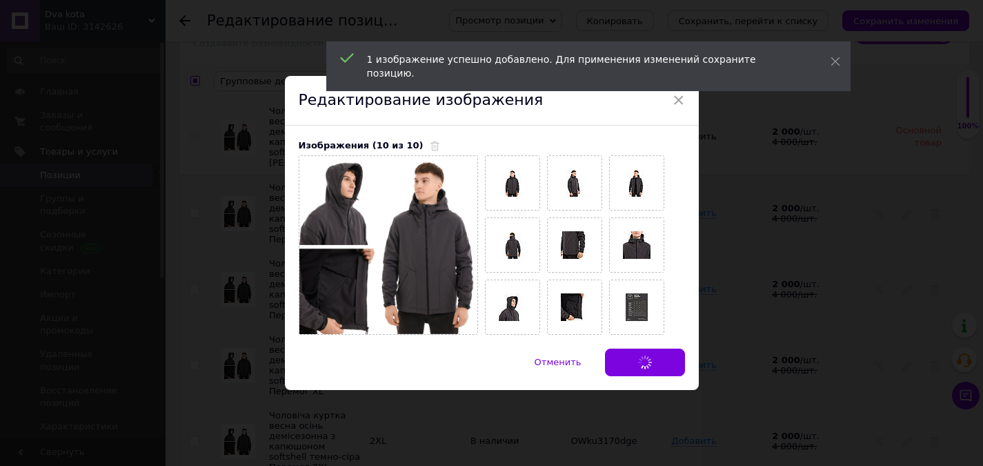
checkbox input "false"
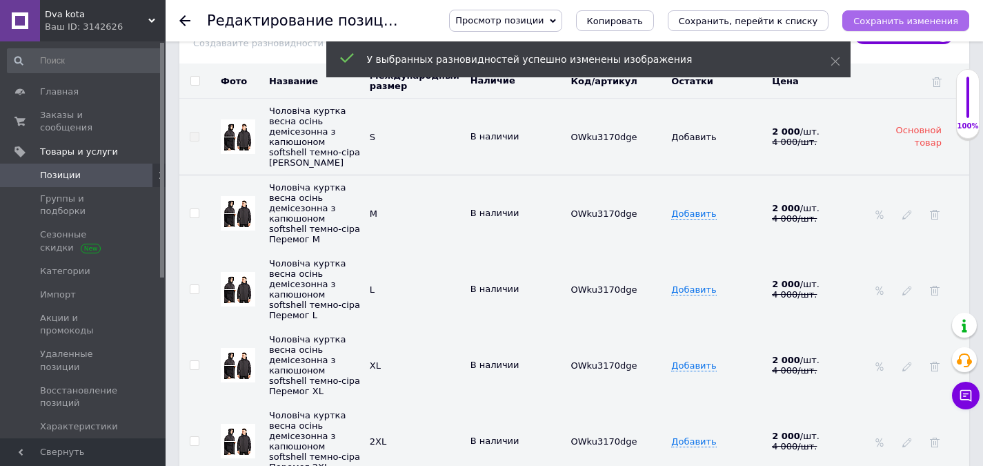
click at [908, 24] on icon "Сохранить изменения" at bounding box center [905, 21] width 105 height 10
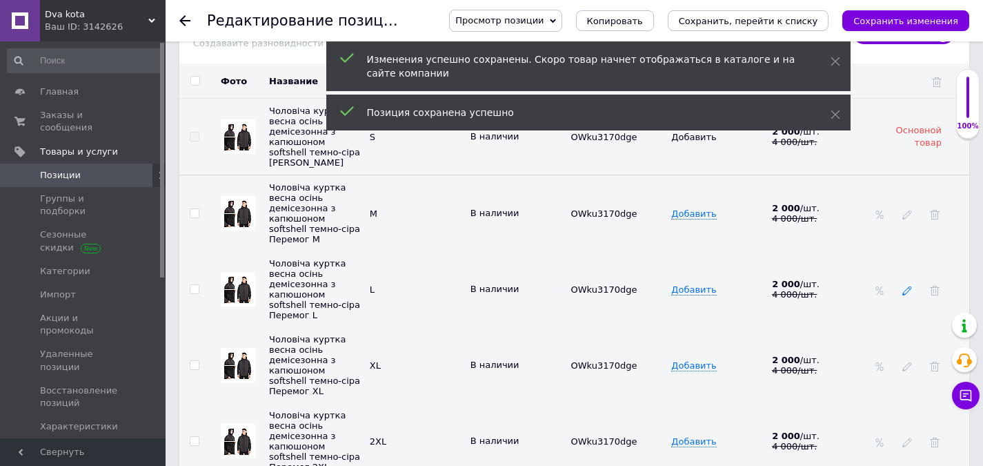
click at [906, 286] on icon at bounding box center [907, 291] width 10 height 10
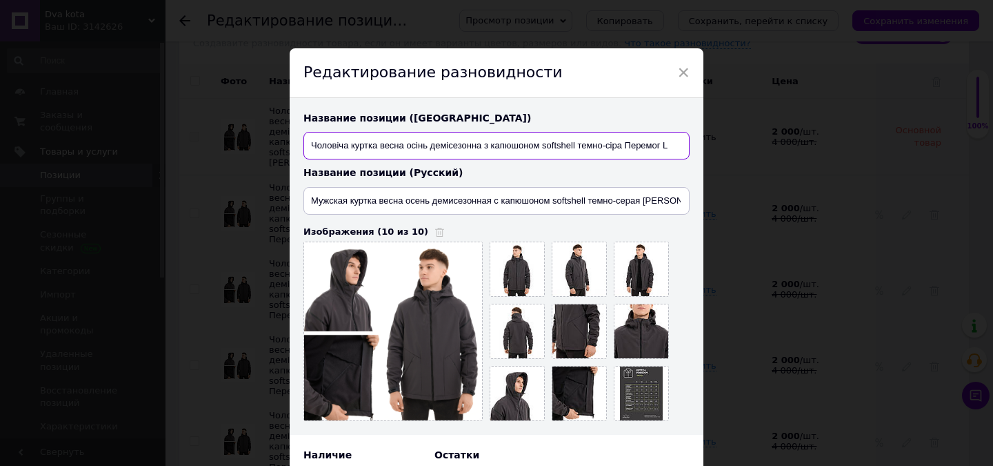
drag, startPoint x: 606, startPoint y: 142, endPoint x: 673, endPoint y: 145, distance: 67.0
click at [673, 145] on input "Чоловіча куртка весна осінь демісезонна з капюшоном softshell темно-сіра Перемо…" at bounding box center [497, 146] width 386 height 28
click at [547, 146] on input "Чоловіча куртка весна осінь демісезонна з капюшоном softshell темно-сіра Перемо…" at bounding box center [497, 146] width 386 height 28
drag, startPoint x: 653, startPoint y: 146, endPoint x: 666, endPoint y: 146, distance: 13.1
click at [666, 146] on input "Чоловіча куртка весна осінь демісезонна з капюшоном softshell темно-сіра Перемо…" at bounding box center [497, 146] width 386 height 28
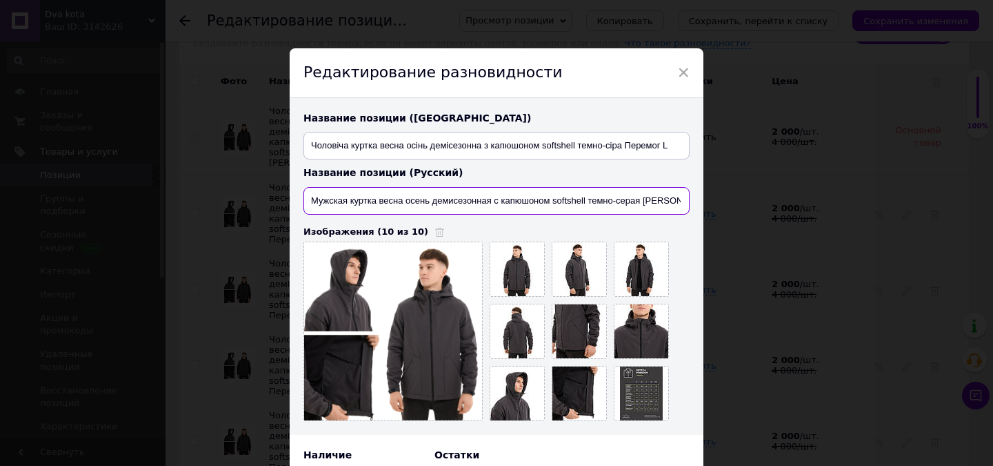
click at [636, 204] on input "Мужская куртка весна осень демисезонная с капюшоном softshell темно-серая [PERS…" at bounding box center [497, 201] width 386 height 28
drag, startPoint x: 646, startPoint y: 199, endPoint x: 679, endPoint y: 199, distance: 33.1
click at [679, 199] on input "Мужская куртка весна осень демисезонная с капюшоном softshell темно-серая [PERS…" at bounding box center [497, 201] width 386 height 28
click at [627, 148] on input "Чоловіча куртка весна осінь демісезонна з капюшоном softshell темно-сіра Перемо…" at bounding box center [497, 146] width 386 height 28
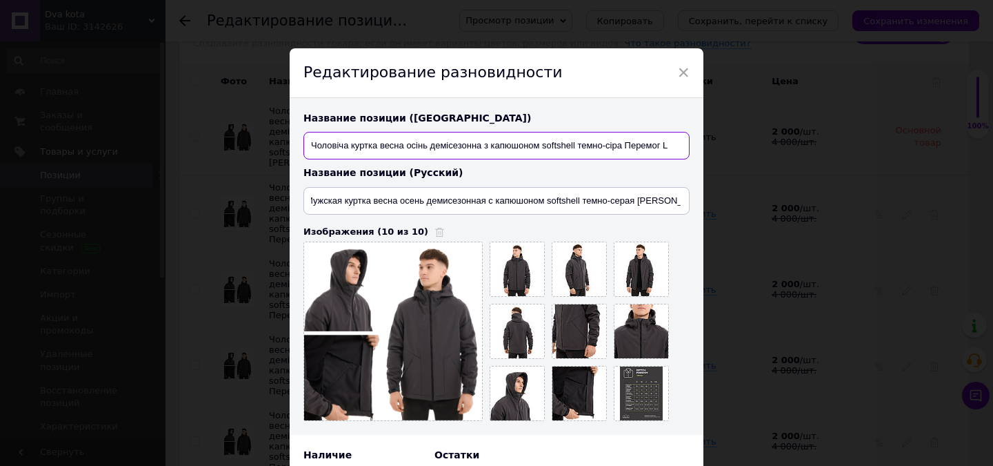
scroll to position [0, 0]
drag, startPoint x: 659, startPoint y: 148, endPoint x: 629, endPoint y: 151, distance: 29.9
click at [629, 151] on input "Чоловіча куртка весна осінь демісезонна з капюшоном softshell темно-сіра Перемо…" at bounding box center [497, 146] width 386 height 28
click at [623, 148] on input "Чоловіча куртка весна осінь демісезонна з капюшоном softshell темно-сіра Перемо…" at bounding box center [497, 146] width 386 height 28
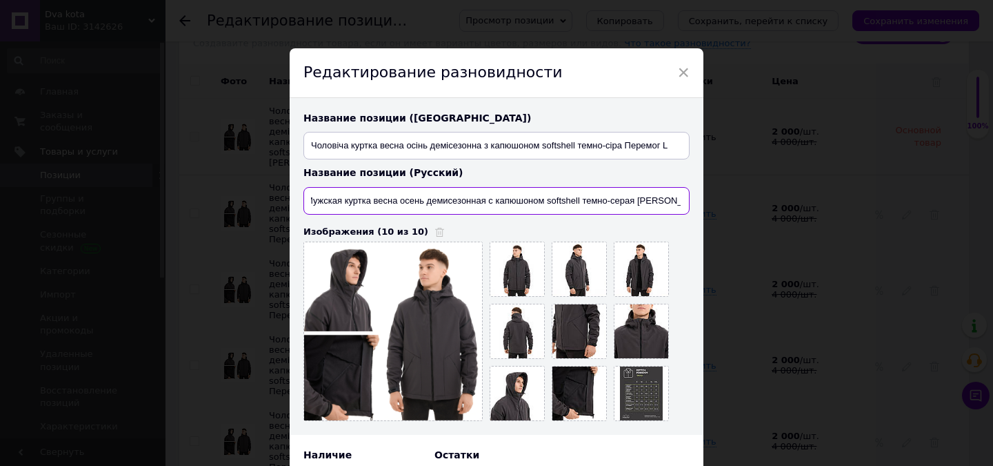
drag, startPoint x: 640, startPoint y: 195, endPoint x: 670, endPoint y: 199, distance: 29.9
click at [670, 199] on input "Мужская куртка весна осень демисезонная с капюшоном softshell темно-серая [PERS…" at bounding box center [497, 201] width 386 height 28
drag, startPoint x: 639, startPoint y: 148, endPoint x: 658, endPoint y: 150, distance: 19.5
click at [658, 150] on input "Чоловіча куртка весна осінь демісезонна з капюшоном softshell темно-сіра Перемо…" at bounding box center [497, 146] width 386 height 28
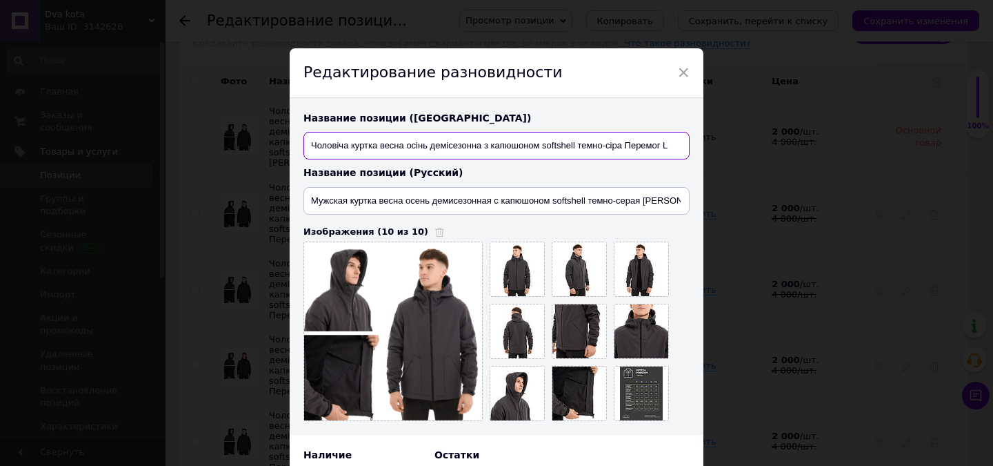
paste input "бедов"
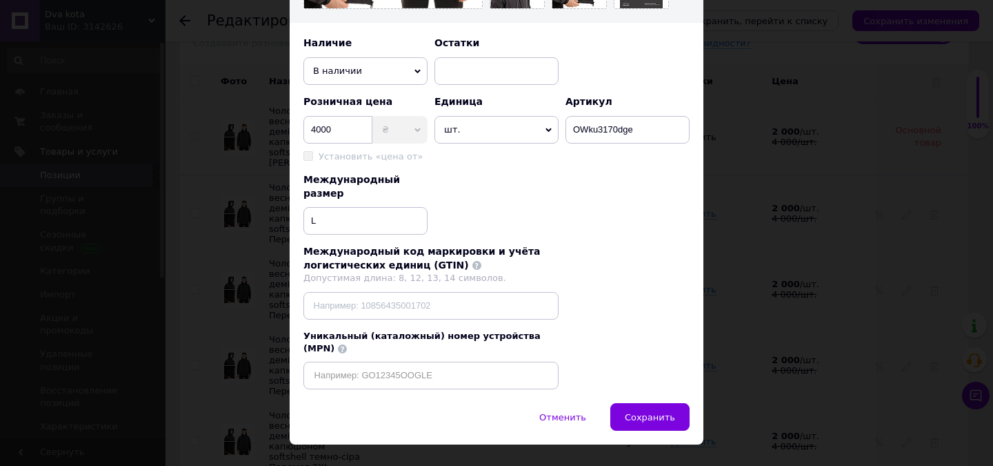
scroll to position [412, 0]
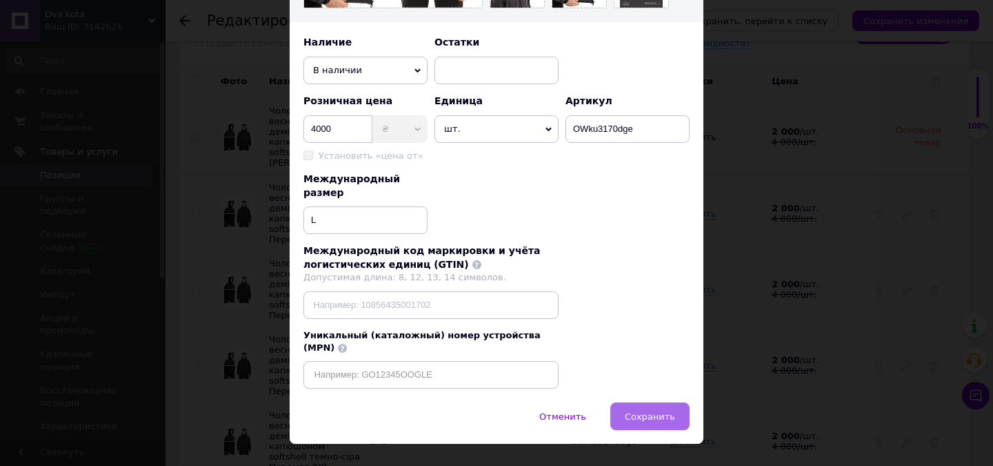
type input "Чоловіча куртка весна осінь демісезонна з капюшоном softshell темно-сіра [PERSO…"
click at [657, 411] on span "Сохранить" at bounding box center [650, 416] width 50 height 10
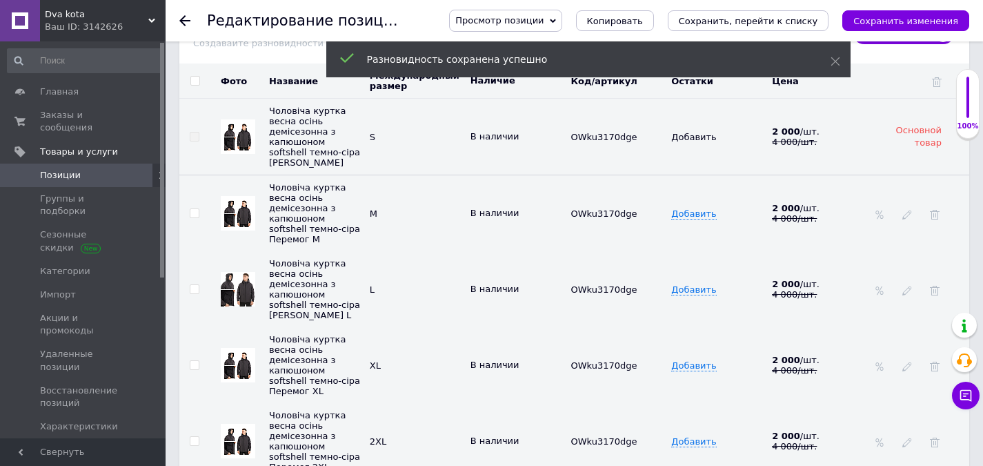
click at [914, 190] on td at bounding box center [919, 213] width 100 height 77
click at [913, 208] on div at bounding box center [907, 213] width 14 height 11
click at [912, 208] on div at bounding box center [907, 213] width 14 height 11
click at [910, 210] on icon at bounding box center [907, 215] width 10 height 10
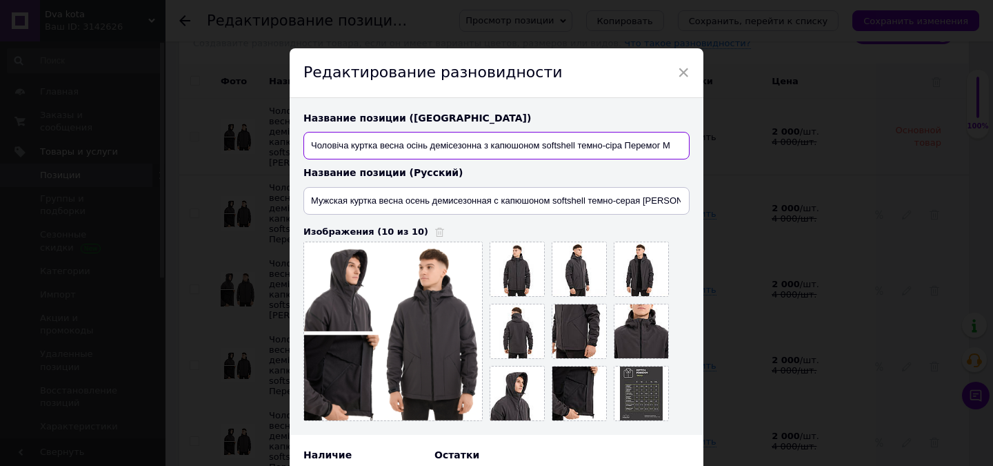
drag, startPoint x: 627, startPoint y: 146, endPoint x: 657, endPoint y: 149, distance: 29.9
click at [657, 149] on input "Чоловіча куртка весна осінь демісезонна з капюшоном softshell темно-сіра Перемо…" at bounding box center [497, 146] width 386 height 28
paste input "бедов"
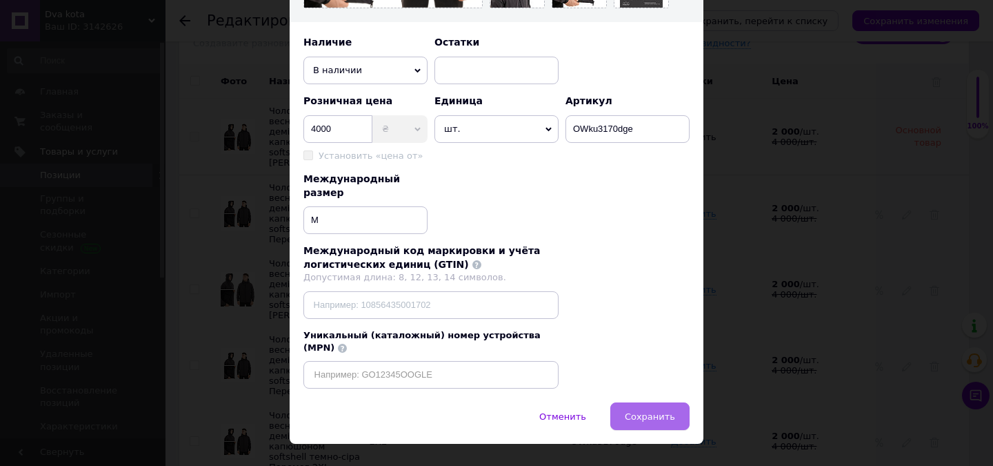
type input "Чоловіча куртка весна осінь демісезонна з капюшоном softshell темно-сіра [PERSO…"
click at [673, 402] on button "Сохранить" at bounding box center [649, 416] width 79 height 28
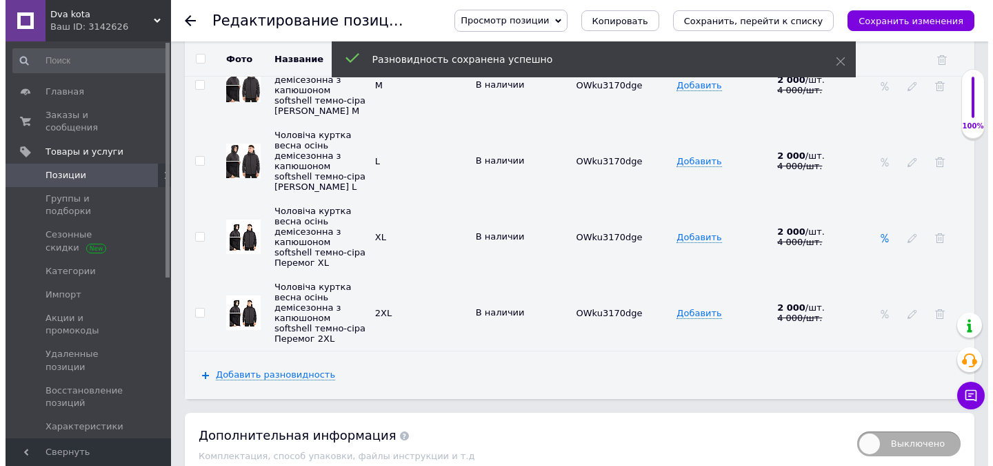
scroll to position [3518, 0]
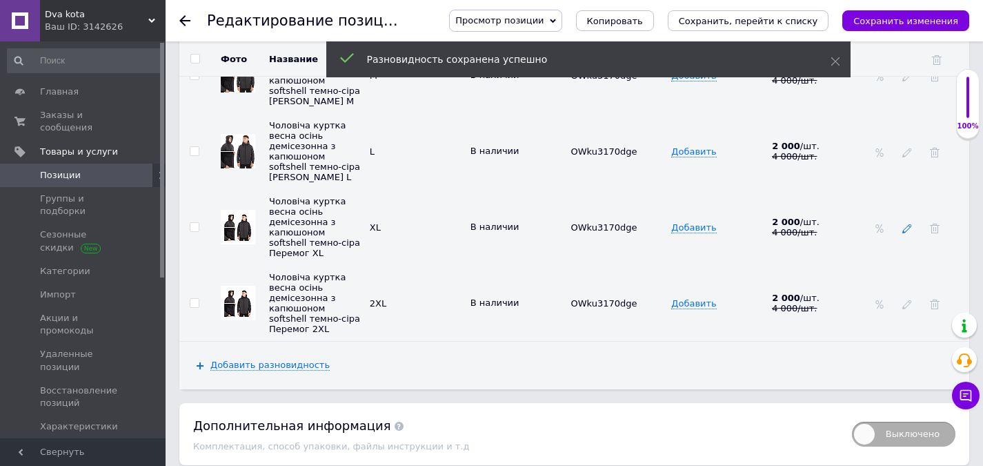
click at [906, 223] on icon at bounding box center [907, 228] width 10 height 10
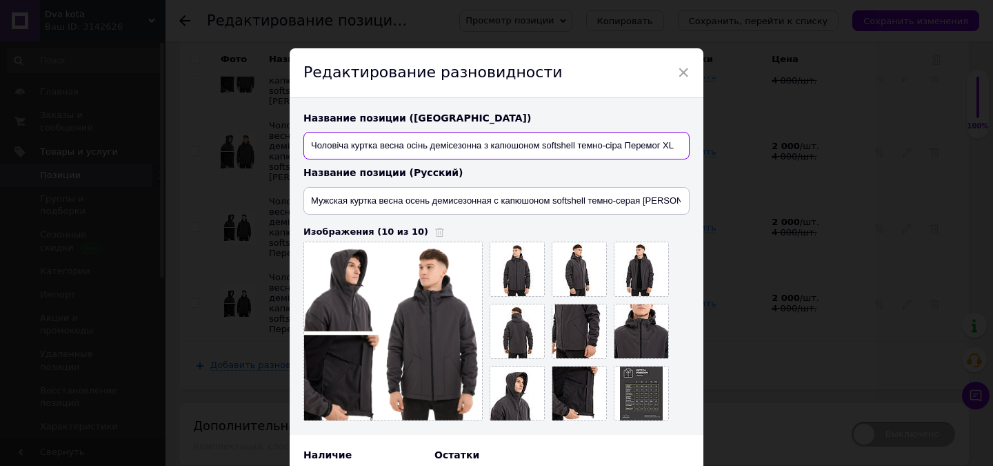
drag, startPoint x: 624, startPoint y: 144, endPoint x: 656, endPoint y: 148, distance: 32.0
click at [656, 148] on input "Чоловіча куртка весна осінь демісезонна з капюшоном softshell темно-сіра Перемо…" at bounding box center [497, 146] width 386 height 28
drag, startPoint x: 659, startPoint y: 147, endPoint x: 621, endPoint y: 145, distance: 37.3
click at [621, 145] on input "Чоловіча куртка весна осінь демісезонна з капюшоном softshell темно-сіра Перемо…" at bounding box center [497, 146] width 386 height 28
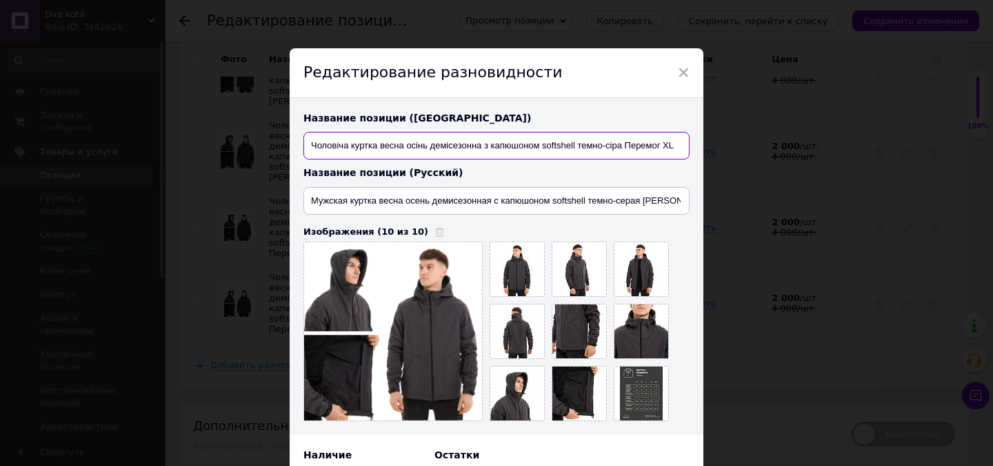
paste input "бедов"
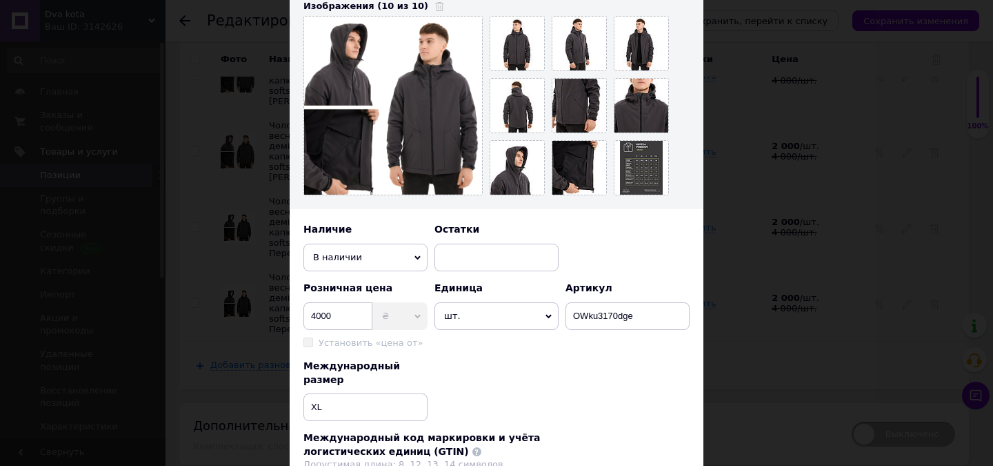
scroll to position [412, 0]
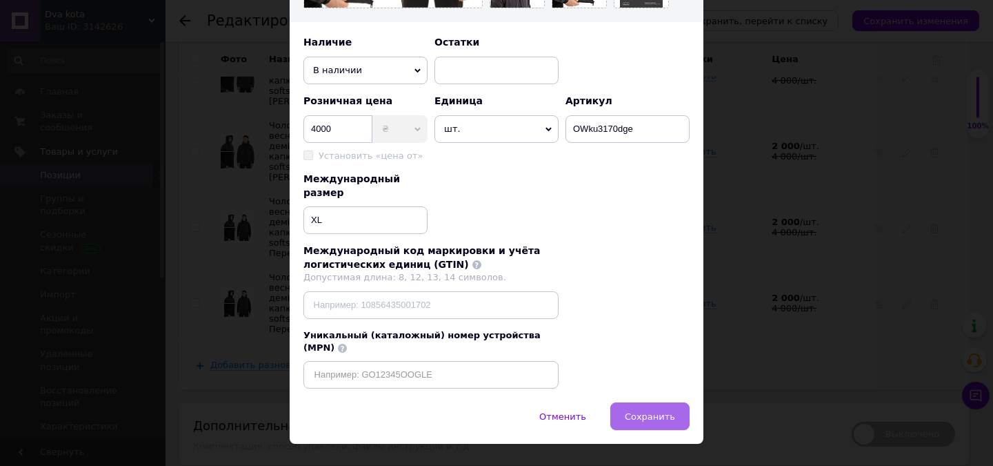
type input "Чоловіча куртка весна осінь демісезонна з капюшоном softshell темно-сіра [PERSO…"
click at [666, 411] on span "Сохранить" at bounding box center [650, 416] width 50 height 10
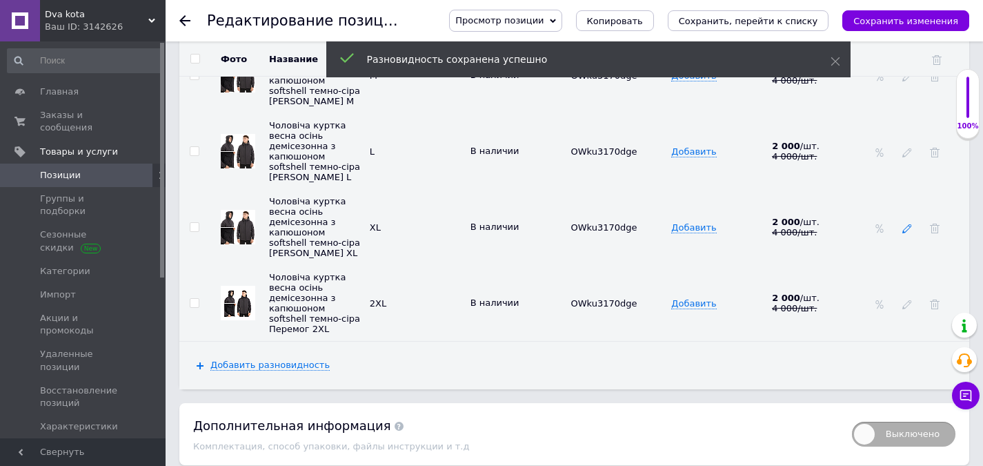
click at [903, 223] on icon at bounding box center [907, 228] width 10 height 10
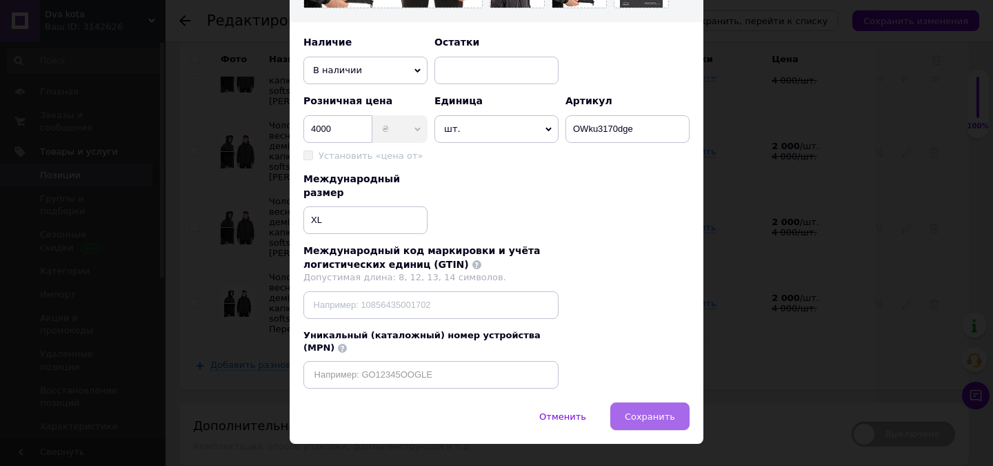
click at [681, 402] on button "Сохранить" at bounding box center [649, 416] width 79 height 28
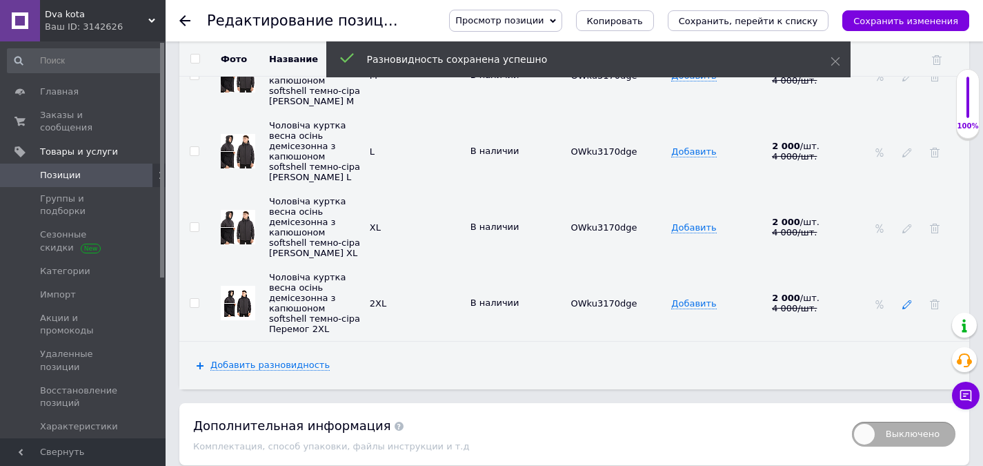
click at [909, 299] on icon at bounding box center [907, 304] width 10 height 10
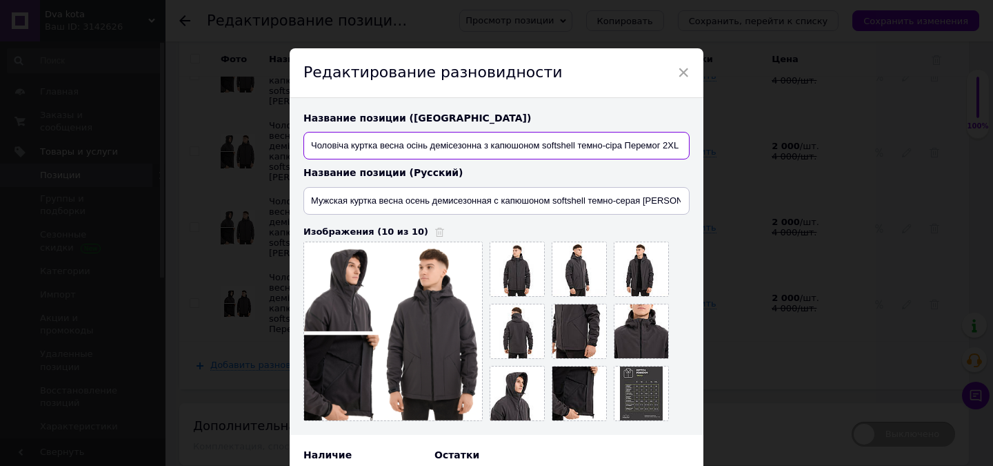
drag, startPoint x: 659, startPoint y: 145, endPoint x: 624, endPoint y: 147, distance: 35.2
click at [624, 147] on input "Чоловіча куртка весна осінь демісезонна з капюшоном softshell темно-сіра Перемо…" at bounding box center [497, 146] width 386 height 28
paste input "бедов"
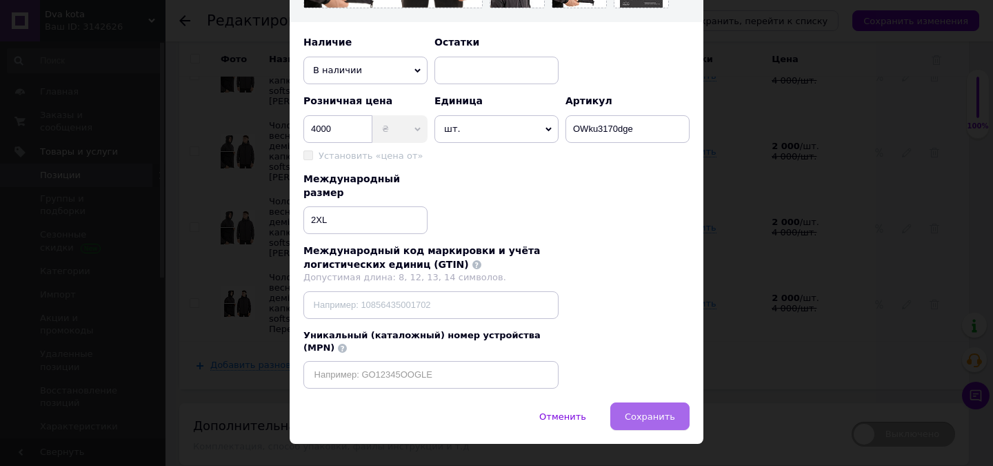
type input "Чоловіча куртка весна осінь демісезонна з капюшоном softshell темно-сіра [PERSO…"
click at [671, 411] on span "Сохранить" at bounding box center [650, 416] width 50 height 10
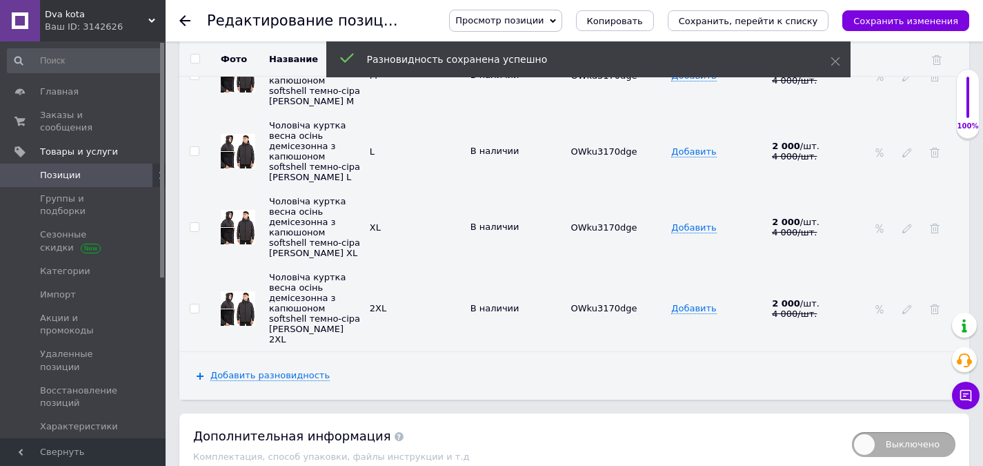
click at [923, 18] on icon "Сохранить изменения" at bounding box center [905, 21] width 105 height 10
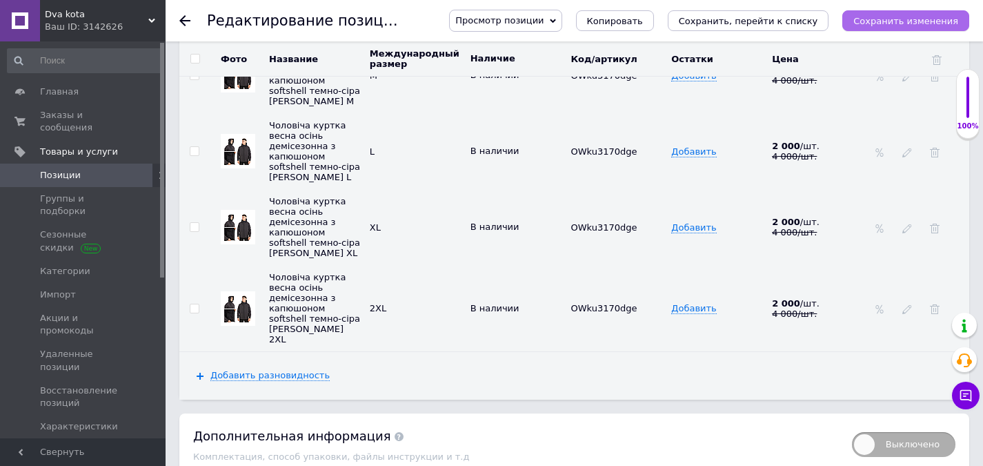
click at [940, 20] on icon "Сохранить изменения" at bounding box center [905, 21] width 105 height 10
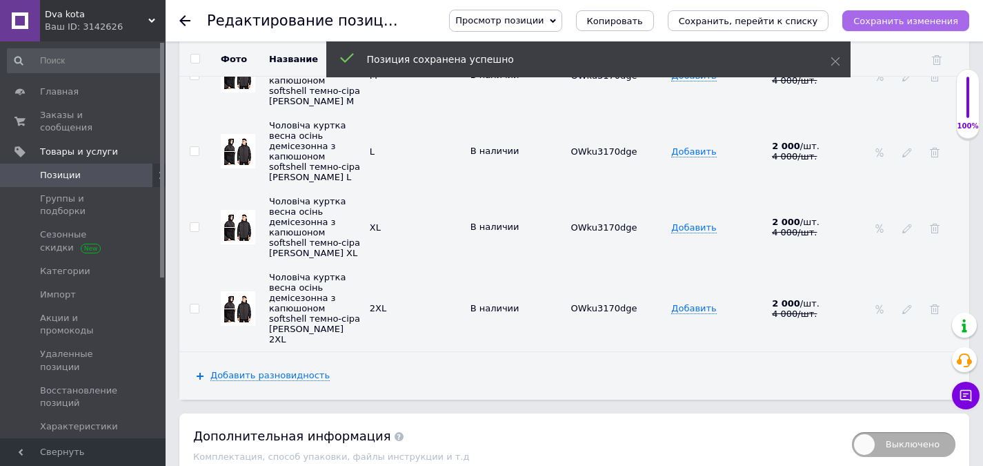
click at [903, 20] on icon "Сохранить изменения" at bounding box center [905, 21] width 105 height 10
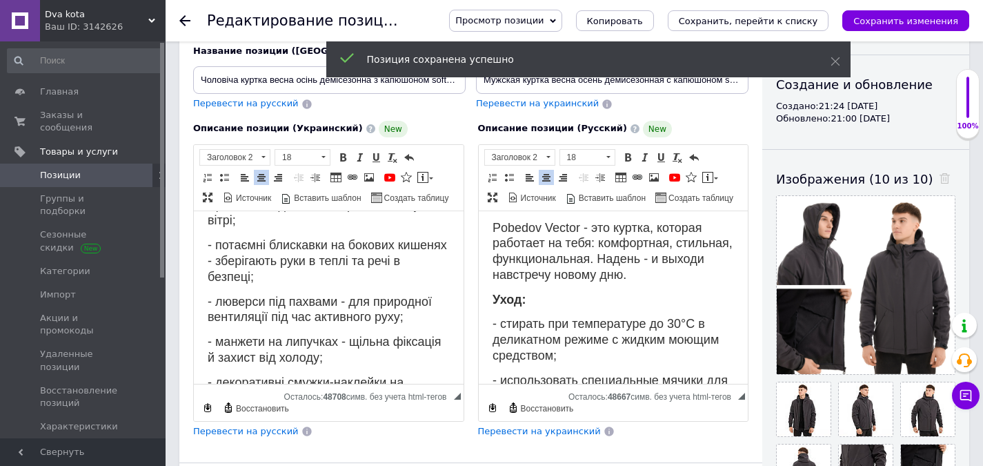
scroll to position [99, 0]
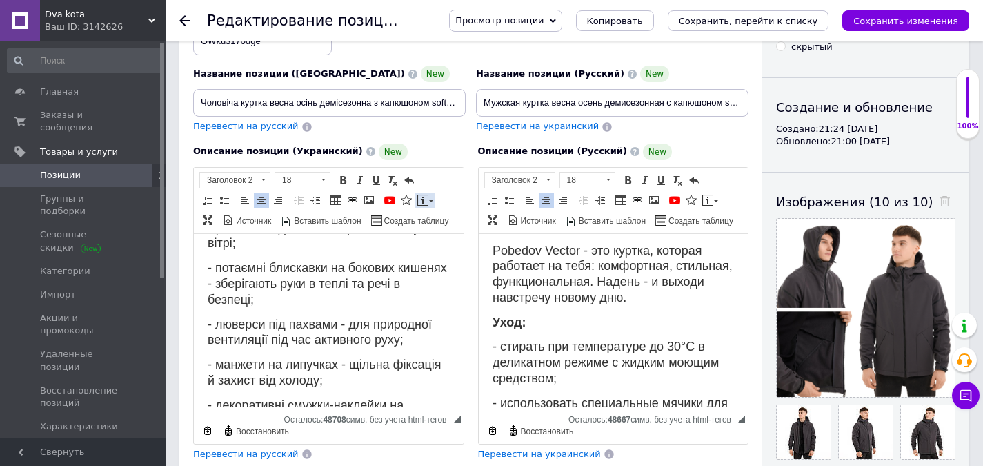
drag, startPoint x: 412, startPoint y: 200, endPoint x: 425, endPoint y: 205, distance: 13.3
drag, startPoint x: 952, startPoint y: 3, endPoint x: 949, endPoint y: 14, distance: 11.4
click at [952, 4] on div "Просмотр позиции Сохранить и посмотреть на сайте Сохранить и посмотреть на порт…" at bounding box center [695, 20] width 548 height 41
click at [948, 19] on icon "Сохранить изменения" at bounding box center [905, 21] width 105 height 10
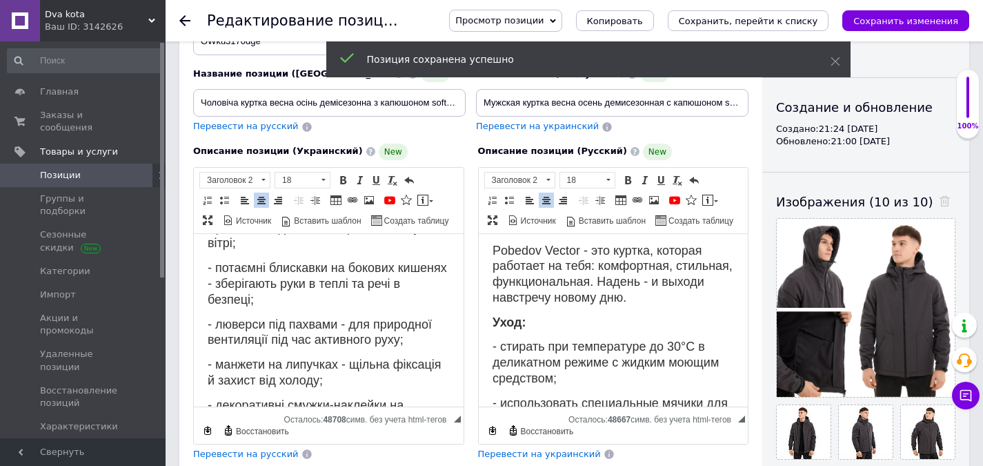
click at [79, 169] on span "Позиции" at bounding box center [84, 175] width 88 height 12
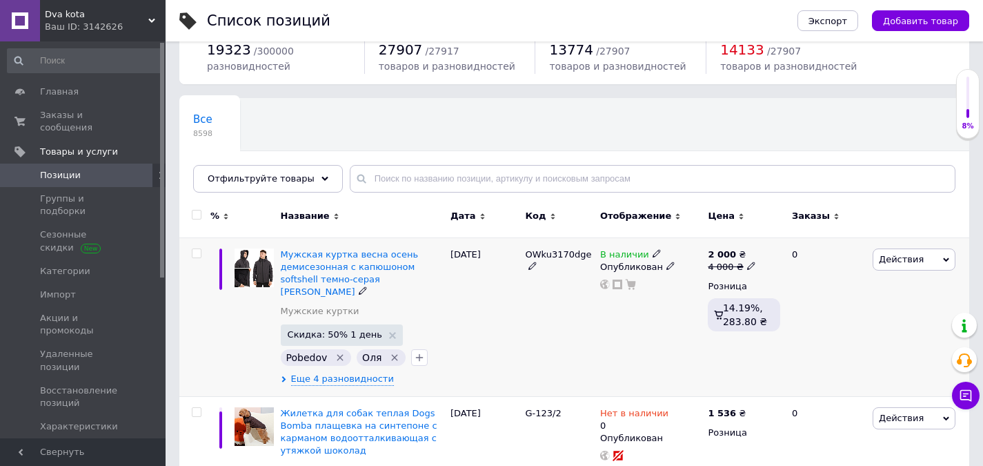
scroll to position [207, 0]
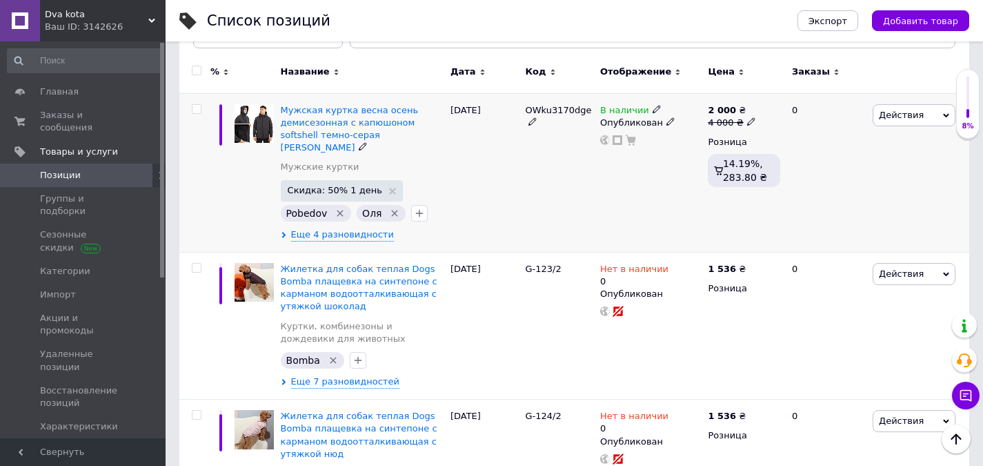
click at [895, 115] on span "Действия" at bounding box center [901, 115] width 45 height 10
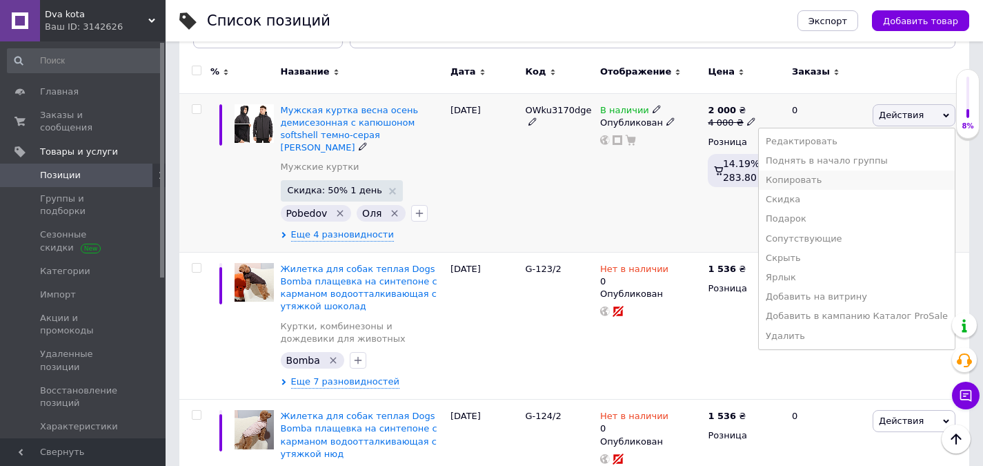
click at [839, 182] on li "Копировать" at bounding box center [857, 179] width 196 height 19
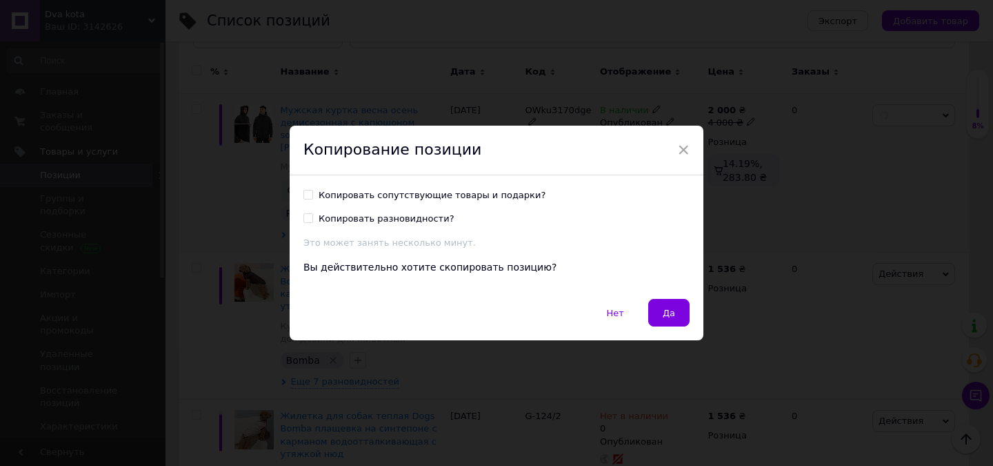
click at [378, 193] on div "Копировать сопутствующие товары и подарки?" at bounding box center [432, 195] width 227 height 12
click at [312, 193] on input "Копировать сопутствующие товары и подарки?" at bounding box center [308, 194] width 9 height 9
checkbox input "true"
click at [665, 312] on span "Да" at bounding box center [669, 313] width 12 height 10
